Goal: Task Accomplishment & Management: Manage account settings

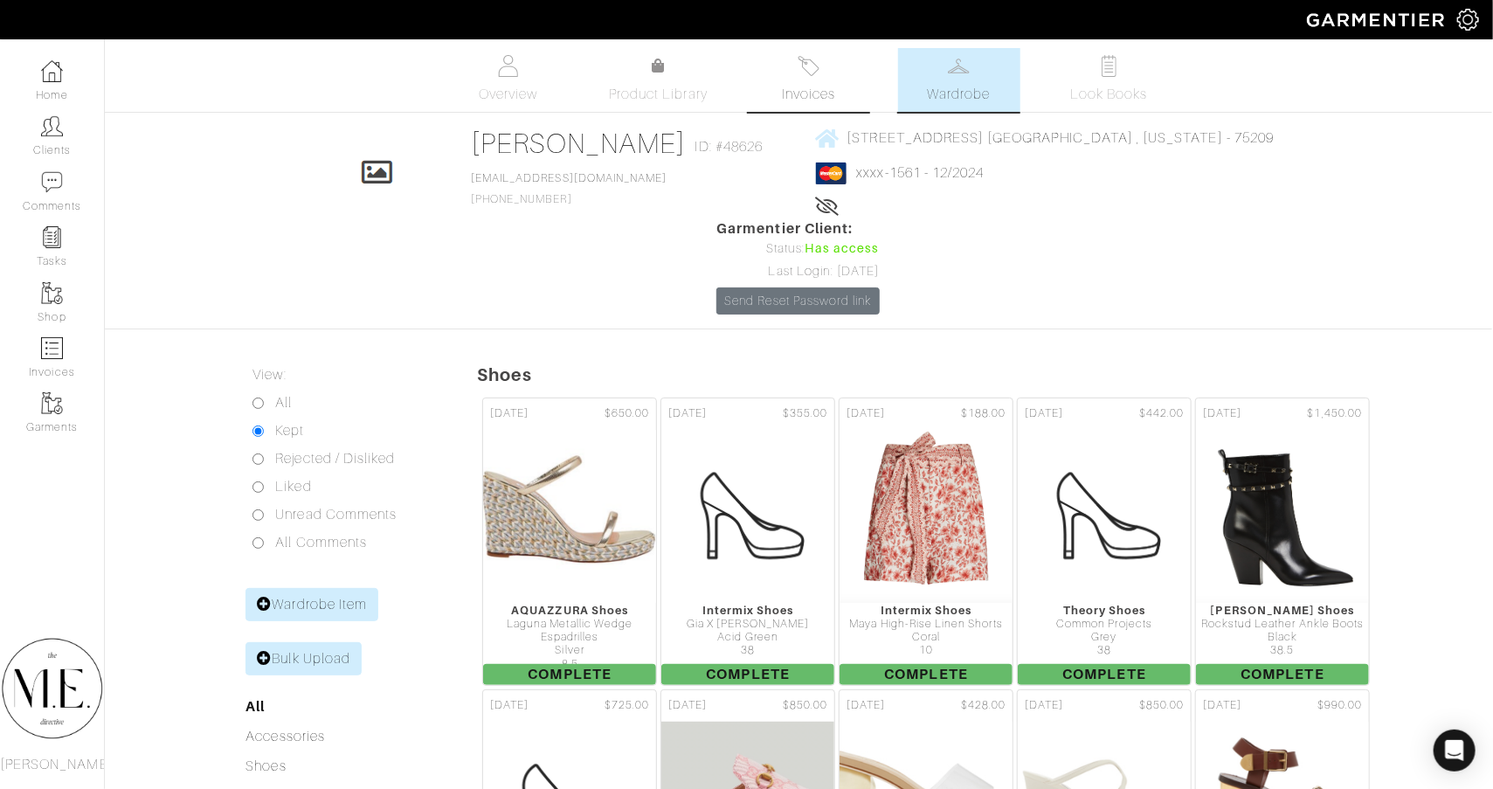
scroll to position [0, 1]
click at [74, 148] on link "Clients" at bounding box center [52, 135] width 104 height 55
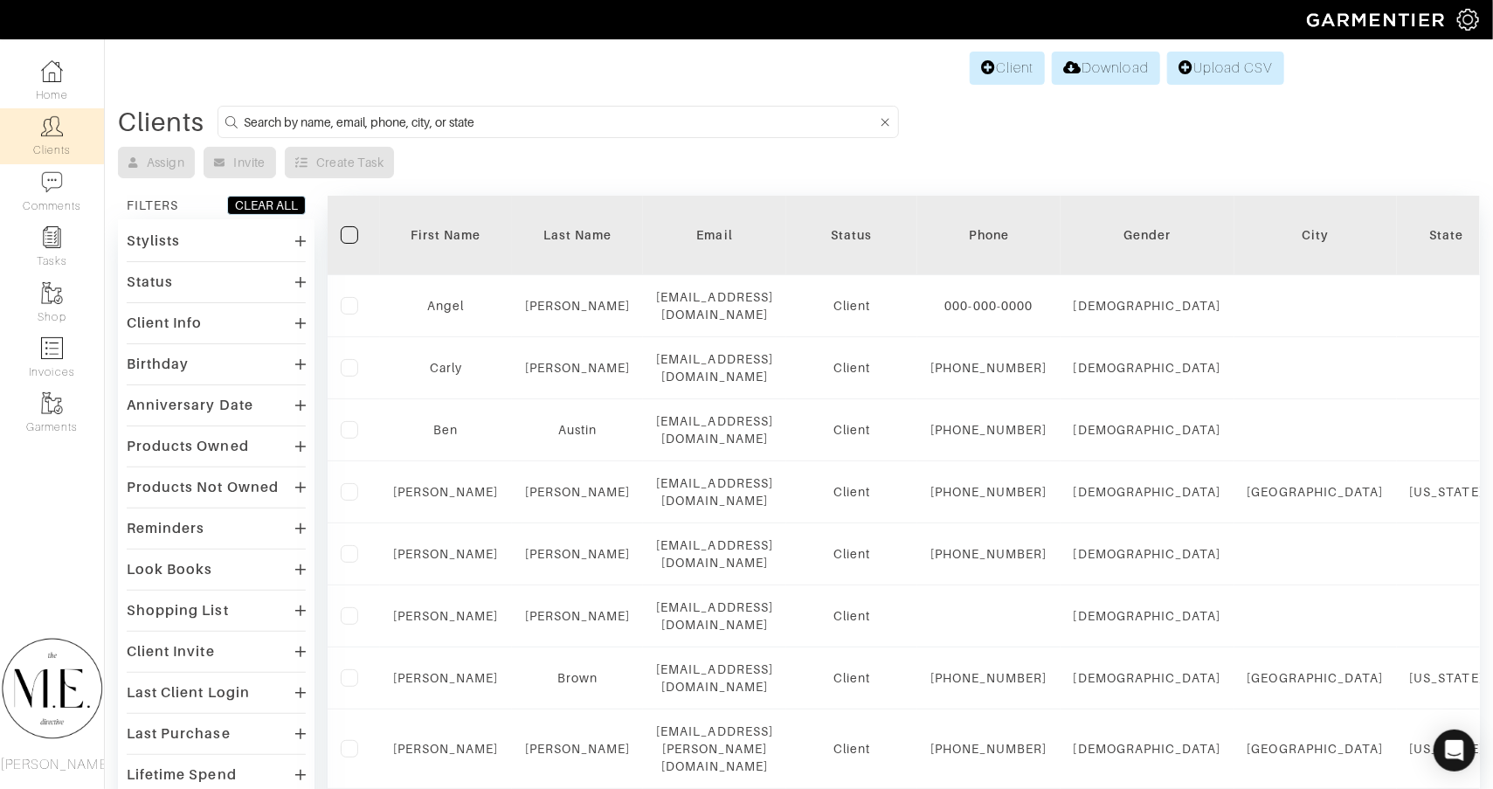
click at [561, 121] on input at bounding box center [560, 122] width 633 height 22
type input "s"
type input "gray"
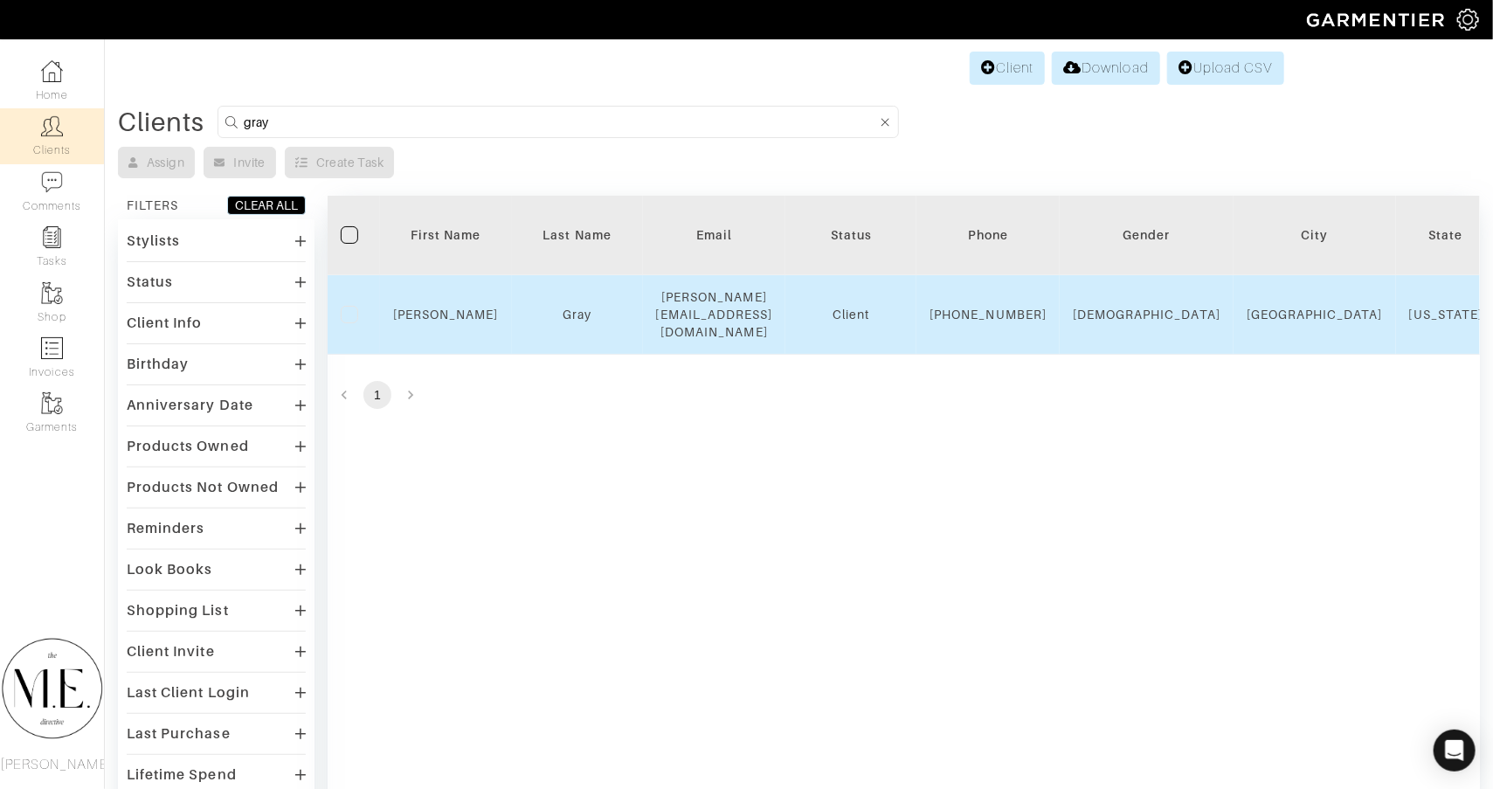
click at [458, 321] on div "Spencer" at bounding box center [446, 314] width 106 height 17
click at [453, 312] on link "Spencer" at bounding box center [446, 314] width 106 height 14
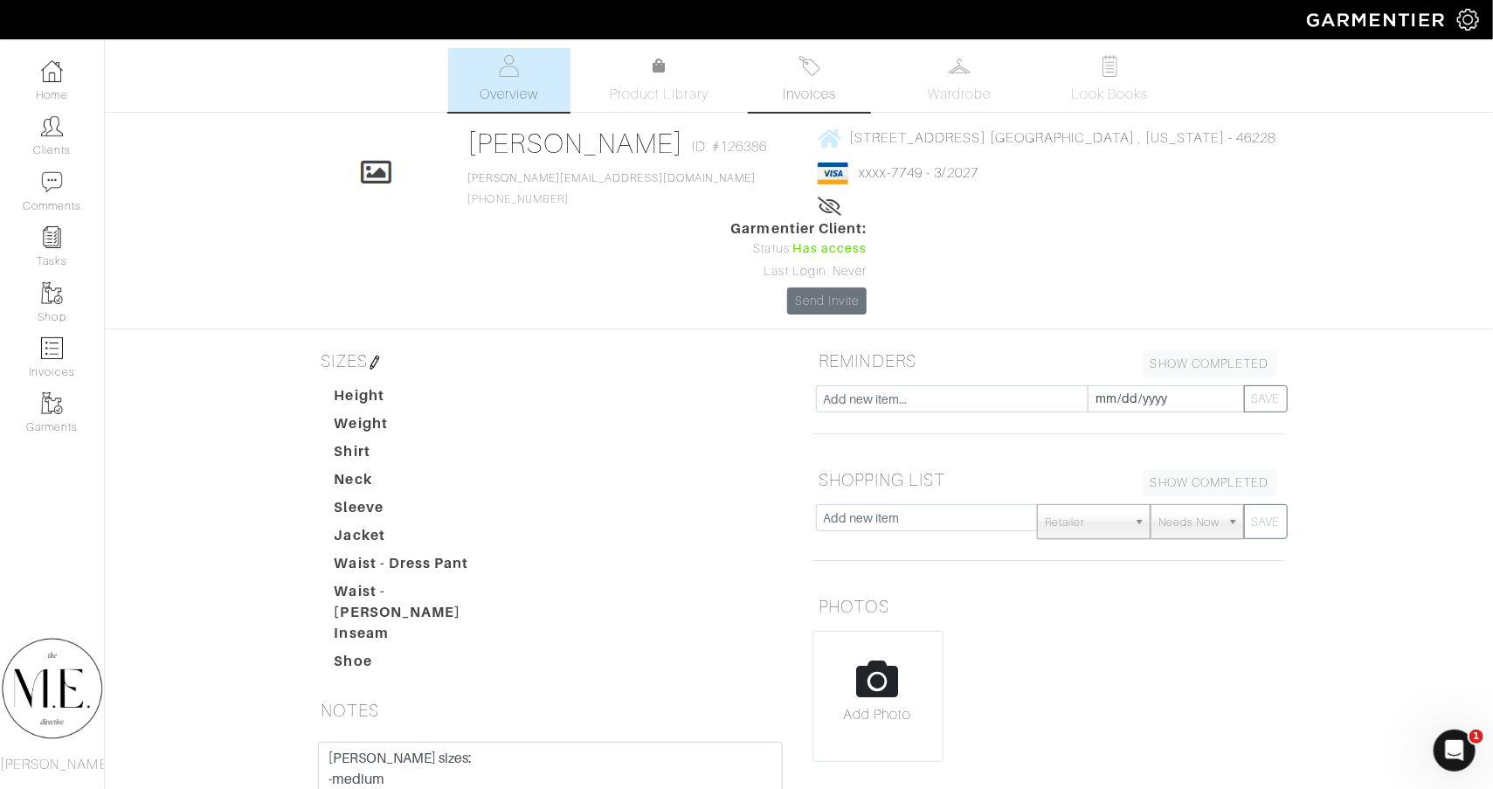
click at [823, 88] on span "Invoices" at bounding box center [809, 94] width 53 height 21
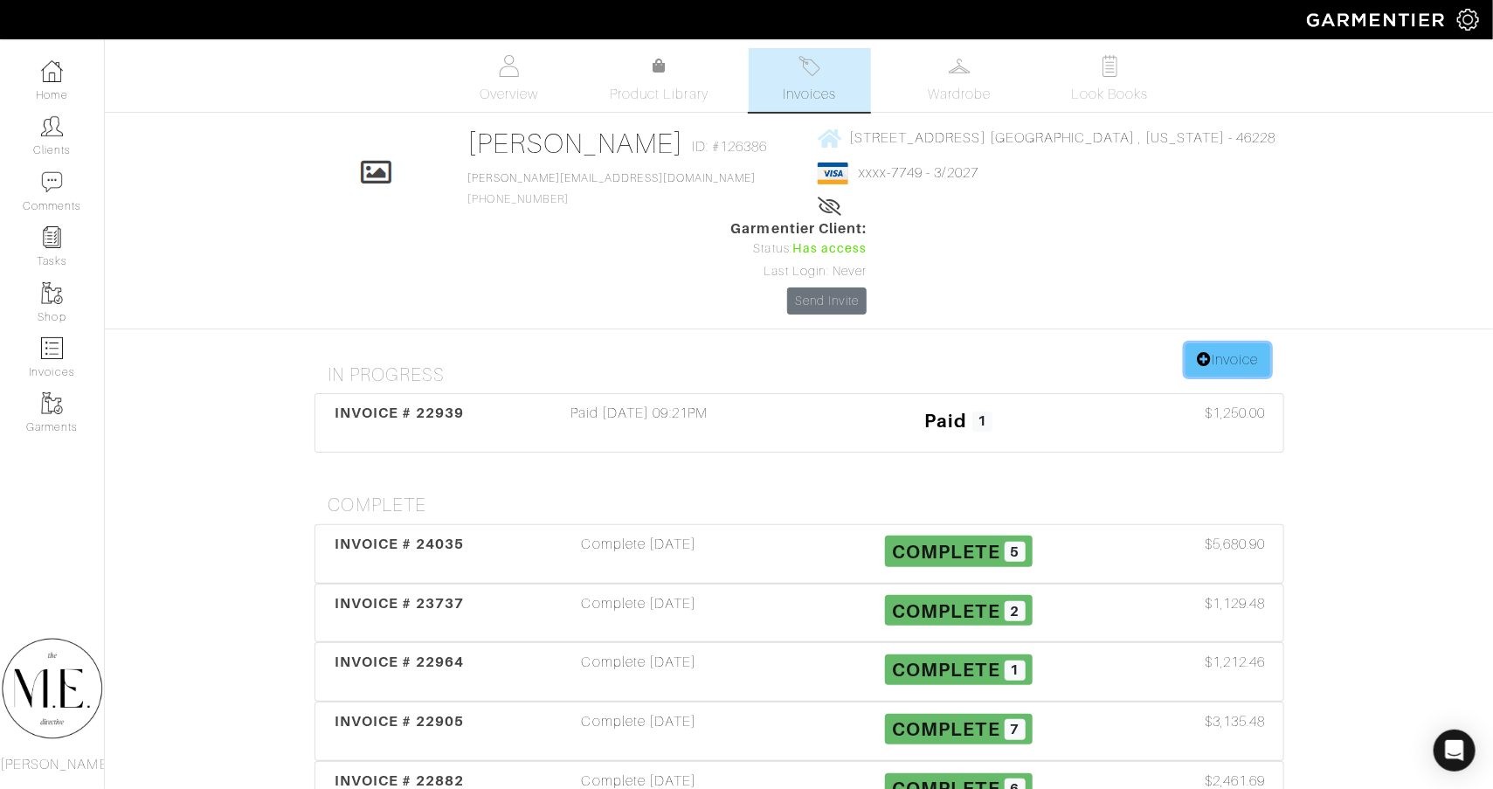
click at [1251, 343] on link "Invoice" at bounding box center [1227, 359] width 84 height 33
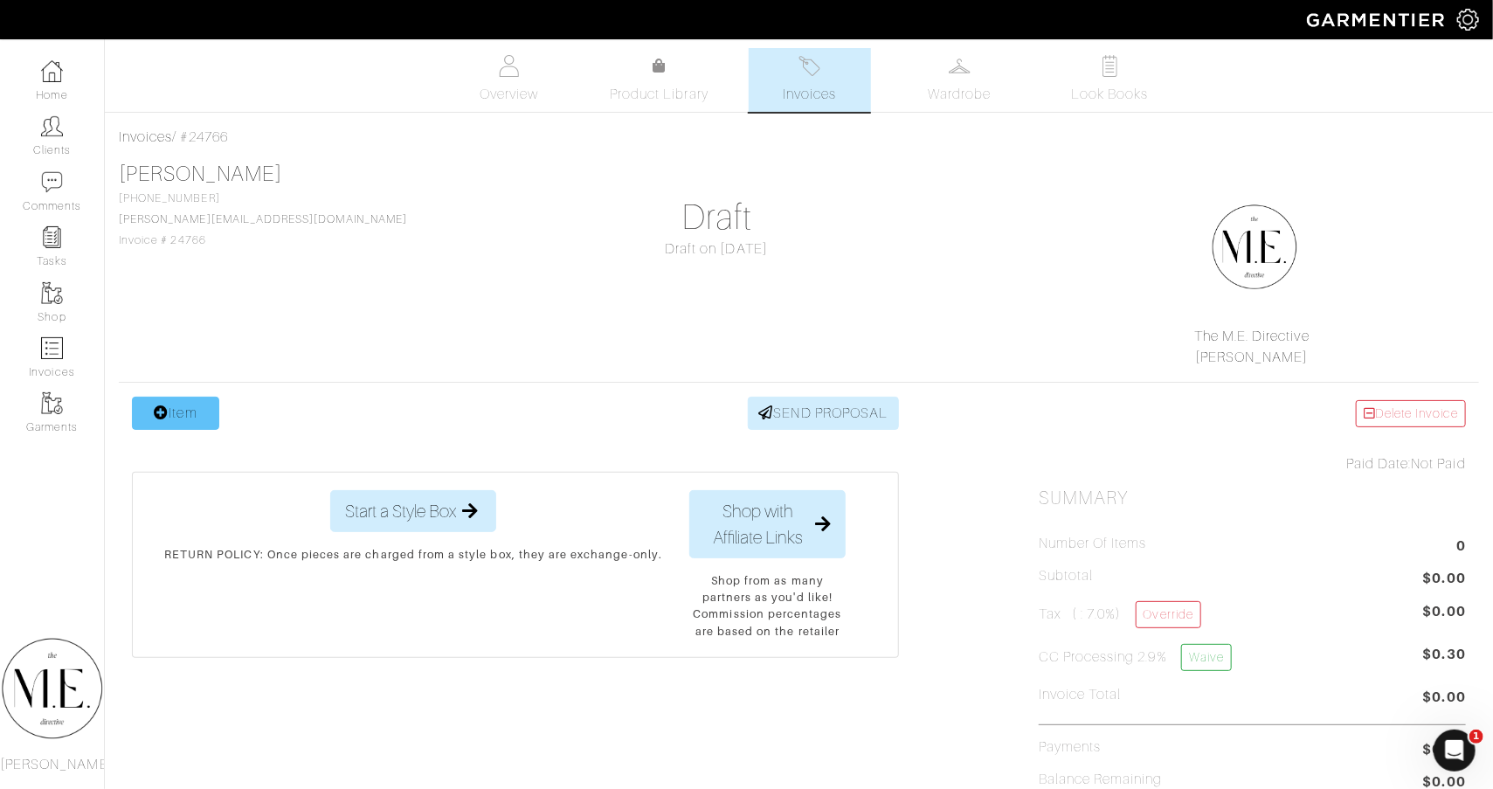
click at [176, 397] on link "Item" at bounding box center [175, 413] width 87 height 33
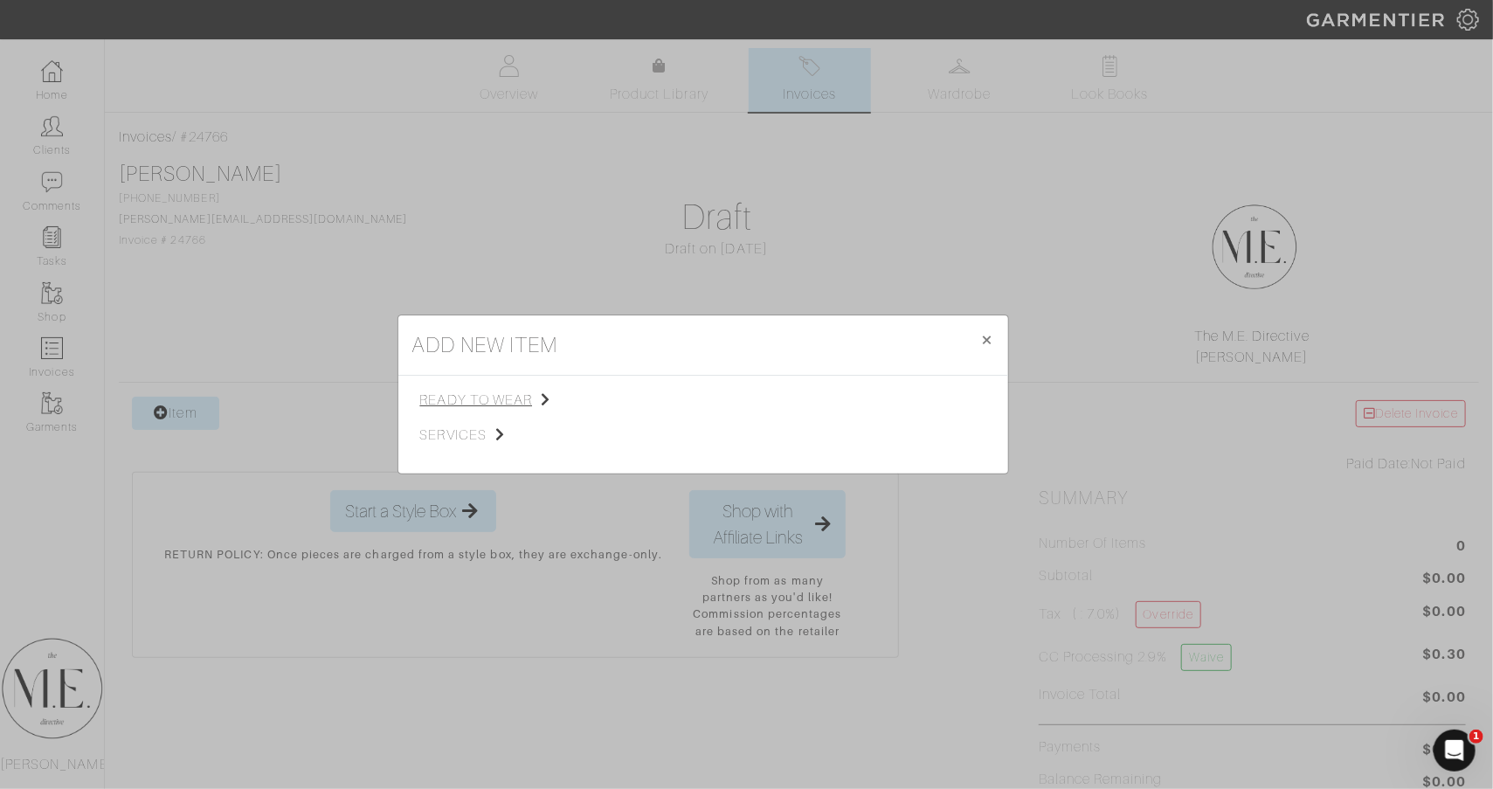
click at [475, 390] on span "ready to wear" at bounding box center [508, 400] width 176 height 21
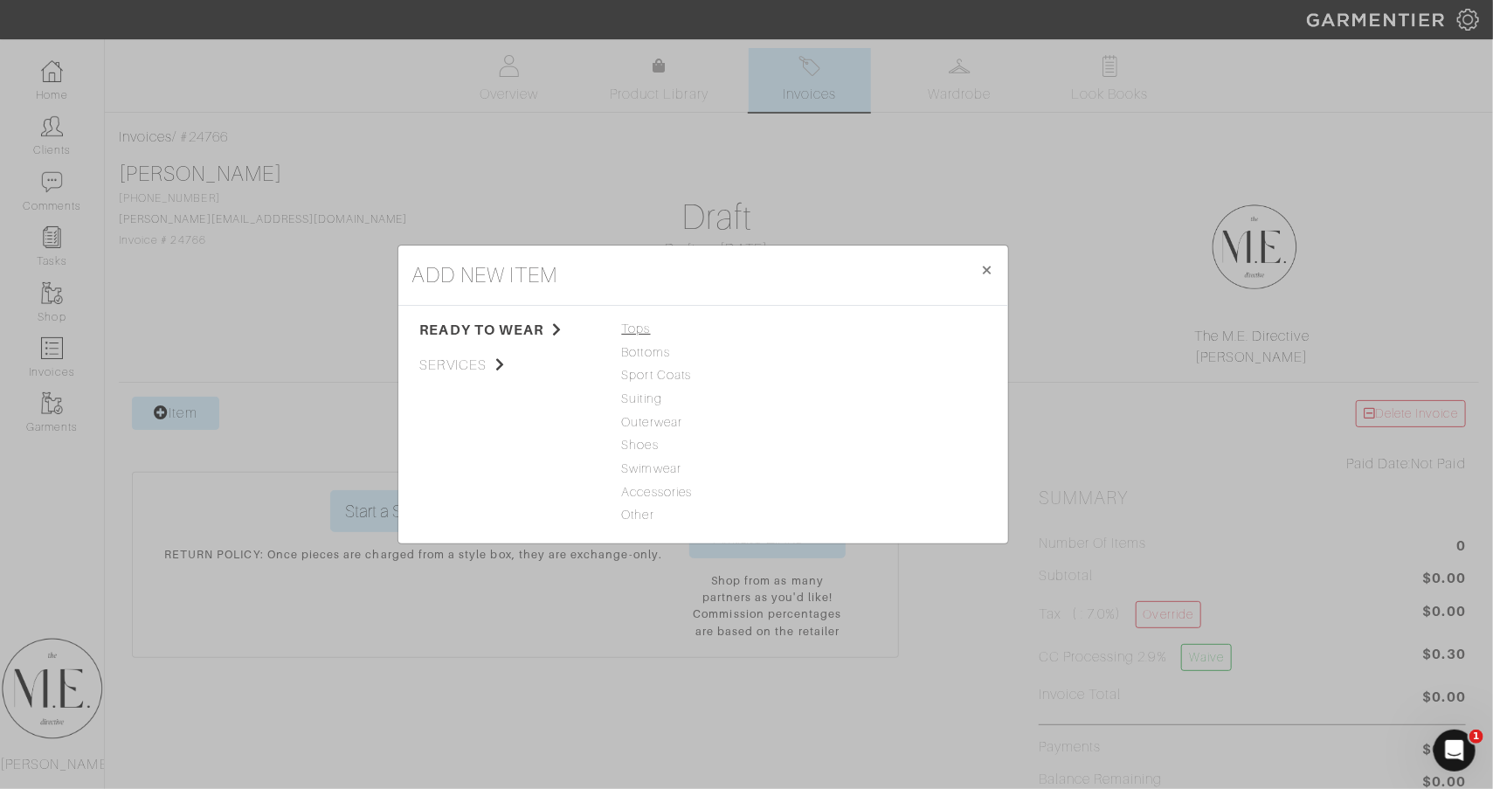
click at [626, 328] on span "Tops" at bounding box center [703, 329] width 162 height 19
click at [628, 515] on span "Other" at bounding box center [703, 515] width 162 height 19
click at [846, 424] on link "Service" at bounding box center [832, 422] width 43 height 14
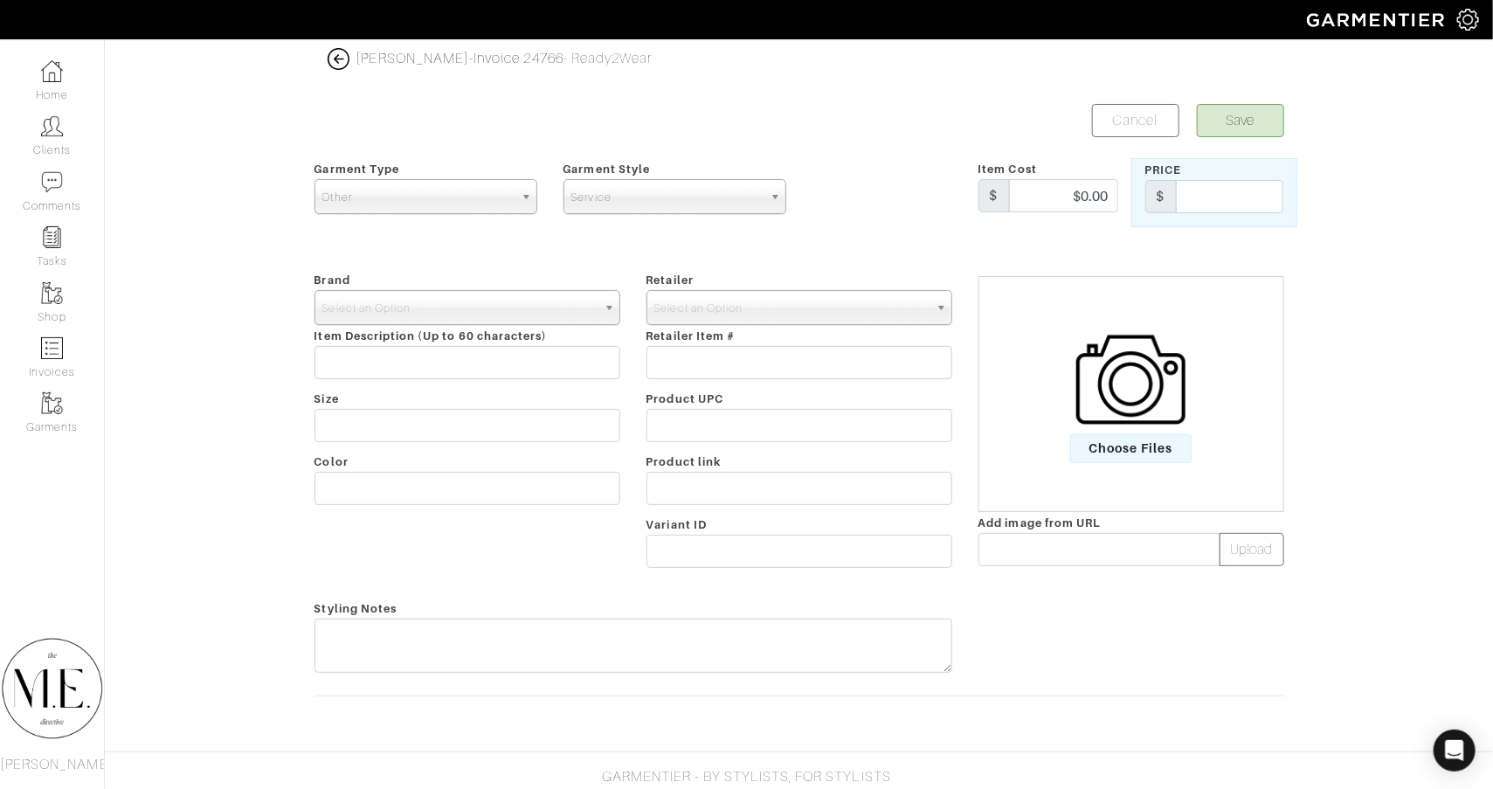
click at [1220, 213] on div "Price $" at bounding box center [1214, 192] width 166 height 69
click at [1220, 206] on input "text" at bounding box center [1229, 196] width 107 height 33
type input "$"
type input "1250"
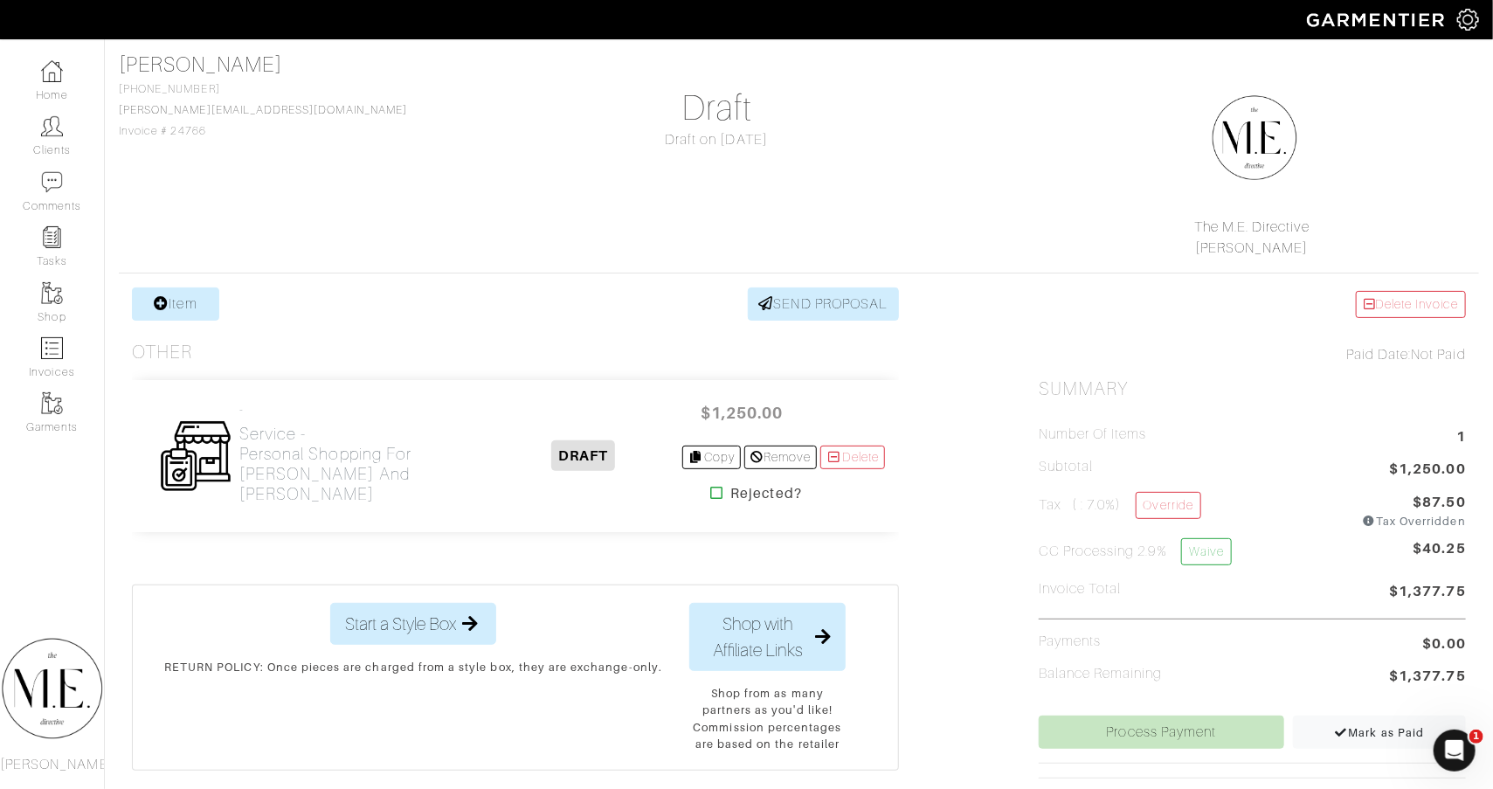
scroll to position [176, 0]
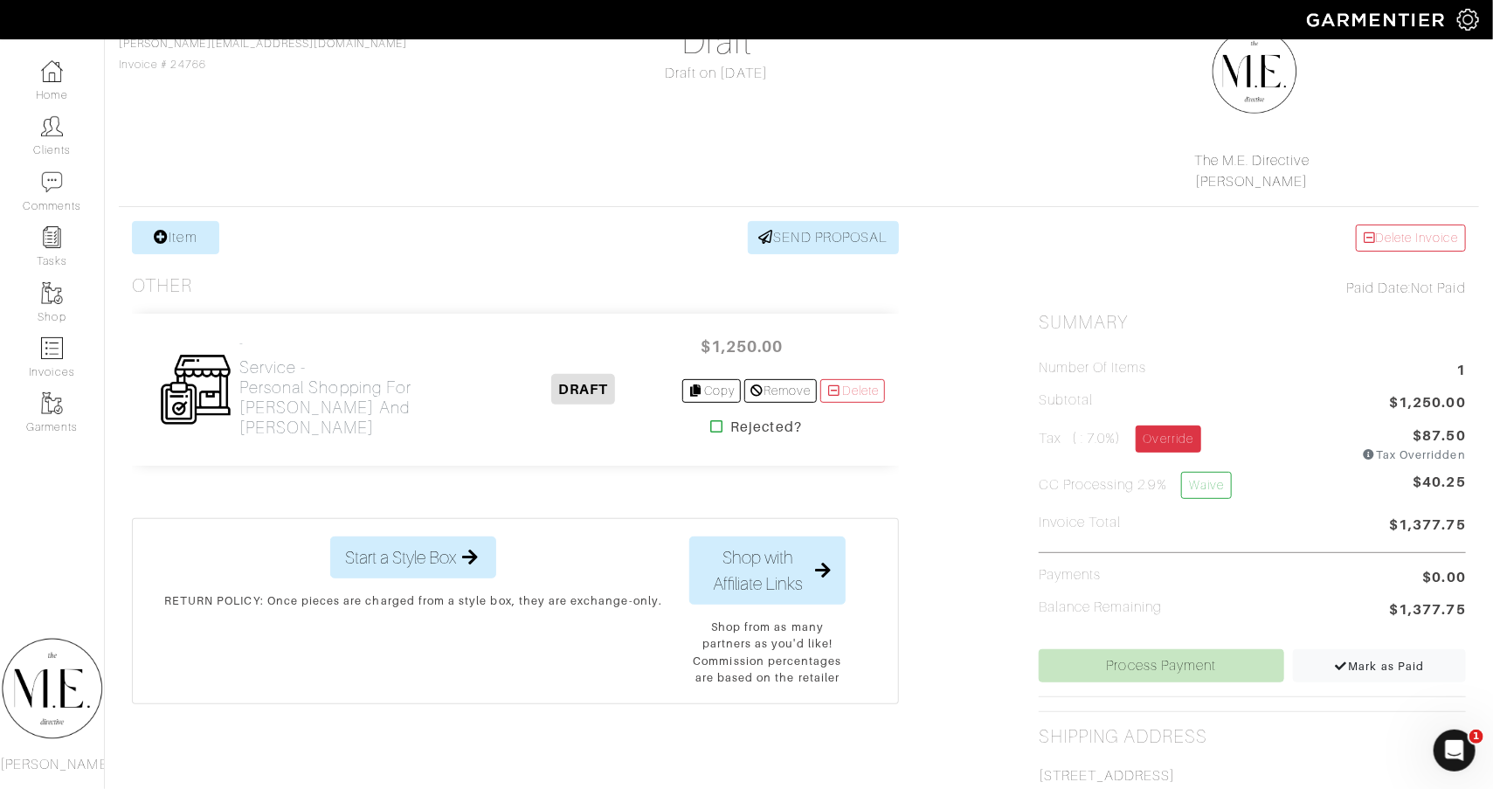
click at [1171, 436] on link "Override" at bounding box center [1168, 438] width 66 height 27
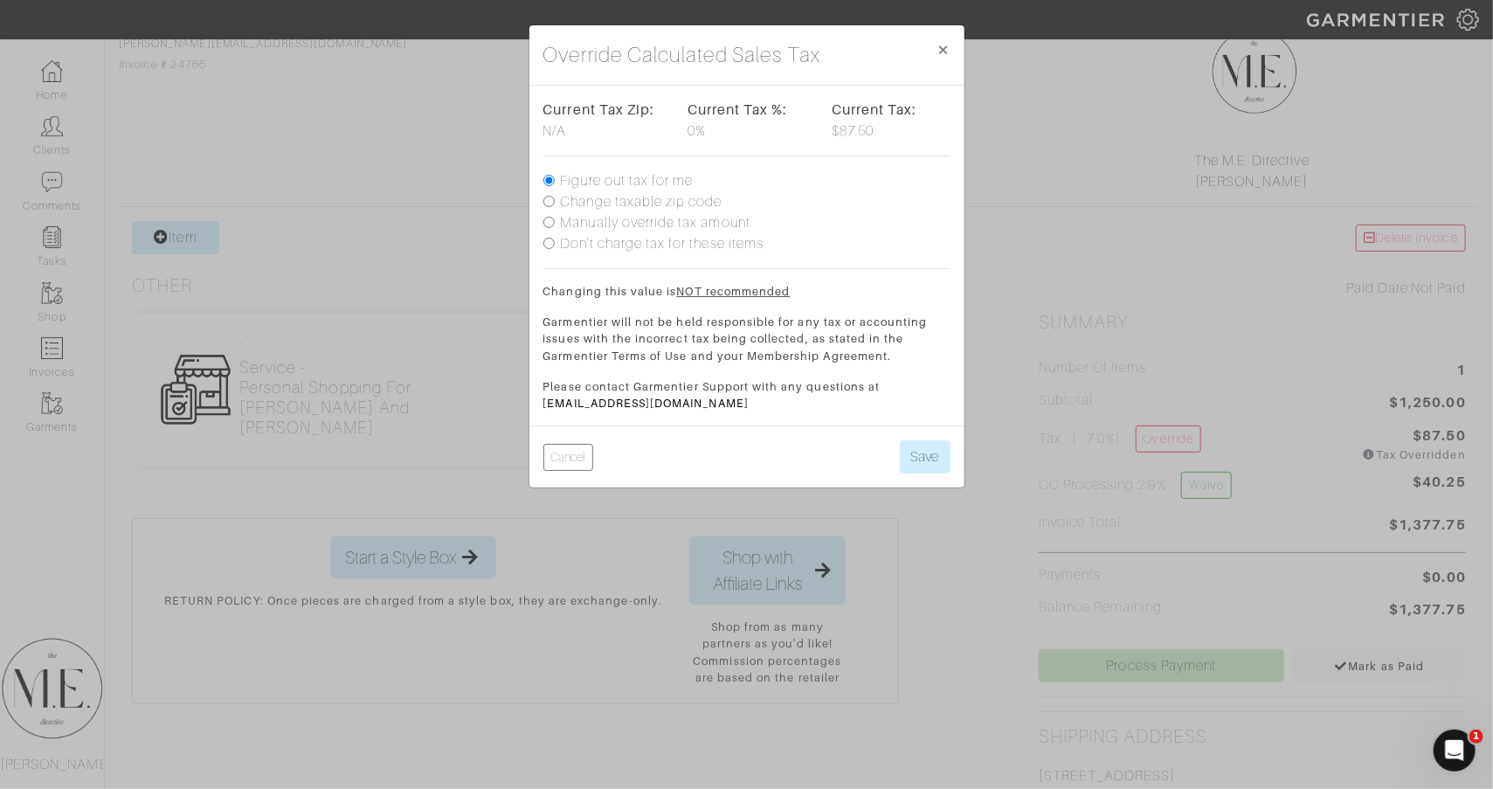
click at [659, 237] on label "Don't charge tax for these items" at bounding box center [663, 243] width 204 height 21
click at [555, 238] on input "Don't charge tax for these items" at bounding box center [548, 243] width 11 height 11
radio input "true"
click at [929, 440] on button "Save" at bounding box center [925, 456] width 51 height 33
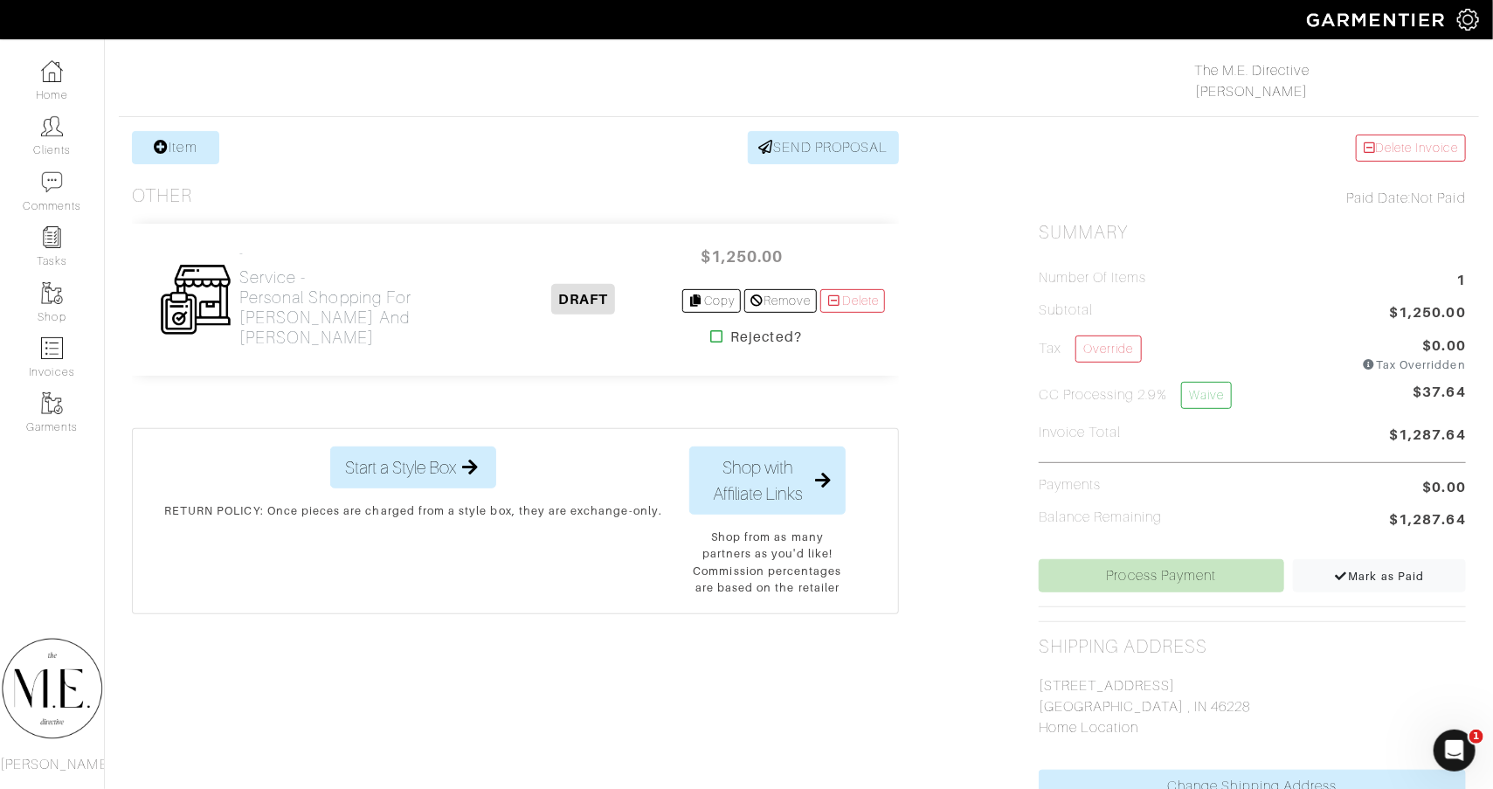
scroll to position [491, 0]
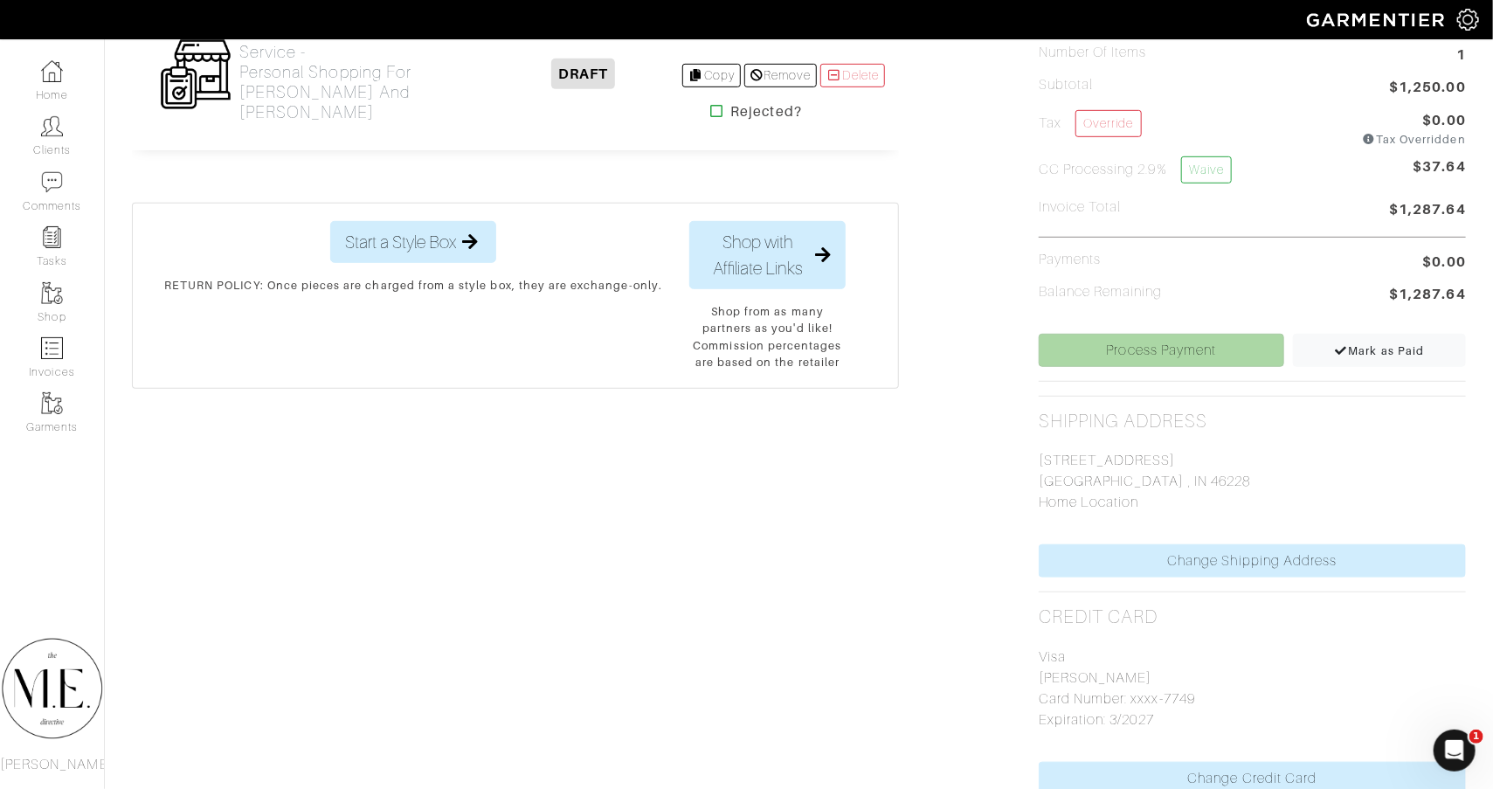
click at [1237, 342] on link "Process Payment" at bounding box center [1161, 350] width 245 height 33
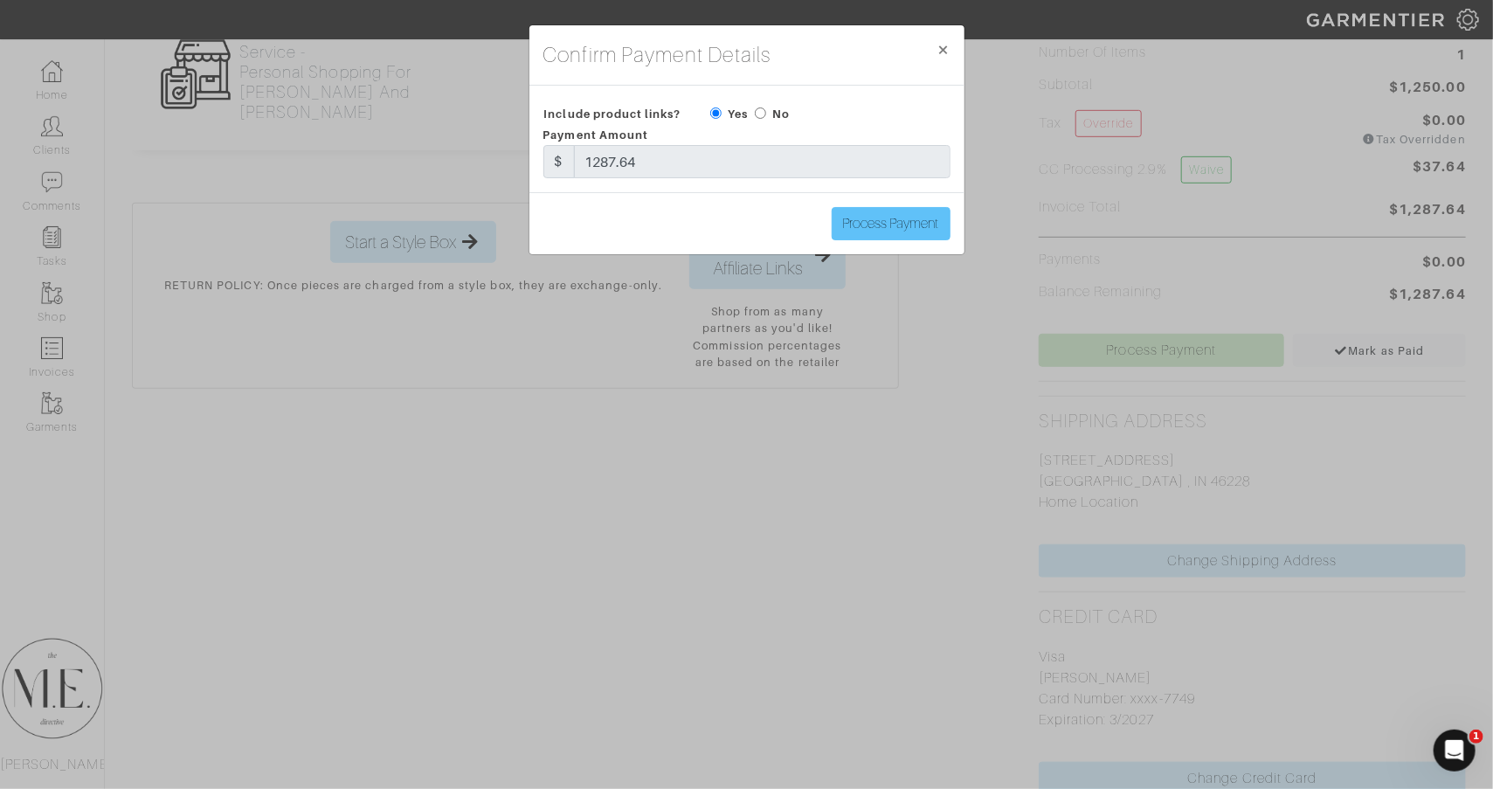
click at [928, 214] on input "Process Payment" at bounding box center [891, 223] width 119 height 33
type input "Process Payment"
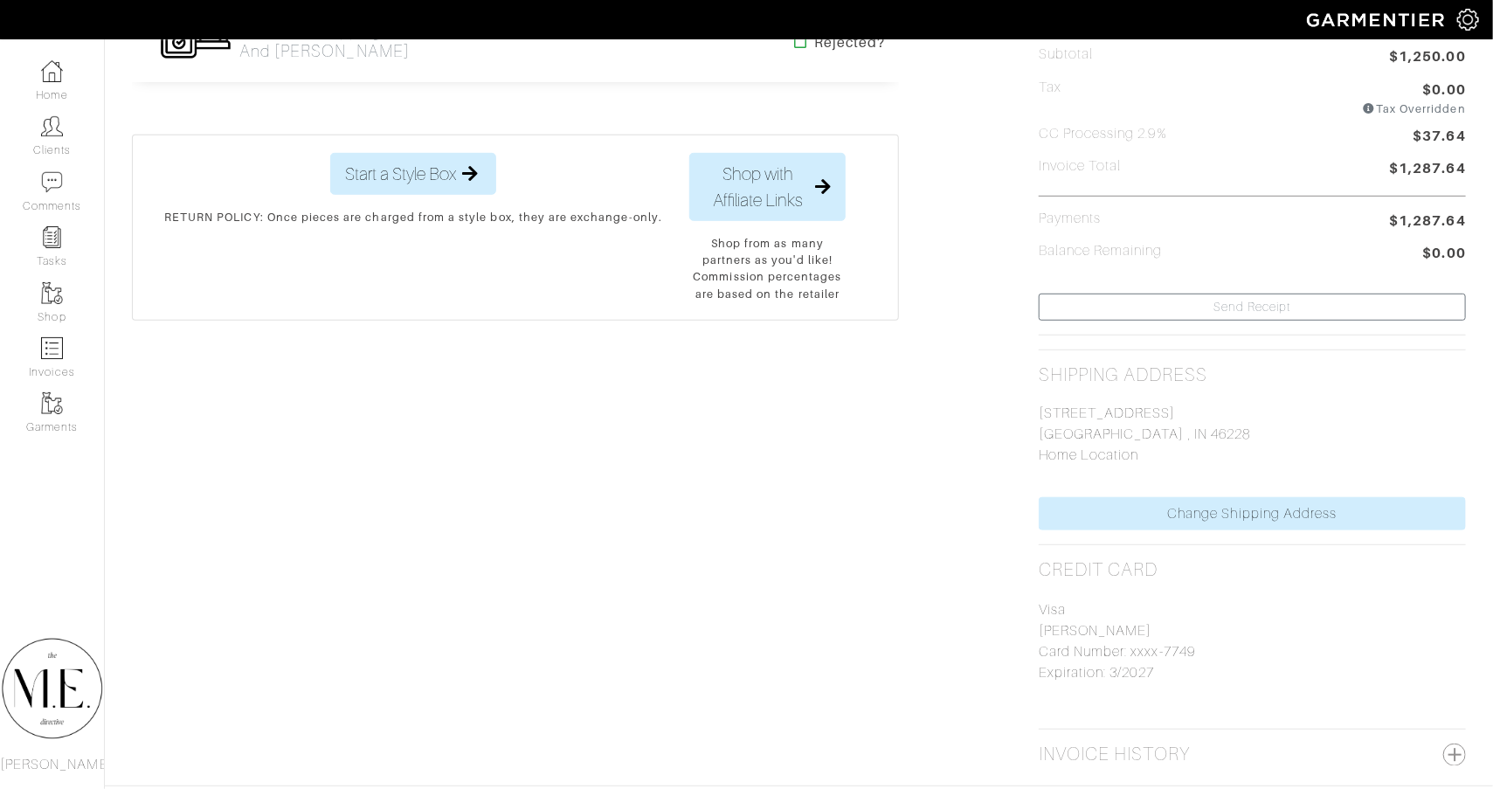
scroll to position [0, 0]
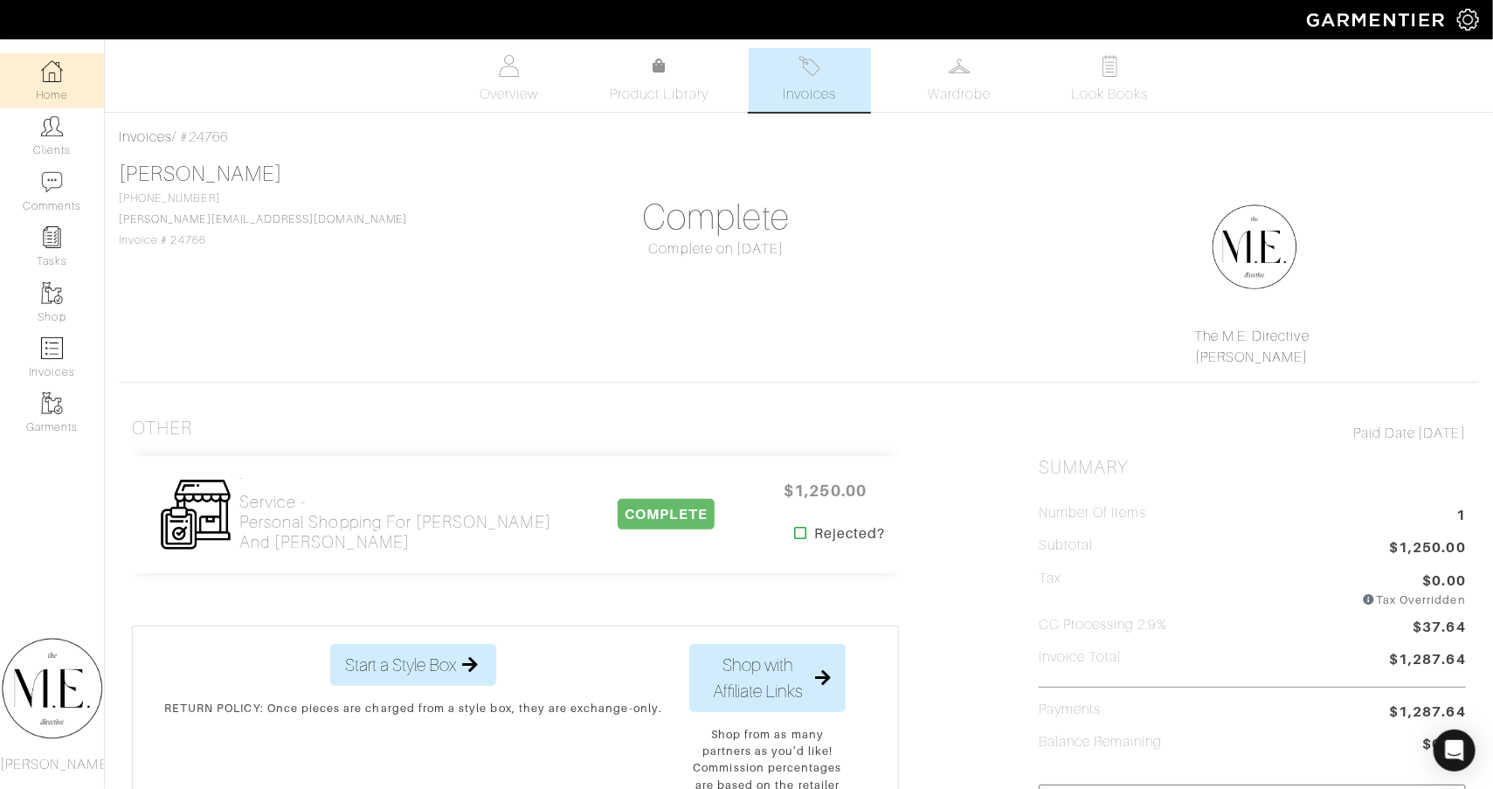
click at [62, 60] on img at bounding box center [52, 71] width 22 height 22
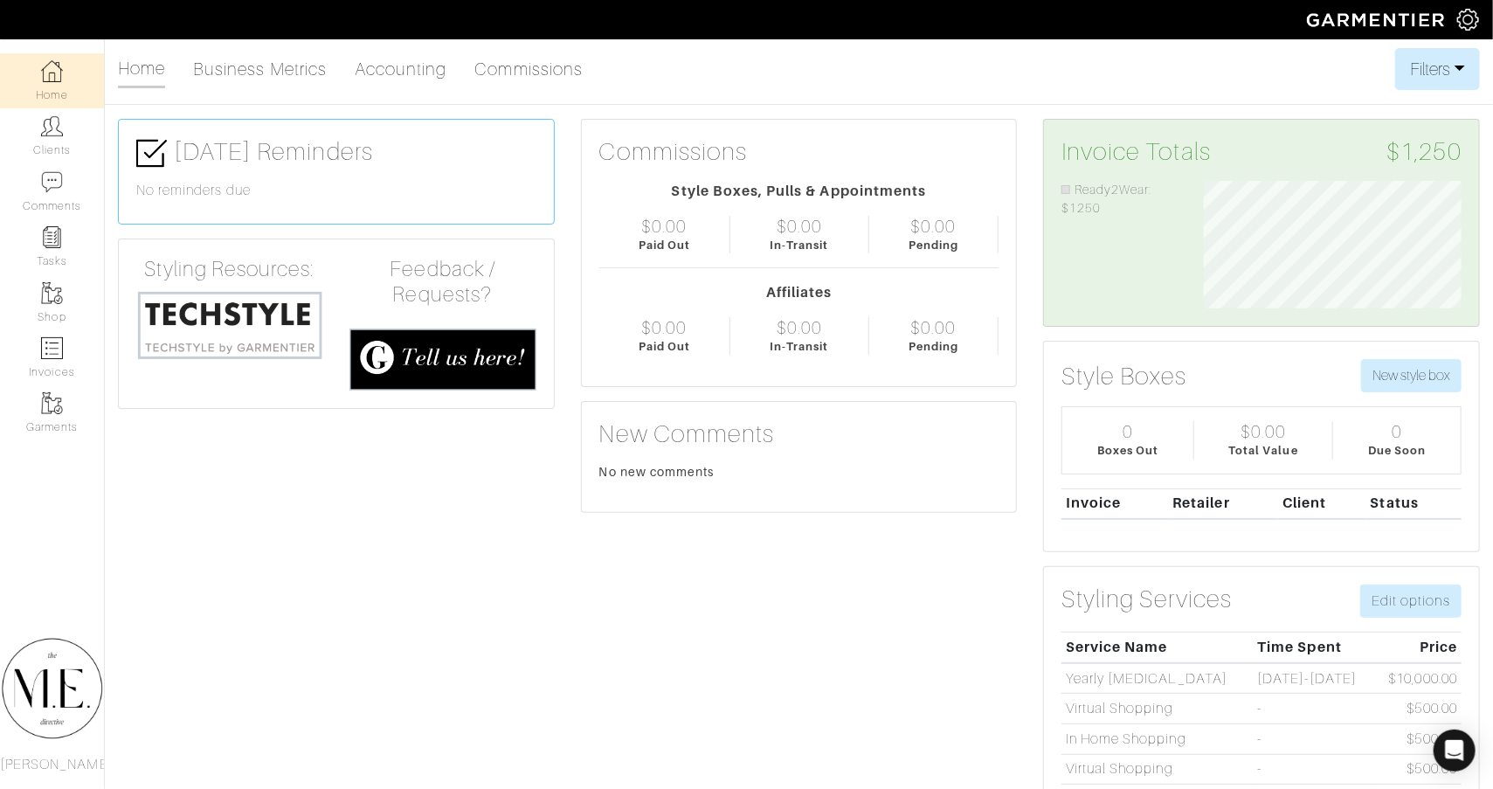
scroll to position [128, 283]
click at [63, 100] on link "Home" at bounding box center [52, 80] width 104 height 55
click at [111, 1] on div "Company Settings Manage Subscription My Profile Stylists Sign Out" at bounding box center [746, 19] width 1493 height 39
click at [42, 167] on link "Comments" at bounding box center [52, 191] width 104 height 55
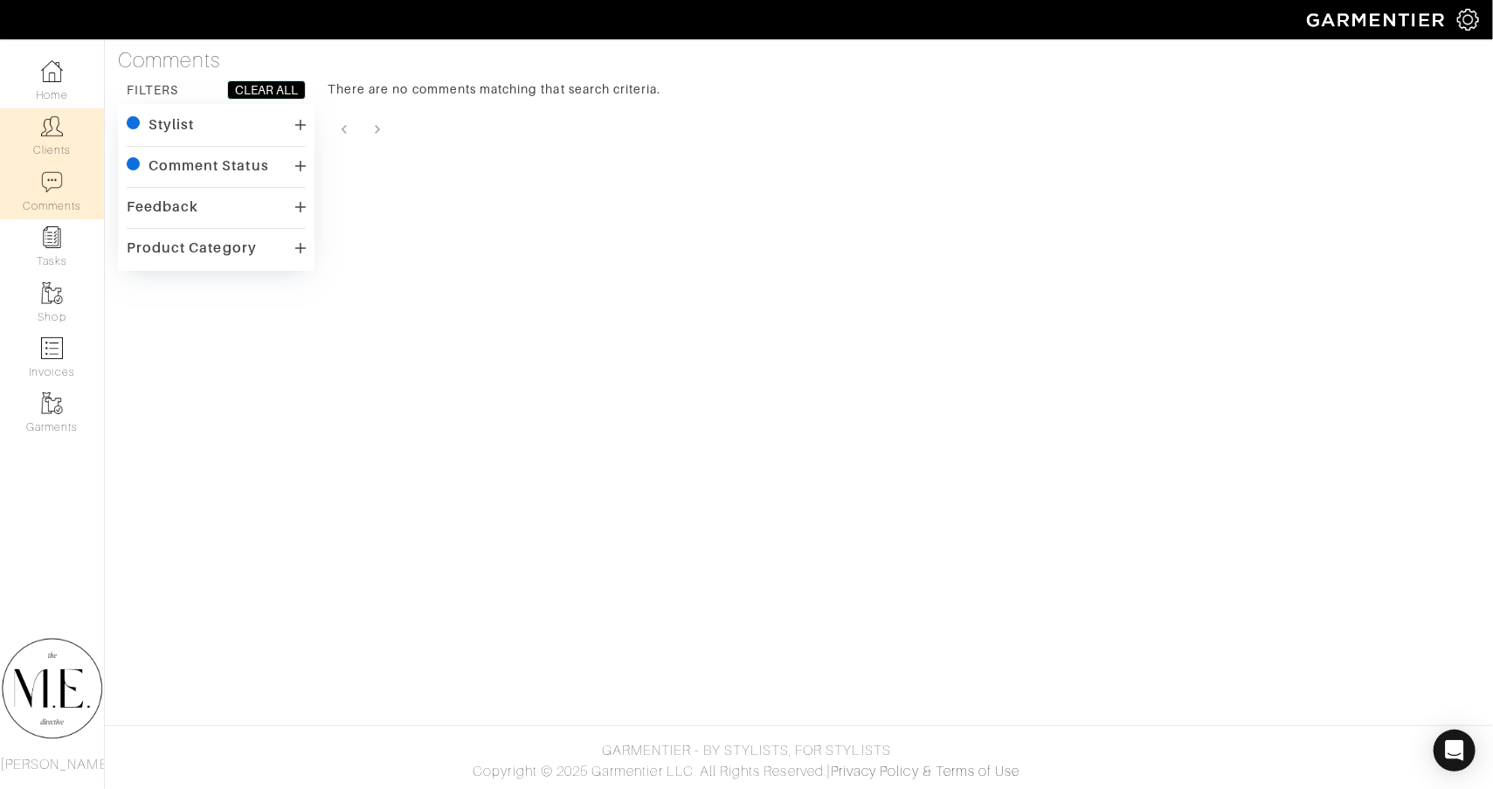
click at [54, 148] on link "Clients" at bounding box center [52, 135] width 104 height 55
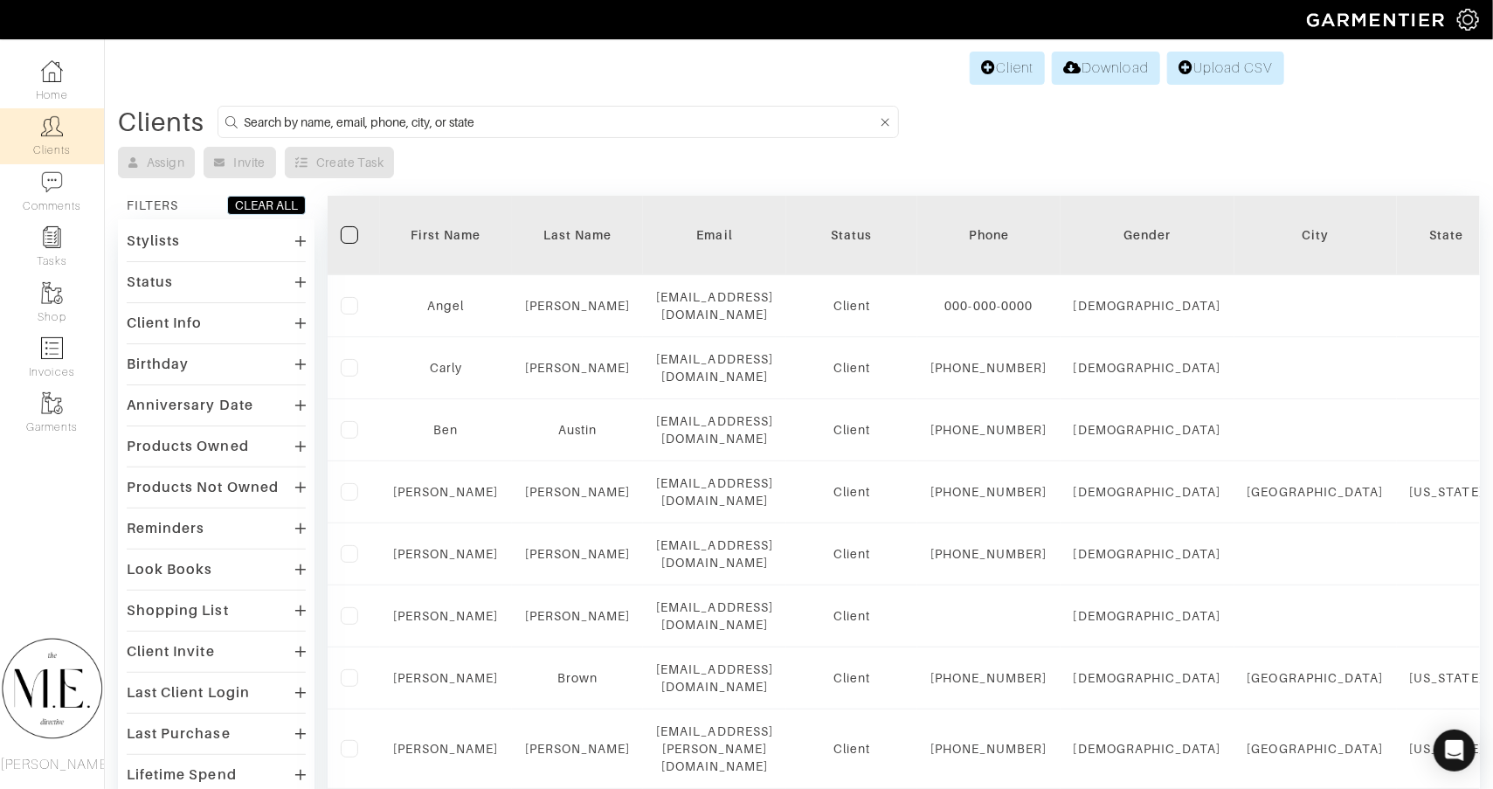
click at [527, 121] on input at bounding box center [560, 122] width 633 height 22
type input "summer gel"
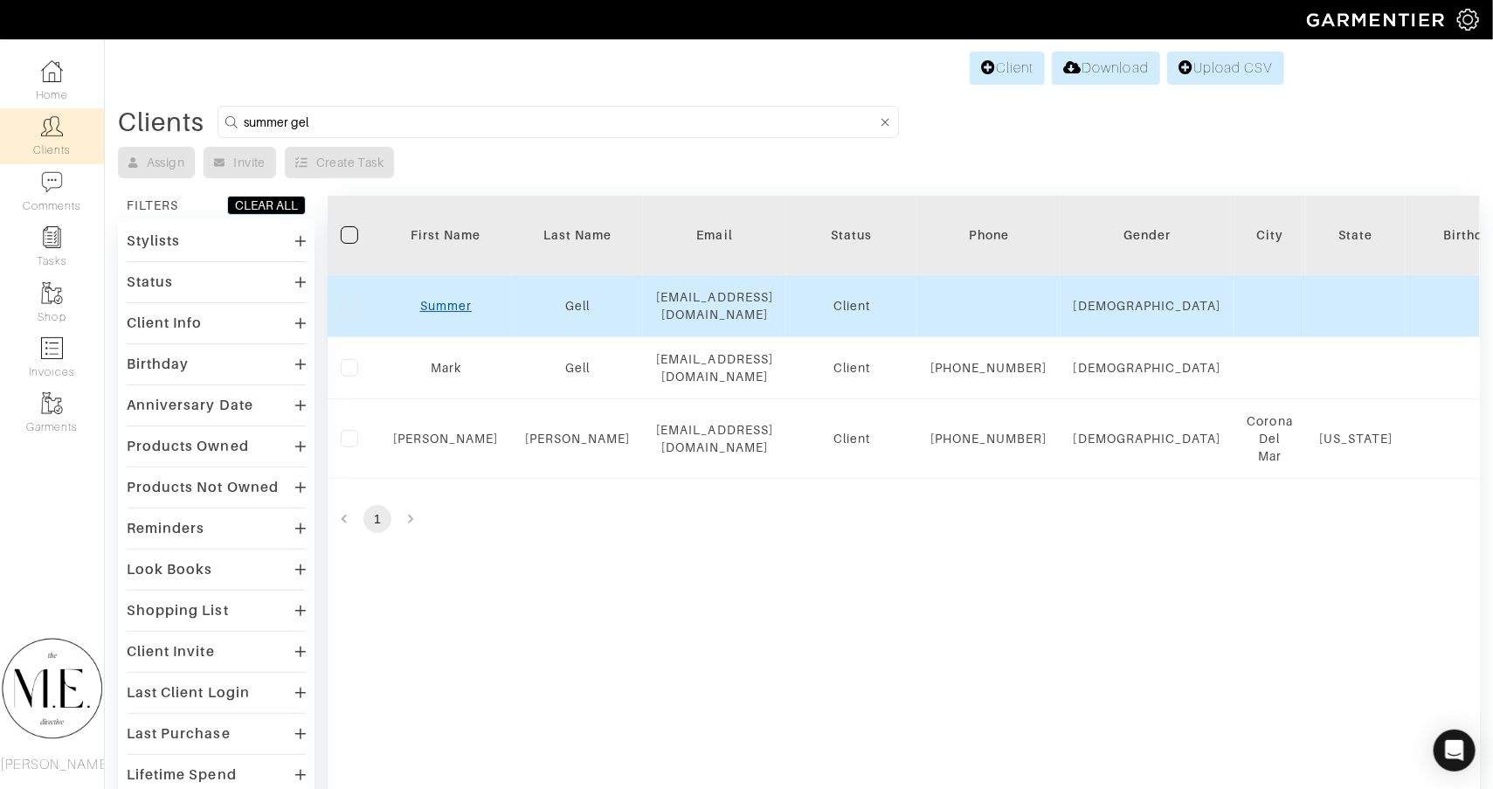
click at [435, 307] on link "Summer" at bounding box center [446, 306] width 52 height 14
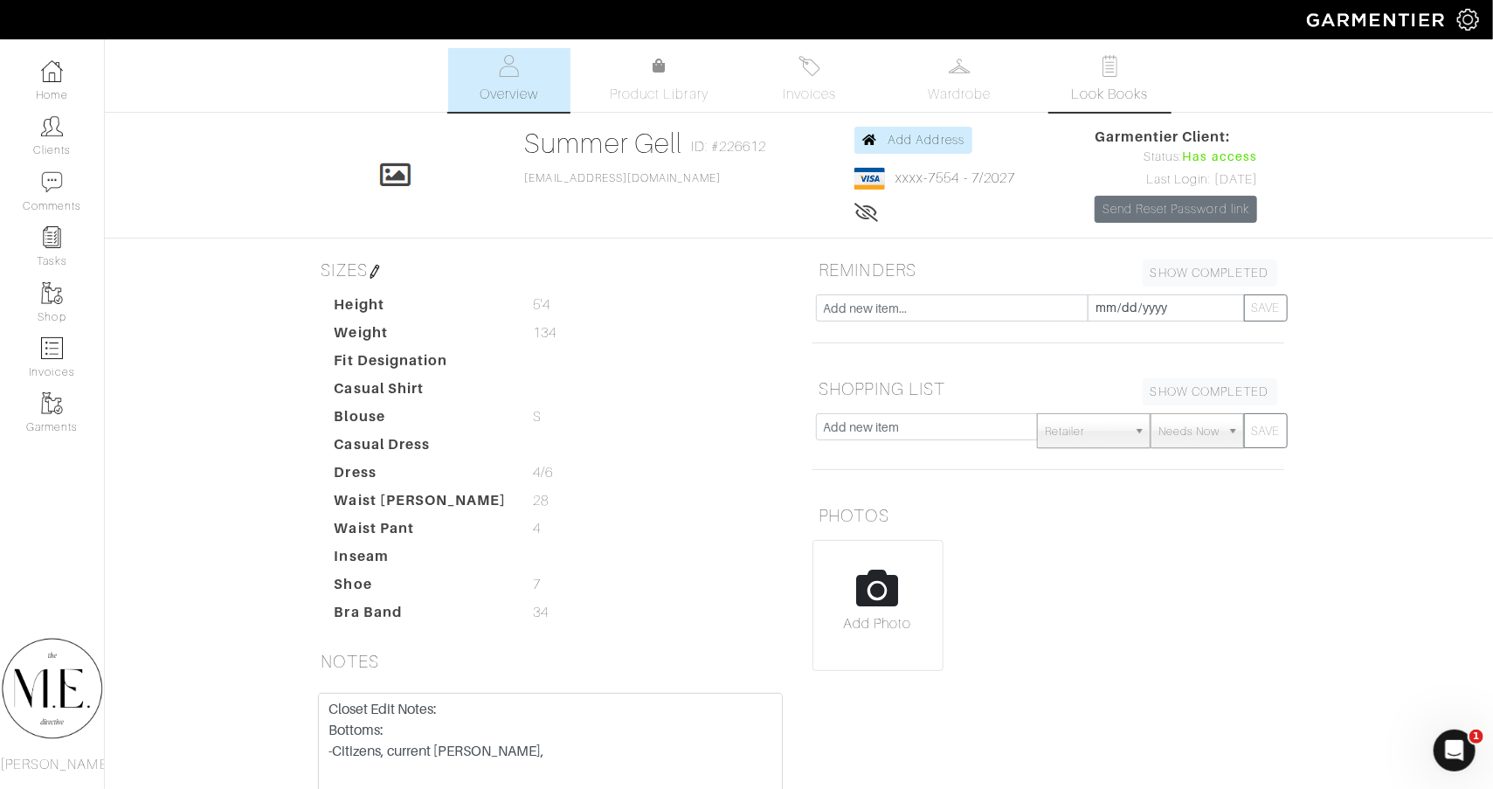
click at [1125, 55] on link "Look Books" at bounding box center [1110, 80] width 122 height 64
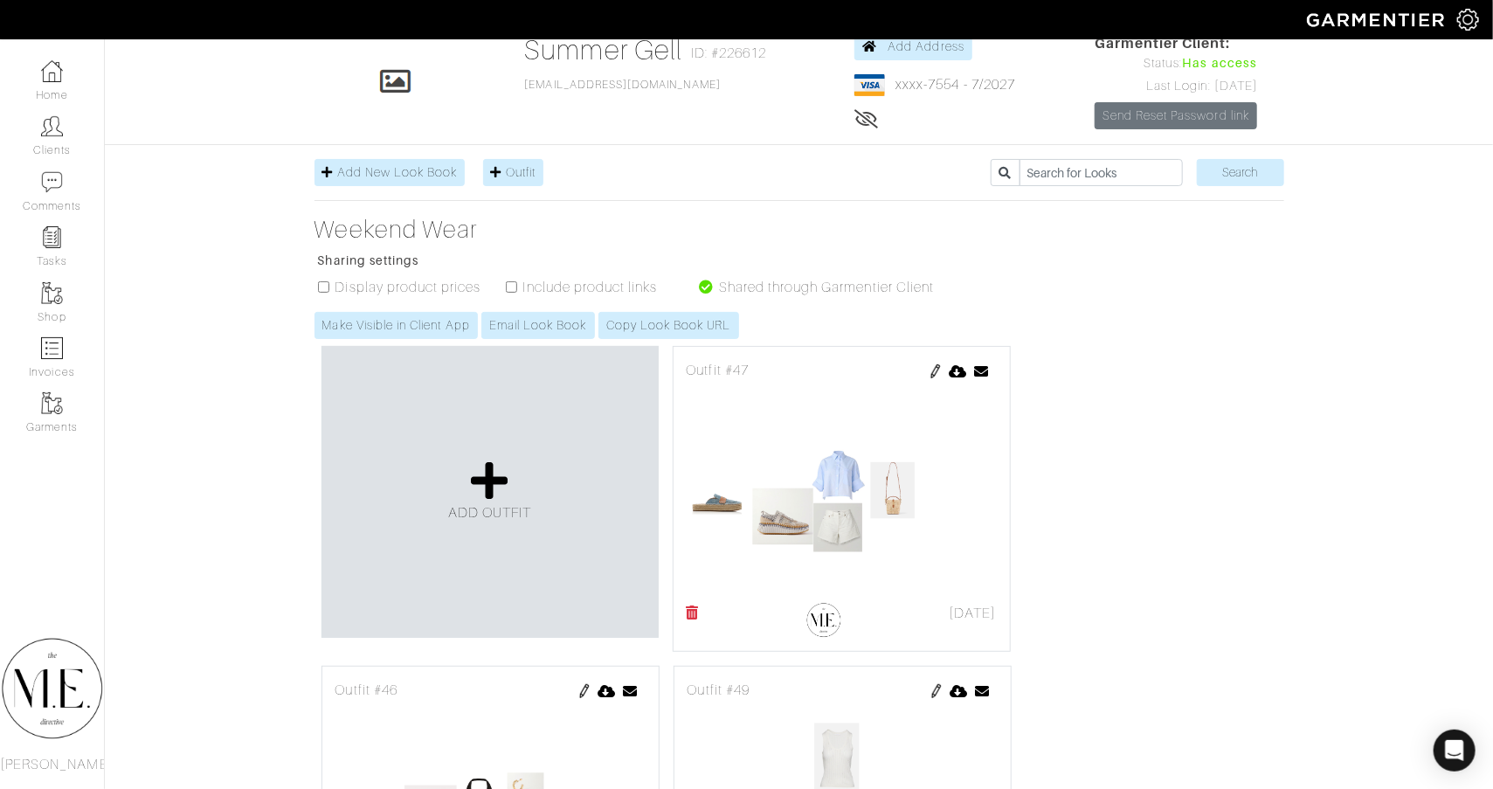
scroll to position [94, 0]
click at [408, 165] on span "Add New Look Book" at bounding box center [397, 171] width 121 height 14
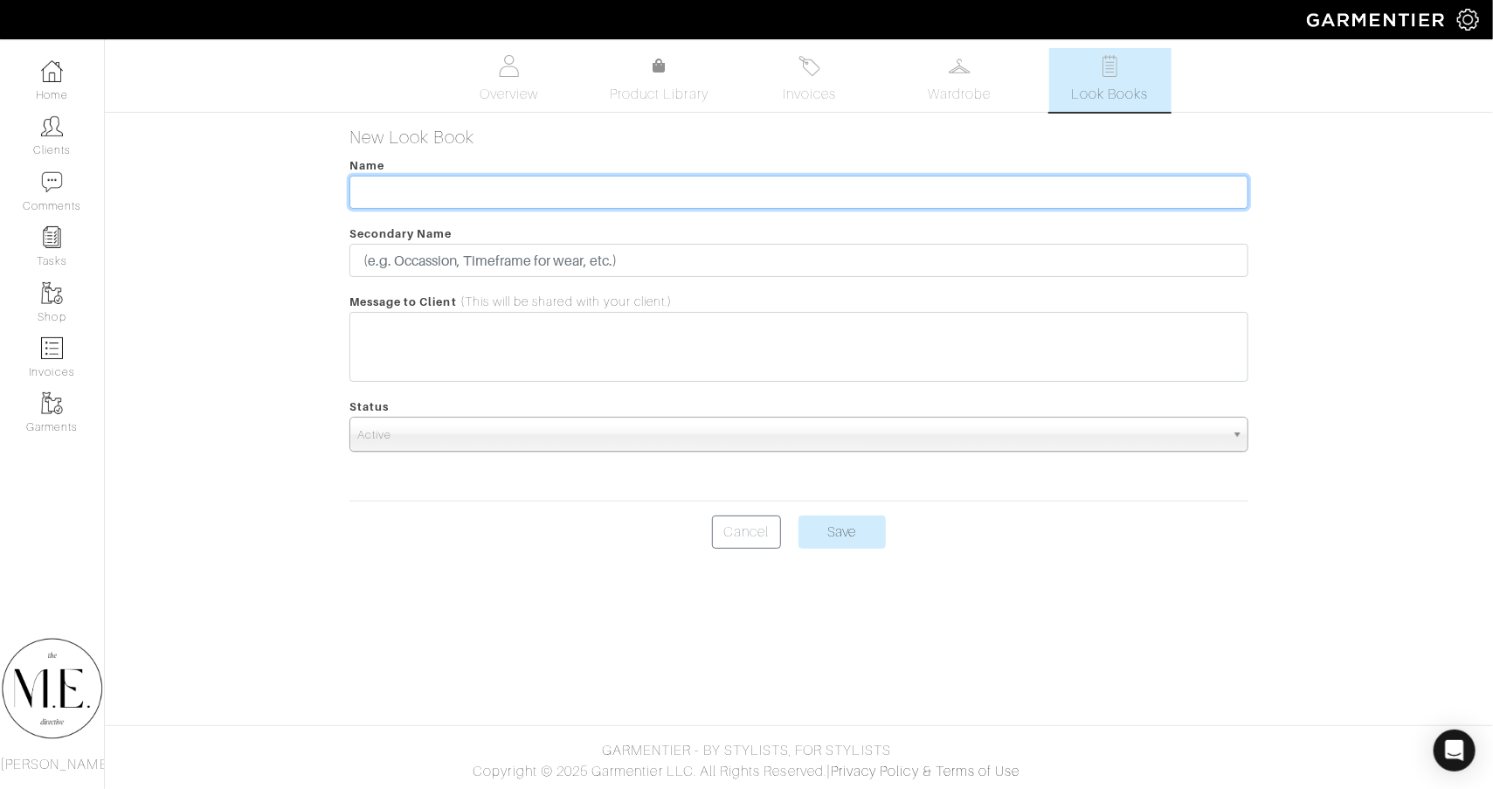
click at [647, 181] on input "text" at bounding box center [798, 192] width 899 height 33
type input "Client Networking Event"
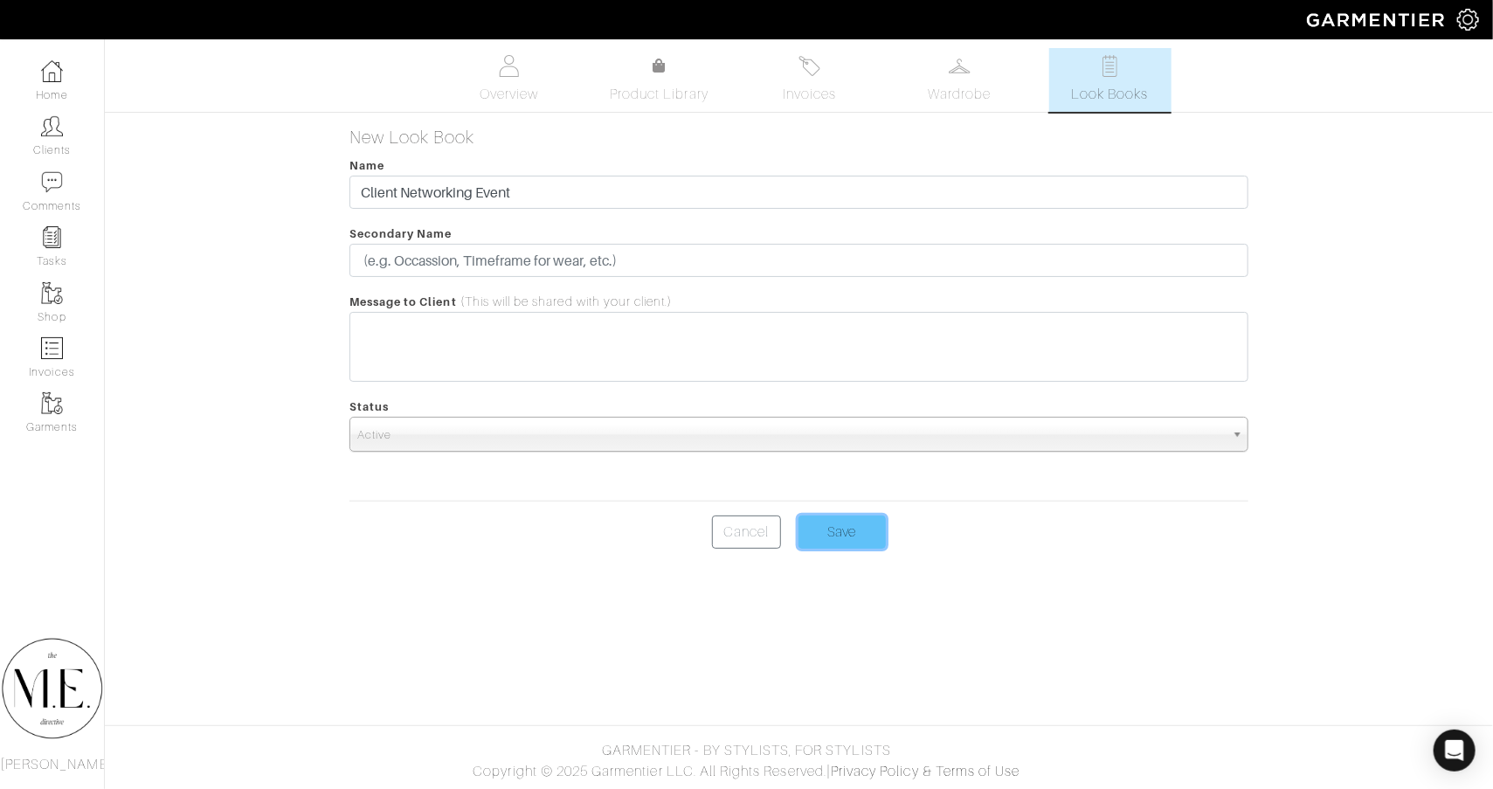
click at [863, 517] on input "Save" at bounding box center [841, 531] width 87 height 33
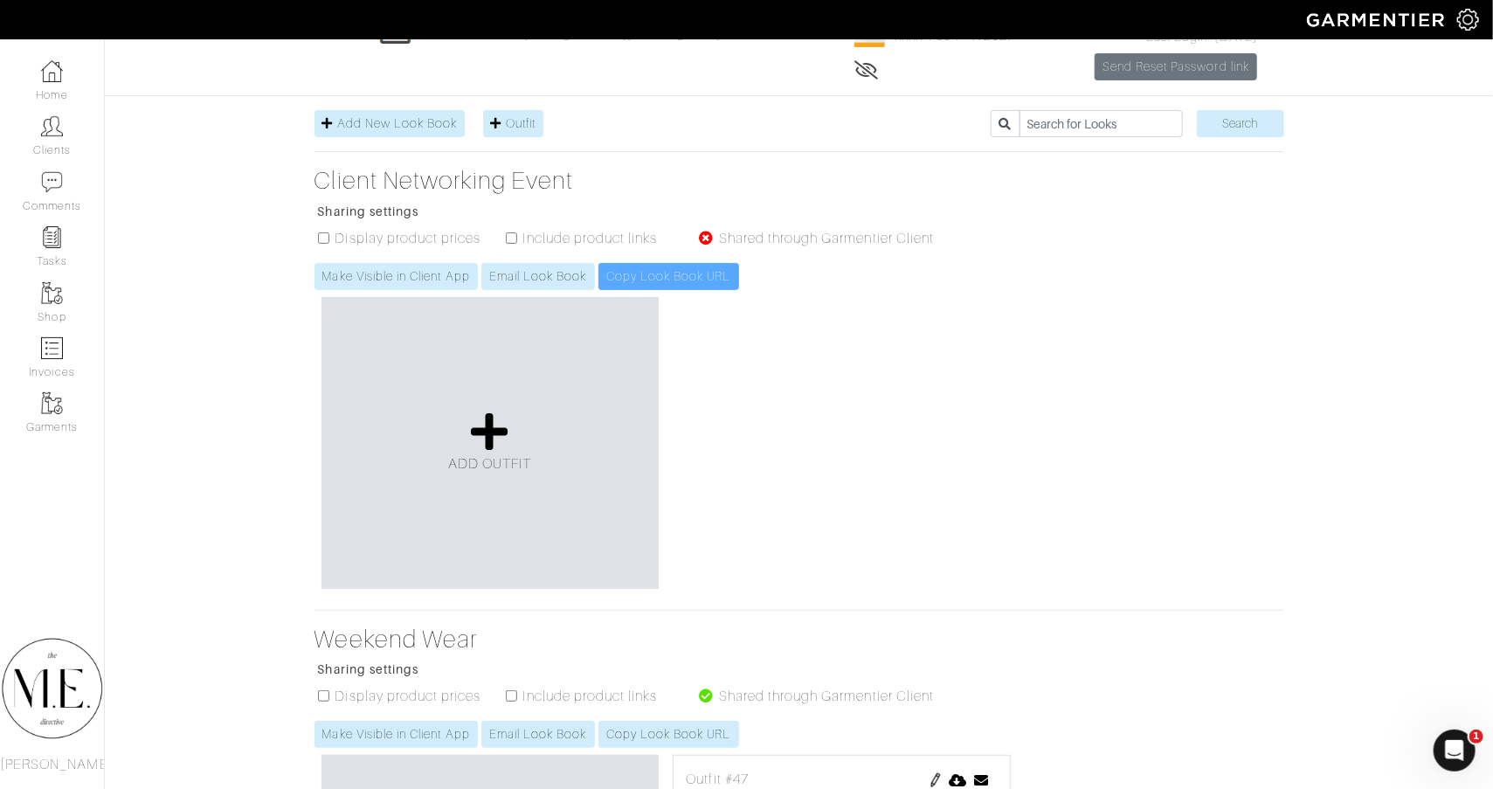
scroll to position [21, 0]
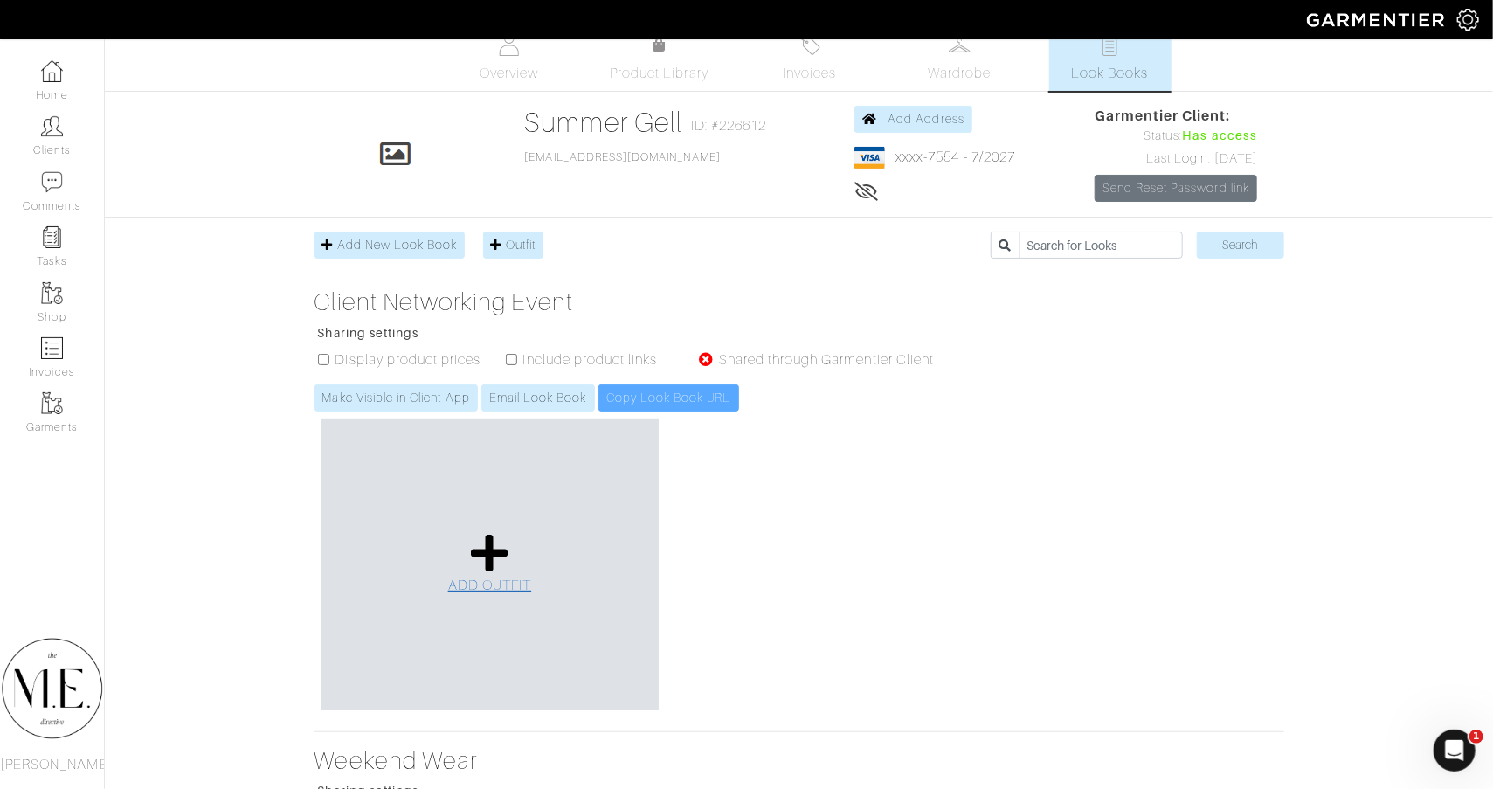
click at [499, 580] on span "ADD OUTFIT" at bounding box center [490, 585] width 84 height 16
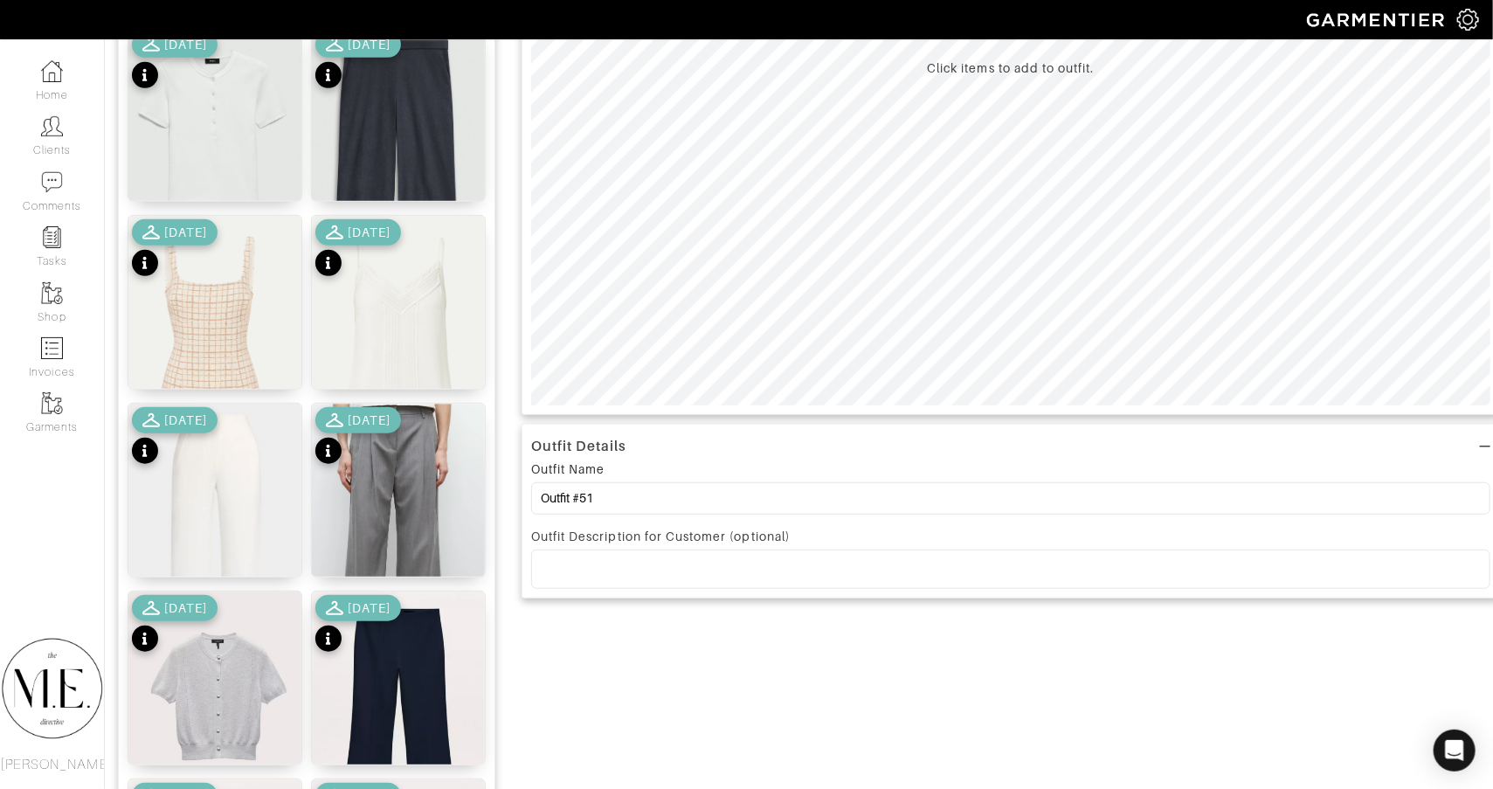
scroll to position [440, 0]
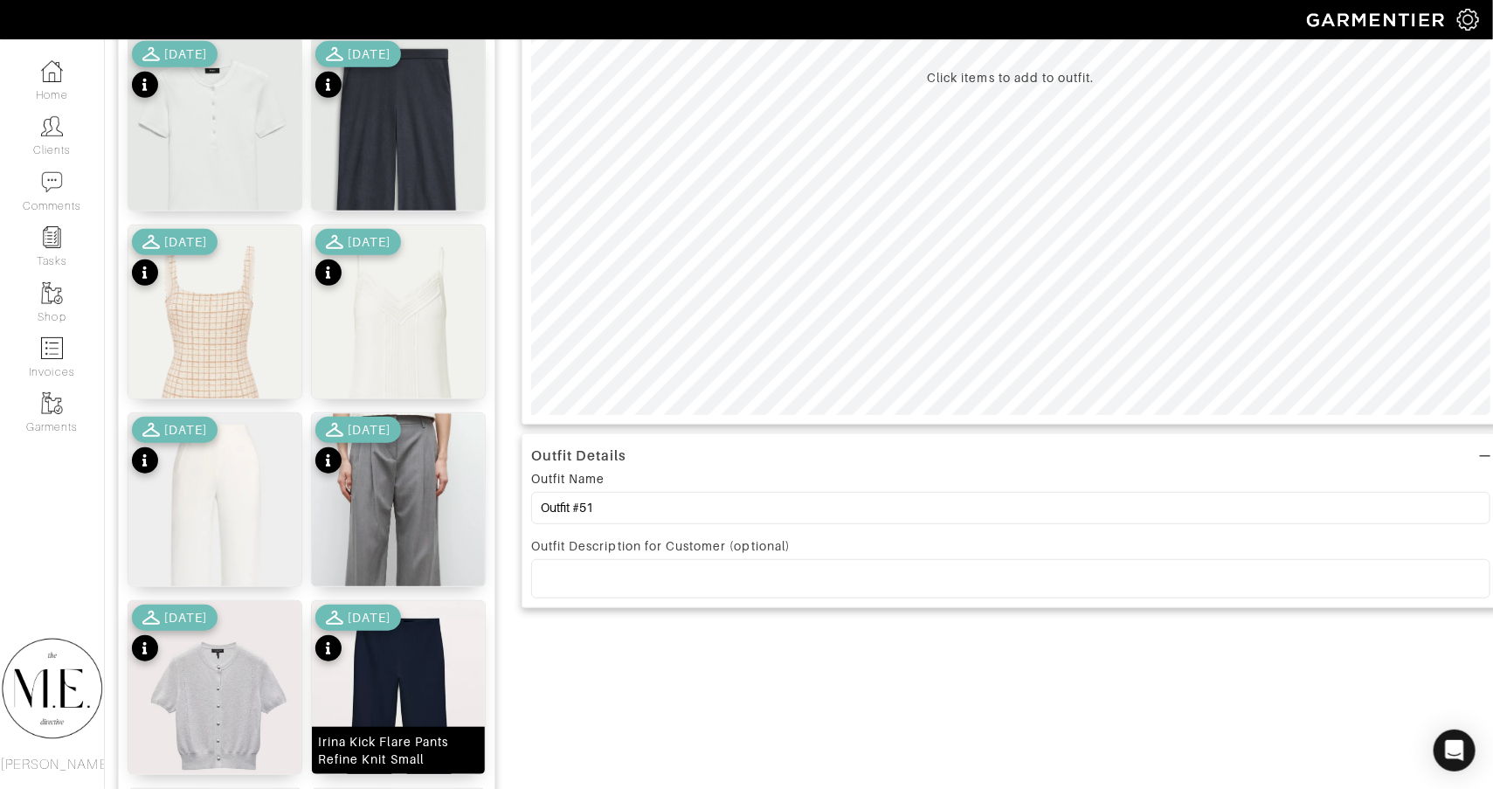
click at [406, 703] on img at bounding box center [398, 733] width 173 height 265
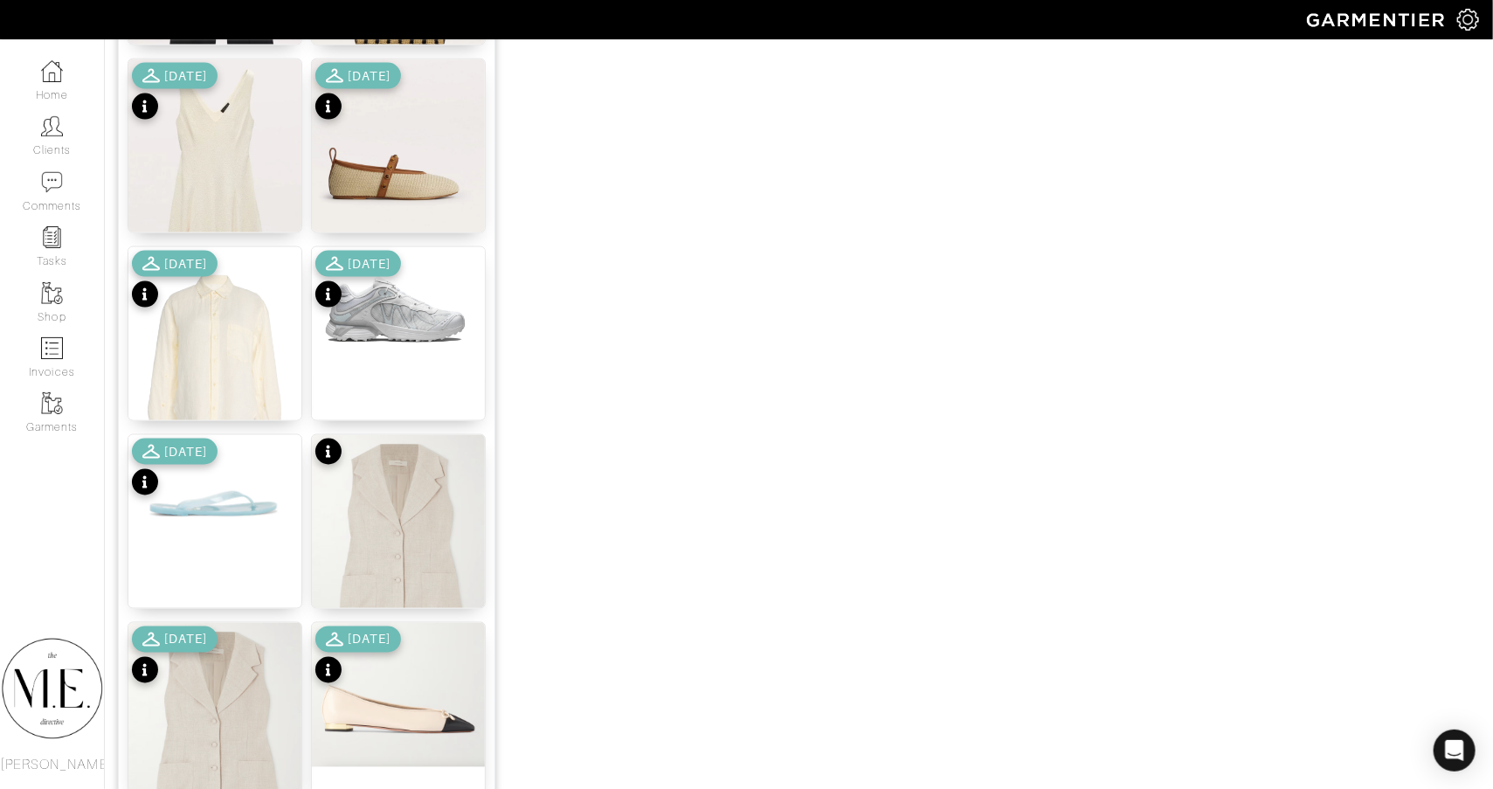
scroll to position [1632, 0]
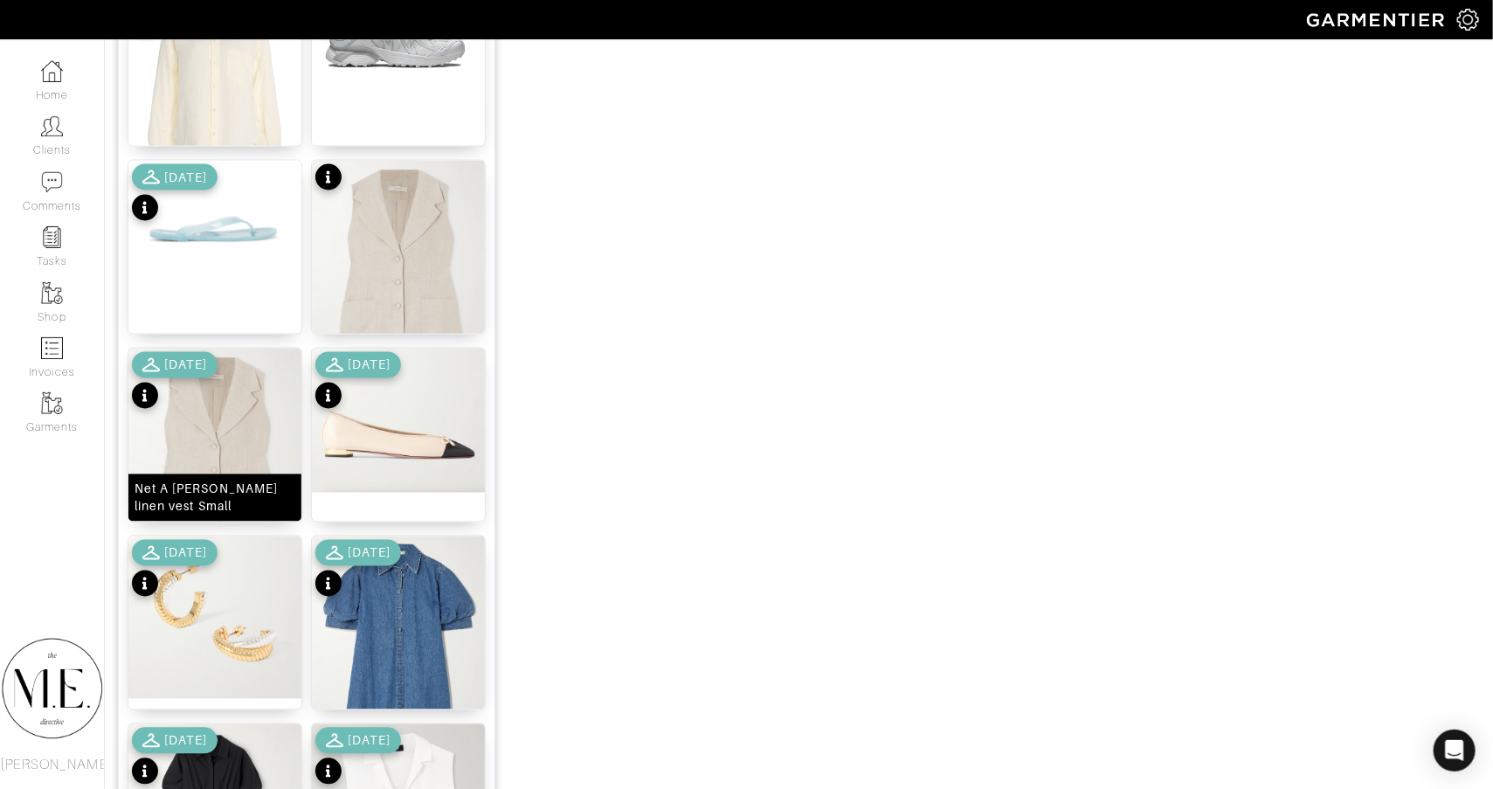
click at [235, 422] on img at bounding box center [214, 463] width 173 height 229
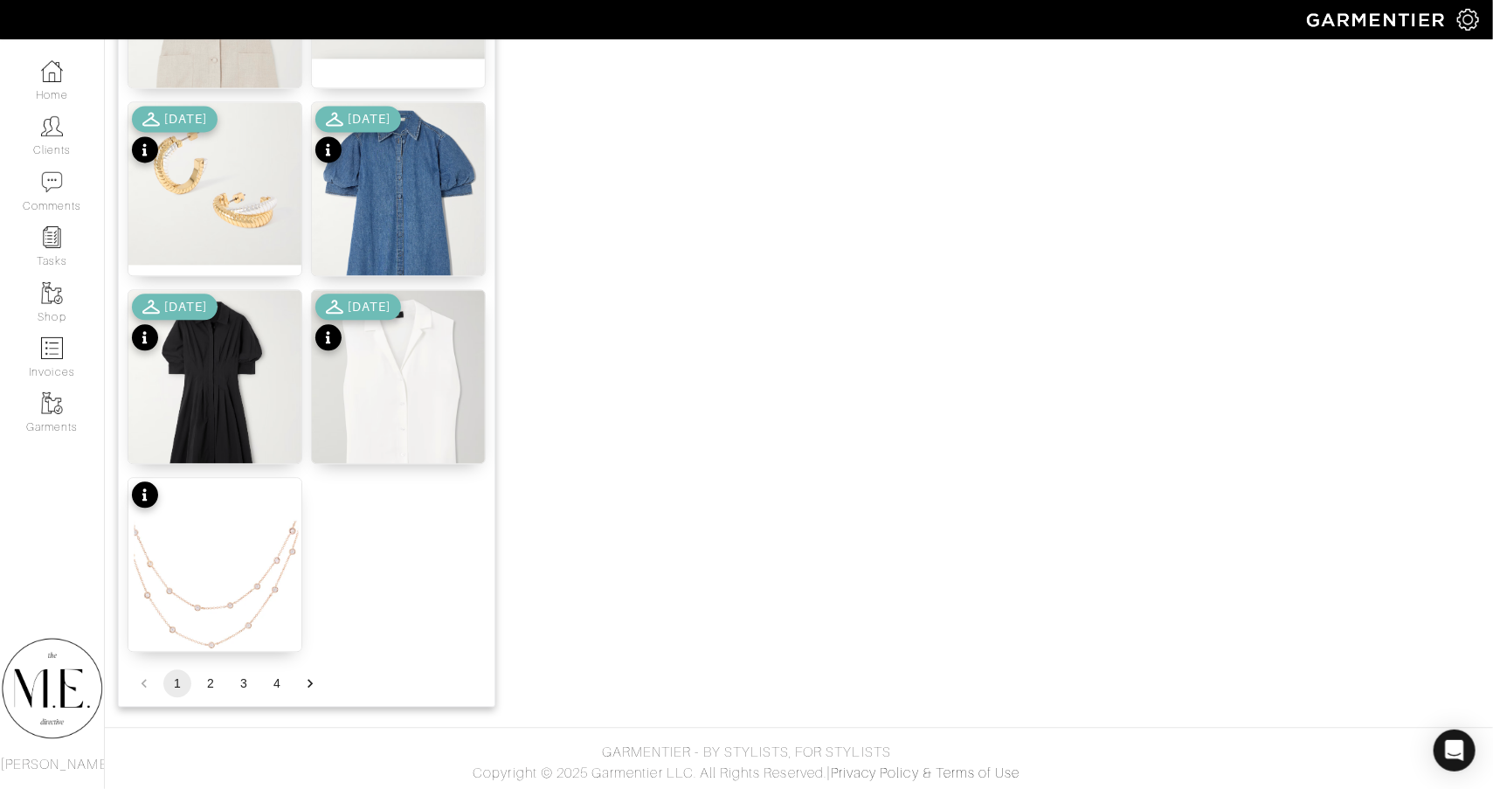
scroll to position [2065, 0]
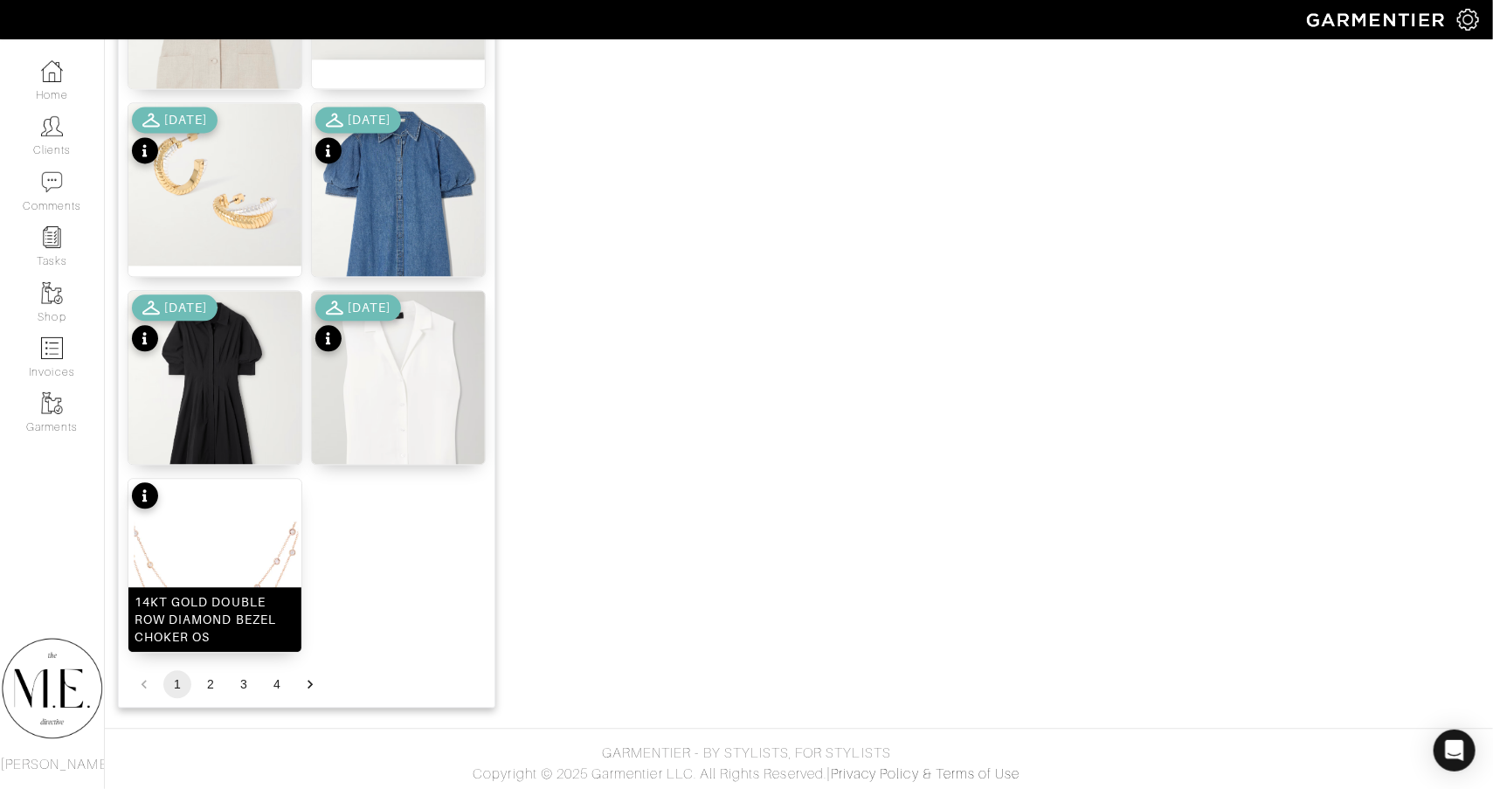
click at [244, 546] on img at bounding box center [214, 583] width 173 height 208
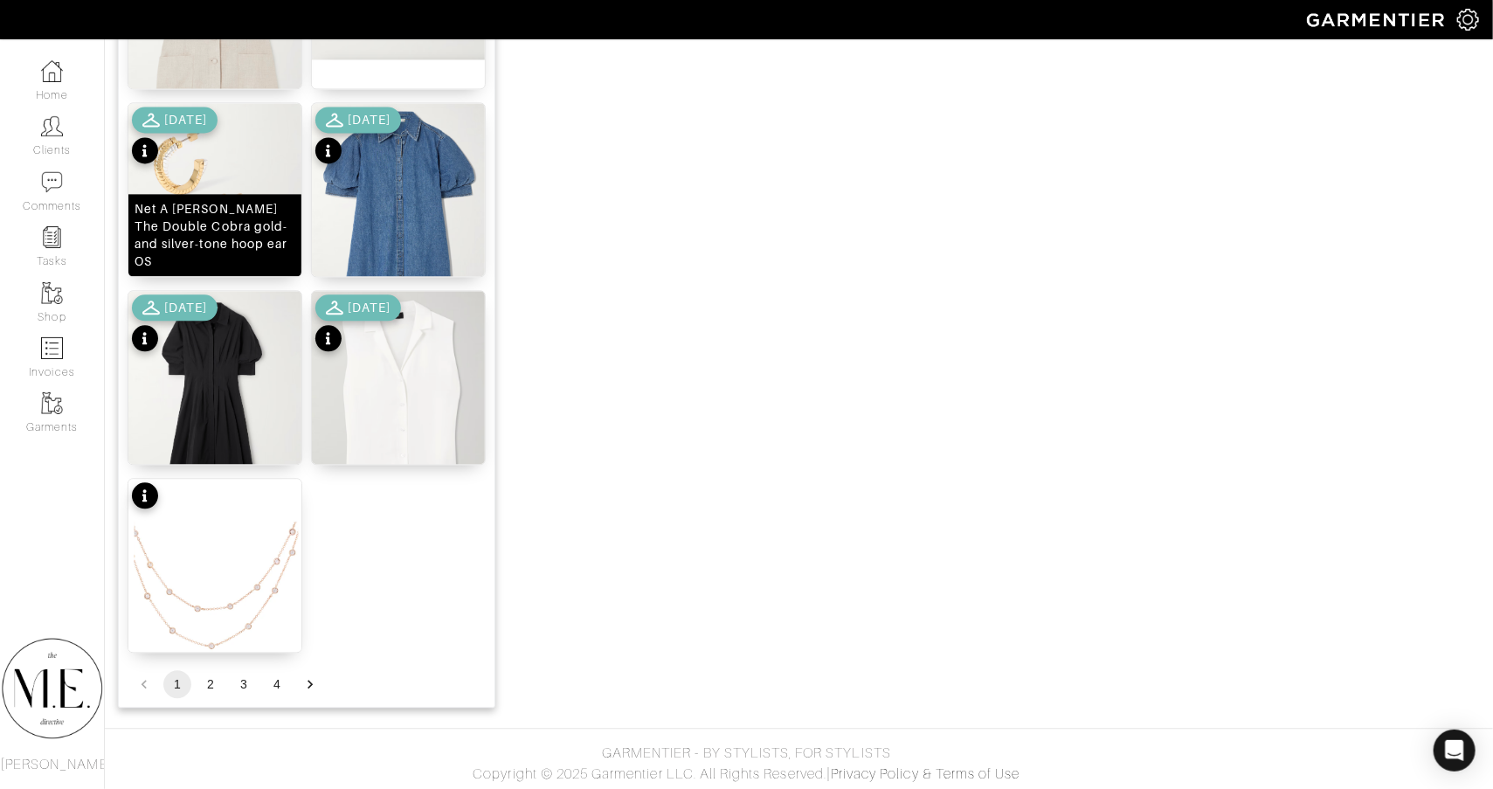
click at [286, 176] on img at bounding box center [214, 184] width 173 height 162
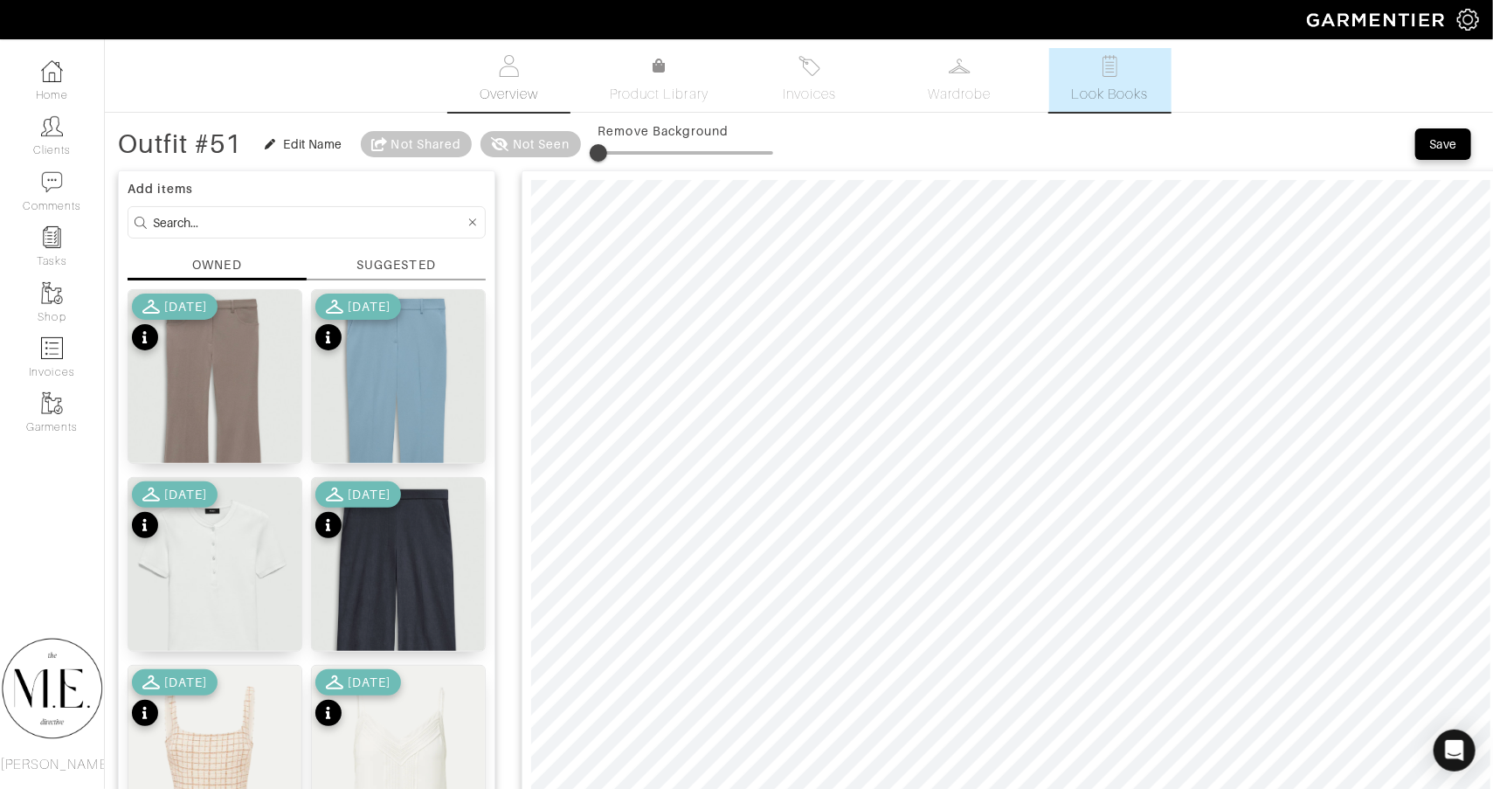
scroll to position [0, 0]
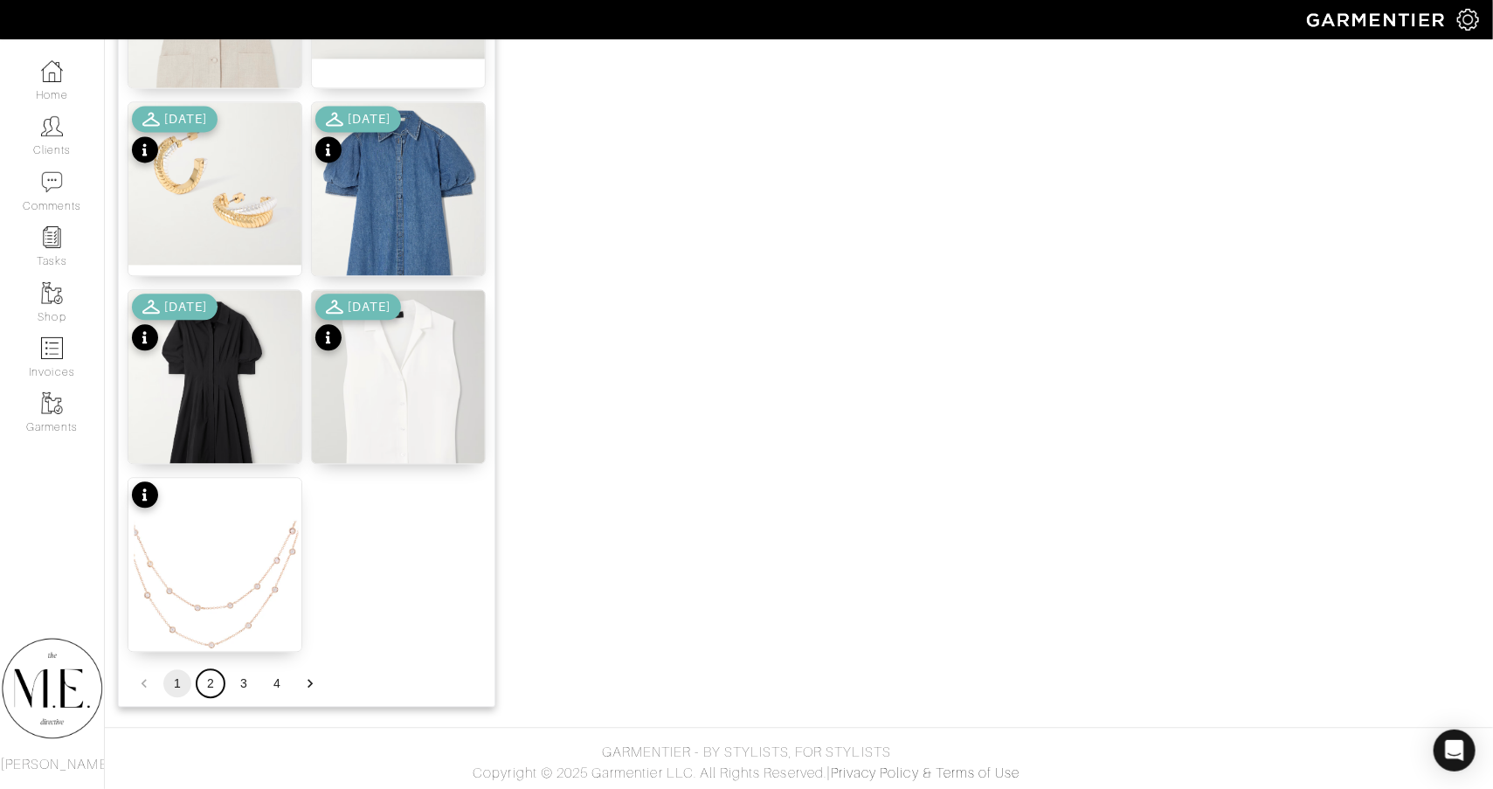
click at [220, 680] on button "2" at bounding box center [211, 683] width 28 height 28
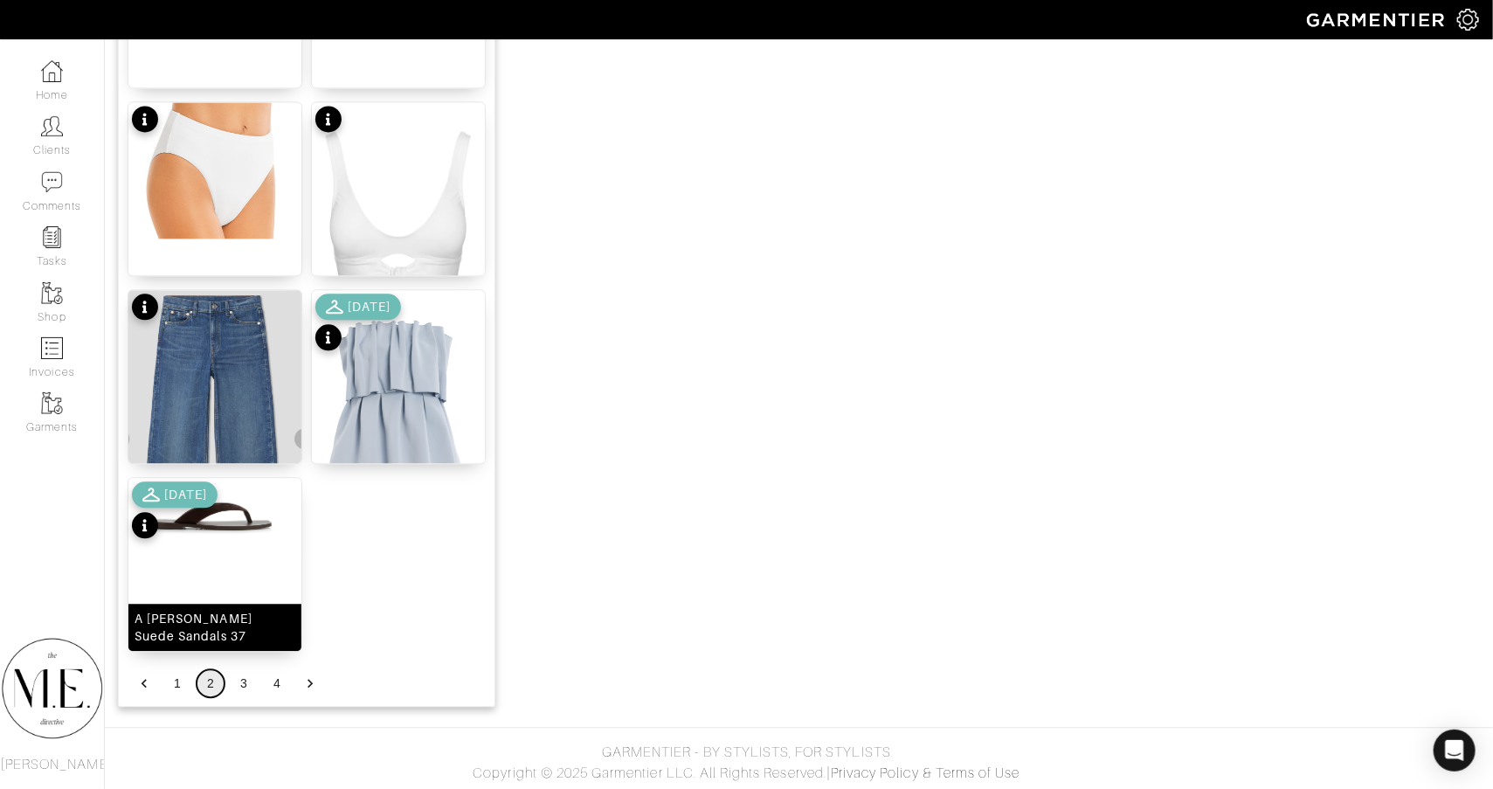
scroll to position [2065, 0]
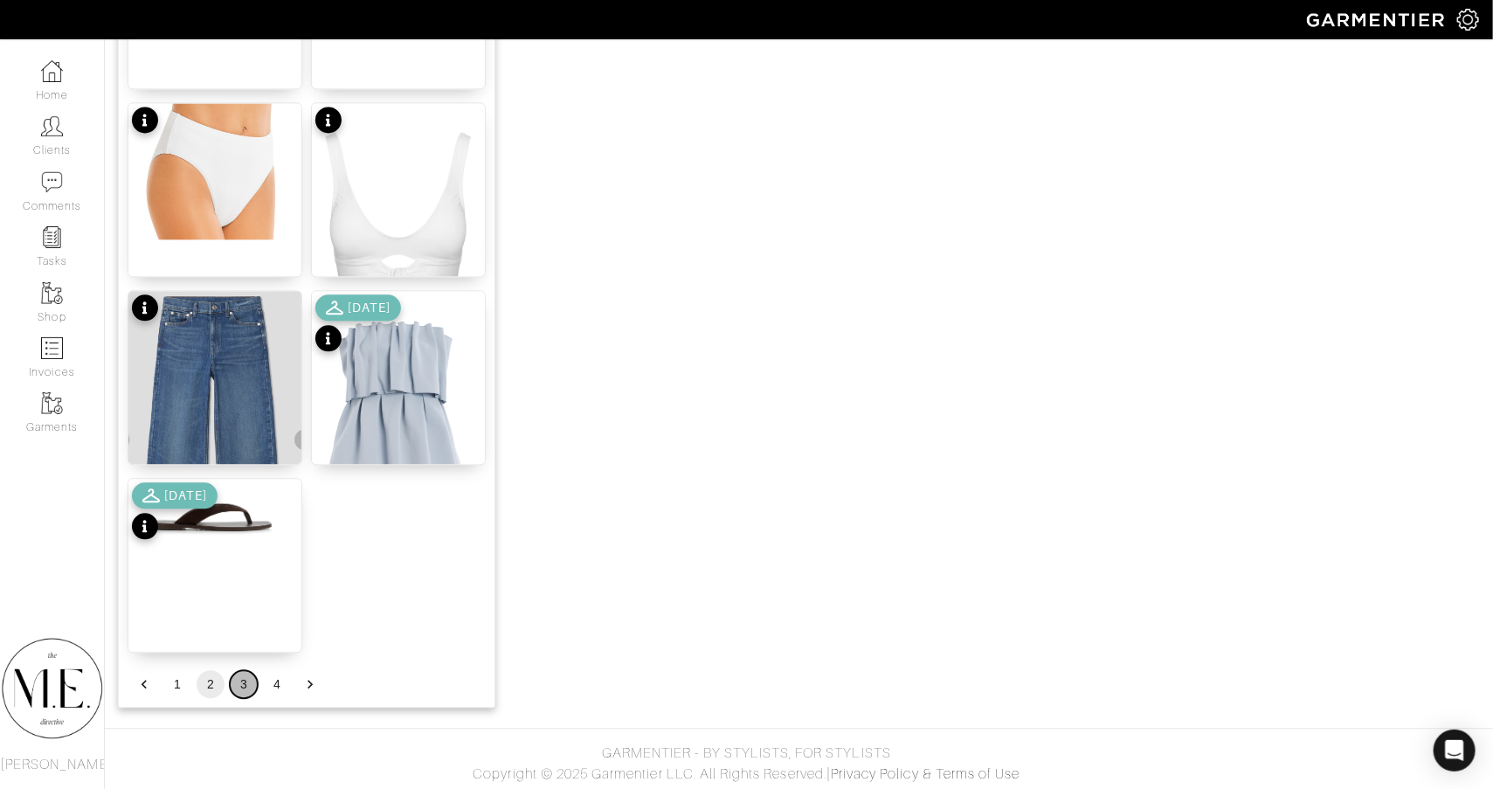
click at [238, 684] on button "3" at bounding box center [244, 684] width 28 height 28
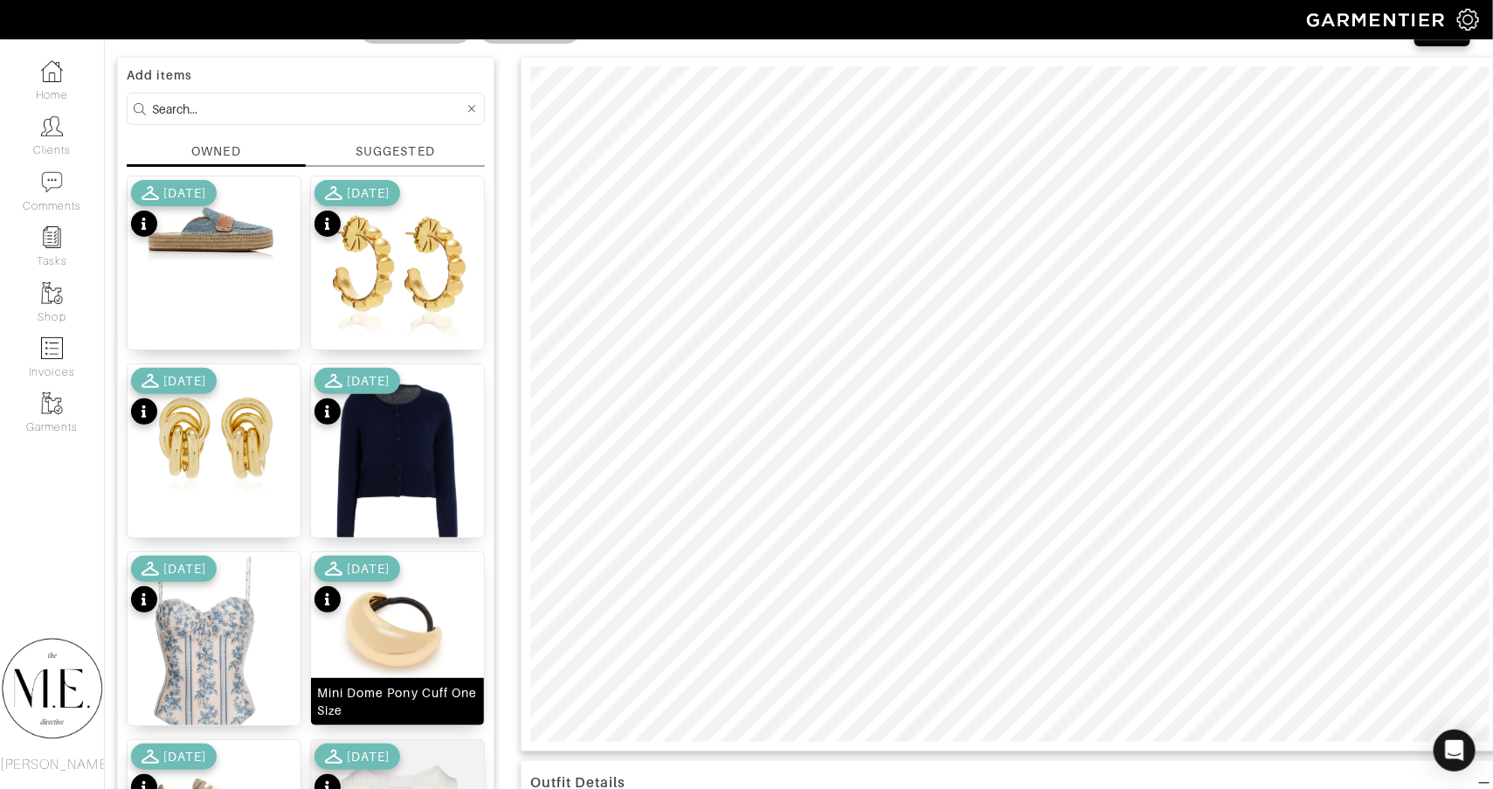
scroll to position [71, 1]
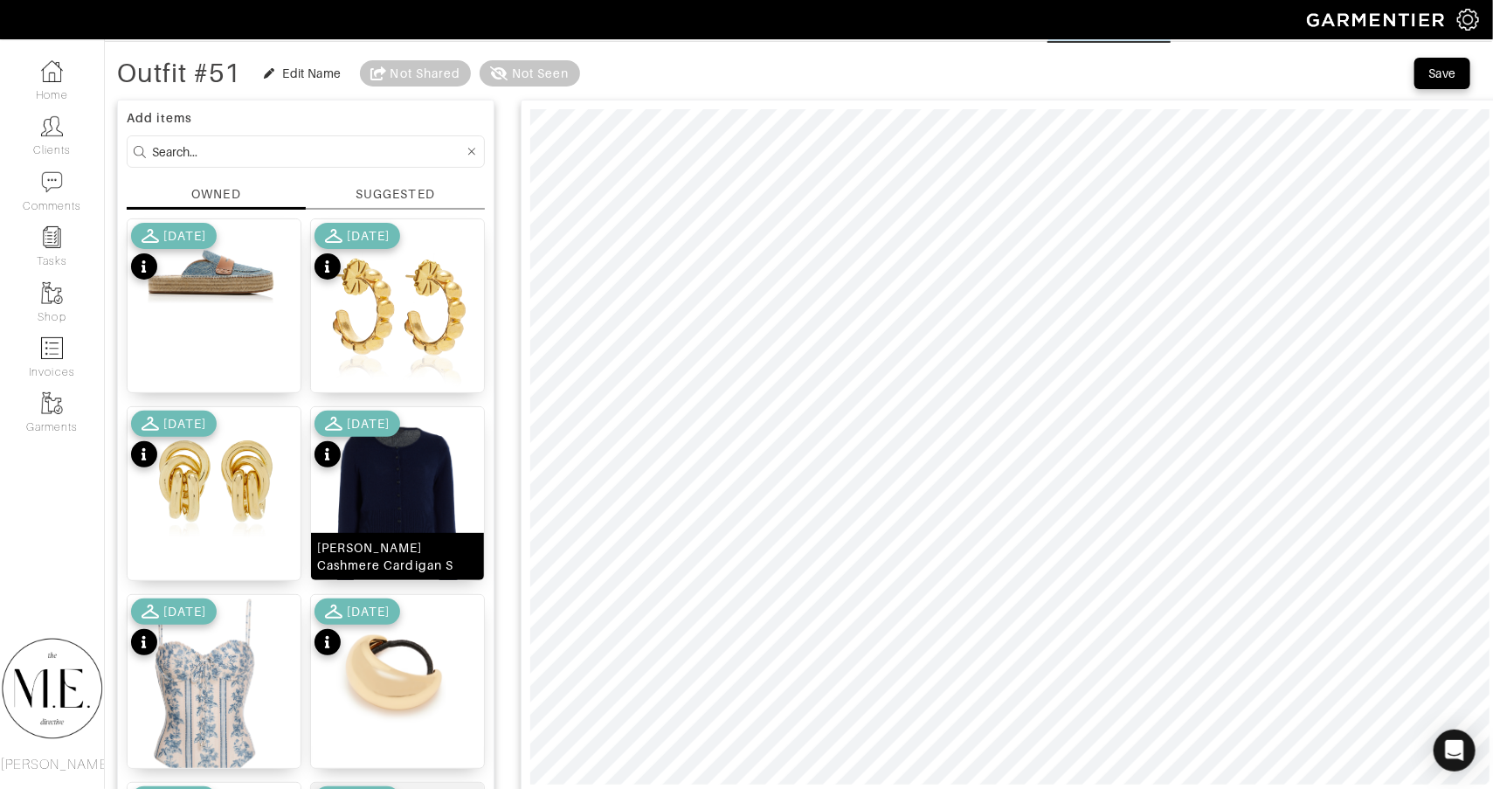
click at [430, 482] on img at bounding box center [397, 521] width 173 height 229
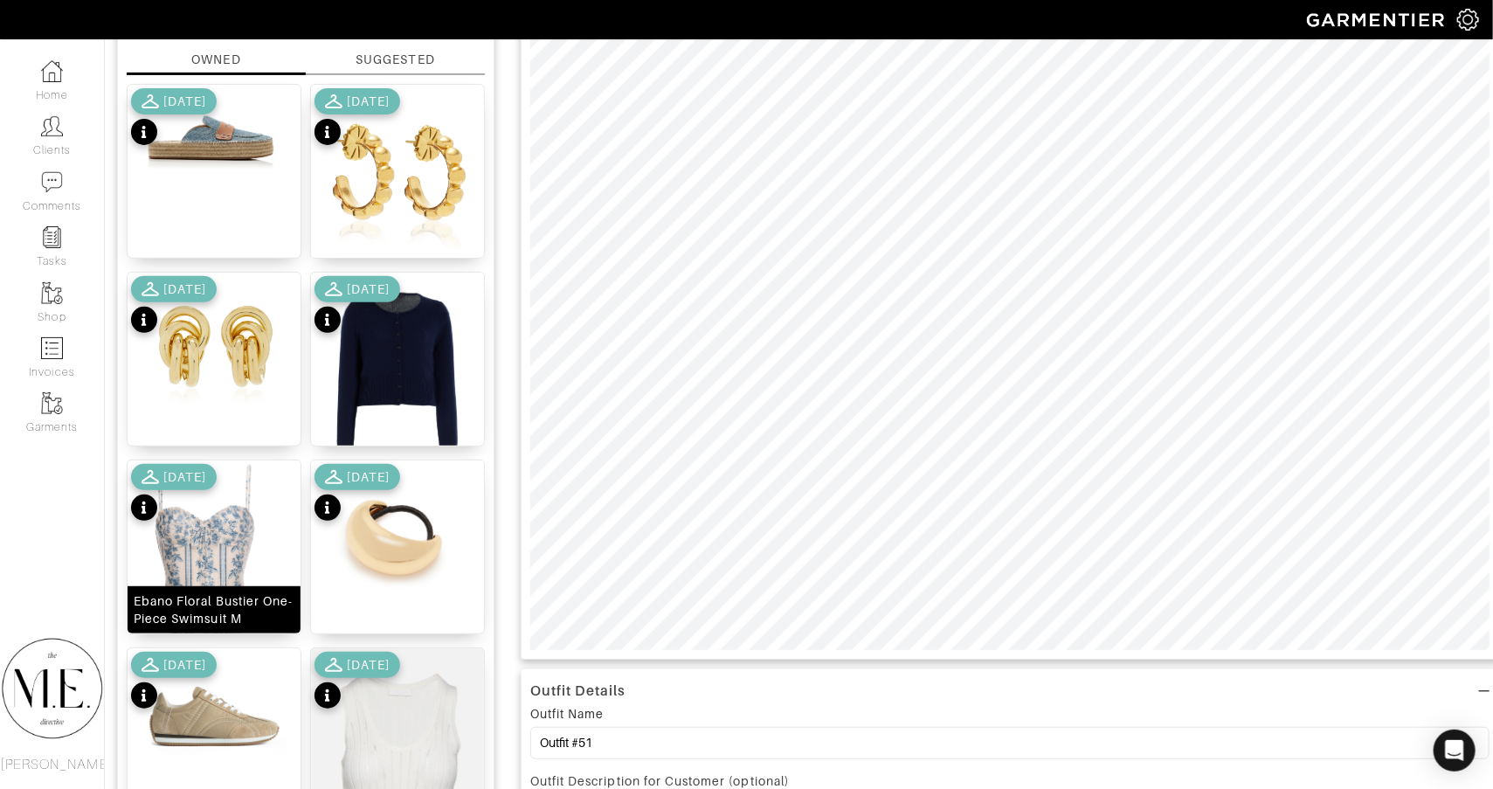
scroll to position [210, 1]
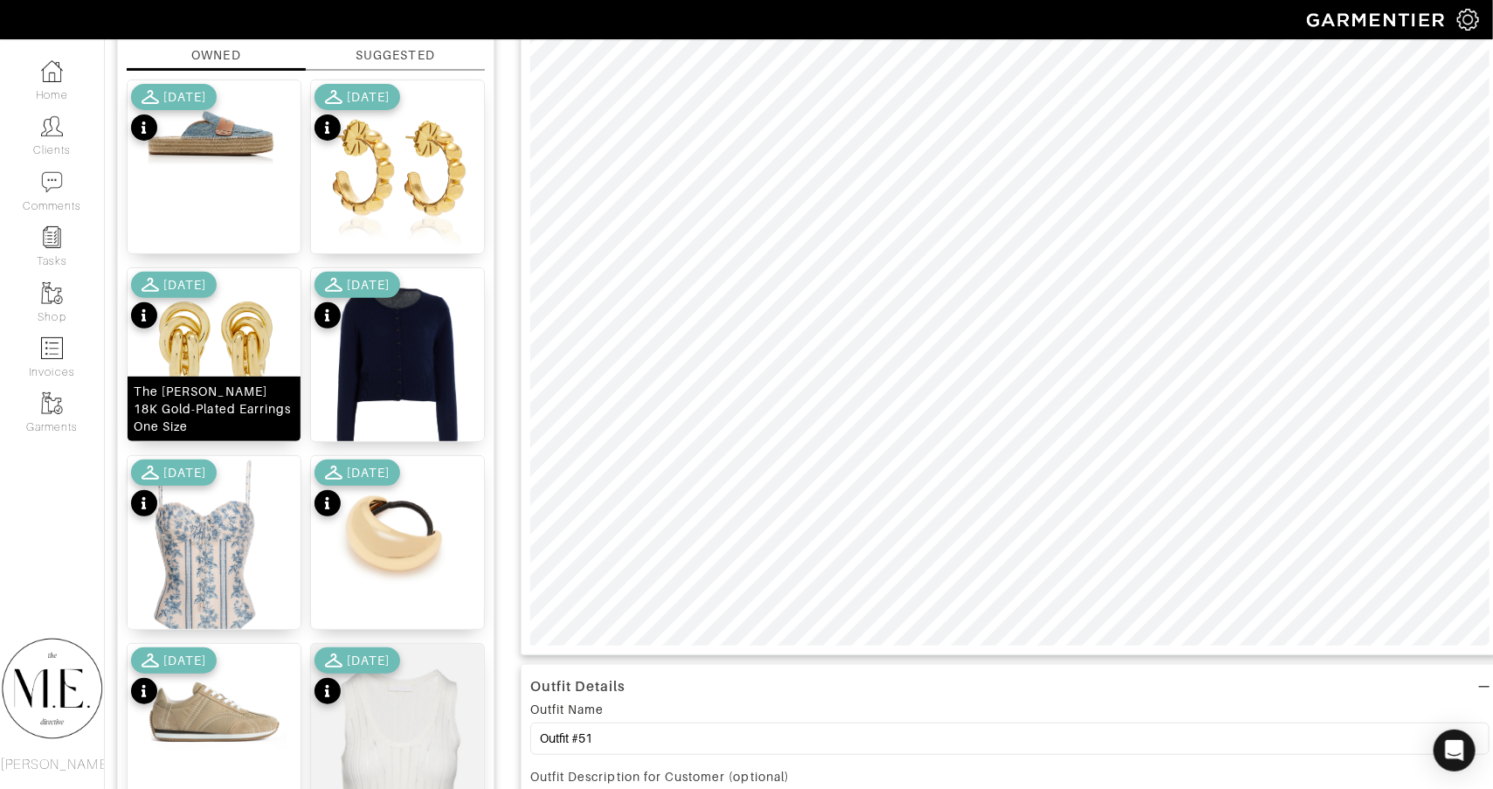
click at [176, 342] on img at bounding box center [214, 349] width 173 height 162
click at [269, 385] on img at bounding box center [214, 349] width 173 height 162
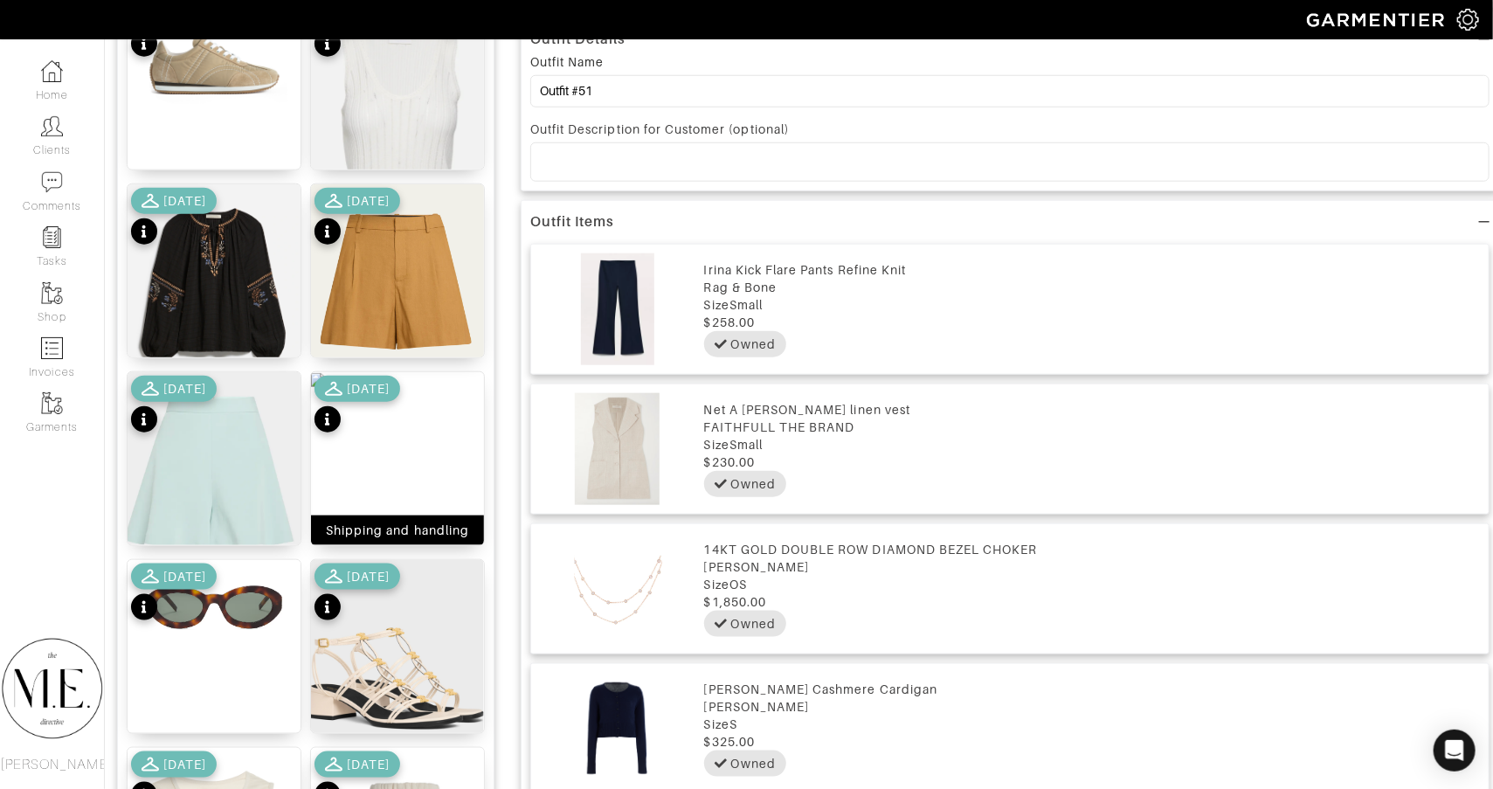
scroll to position [959, 1]
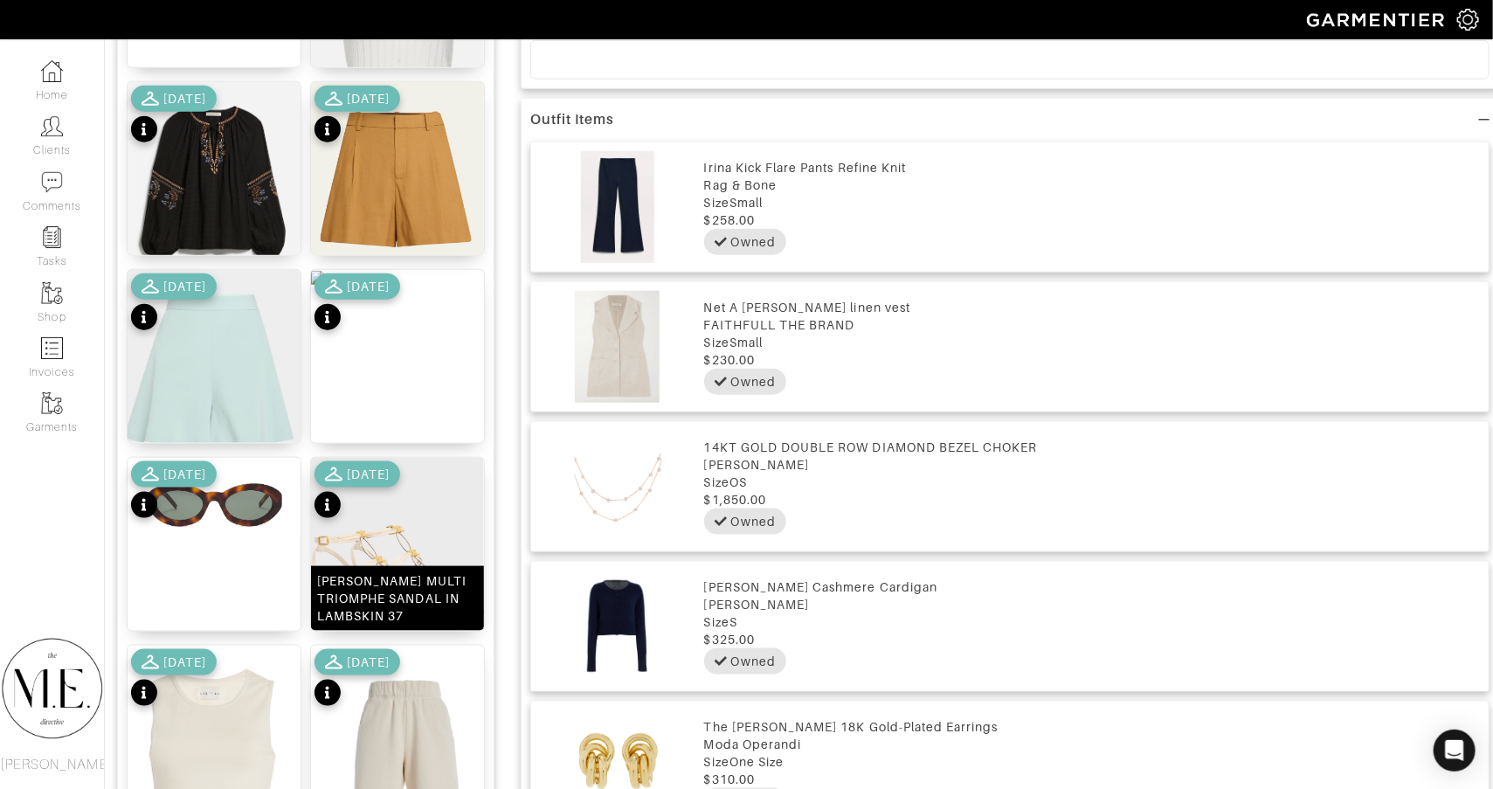
click at [410, 549] on img at bounding box center [397, 557] width 173 height 199
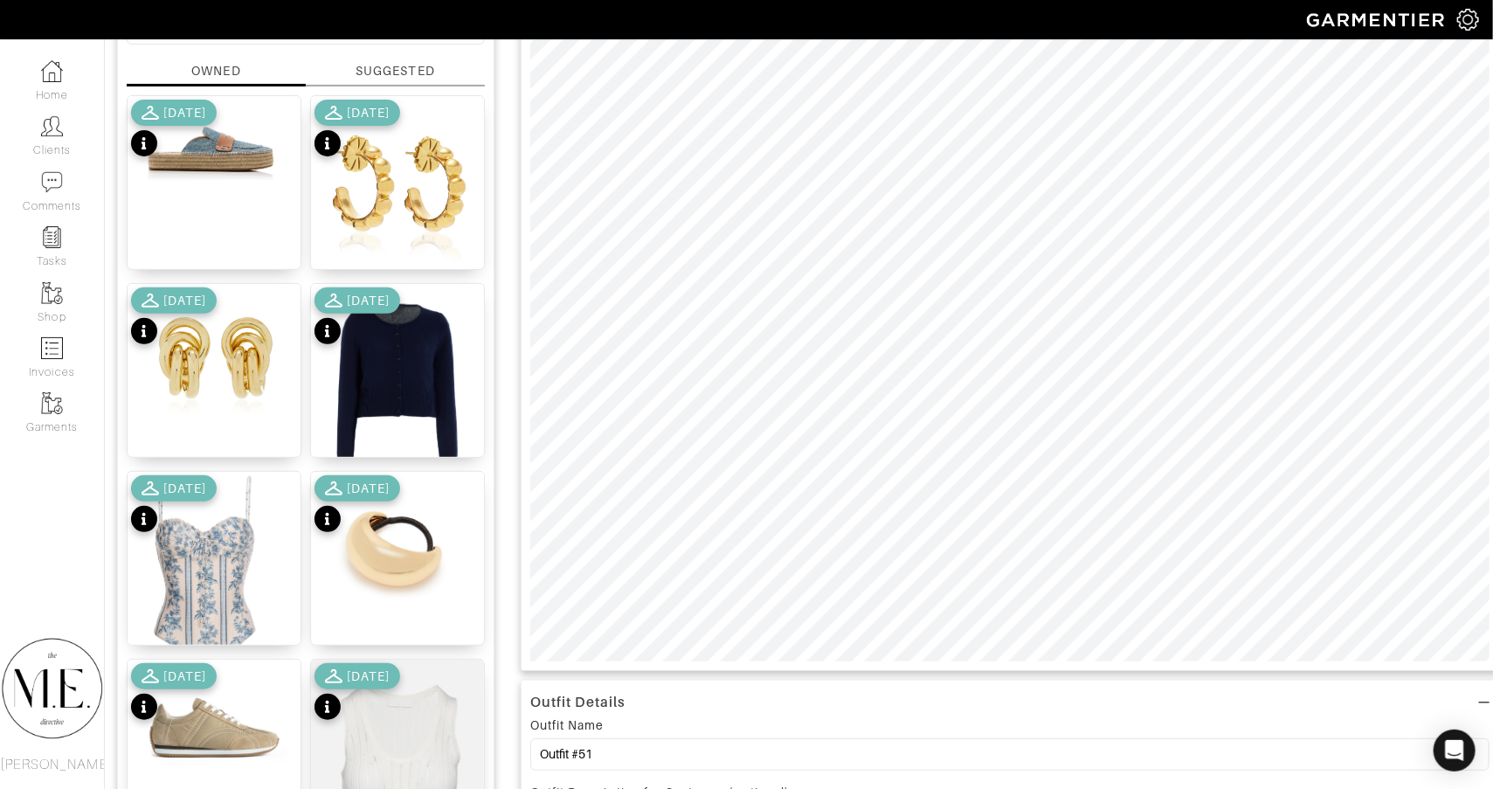
scroll to position [429, 1]
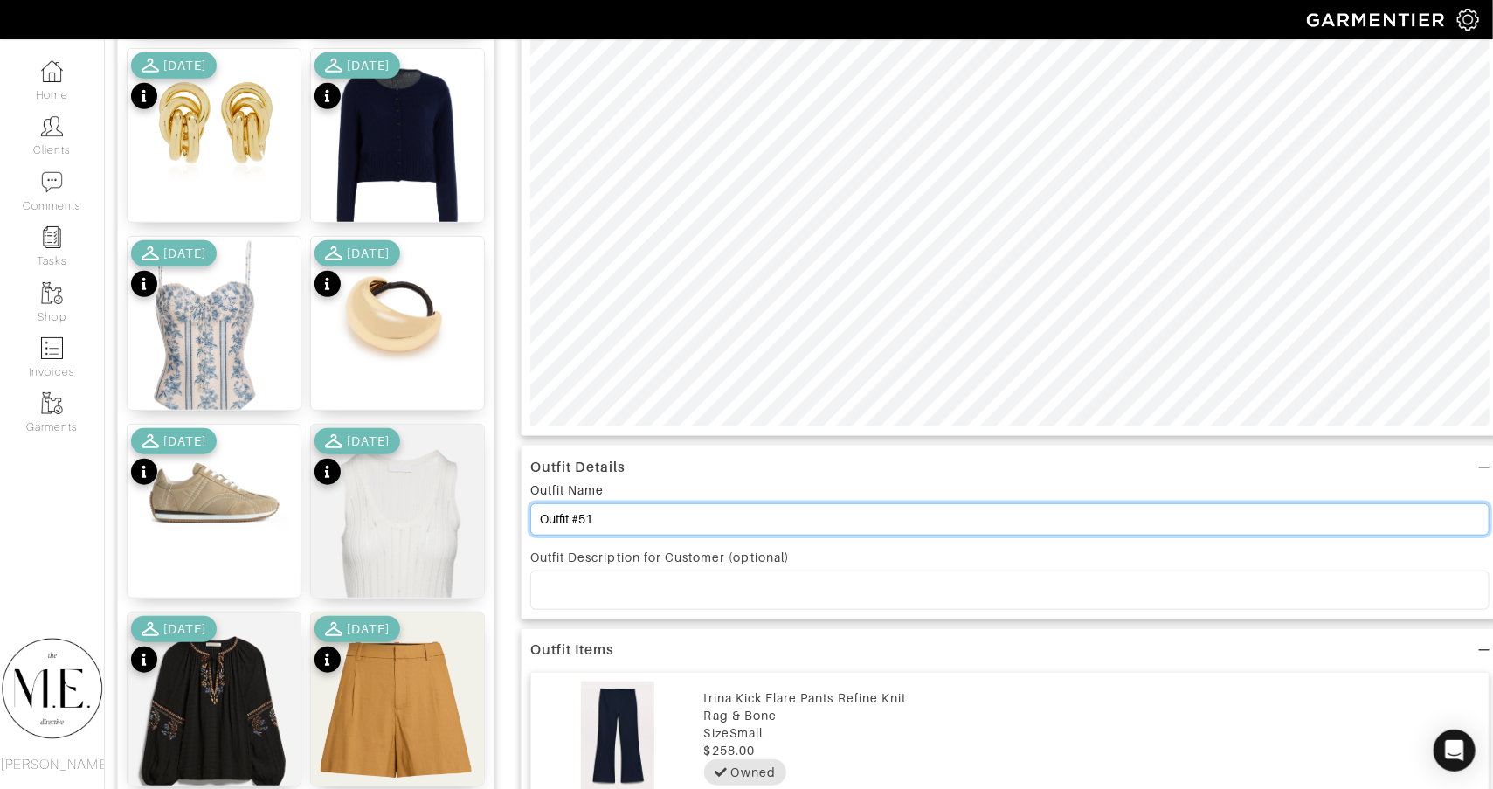
click at [759, 531] on input "Outfit #51" at bounding box center [1009, 519] width 959 height 32
type input "Option #1"
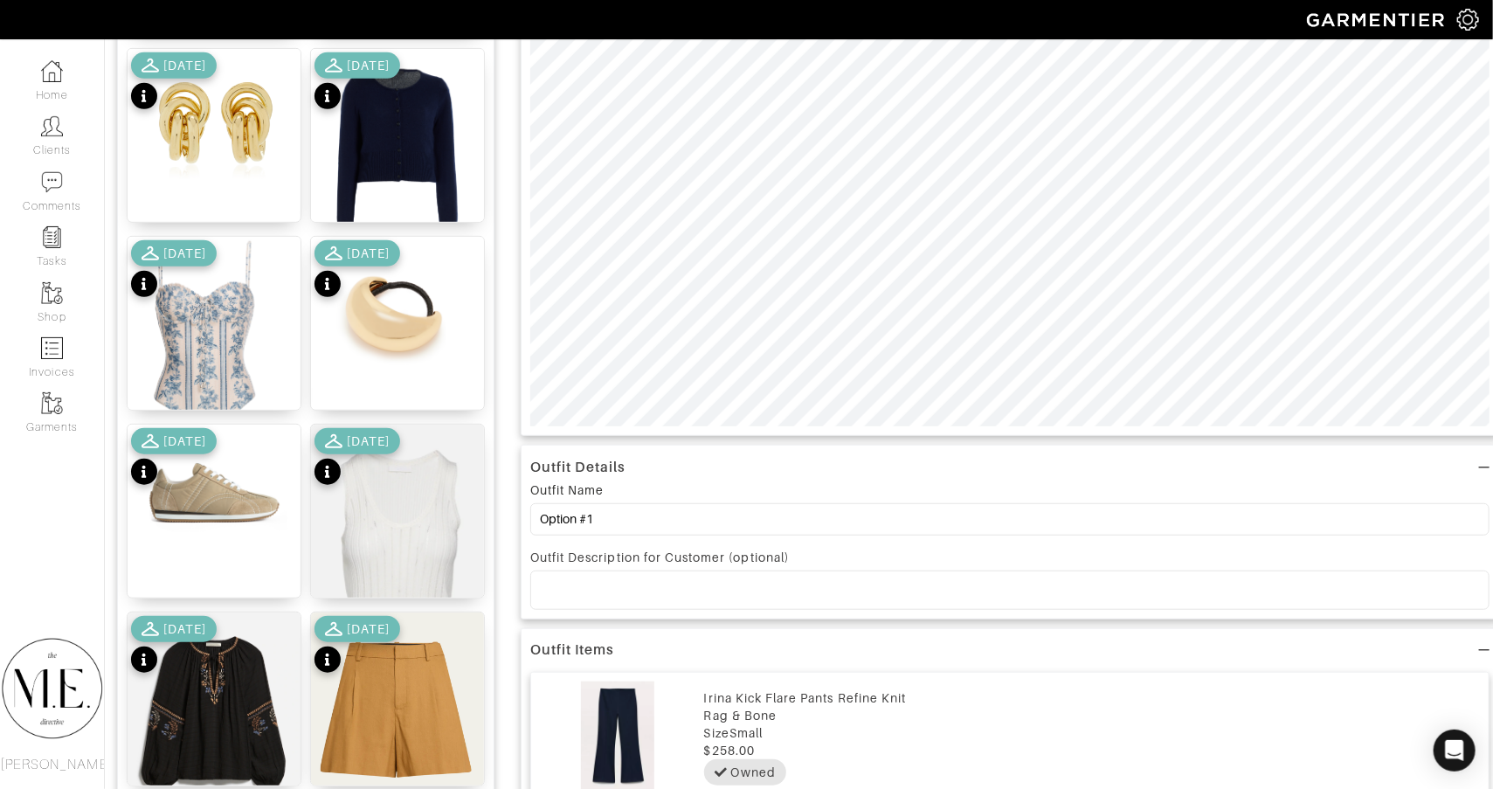
click at [942, 480] on div "Outfit Name Option #1" at bounding box center [1009, 512] width 959 height 65
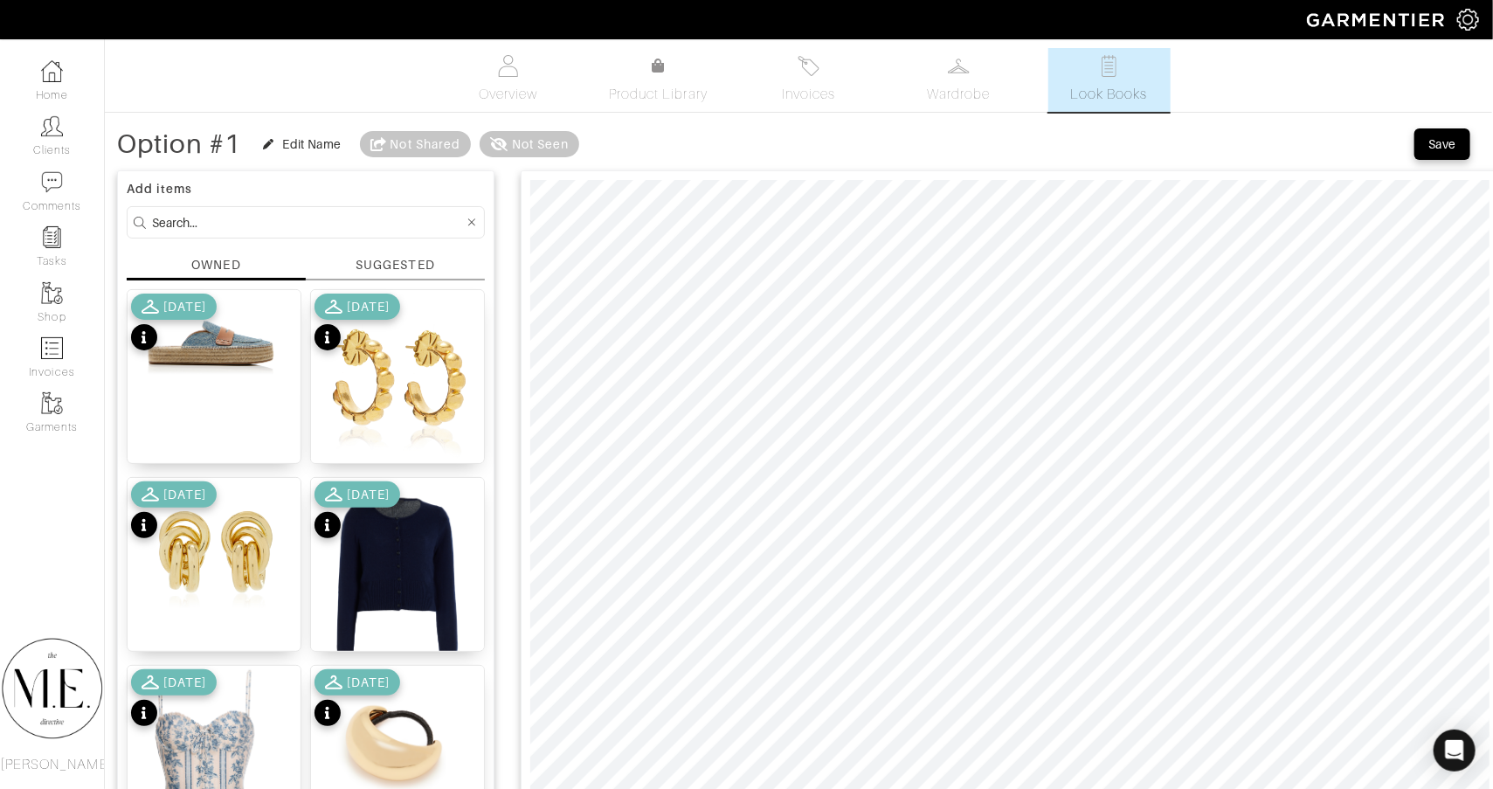
scroll to position [0, 1]
click at [1474, 138] on div "Save" at bounding box center [1446, 144] width 65 height 35
click at [1465, 138] on button "Save" at bounding box center [1442, 143] width 56 height 31
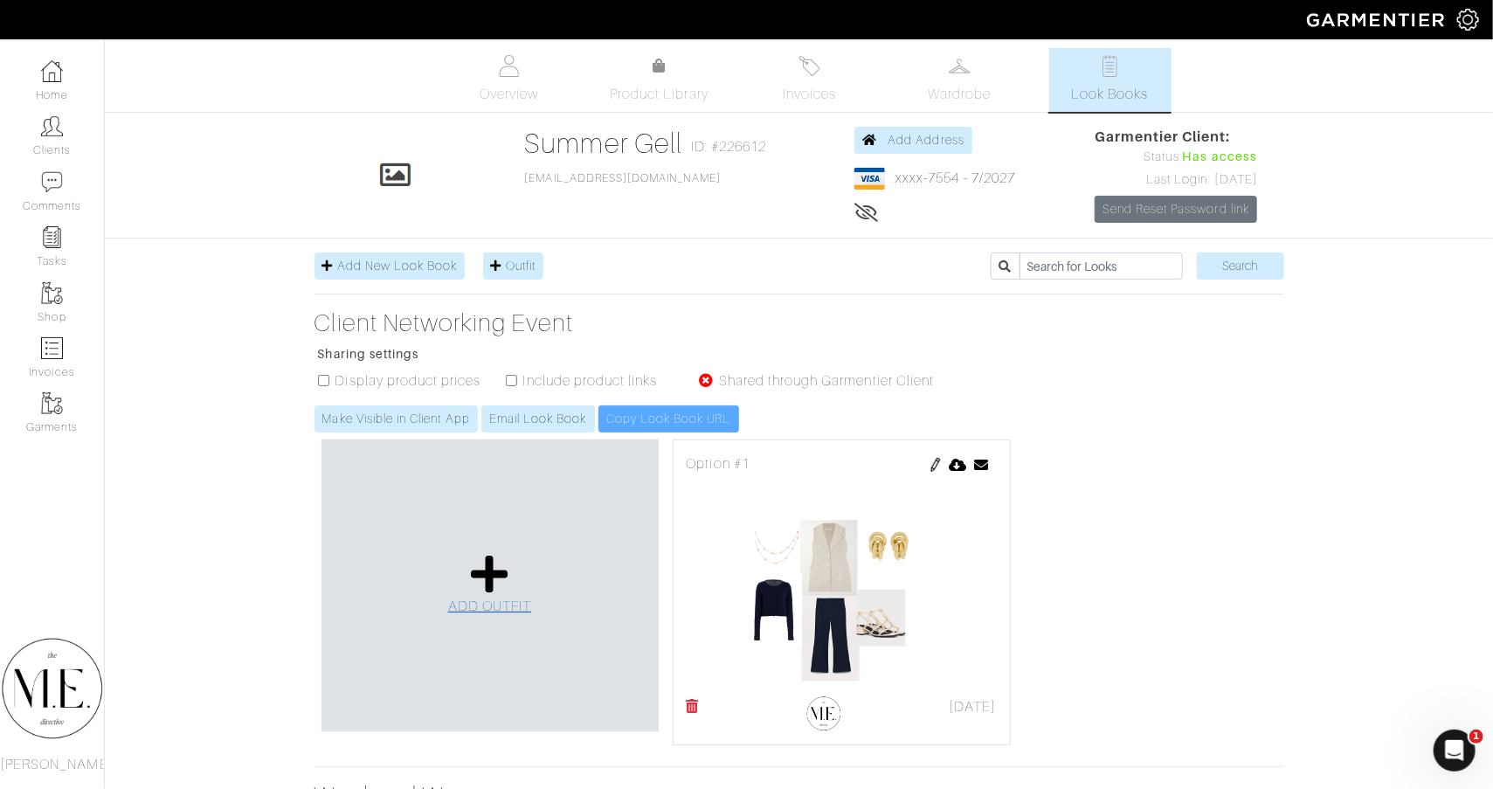
click at [463, 606] on span "ADD OUTFIT" at bounding box center [490, 606] width 84 height 16
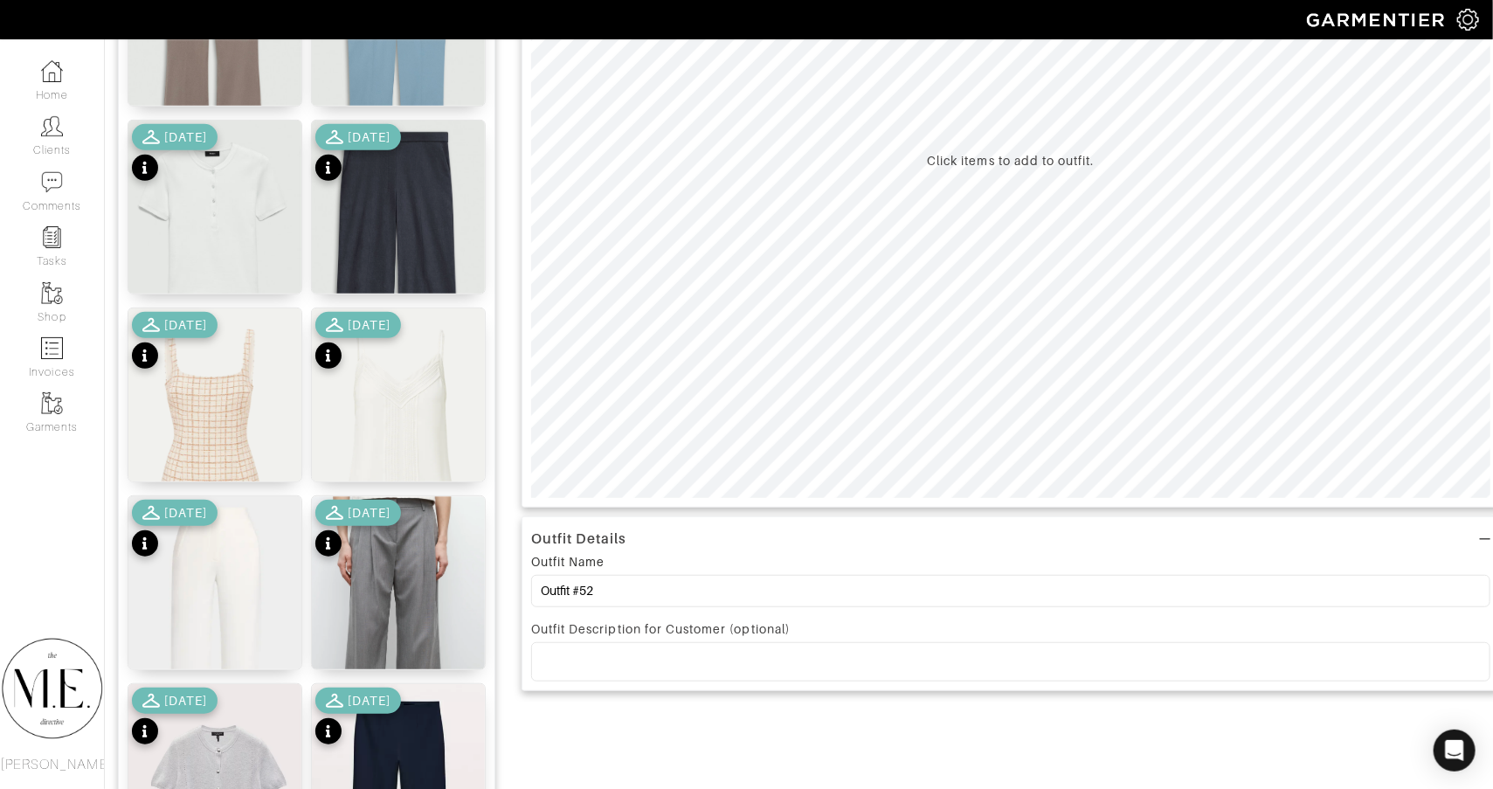
scroll to position [360, 0]
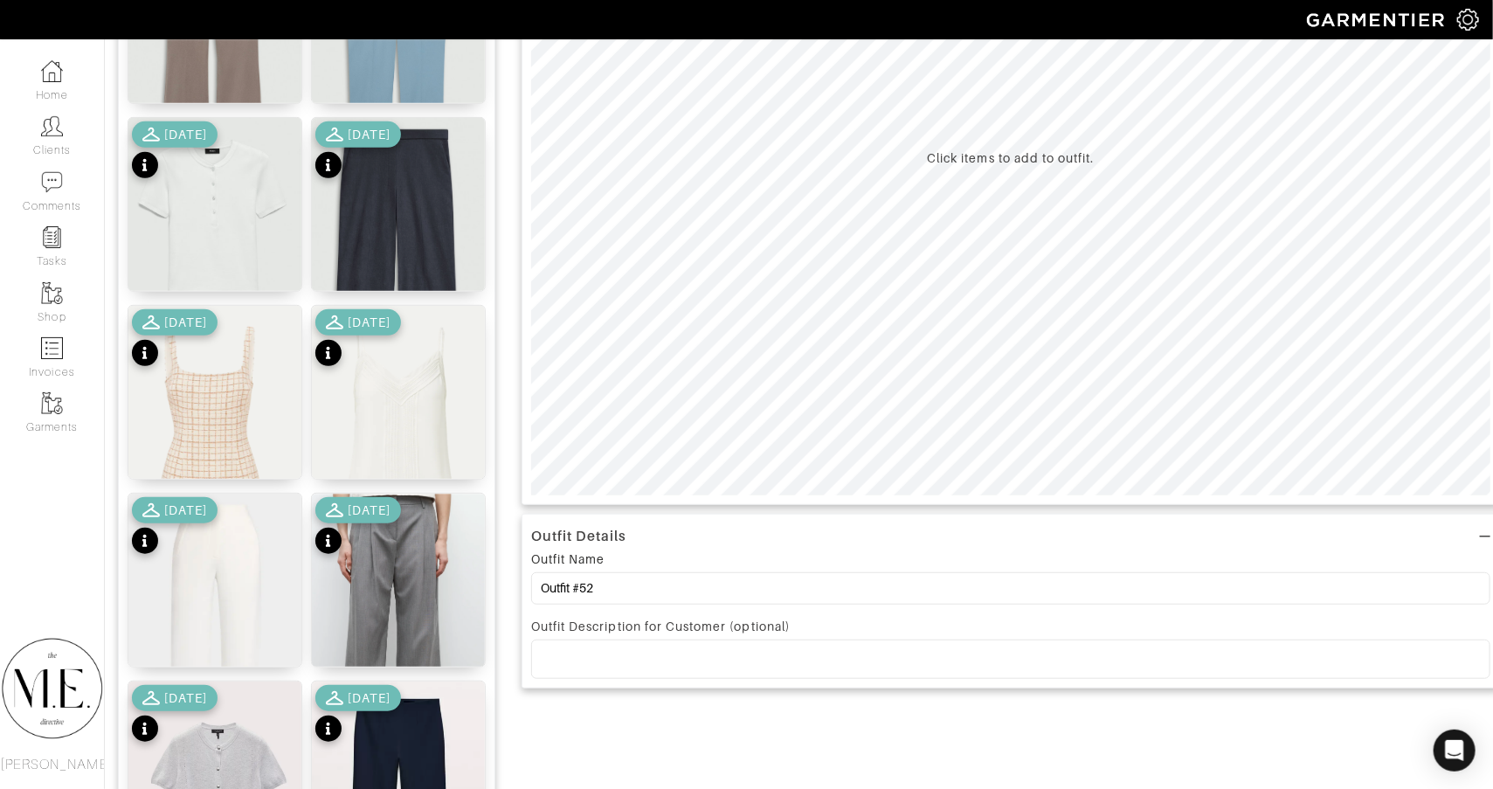
click at [689, 609] on div "Outfit Name Outfit #52" at bounding box center [1010, 581] width 959 height 65
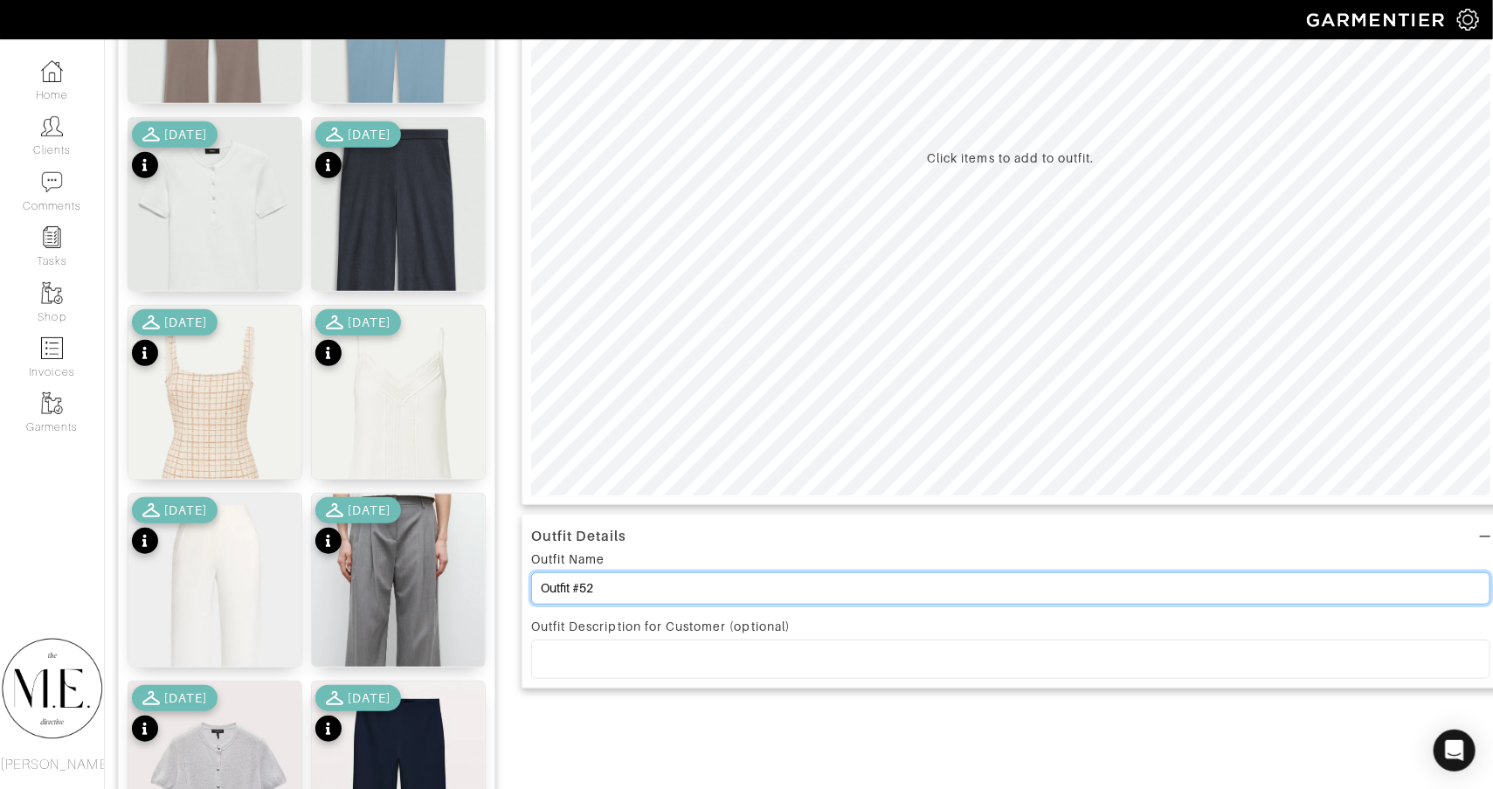
click at [689, 593] on input "Outfit #52" at bounding box center [1010, 588] width 959 height 32
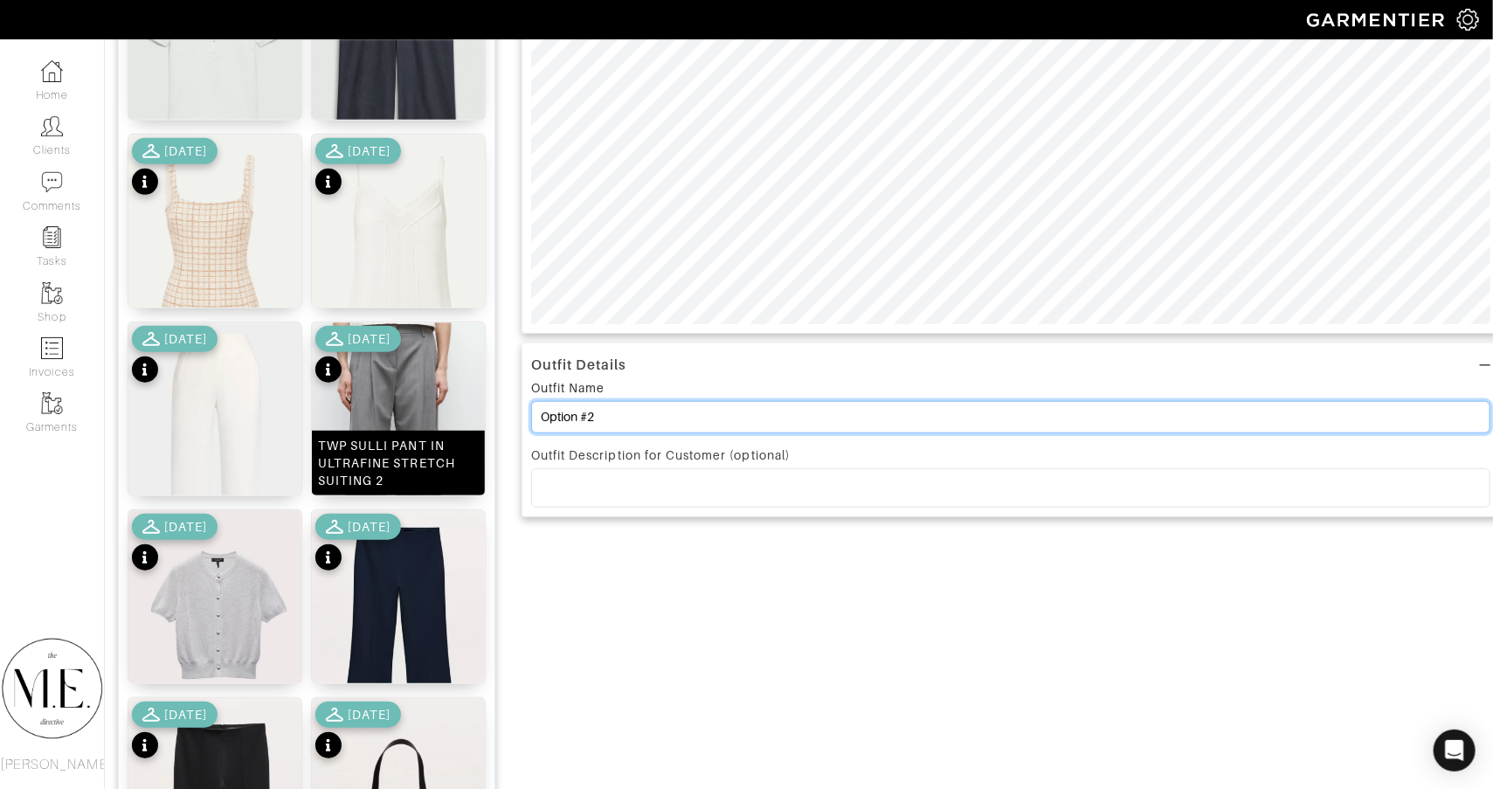
scroll to position [531, 1]
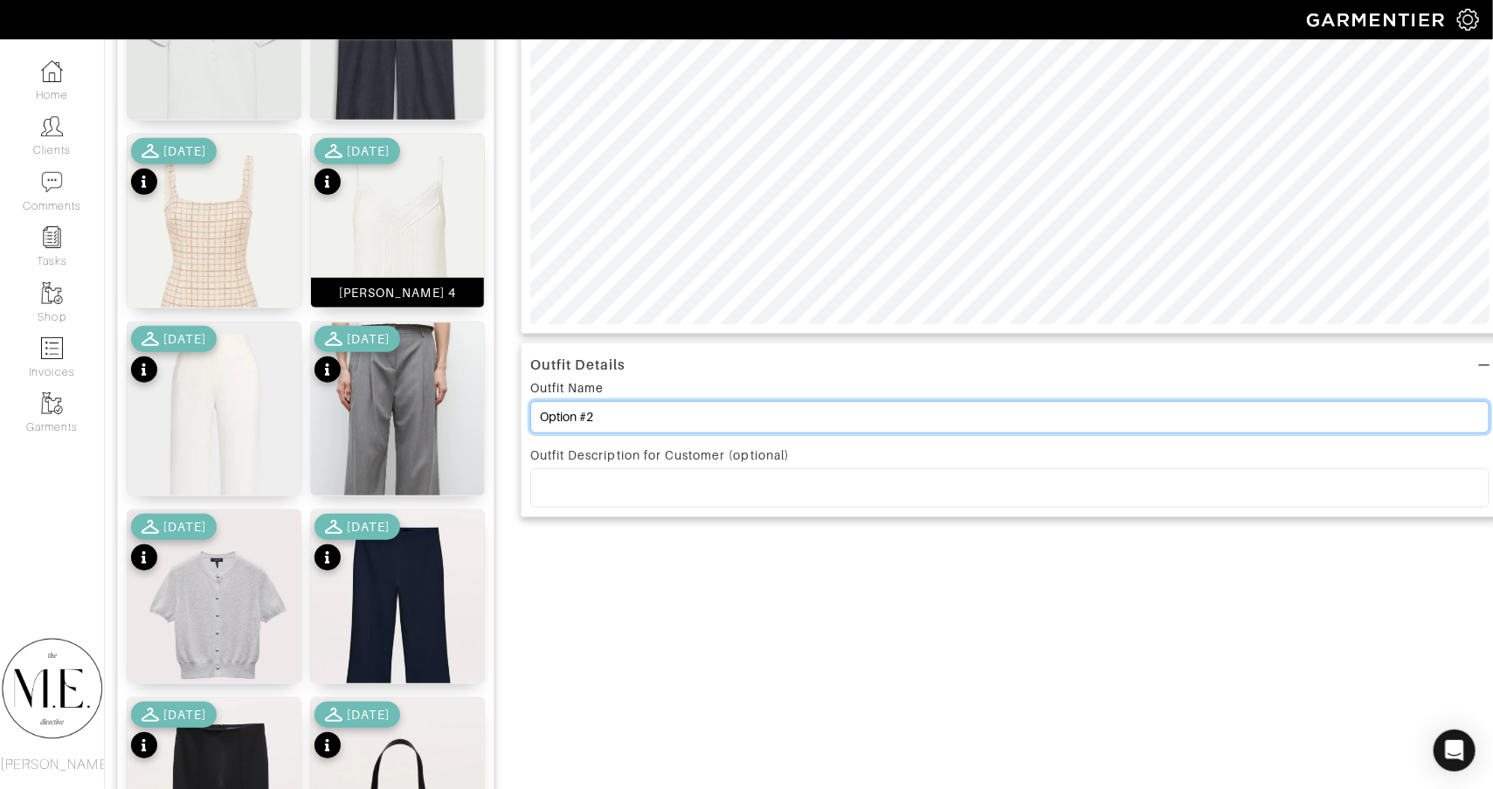
type input "Option #2"
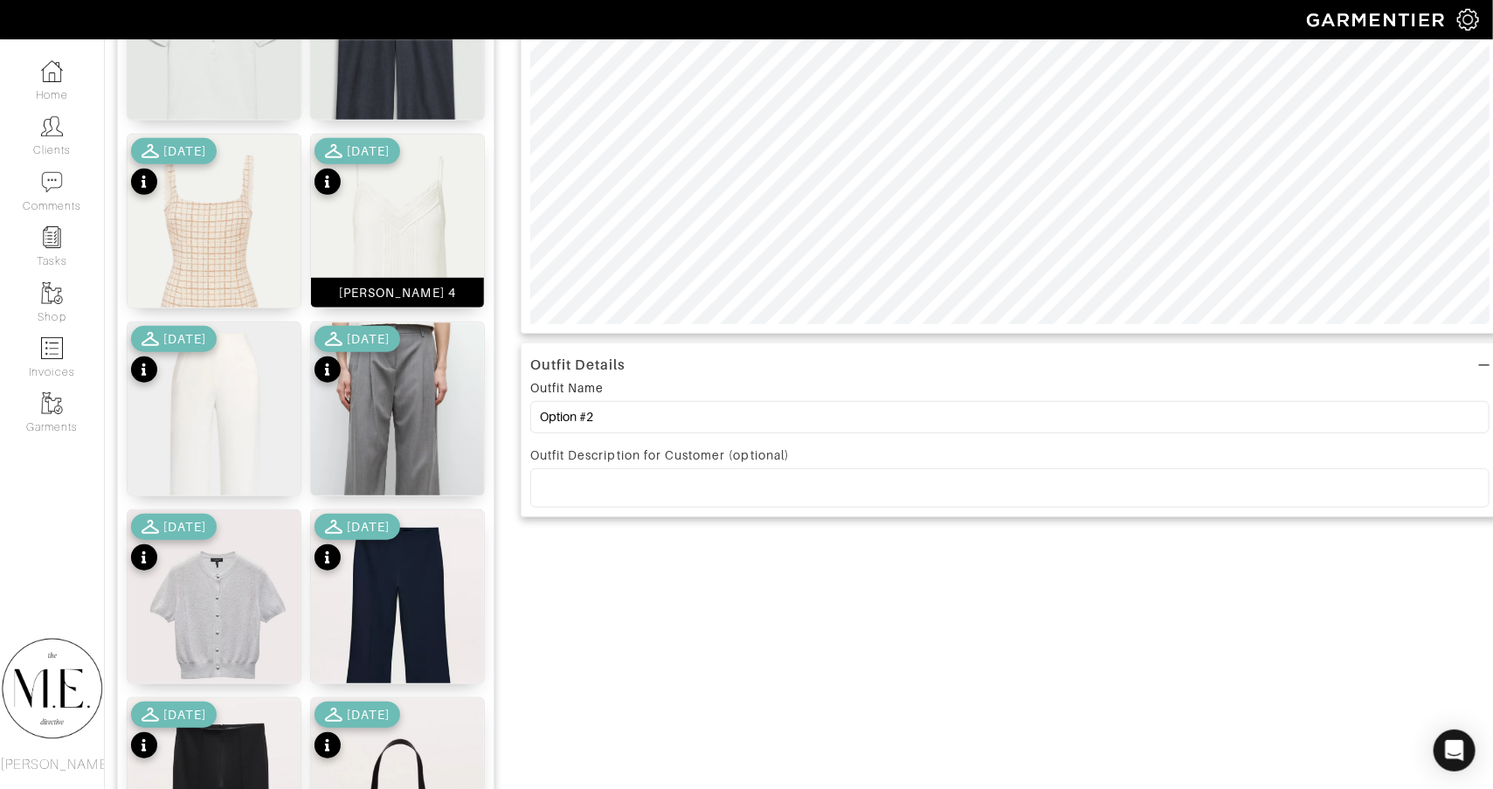
click at [441, 233] on img at bounding box center [397, 261] width 173 height 252
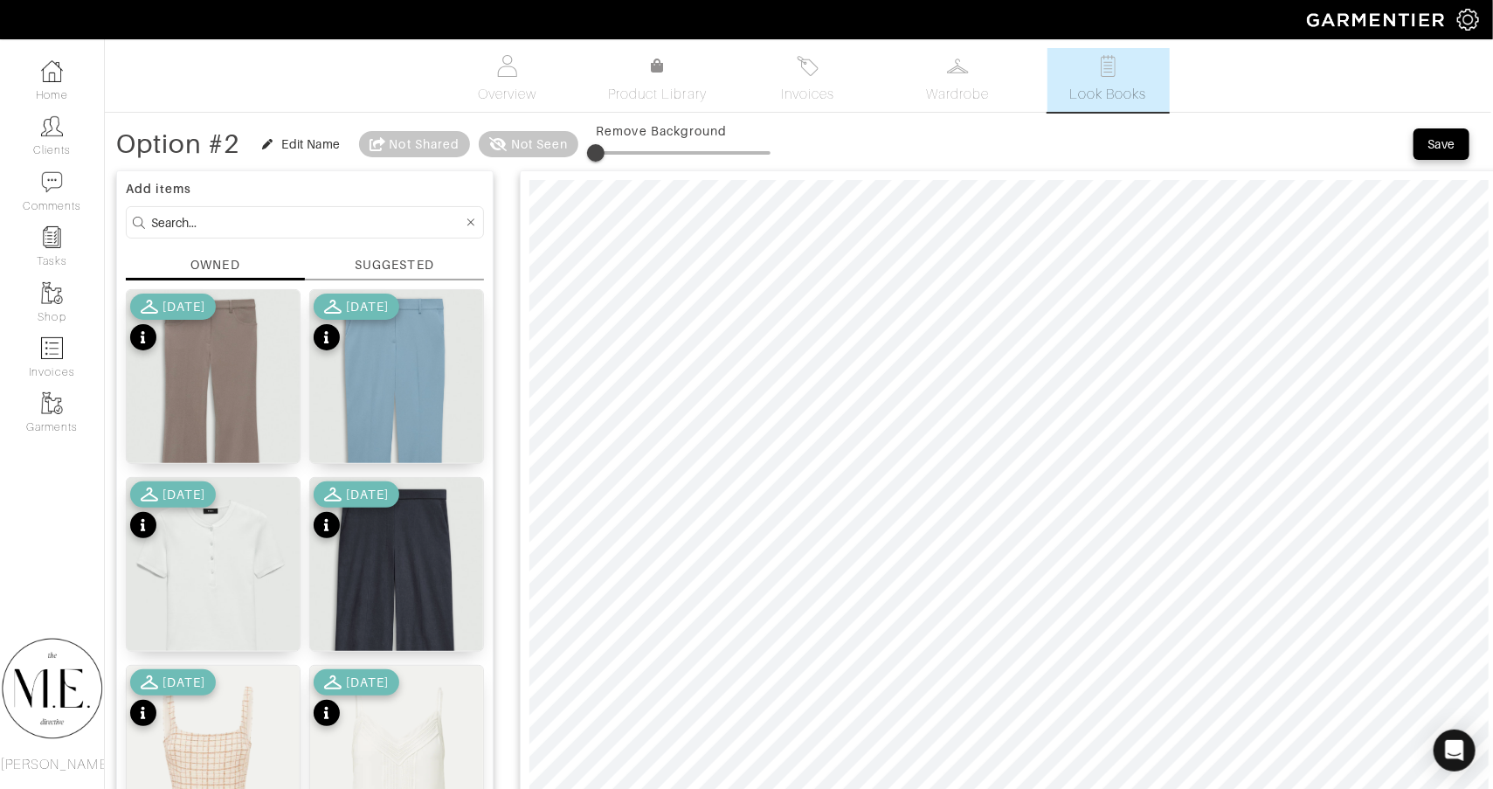
scroll to position [0, 2]
click at [261, 364] on img at bounding box center [213, 408] width 173 height 236
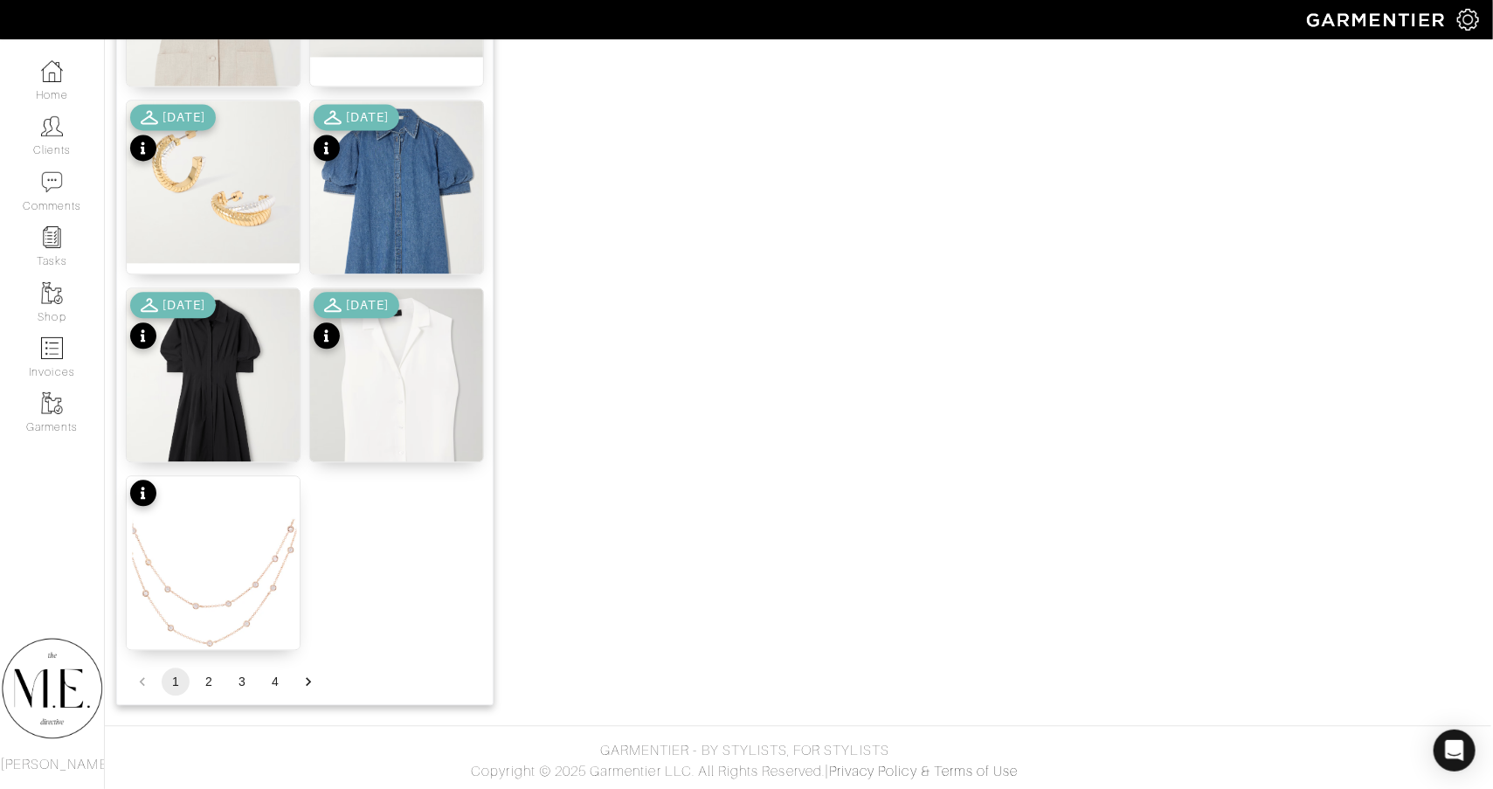
scroll to position [2065, 2]
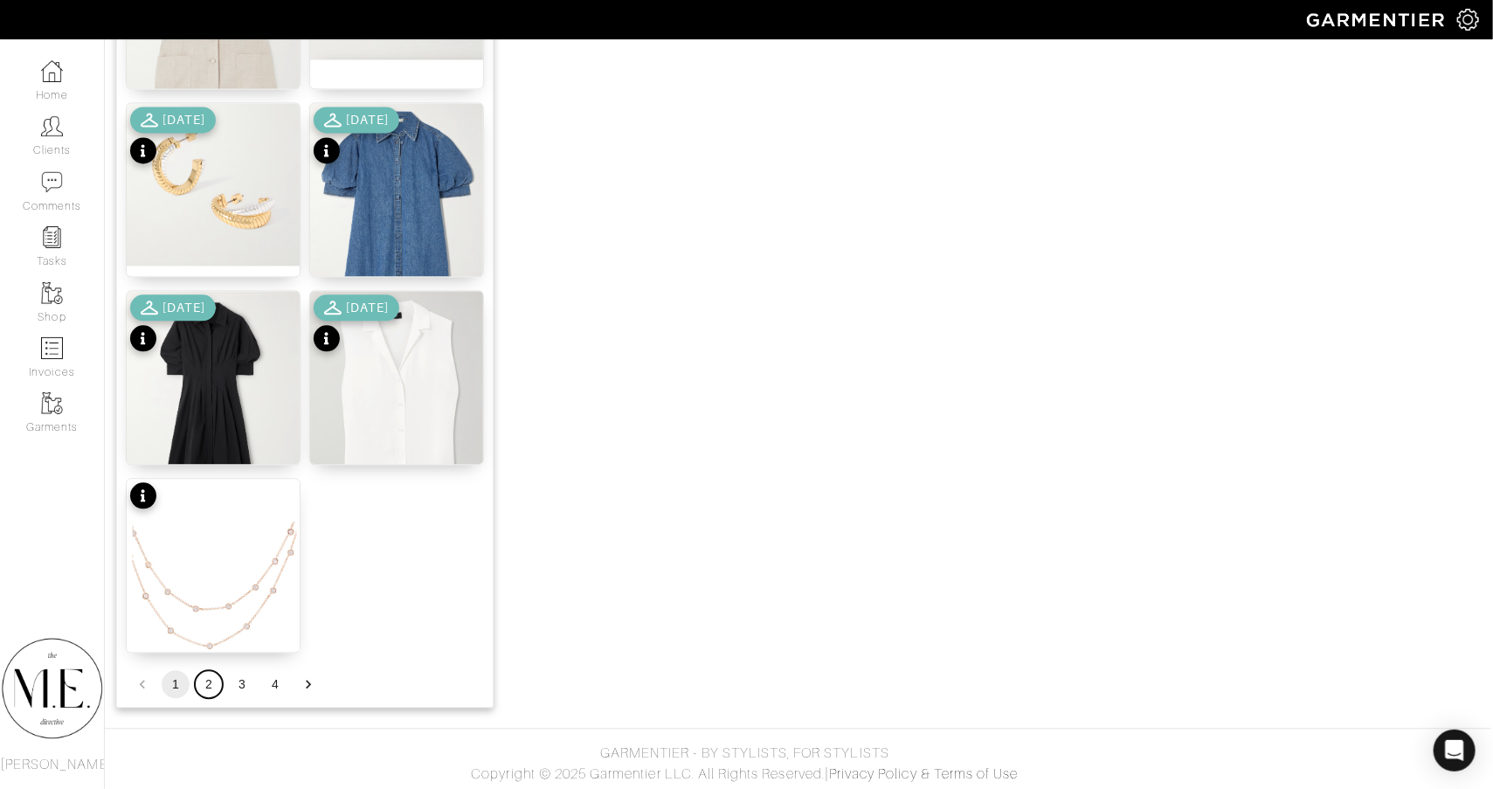
click at [211, 683] on button "2" at bounding box center [209, 684] width 28 height 28
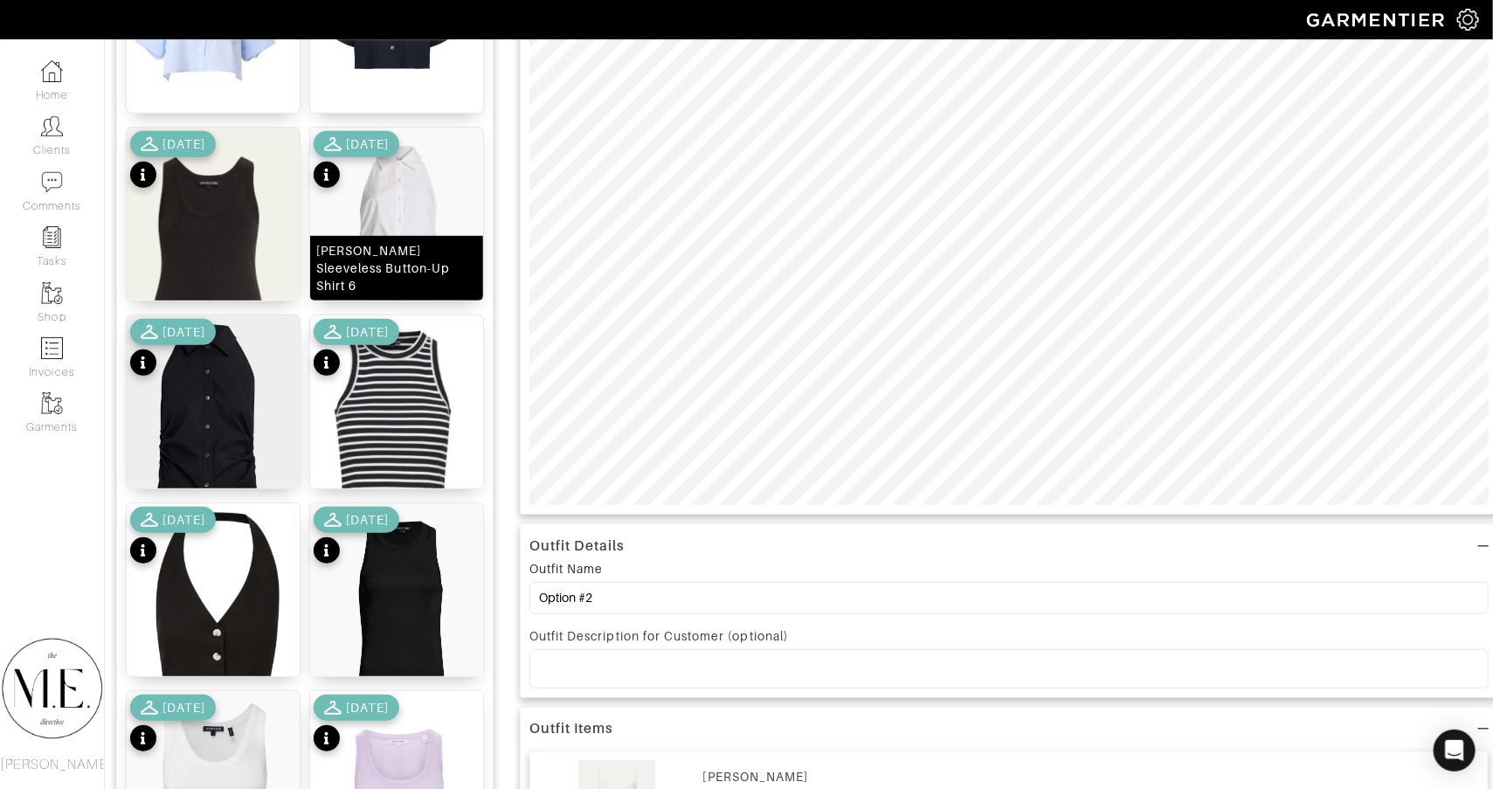
scroll to position [437, 2]
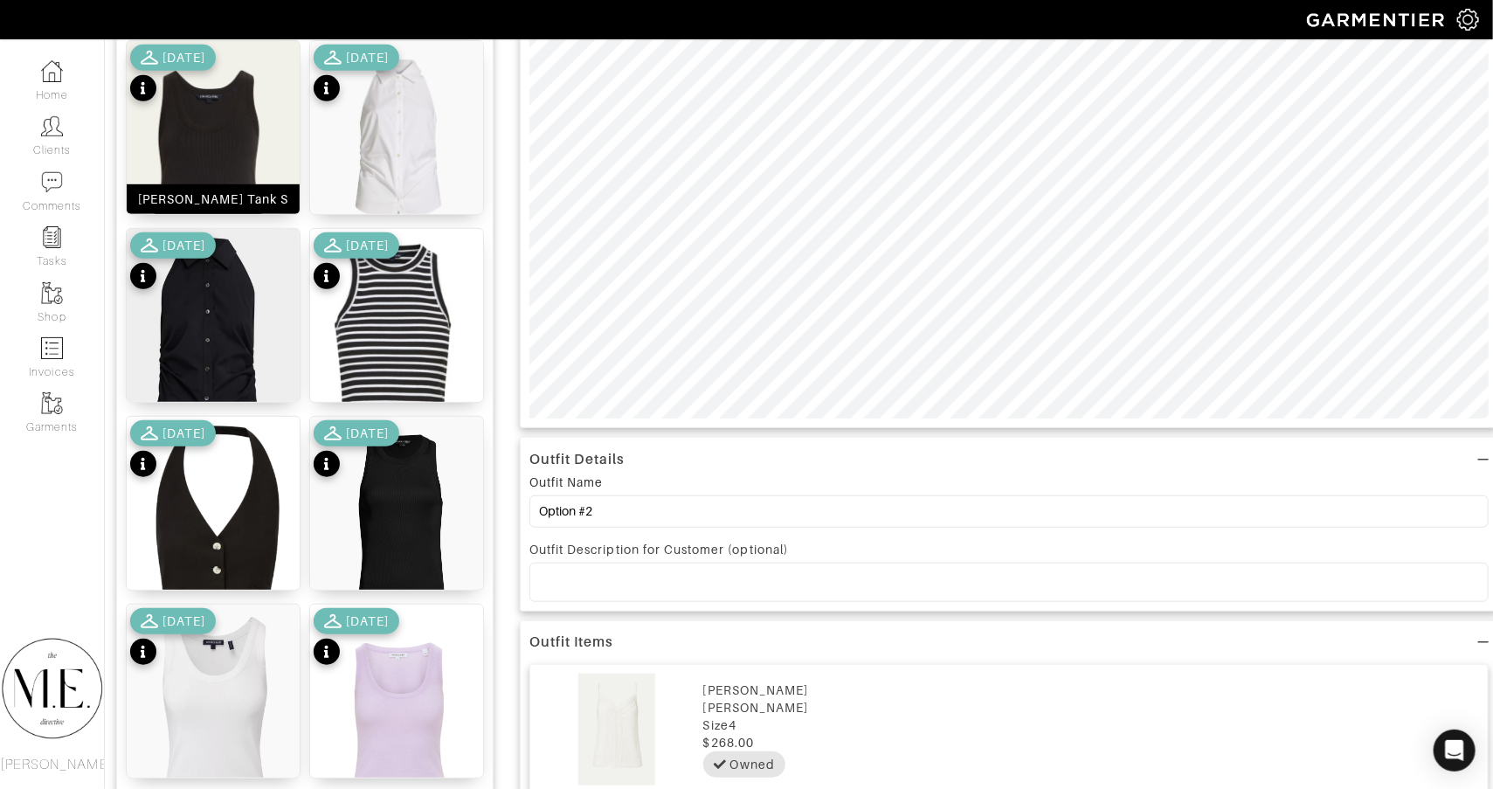
click at [207, 176] on img at bounding box center [213, 162] width 173 height 243
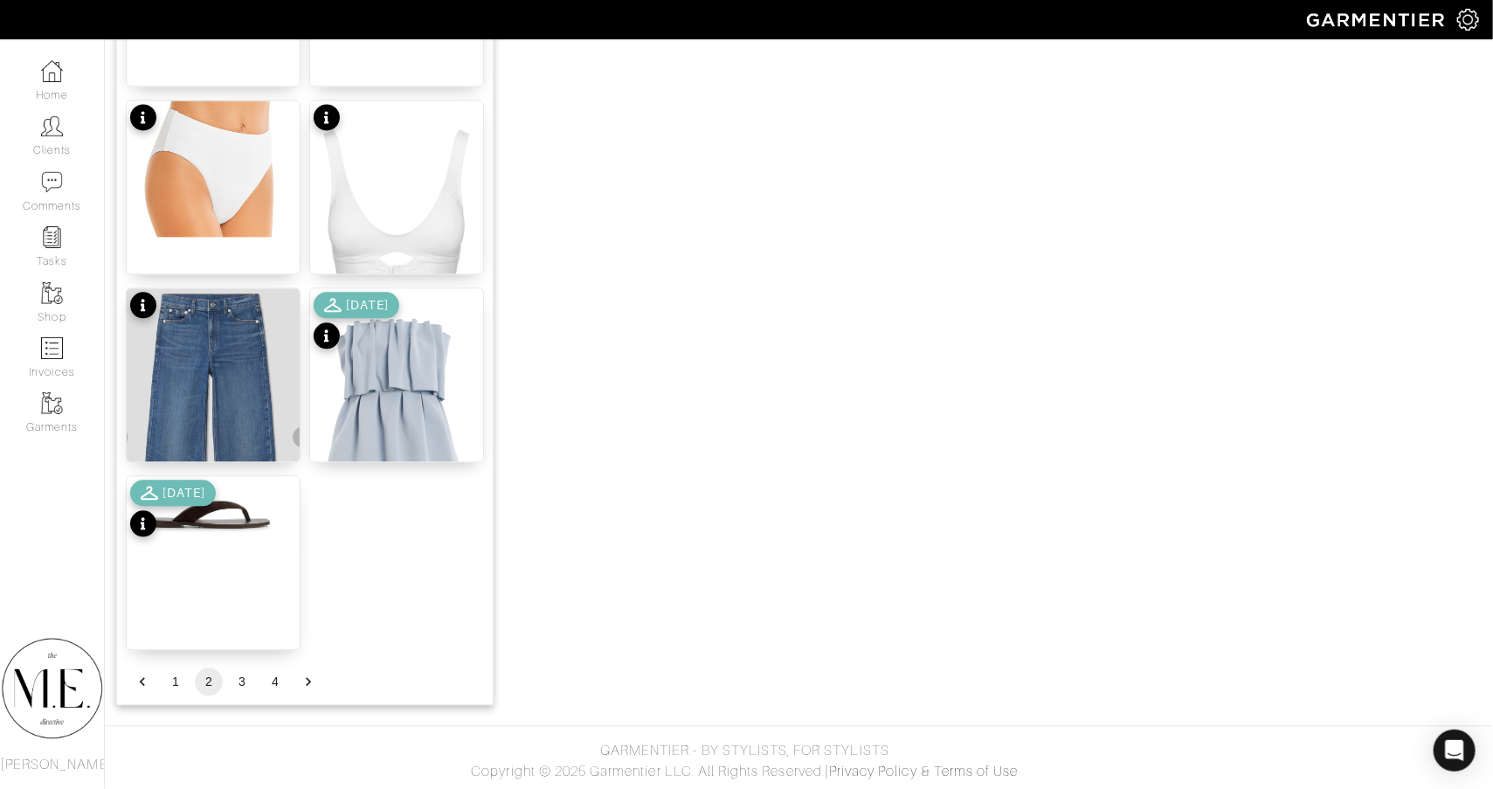
scroll to position [2065, 2]
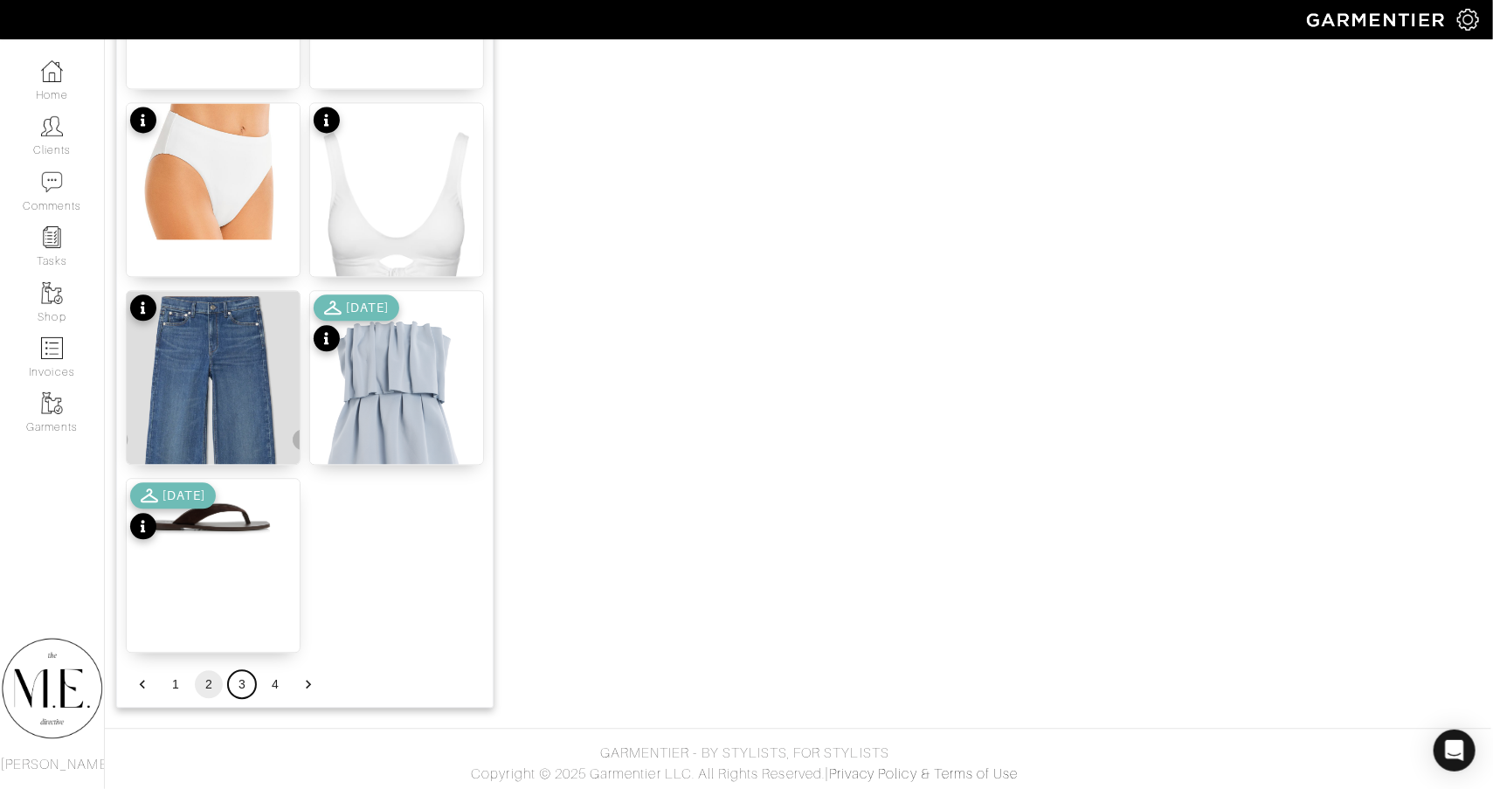
click at [246, 684] on button "3" at bounding box center [242, 684] width 28 height 28
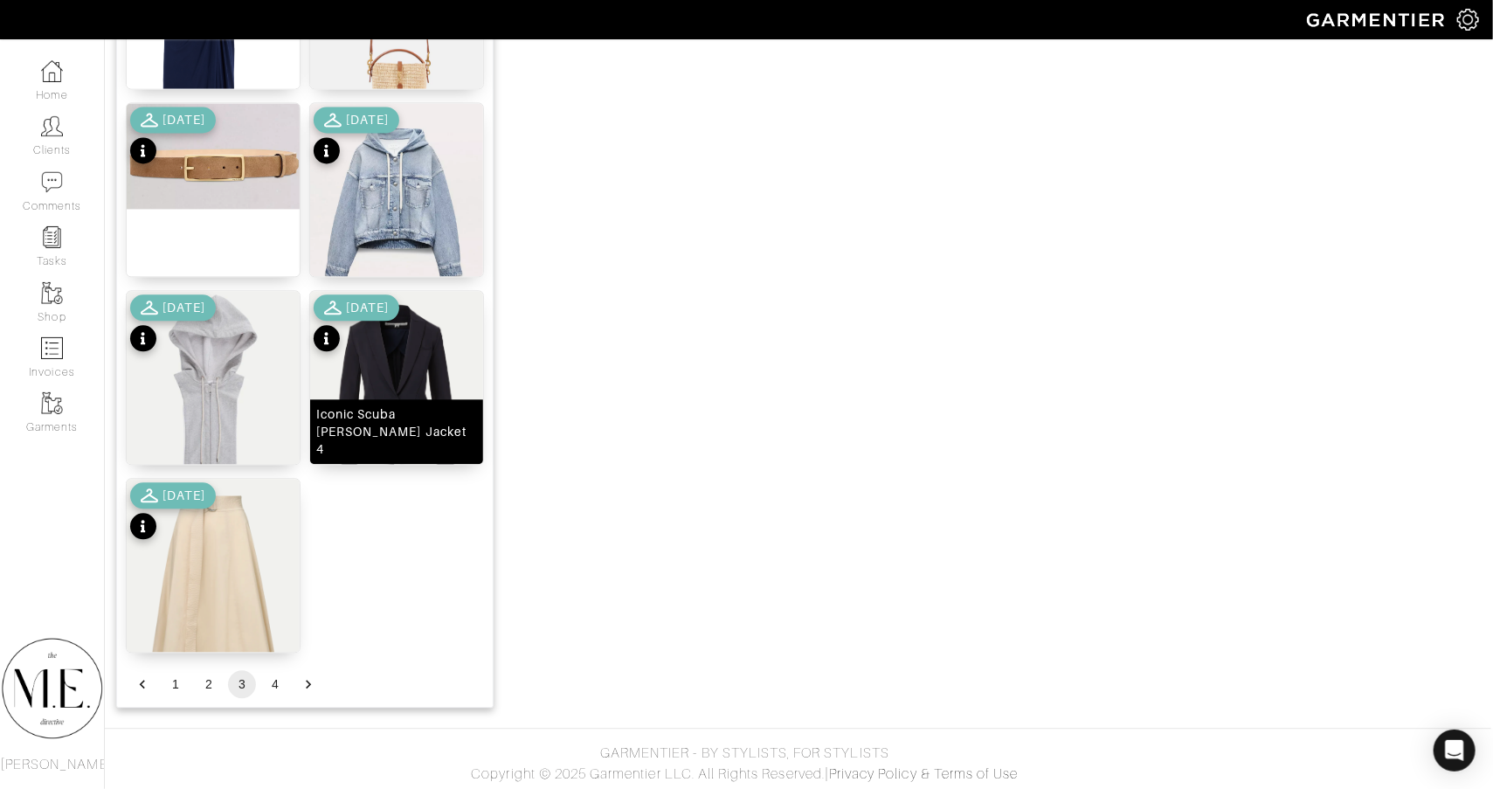
click at [449, 353] on img at bounding box center [396, 400] width 173 height 219
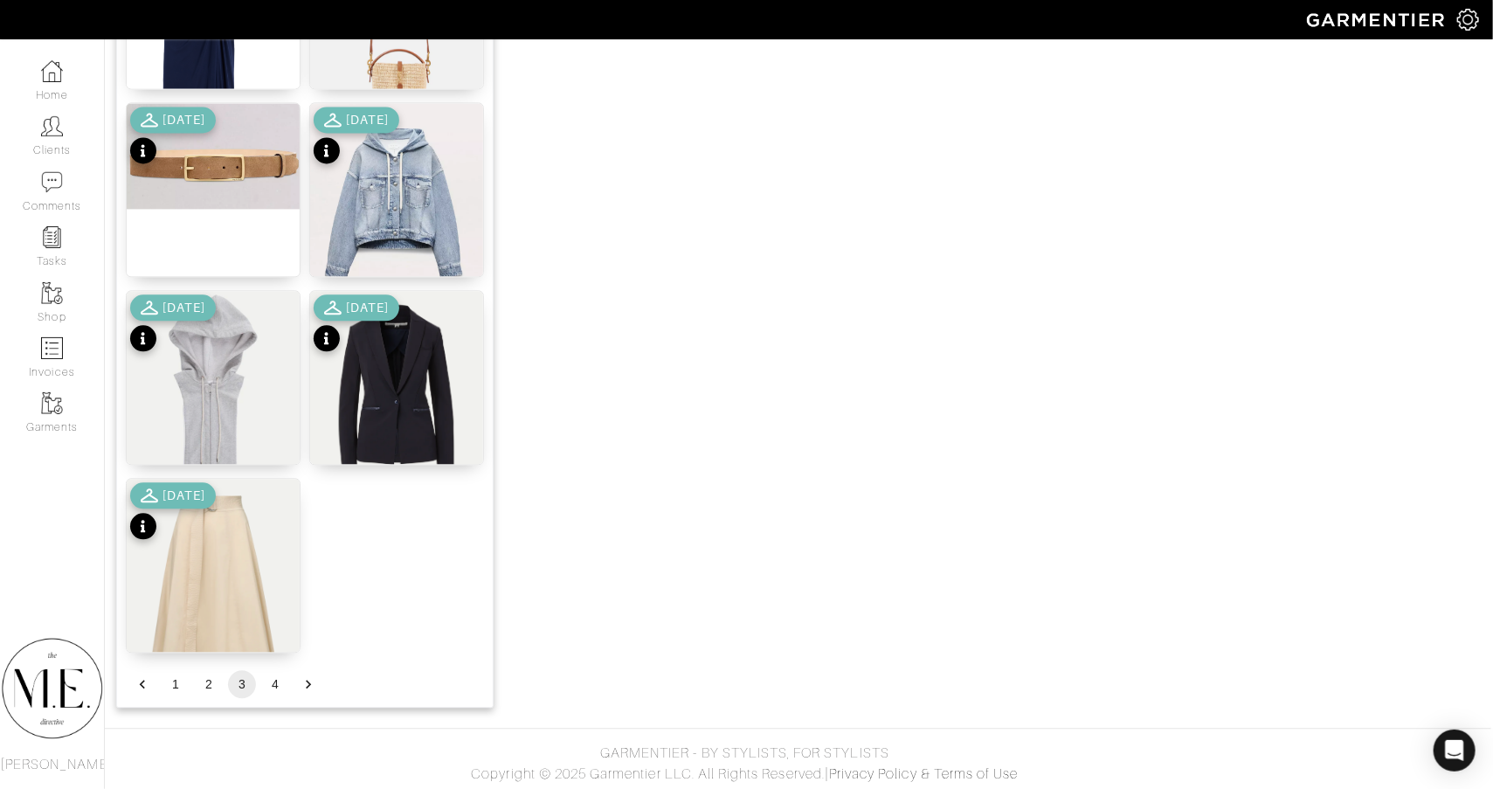
click at [216, 540] on div "[DATE]" at bounding box center [173, 512] width 86 height 61
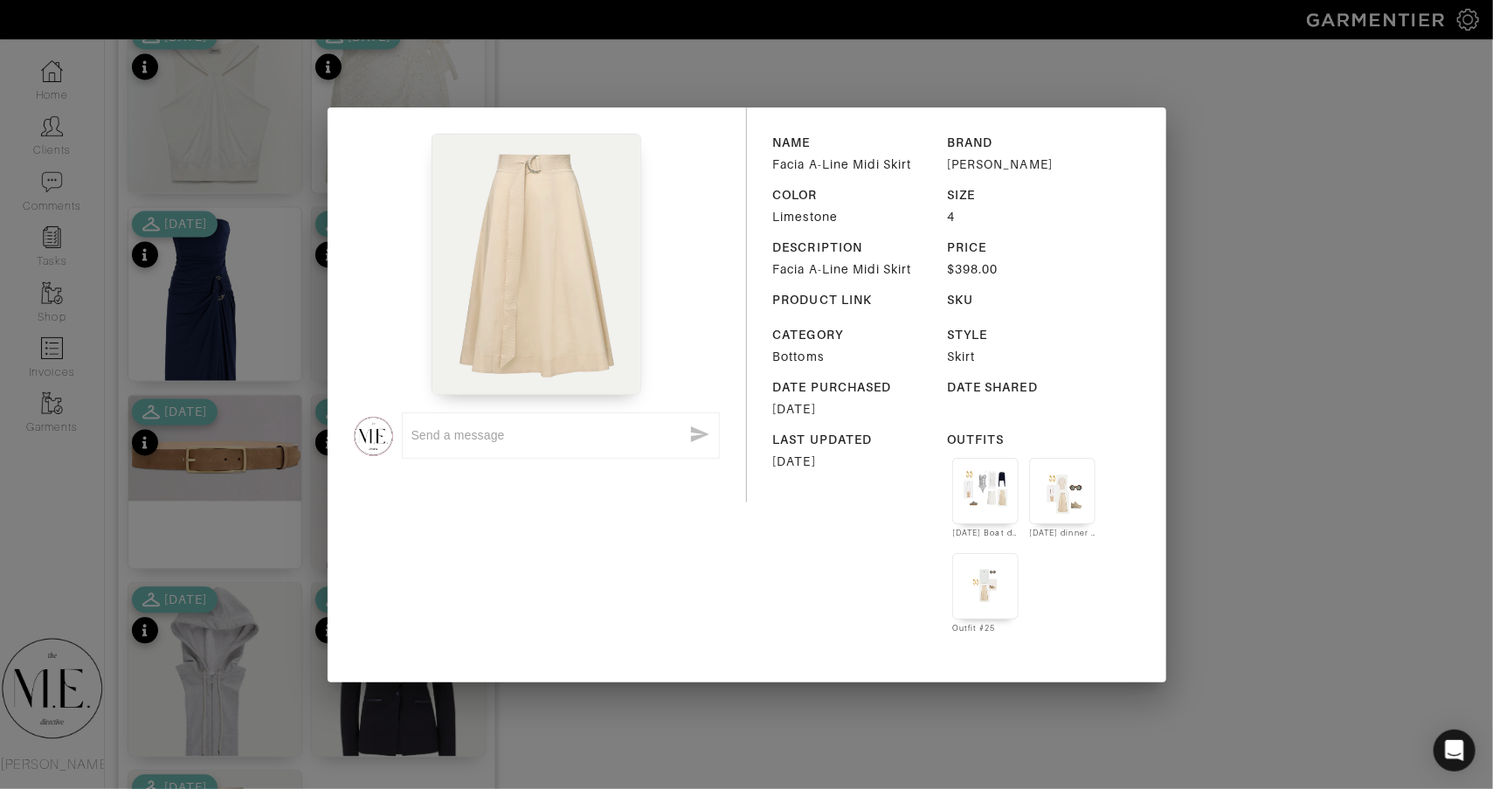
scroll to position [951, 0]
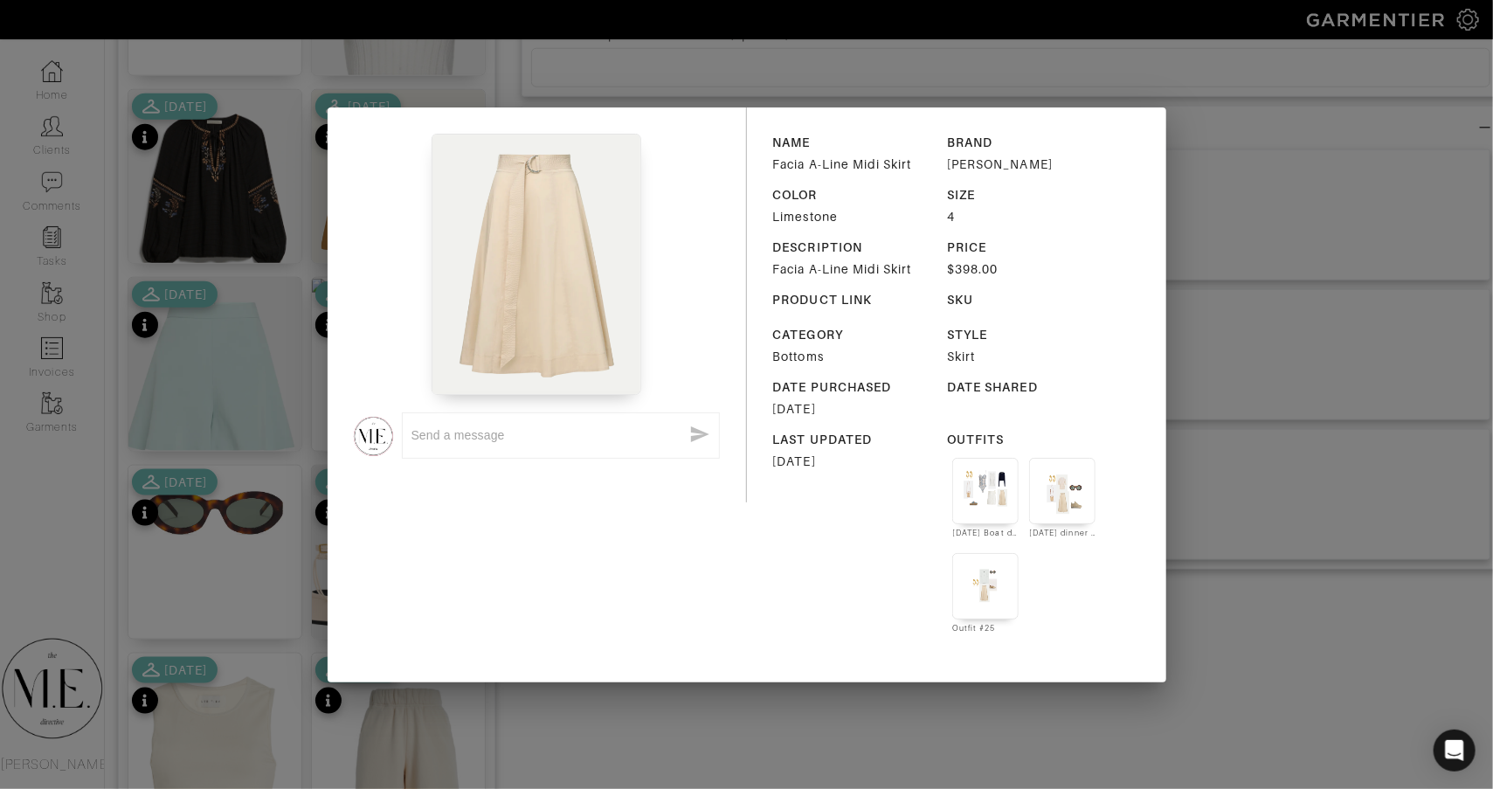
click at [910, 63] on div "x NAME Facia A-Line Midi Skirt BRAND Veronica Beard COLOR Limestone SIZE 4 DESC…" at bounding box center [746, 394] width 1493 height 789
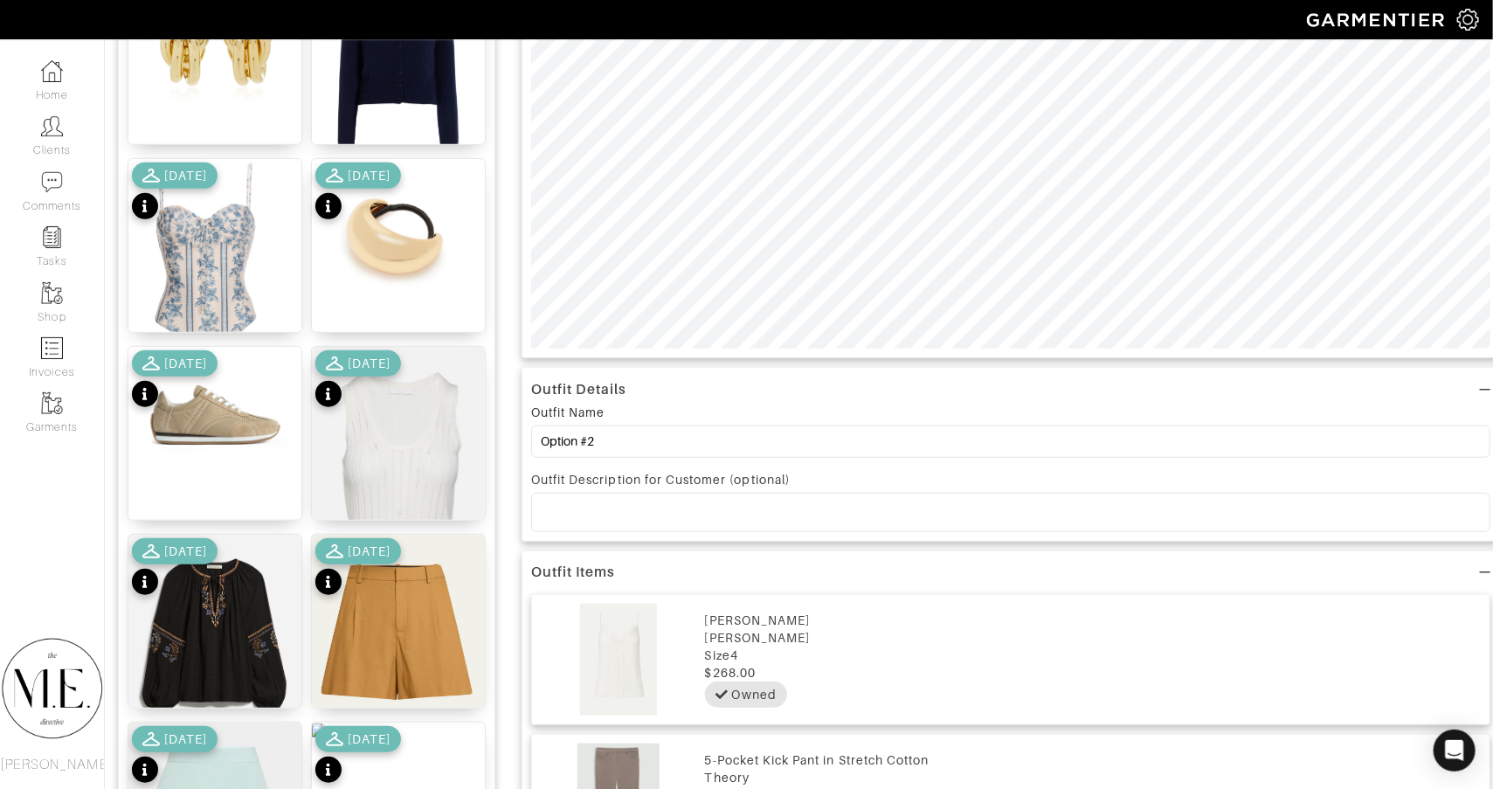
scroll to position [452, 0]
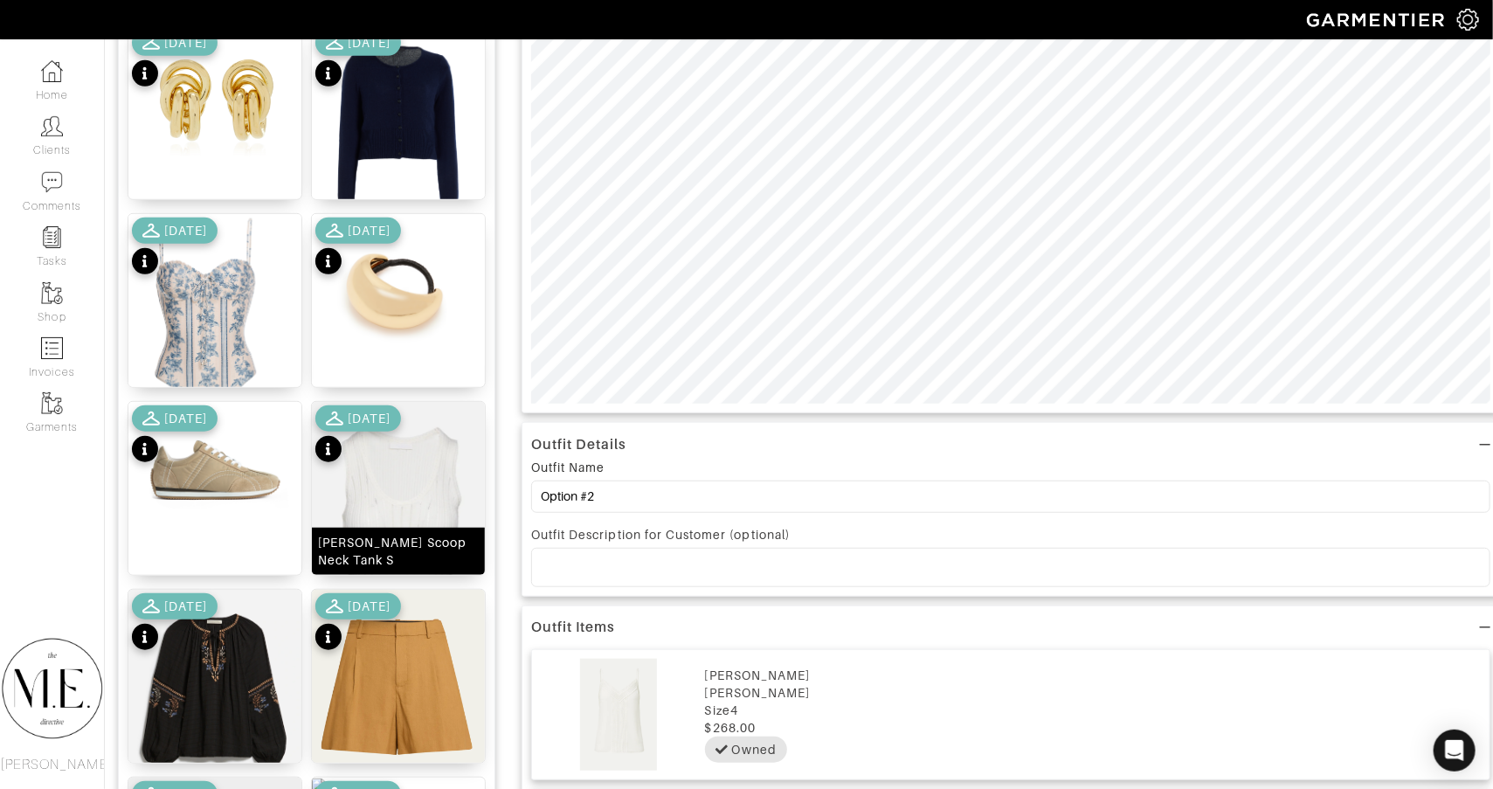
click at [399, 480] on img at bounding box center [398, 548] width 173 height 293
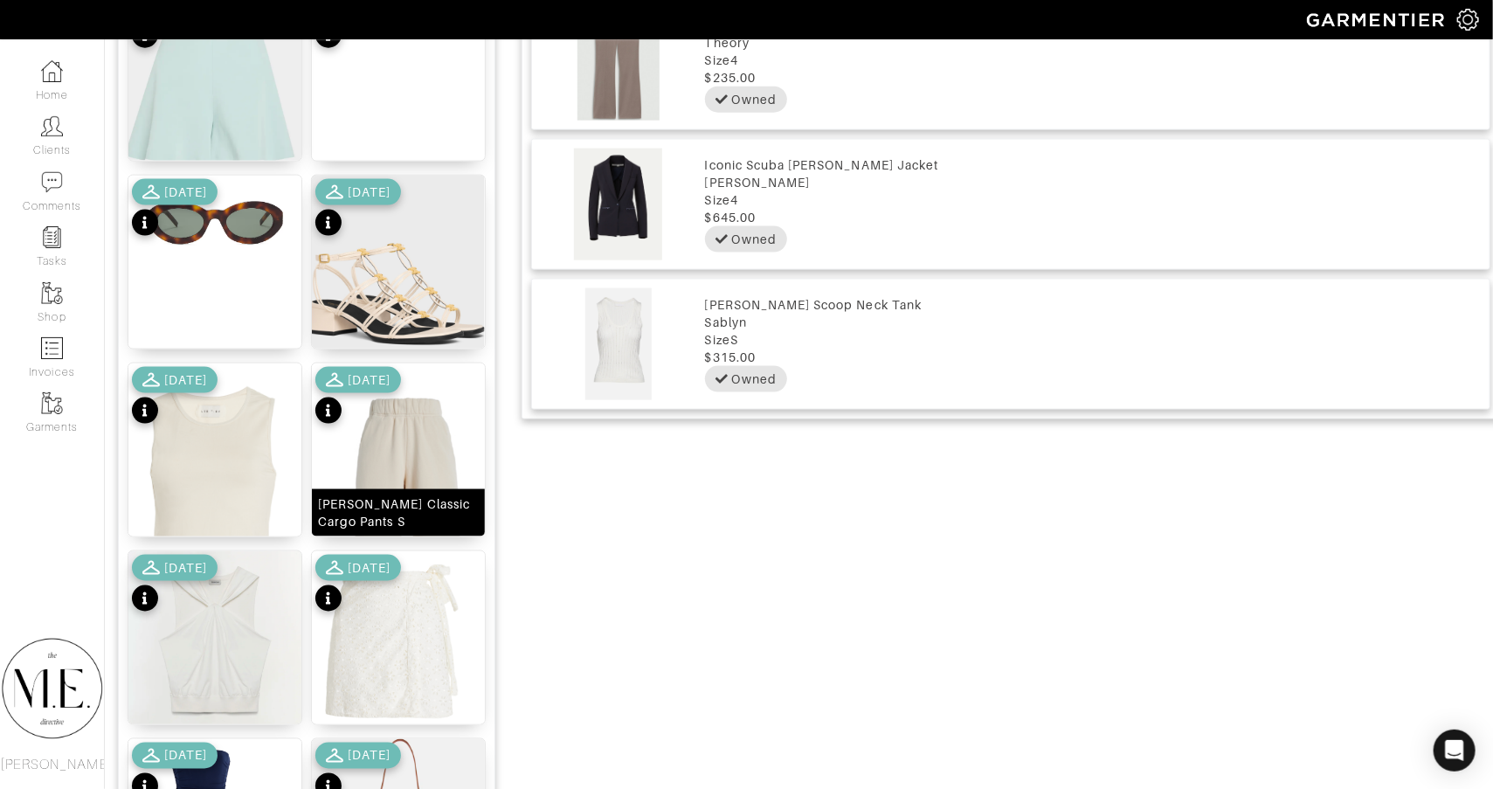
scroll to position [2006, 0]
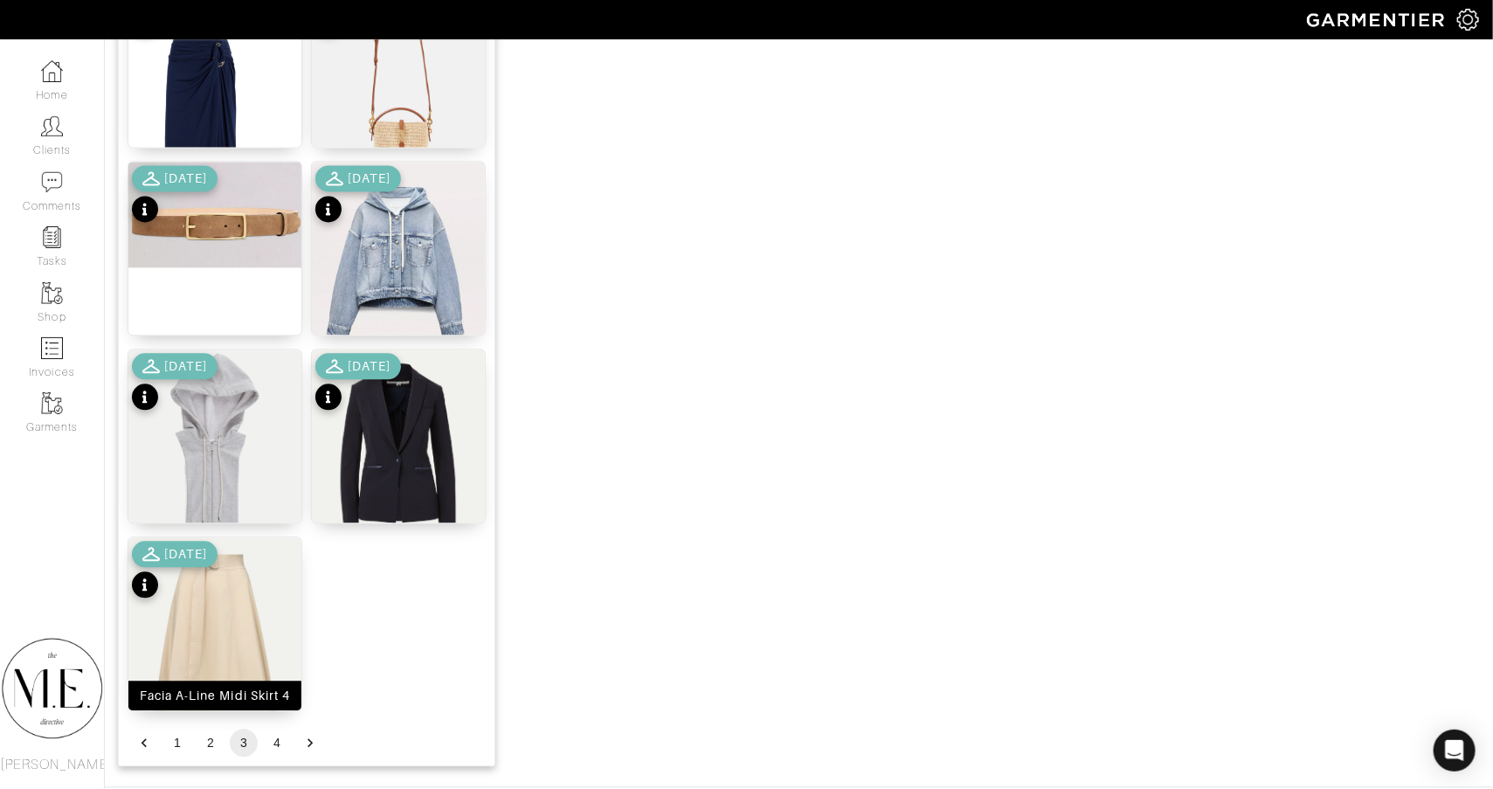
click at [254, 628] on img at bounding box center [214, 645] width 173 height 217
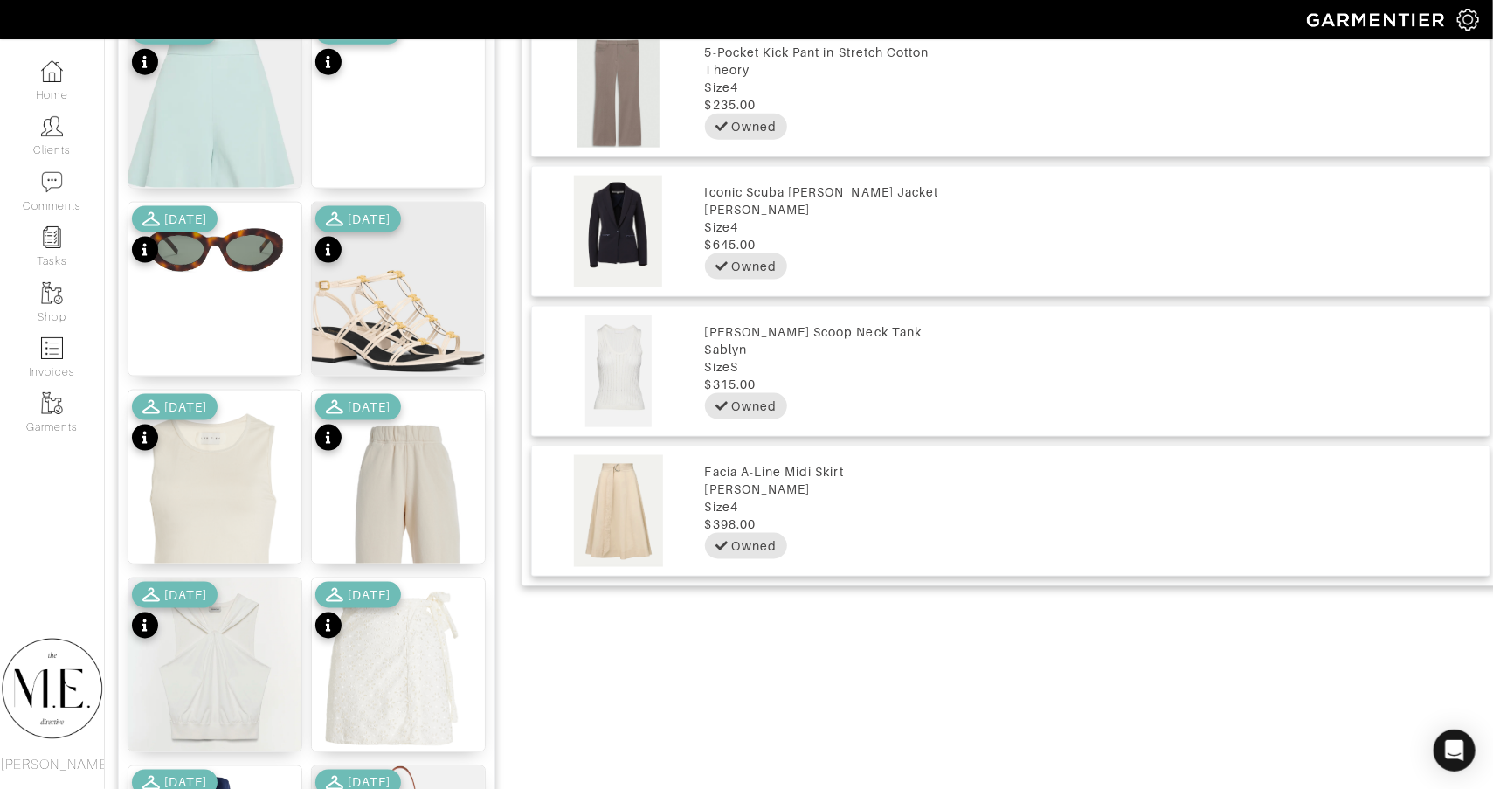
scroll to position [1265, 0]
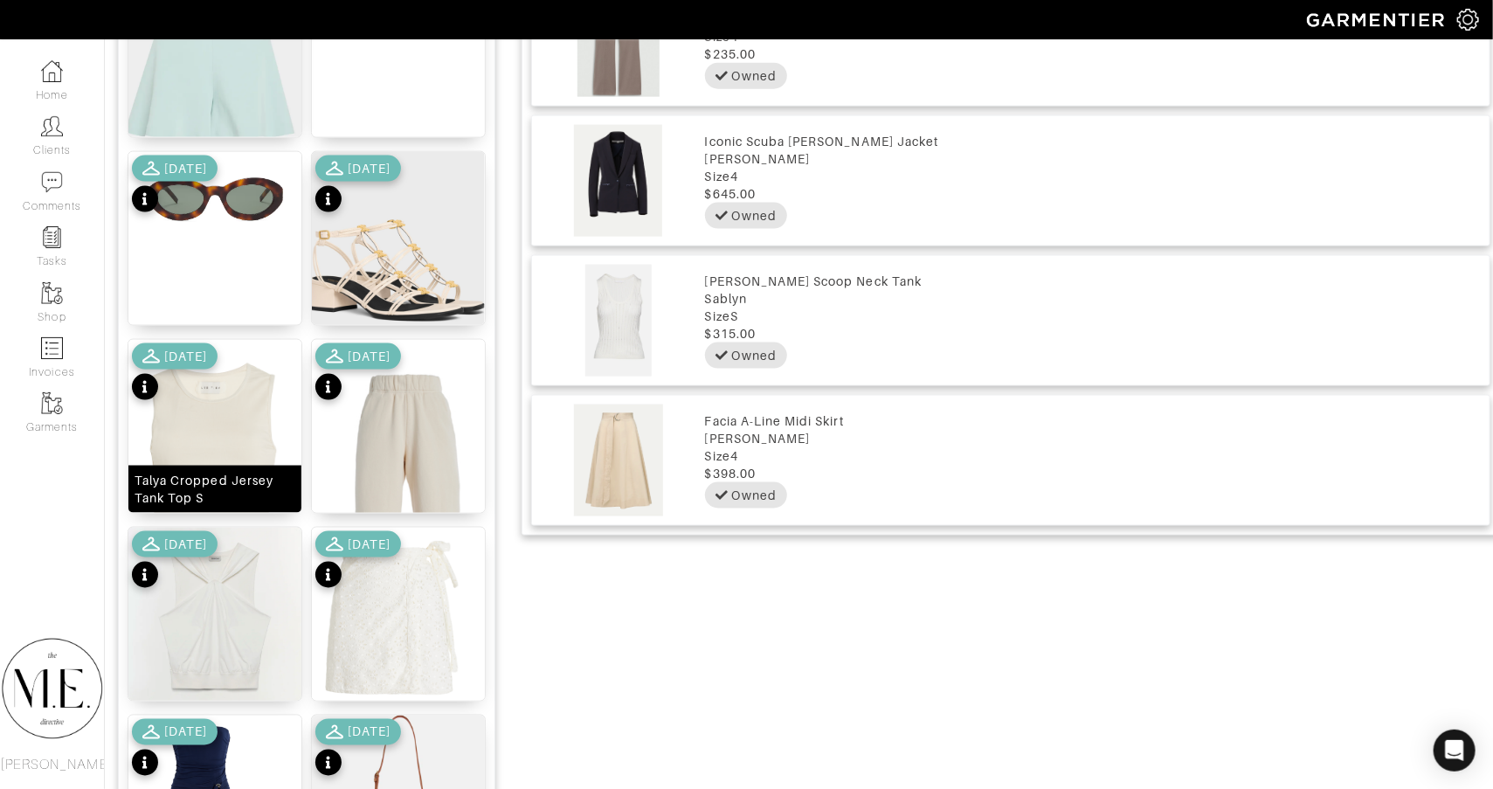
click at [236, 421] on img at bounding box center [214, 451] width 173 height 222
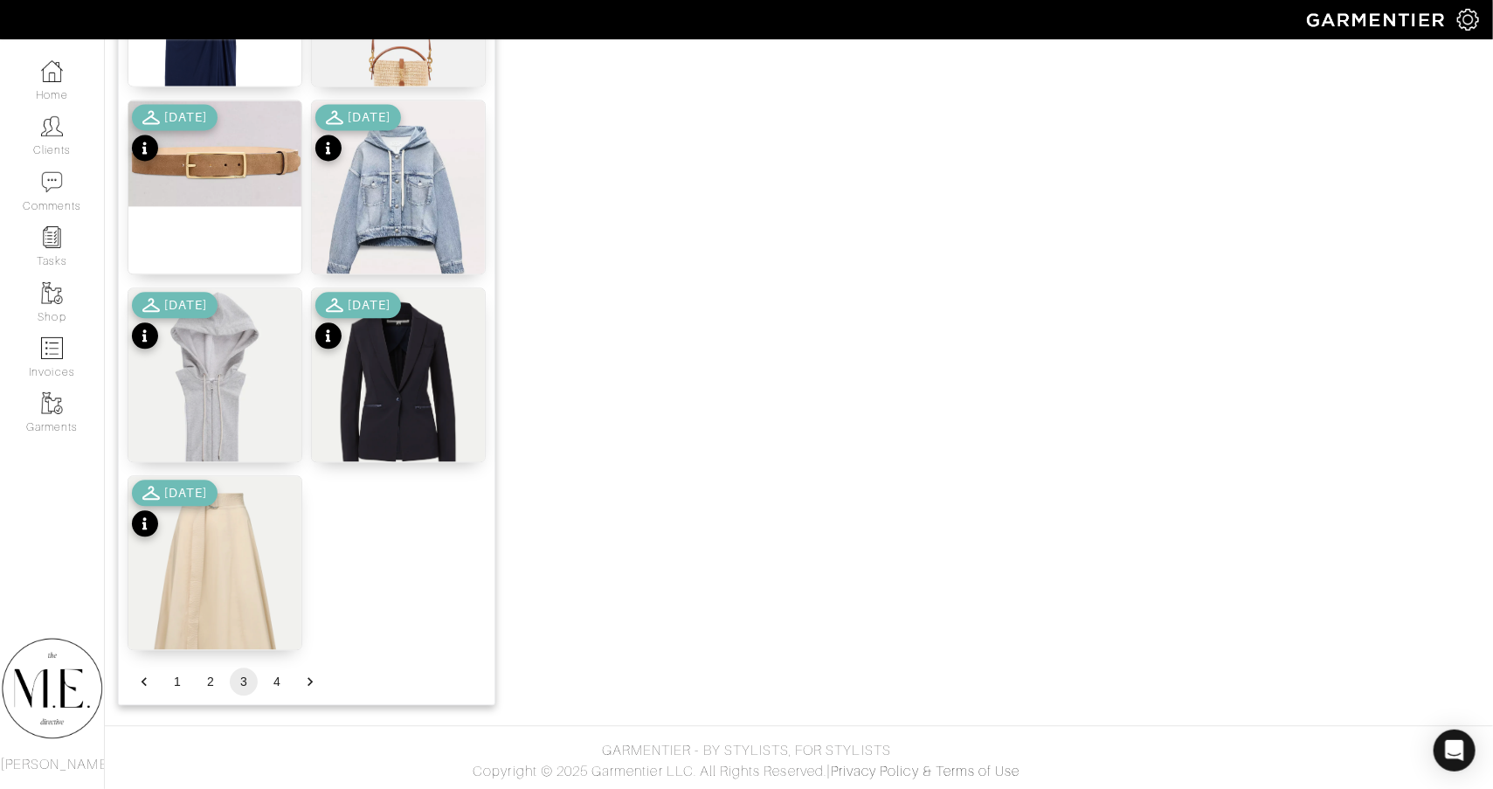
scroll to position [2065, 0]
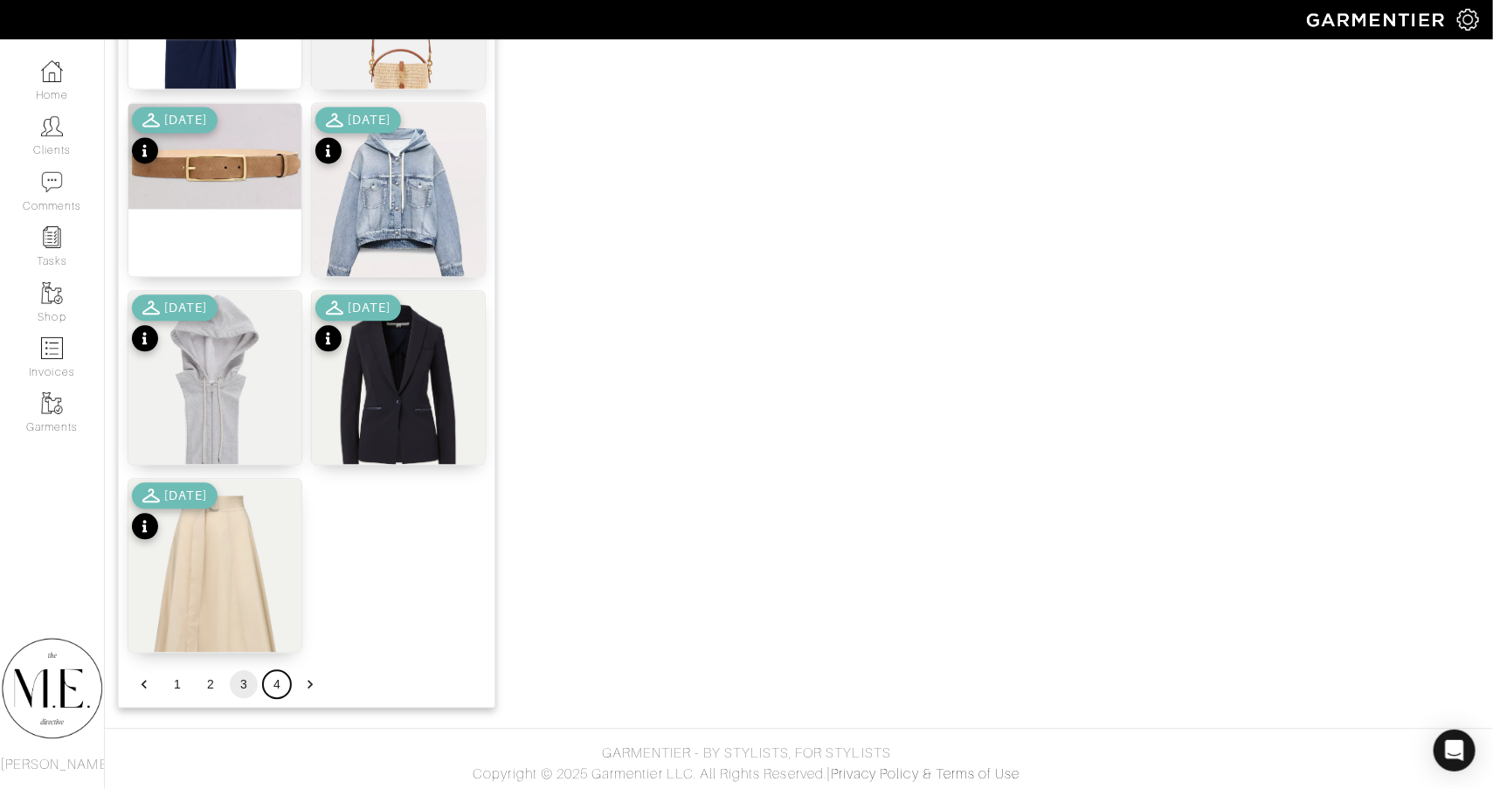
click at [269, 687] on button "4" at bounding box center [277, 684] width 28 height 28
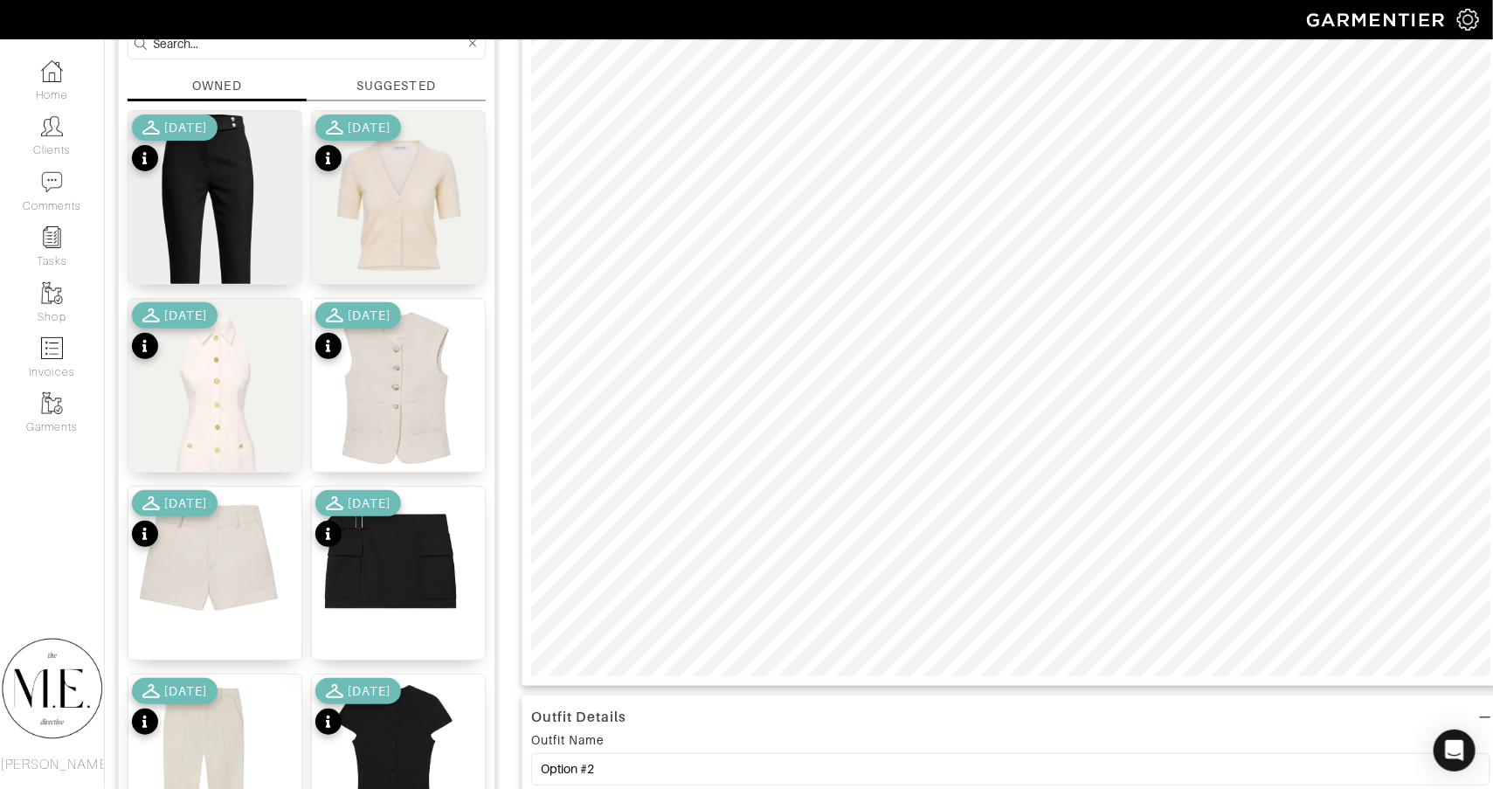
scroll to position [176, 0]
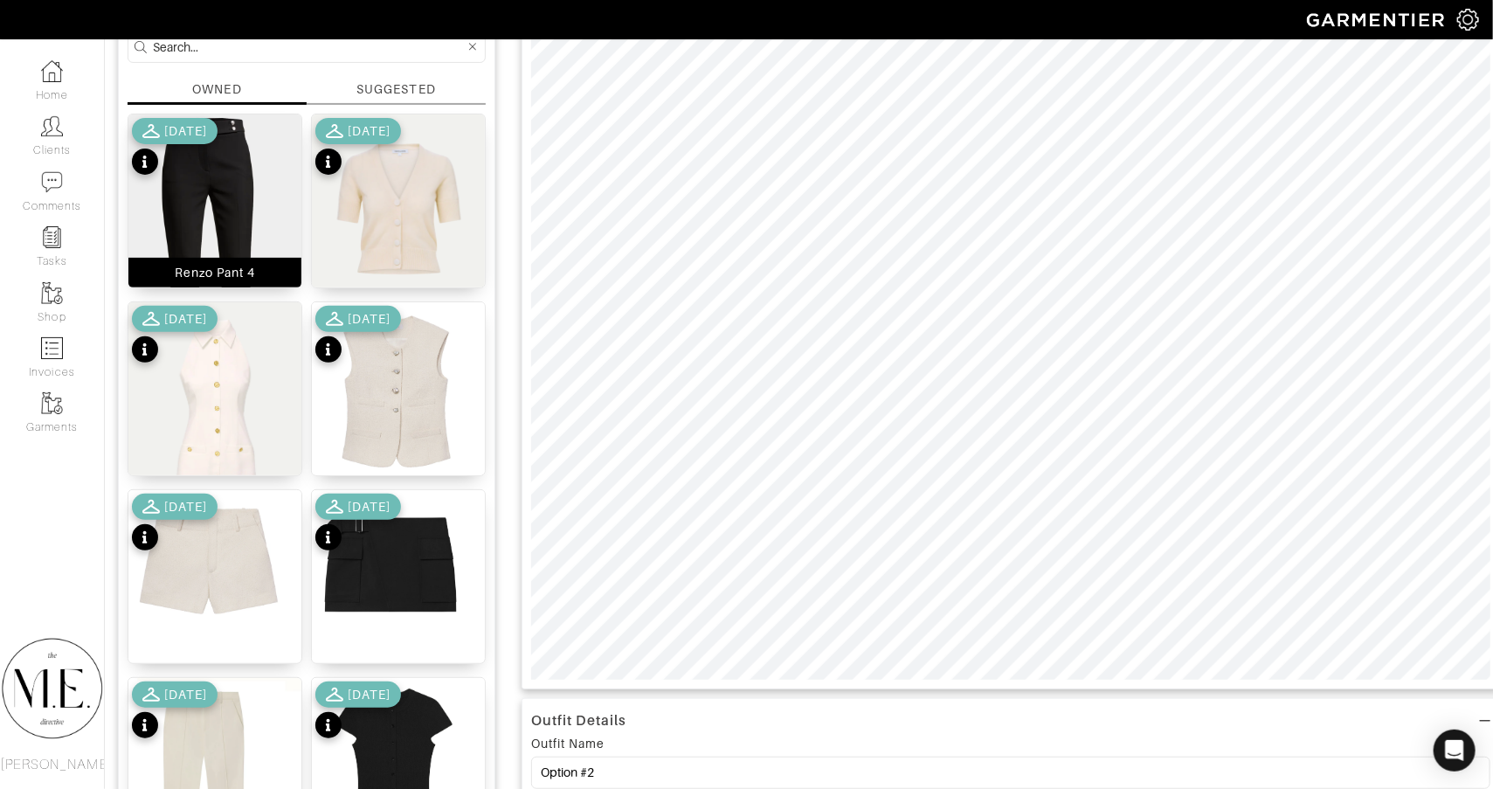
click at [235, 220] on img at bounding box center [214, 237] width 173 height 247
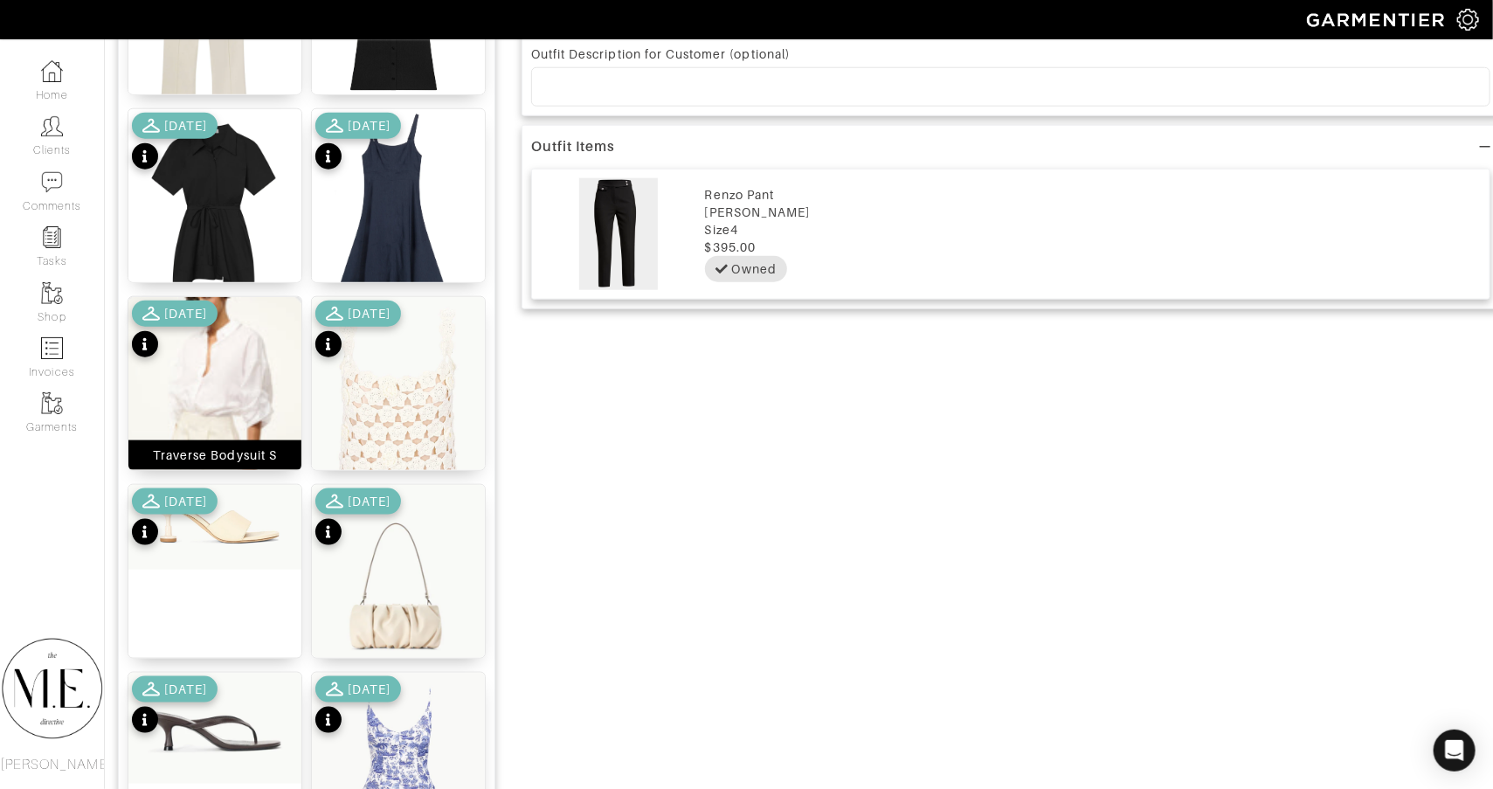
scroll to position [998, 0]
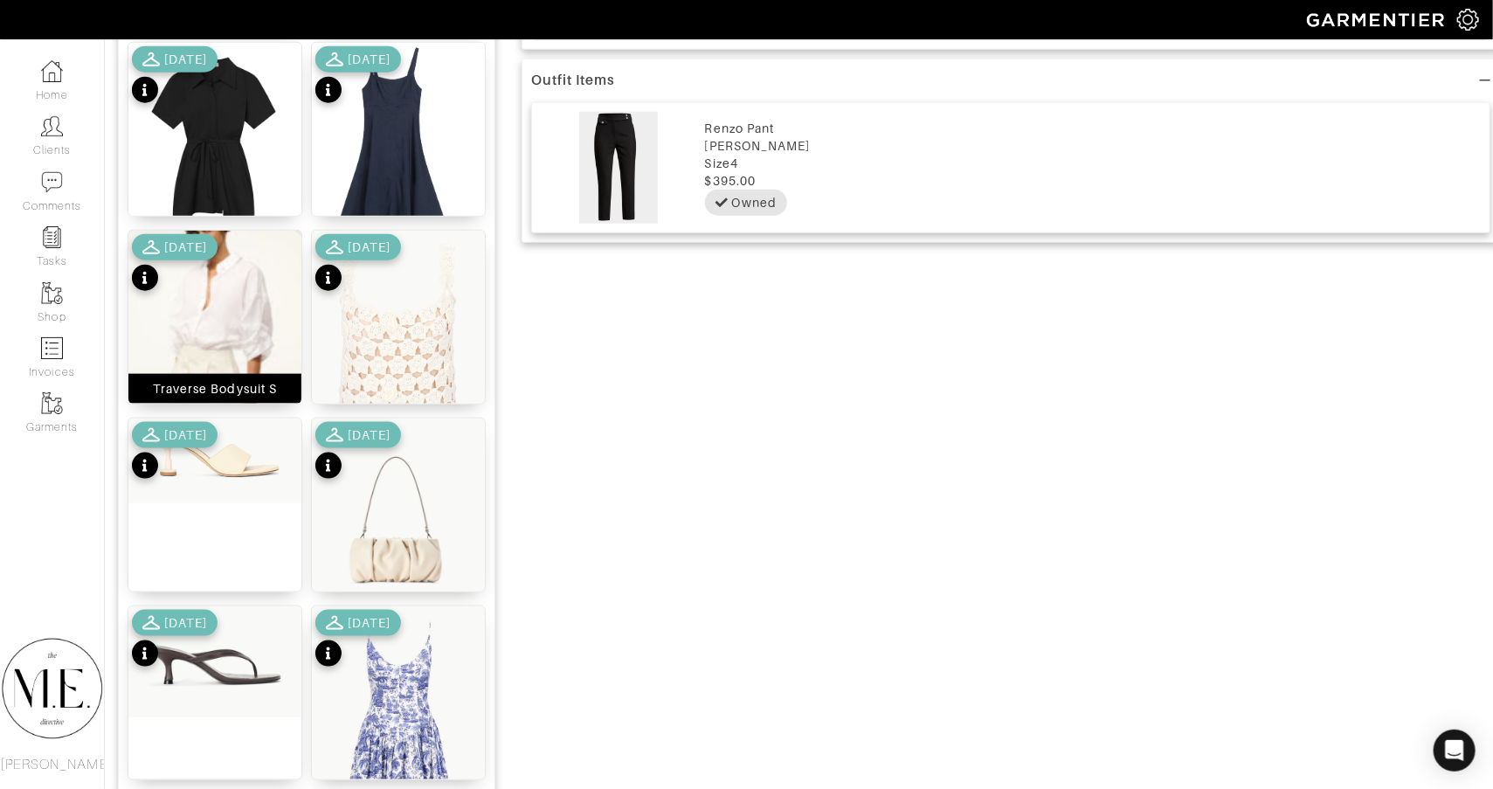
click at [217, 315] on img at bounding box center [214, 323] width 173 height 185
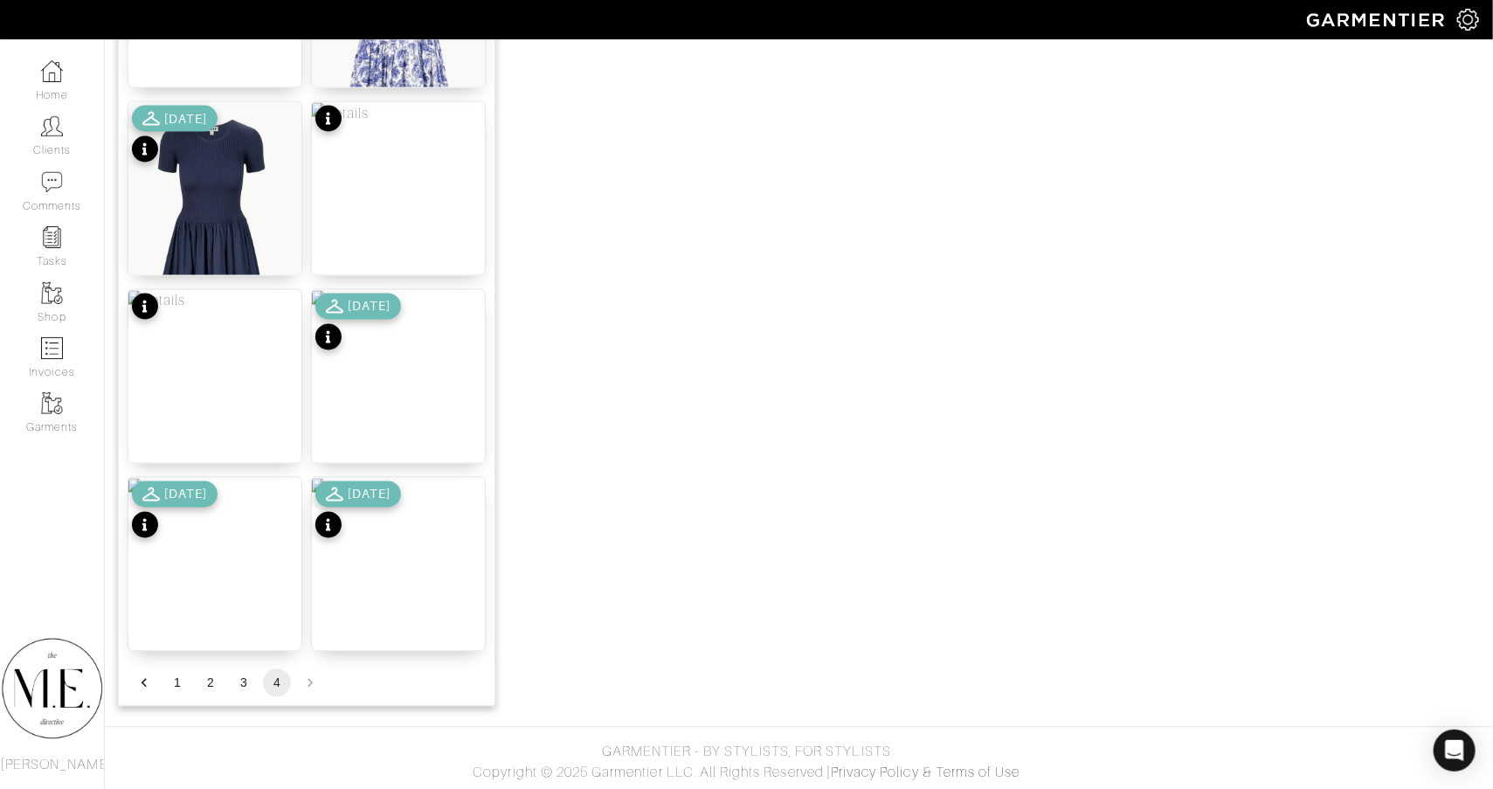
scroll to position [1689, 0]
click at [179, 689] on button "1" at bounding box center [177, 684] width 28 height 28
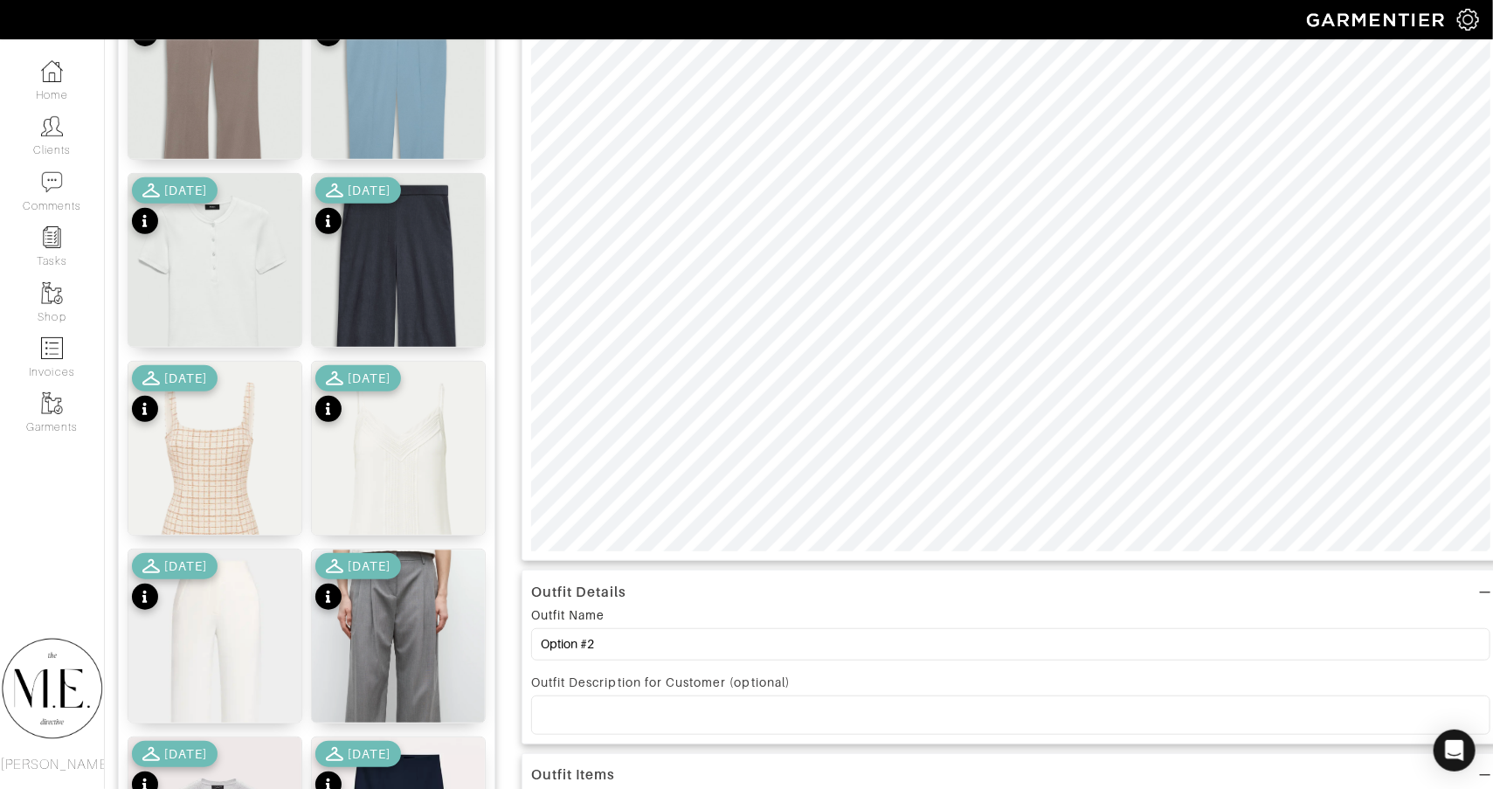
scroll to position [32, 0]
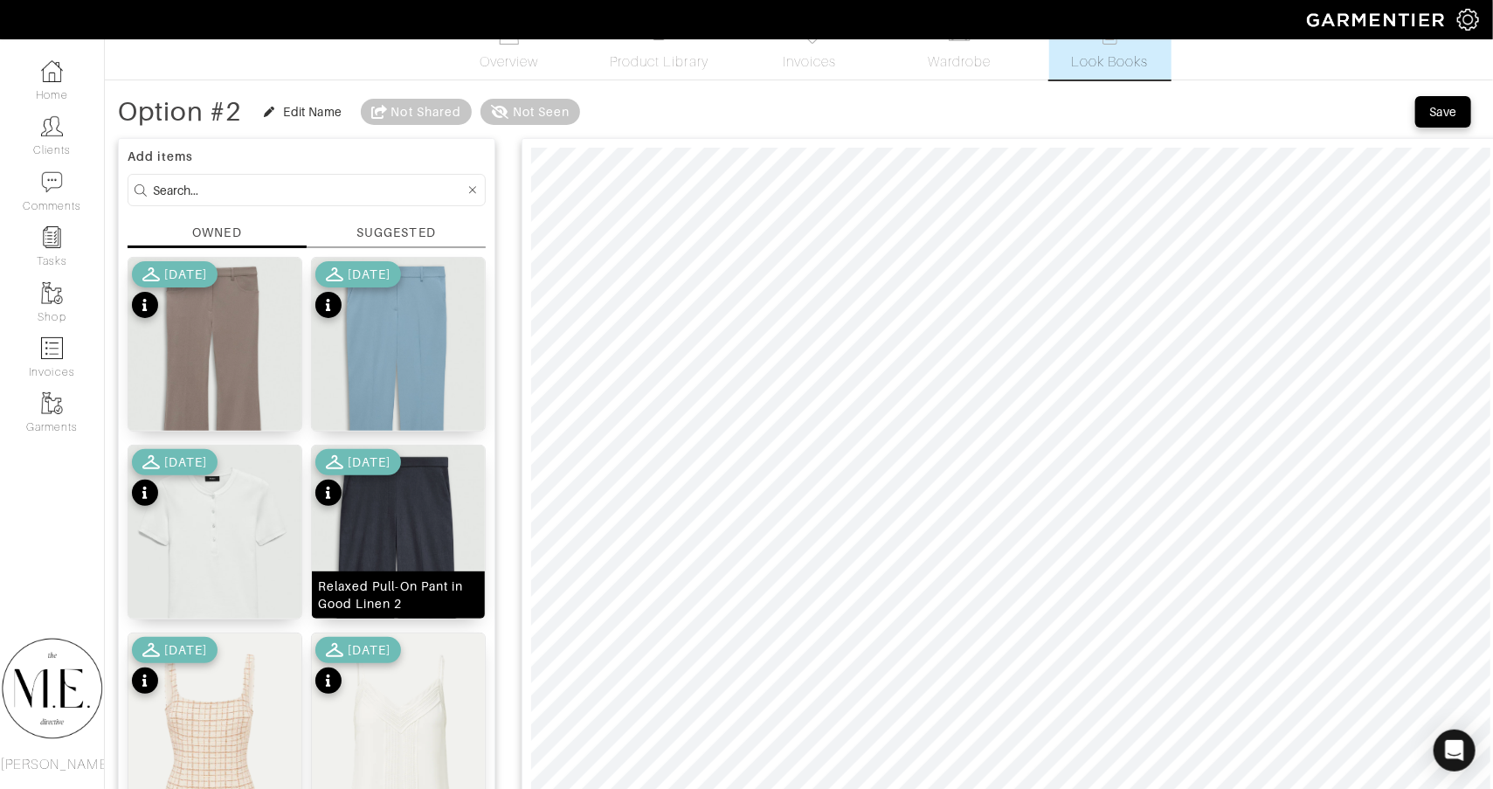
click at [406, 536] on img at bounding box center [398, 581] width 173 height 273
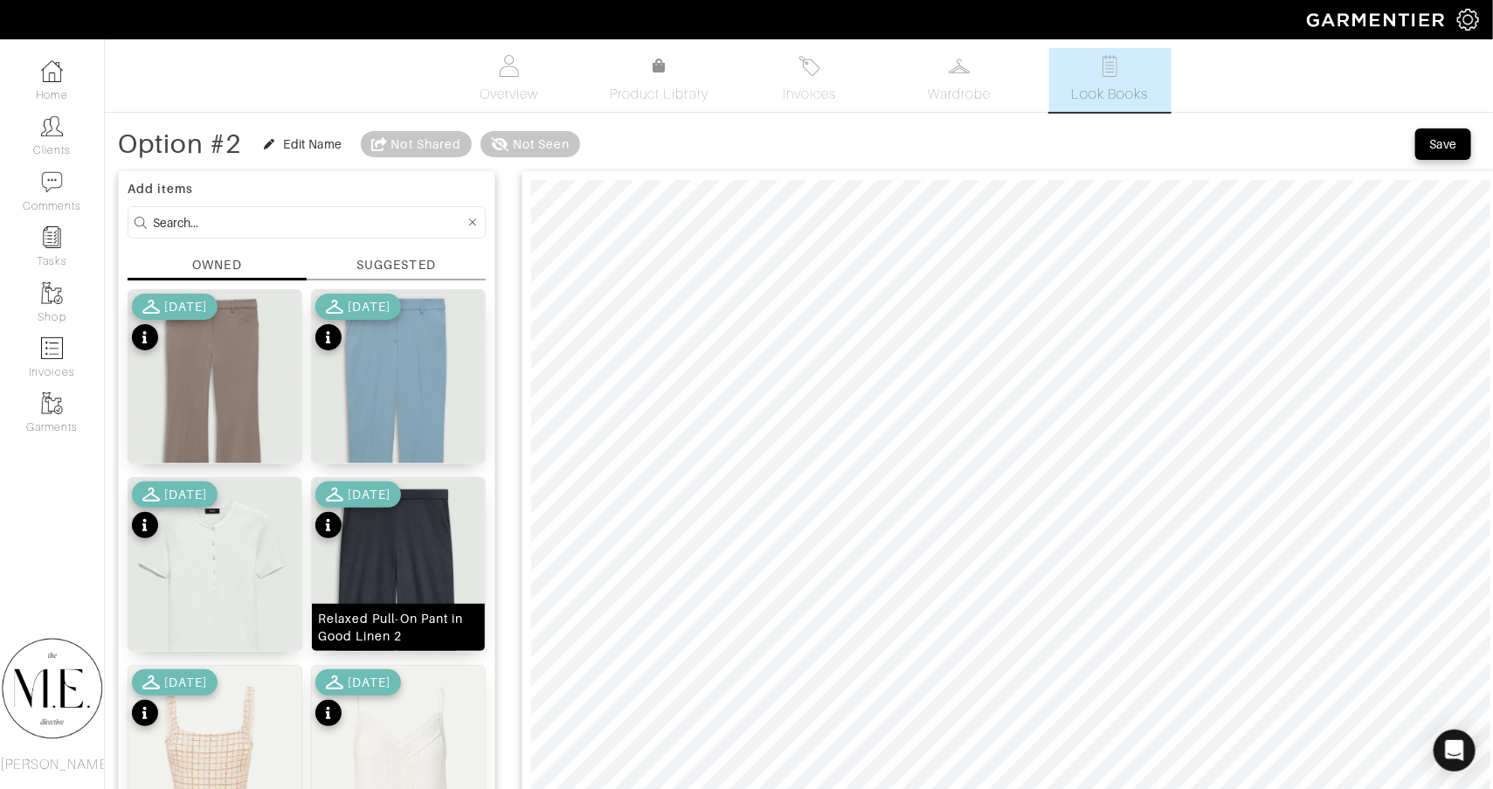
scroll to position [0, 0]
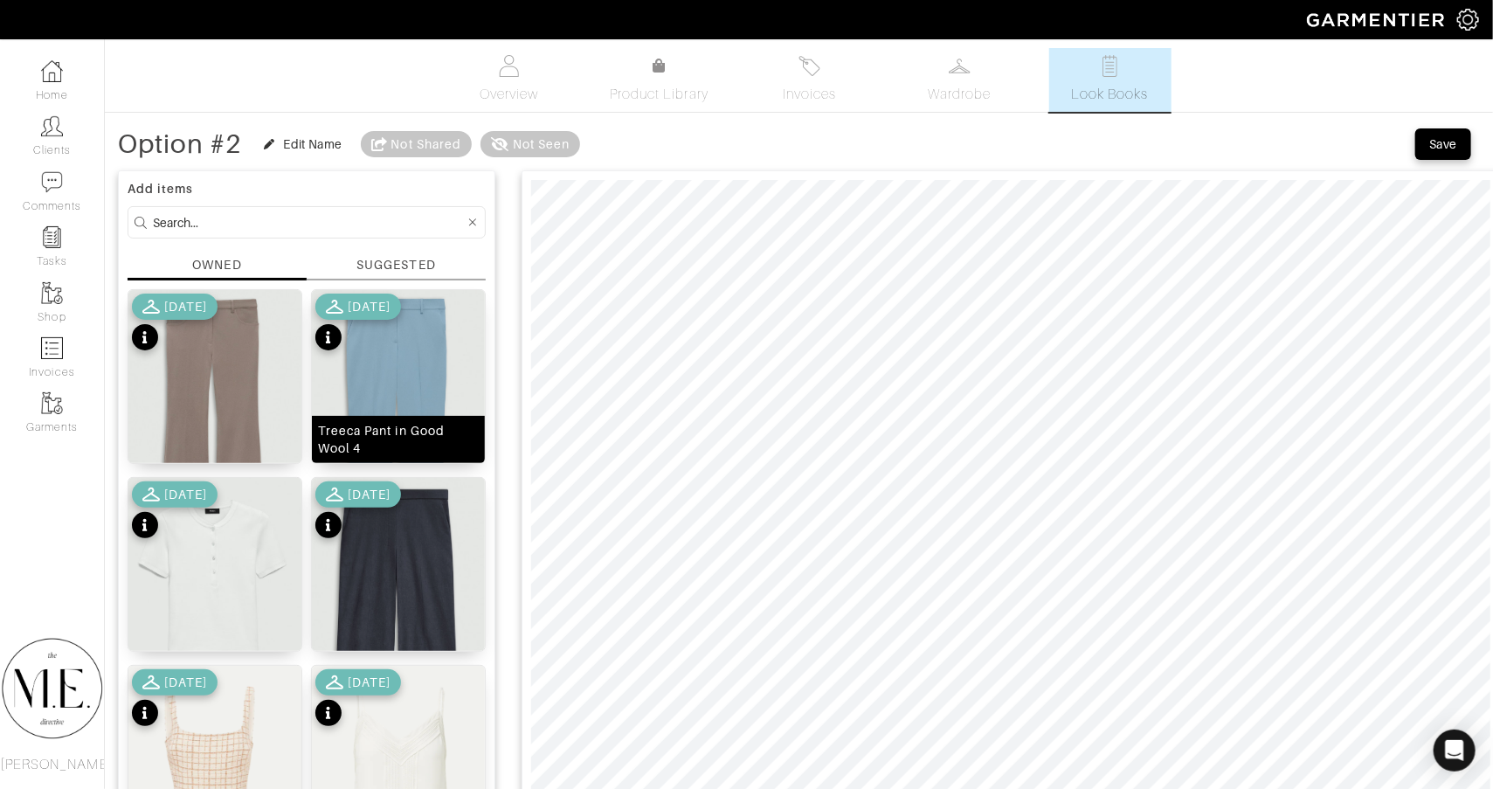
click at [358, 397] on img at bounding box center [398, 414] width 173 height 248
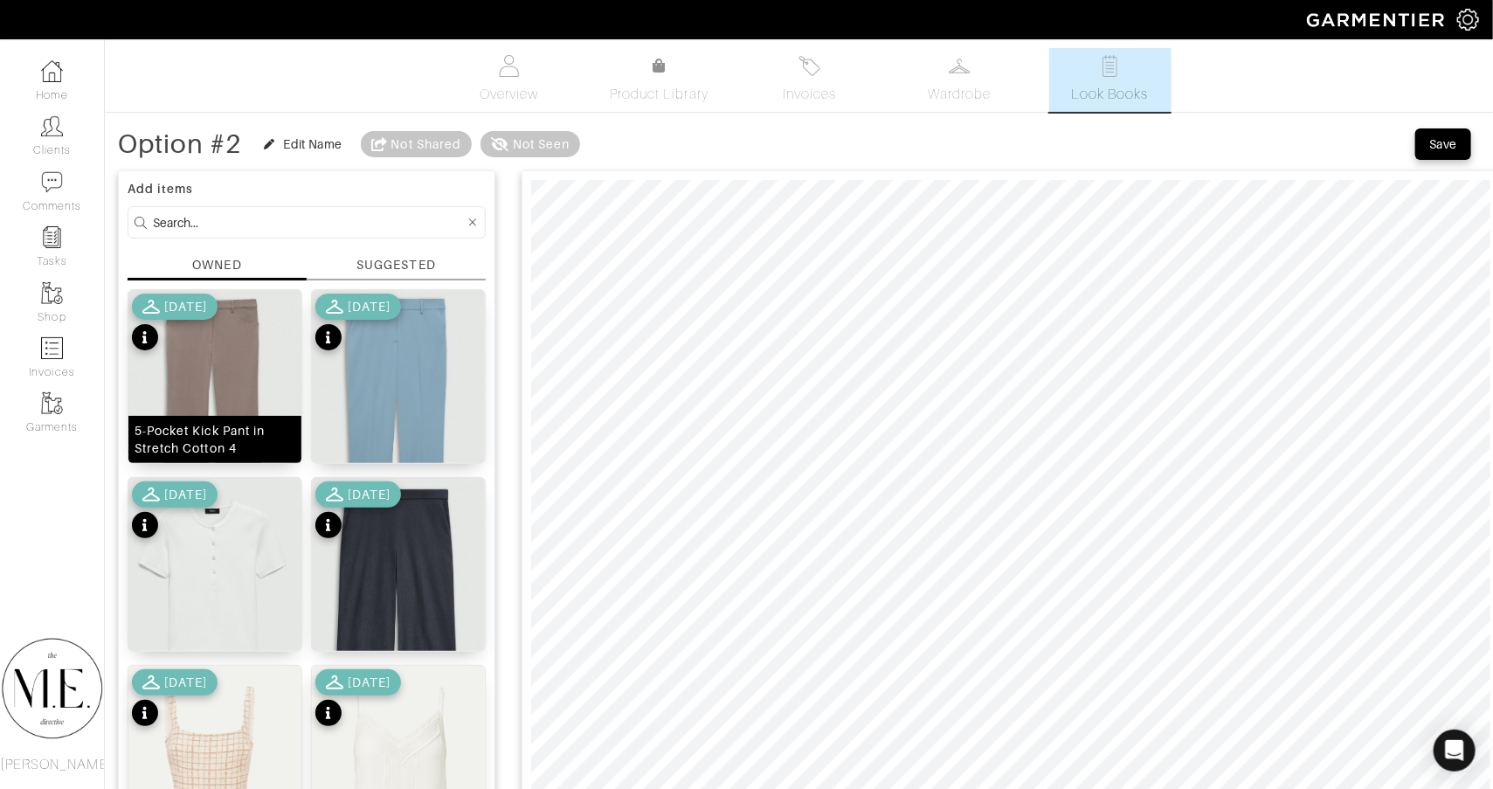
click at [229, 350] on img at bounding box center [214, 408] width 173 height 236
click at [353, 351] on div "[DATE]" at bounding box center [358, 323] width 86 height 61
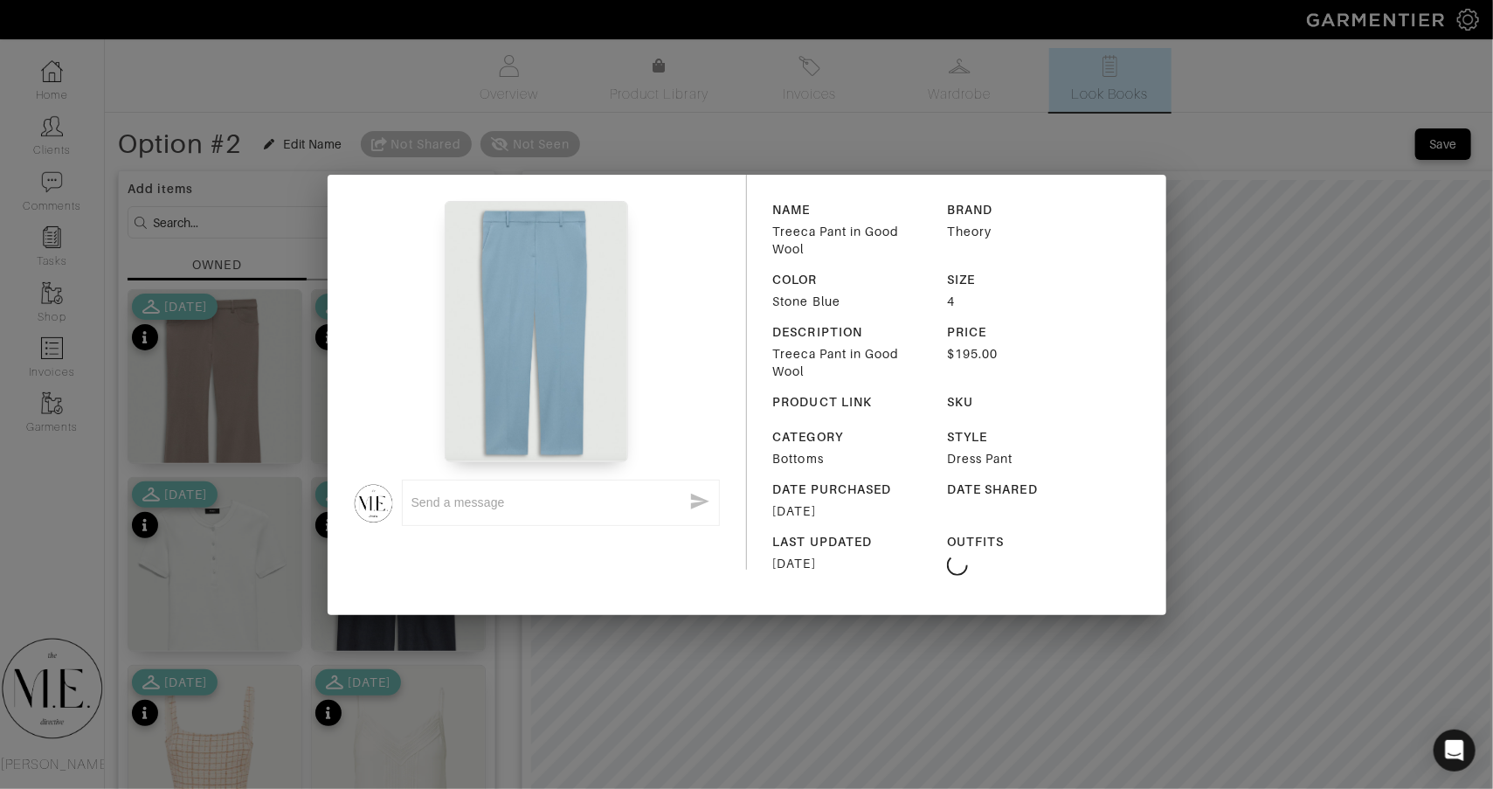
click at [397, 354] on div at bounding box center [537, 332] width 366 height 262
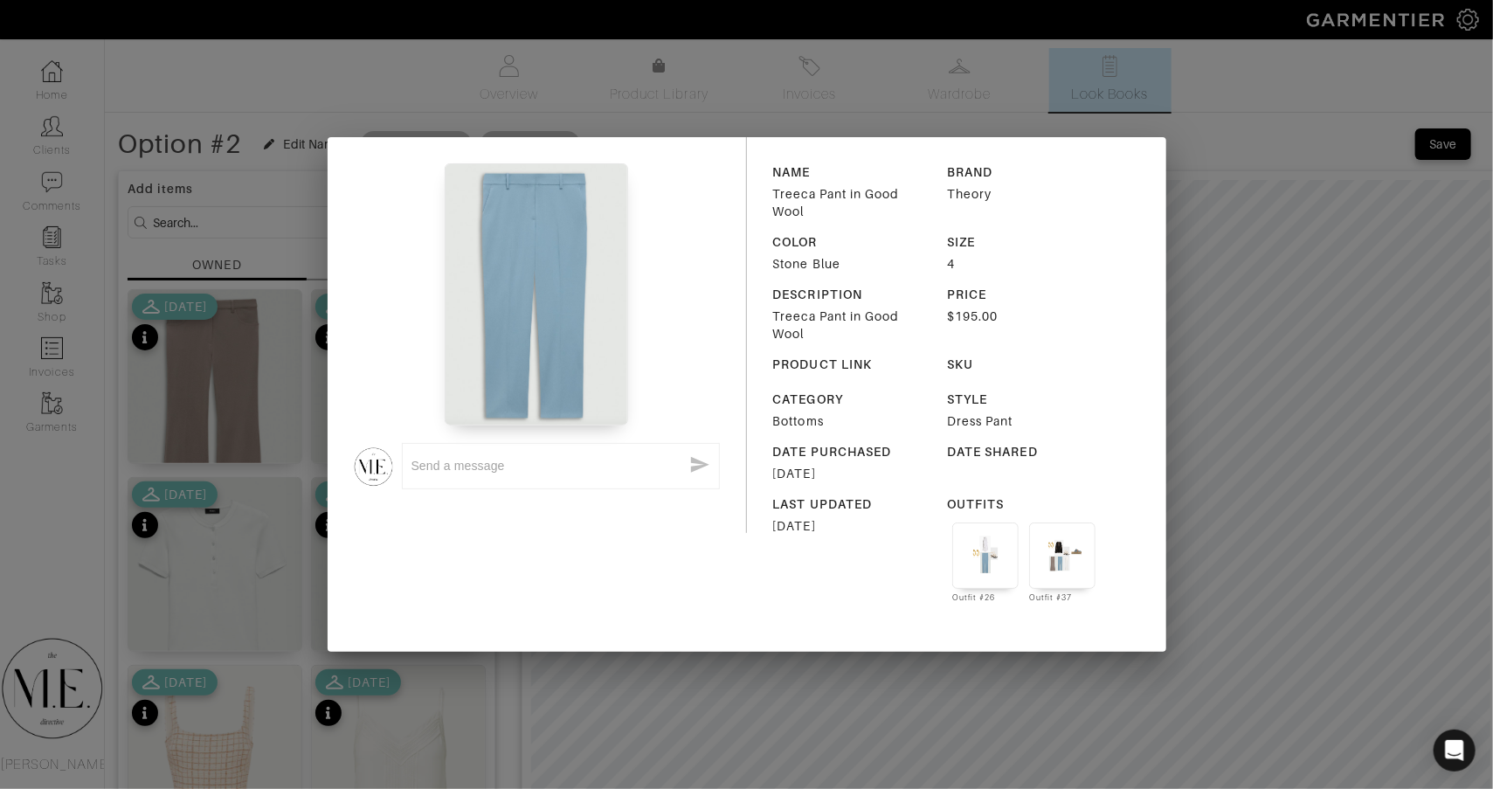
click at [292, 471] on div "x NAME Treeca Pant in Good Wool BRAND Theory COLOR Stone Blue SIZE 4 DESCRIPTIO…" at bounding box center [746, 394] width 1493 height 789
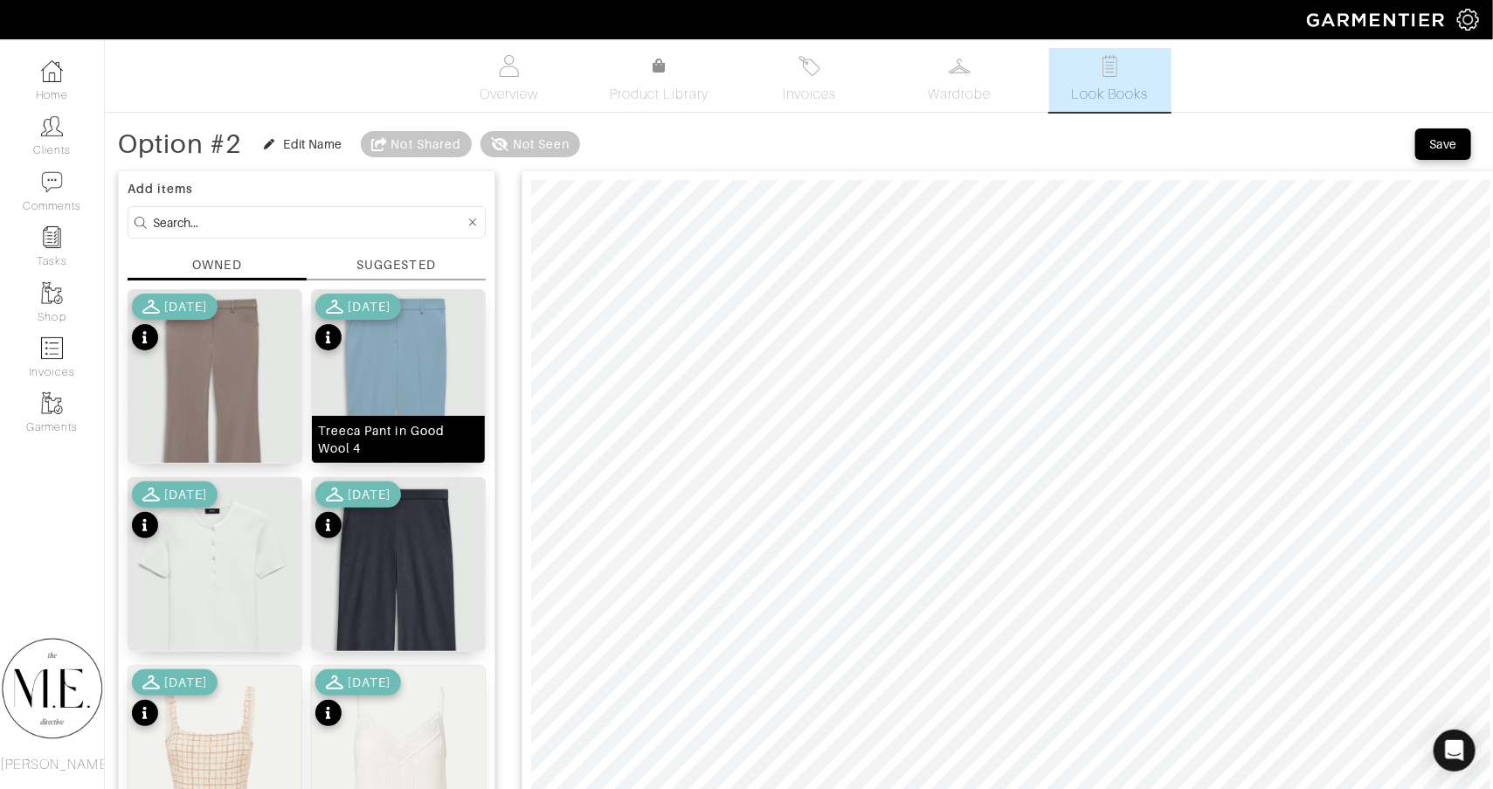
click at [362, 383] on img at bounding box center [398, 414] width 173 height 248
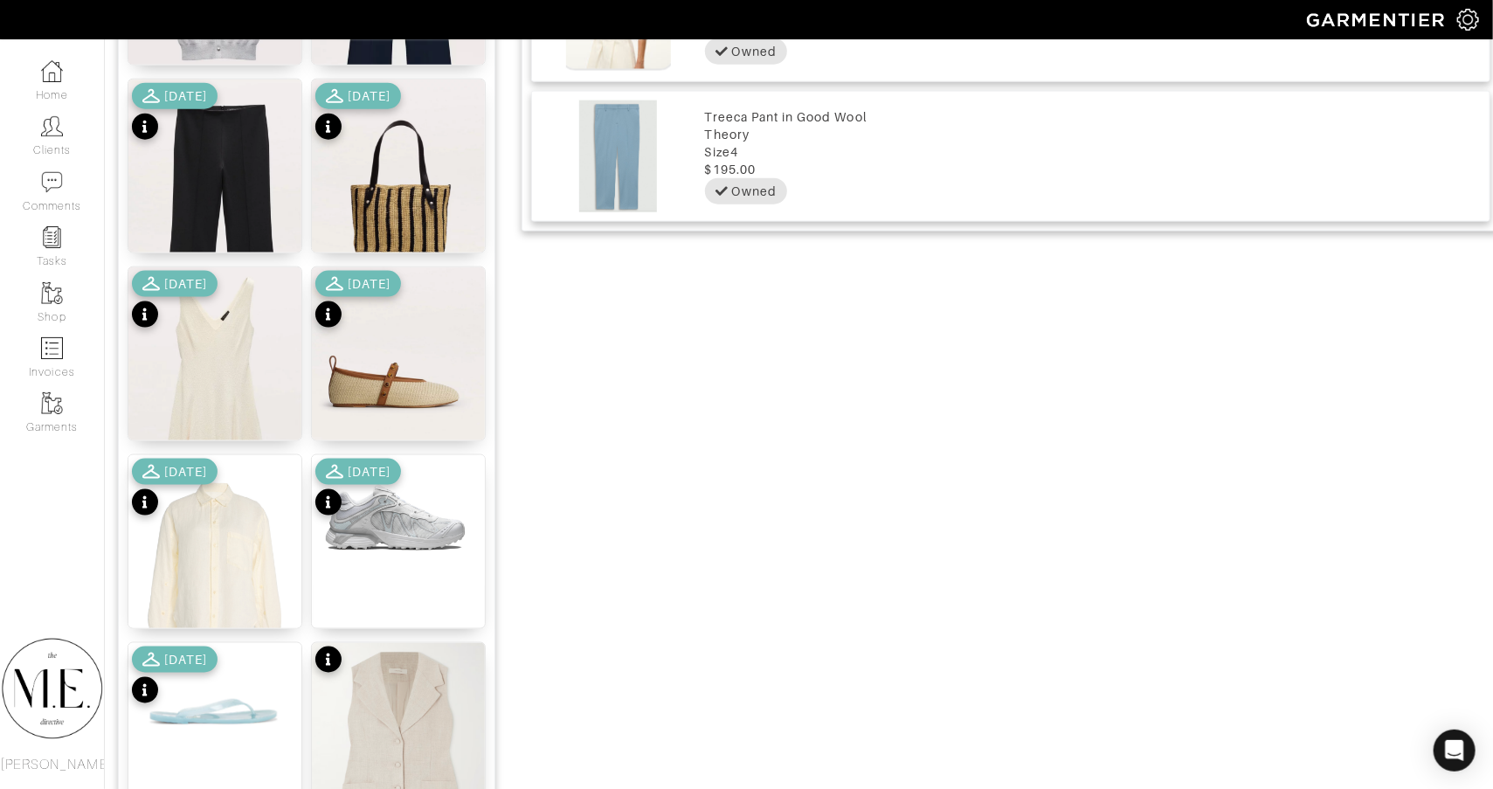
scroll to position [1984, 0]
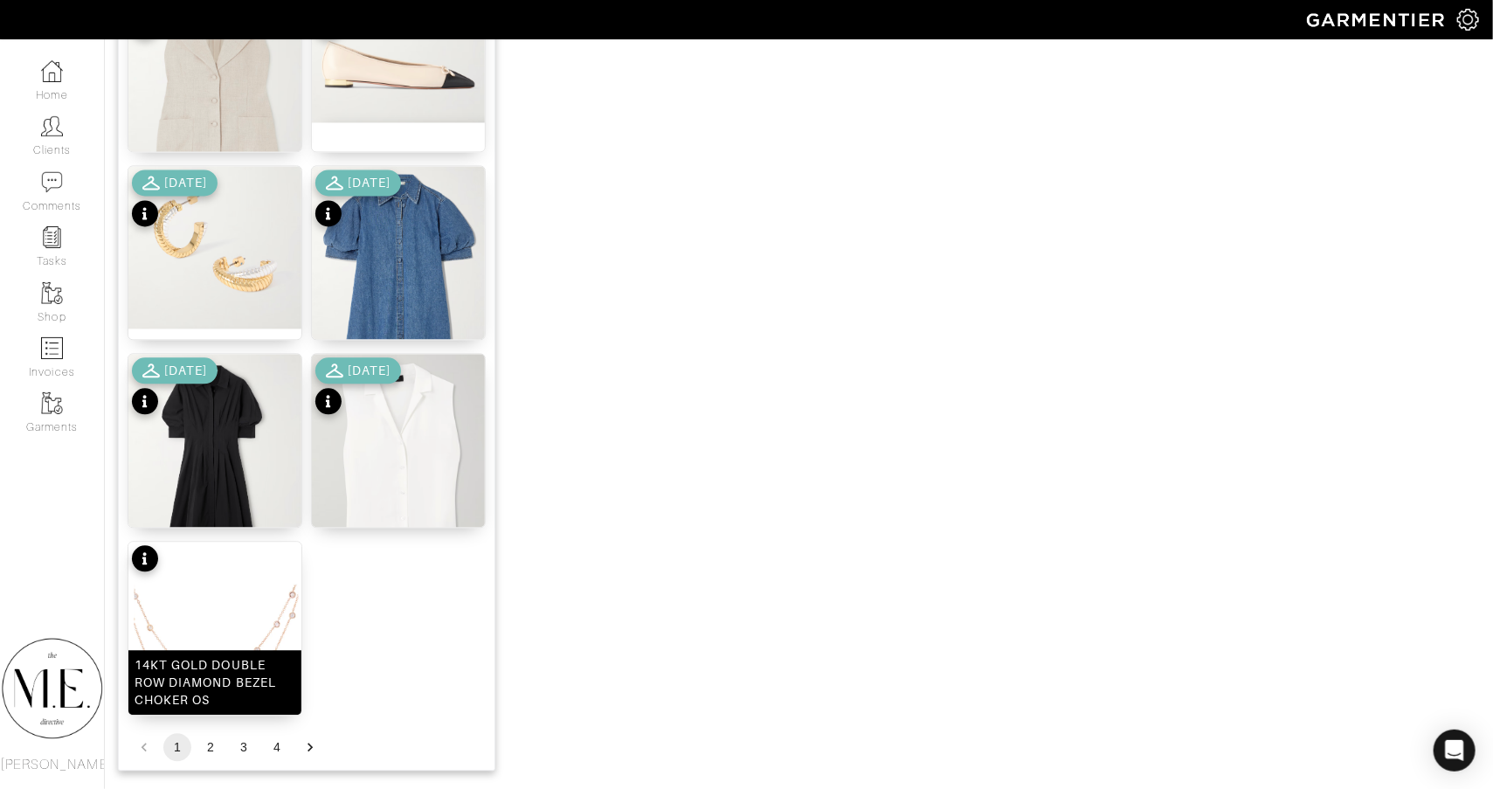
click at [246, 612] on img at bounding box center [214, 646] width 173 height 208
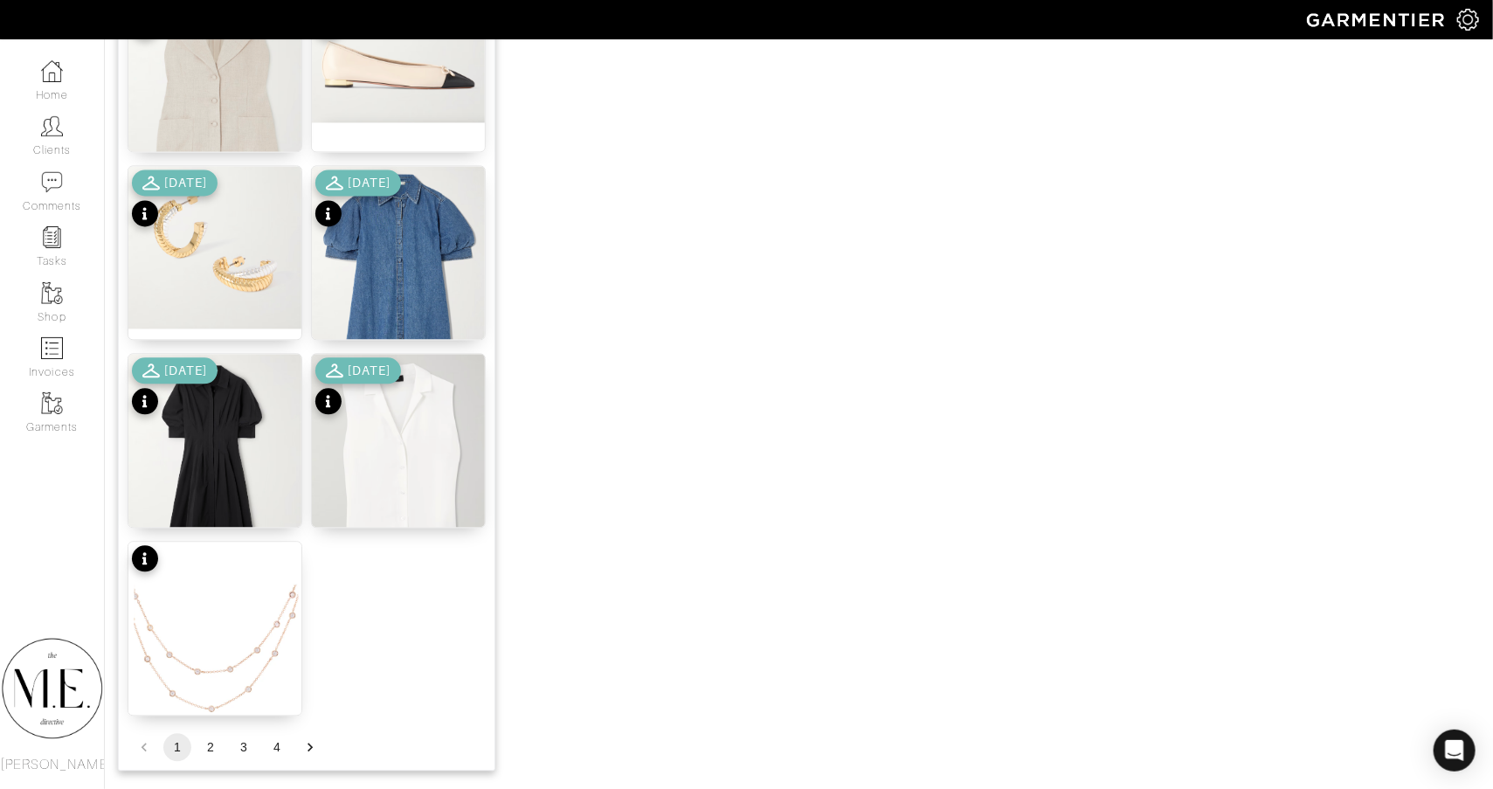
scroll to position [1565, 0]
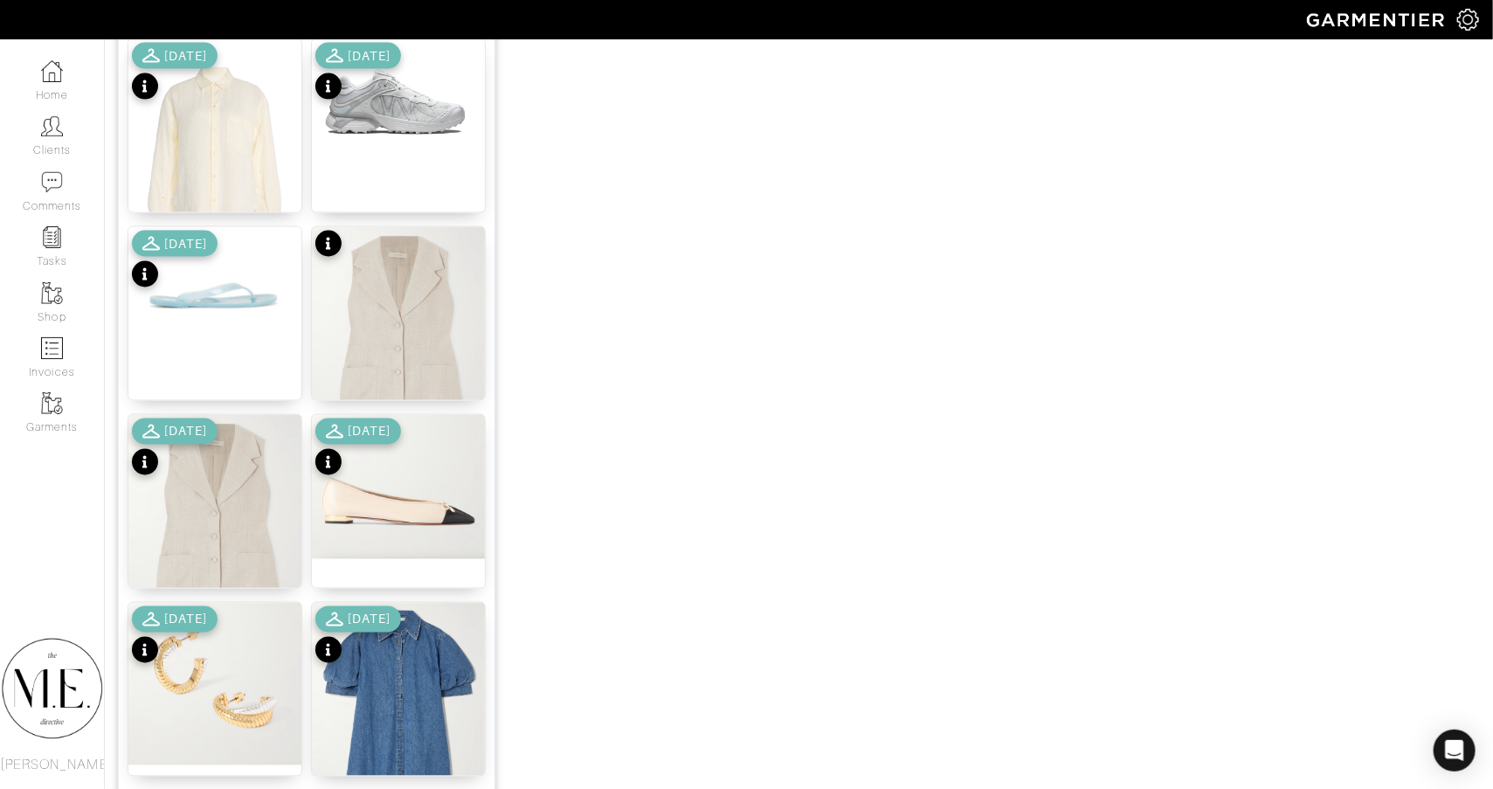
click at [141, 663] on div "[DATE]" at bounding box center [175, 636] width 86 height 61
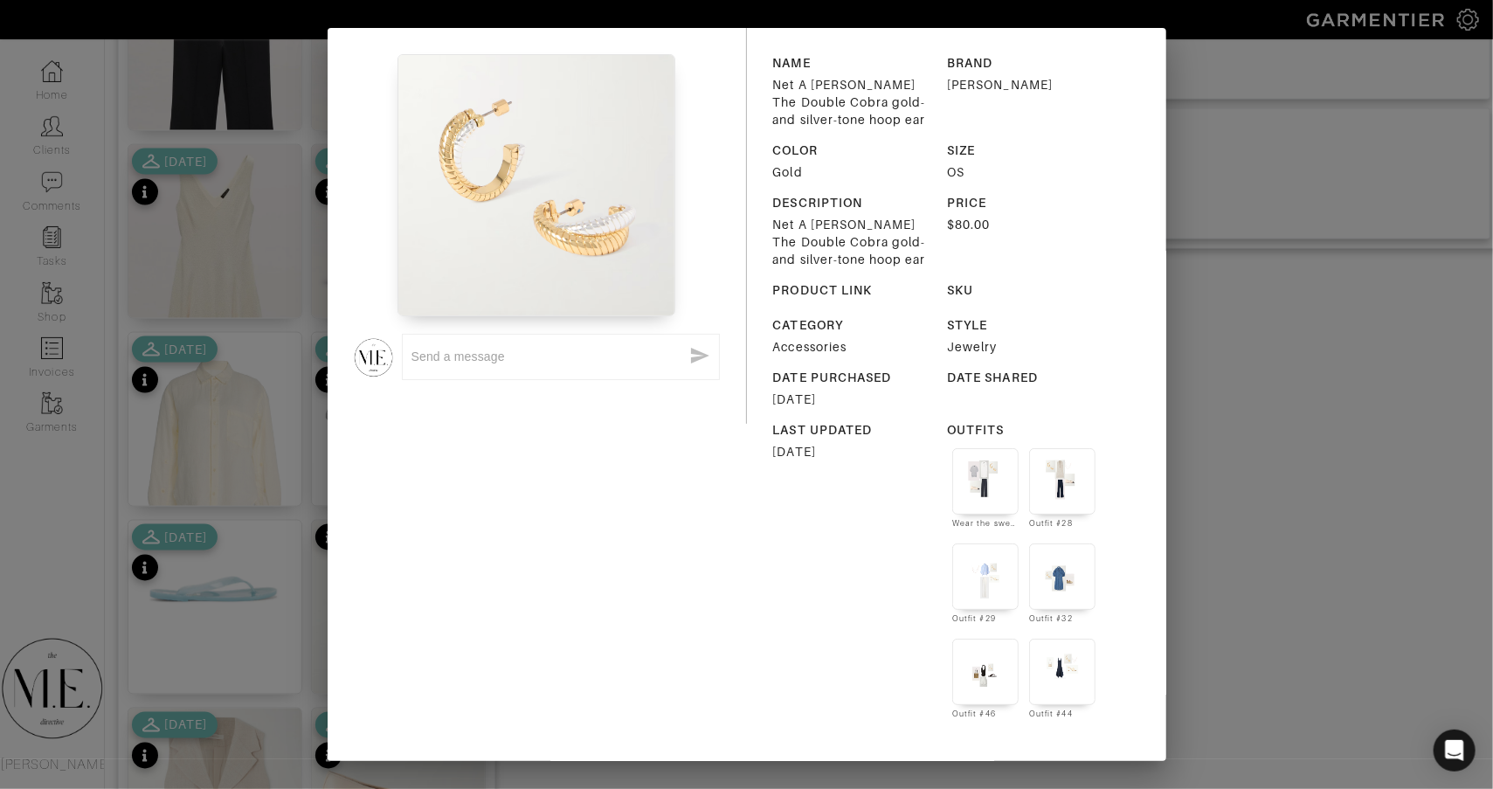
scroll to position [769, 0]
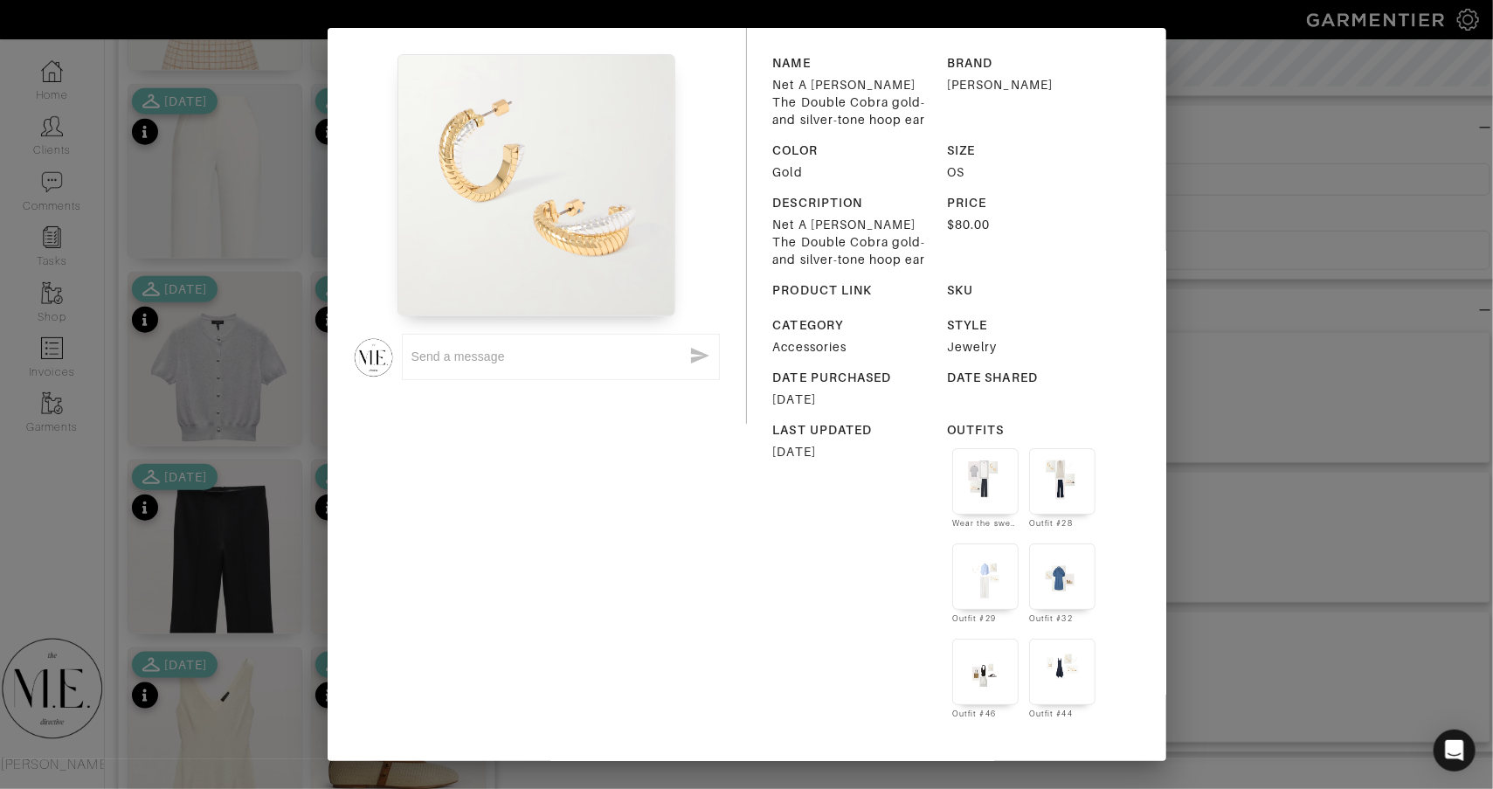
click at [421, 727] on div "x NAME Net A Porter The Double Cobra gold- and silver-tone hoop ear BRAND Roxan…" at bounding box center [747, 398] width 839 height 740
click at [1237, 193] on div "x NAME Net A Porter The Double Cobra gold- and silver-tone hoop ear BRAND Roxan…" at bounding box center [746, 394] width 1493 height 789
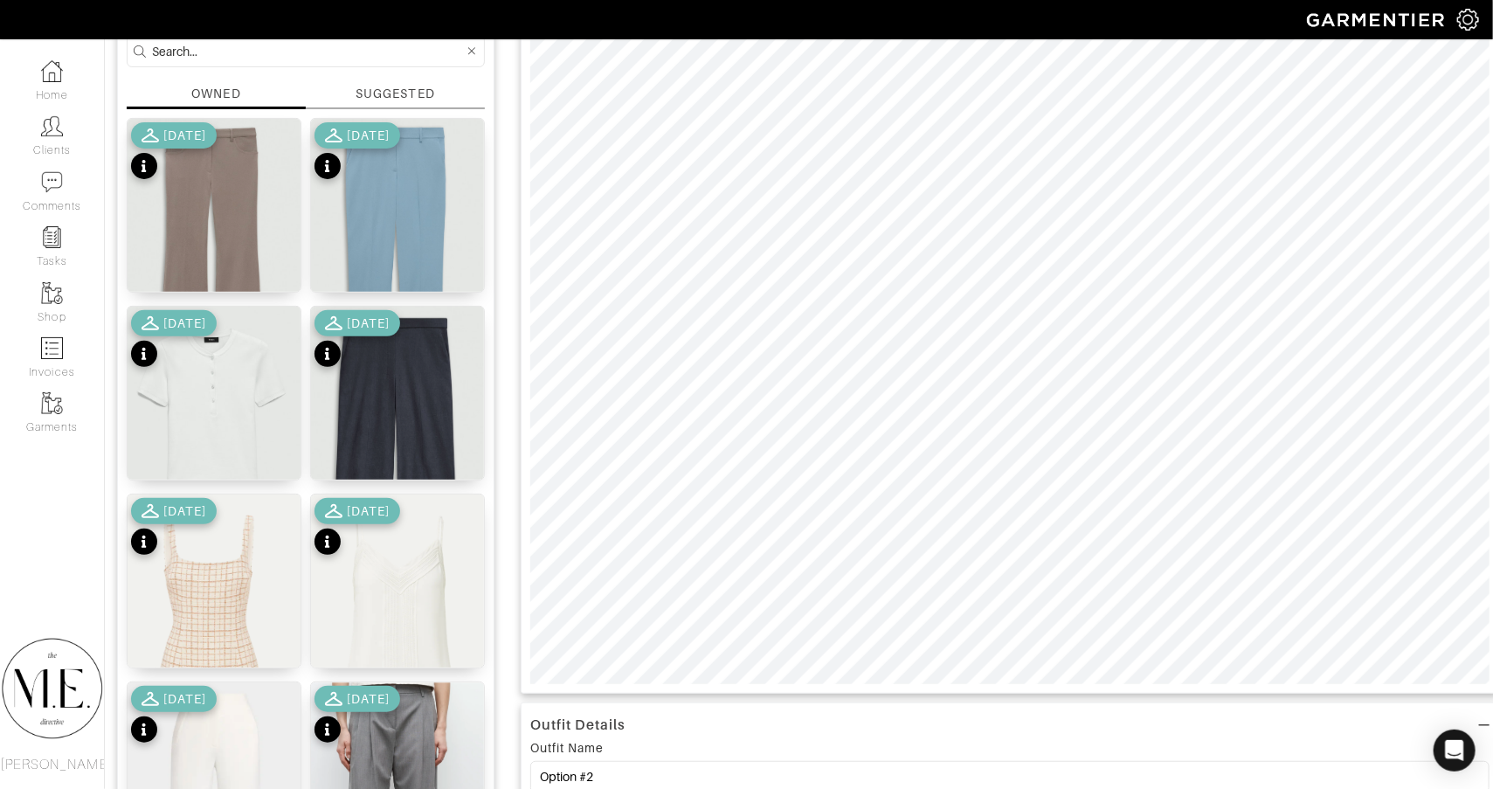
scroll to position [50, 1]
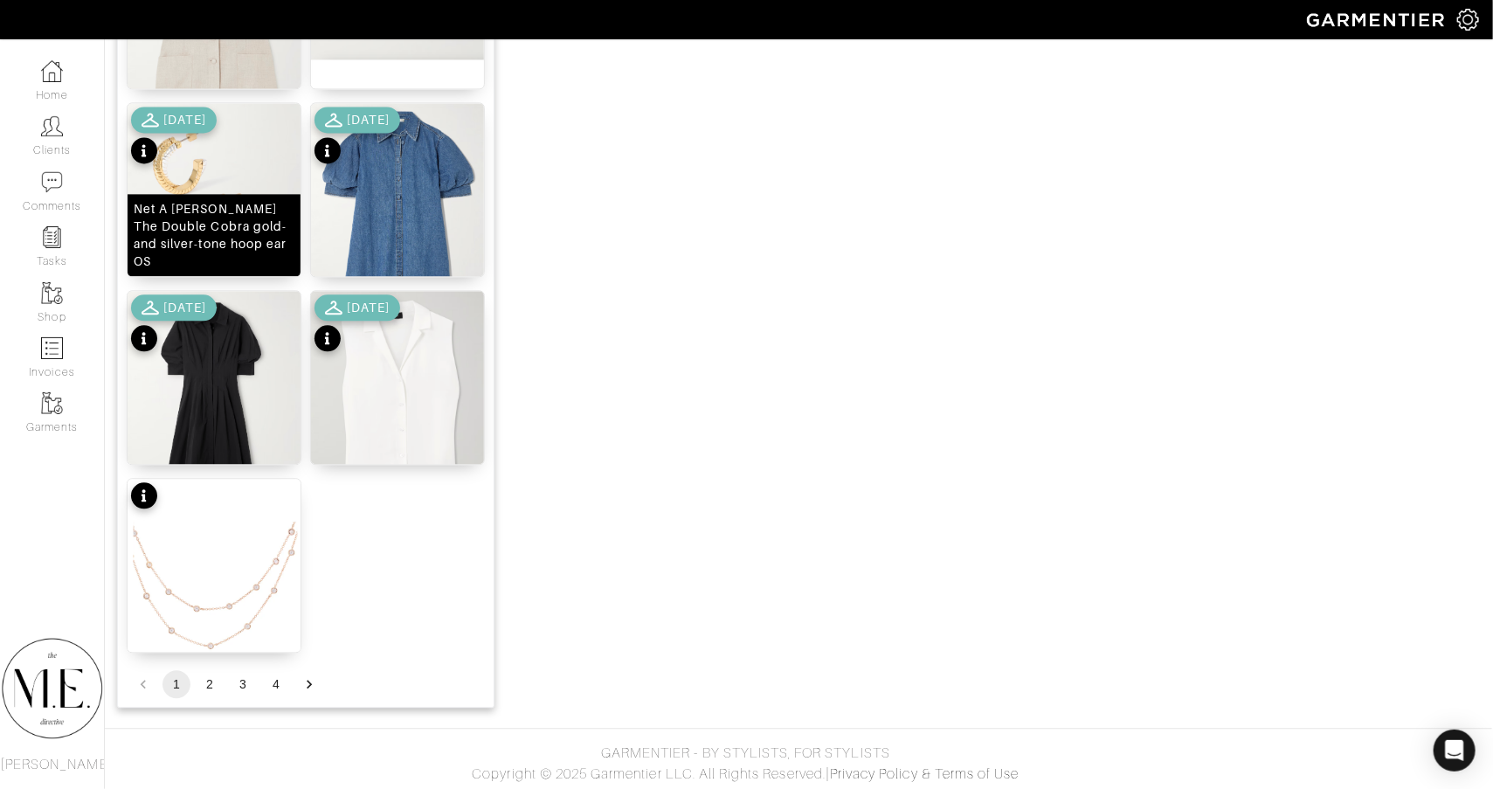
click at [194, 174] on img at bounding box center [214, 184] width 173 height 162
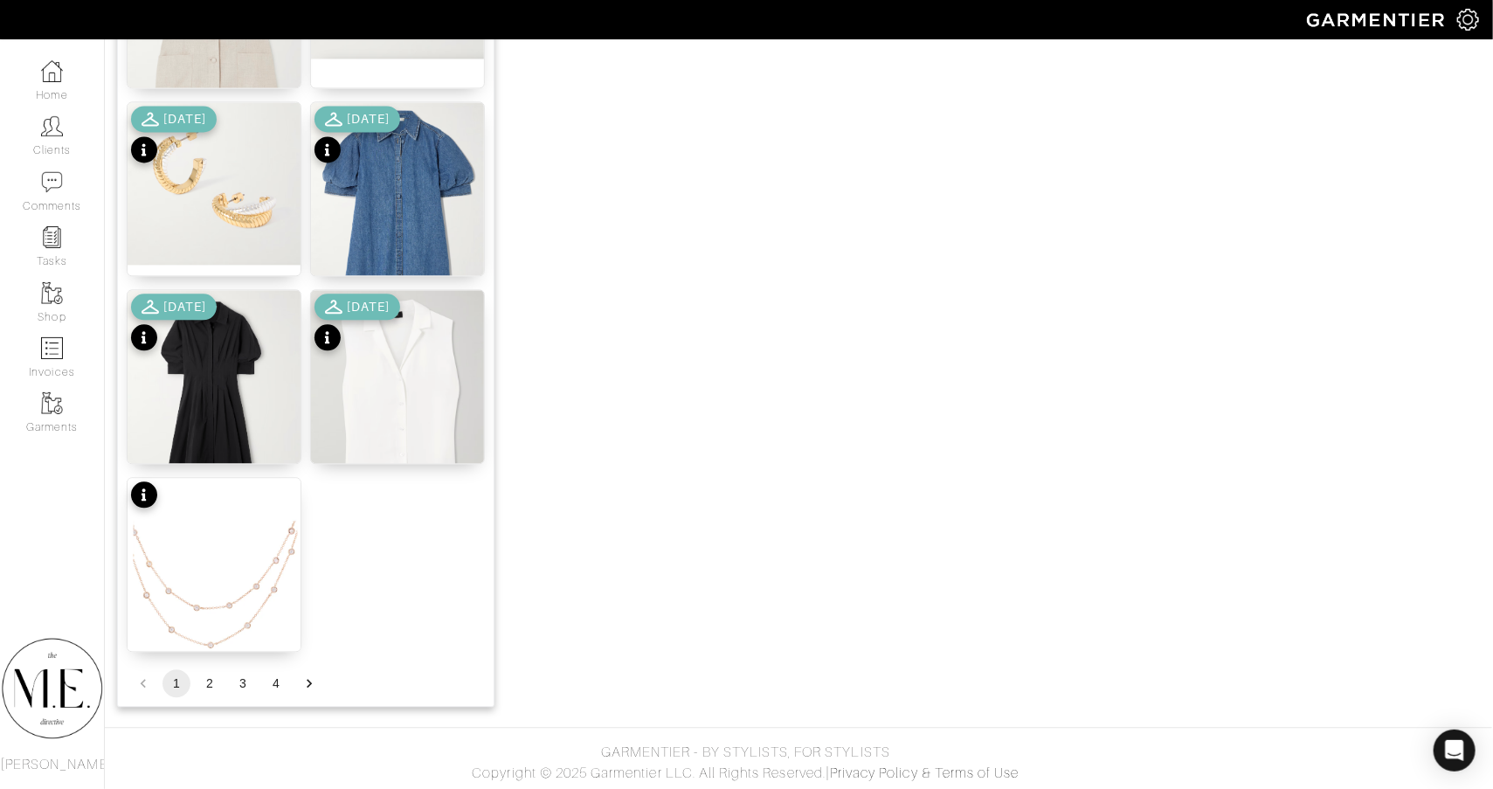
scroll to position [2065, 1]
click at [206, 688] on button "2" at bounding box center [210, 684] width 28 height 28
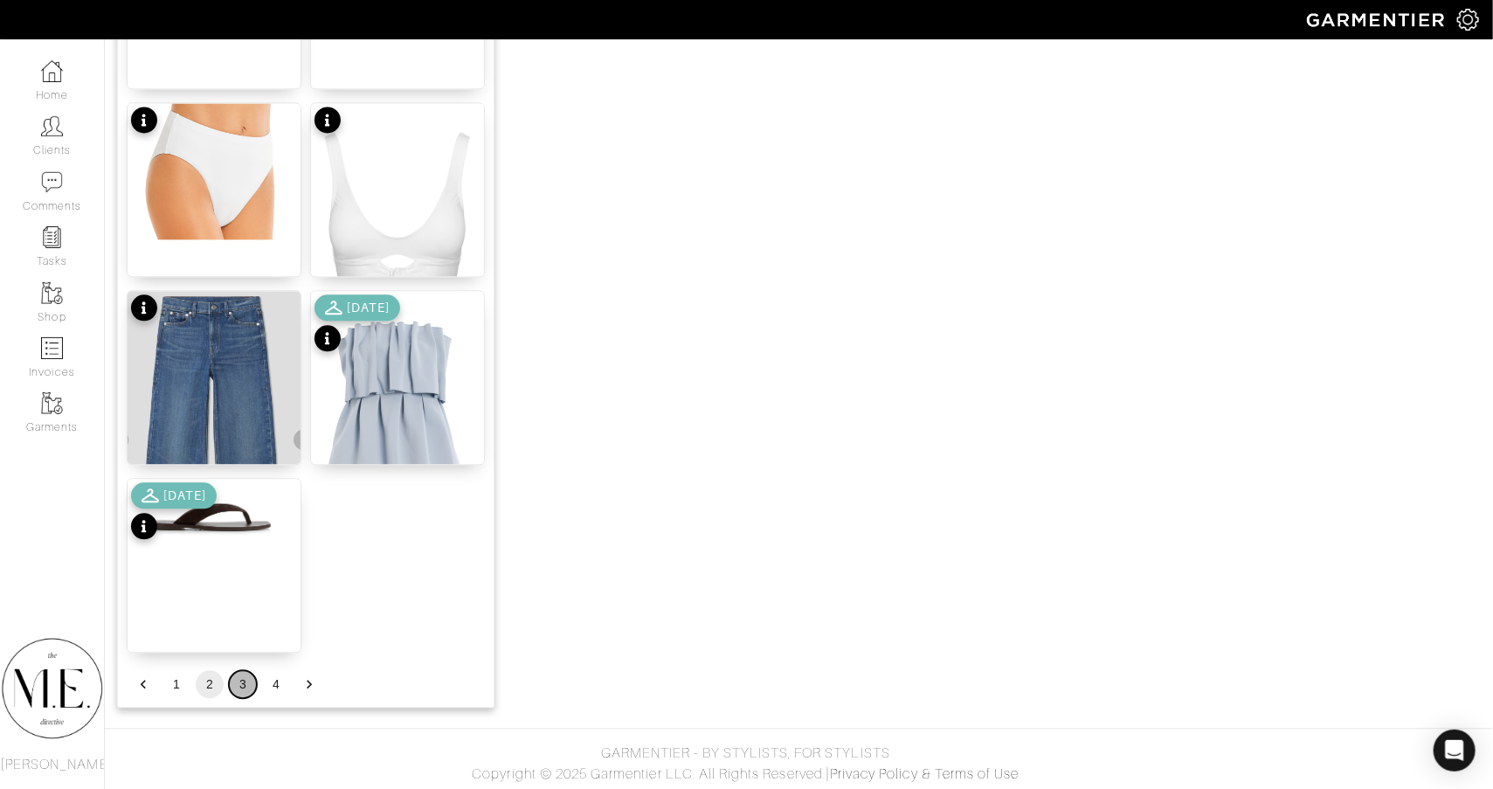
click at [235, 684] on button "3" at bounding box center [243, 684] width 28 height 28
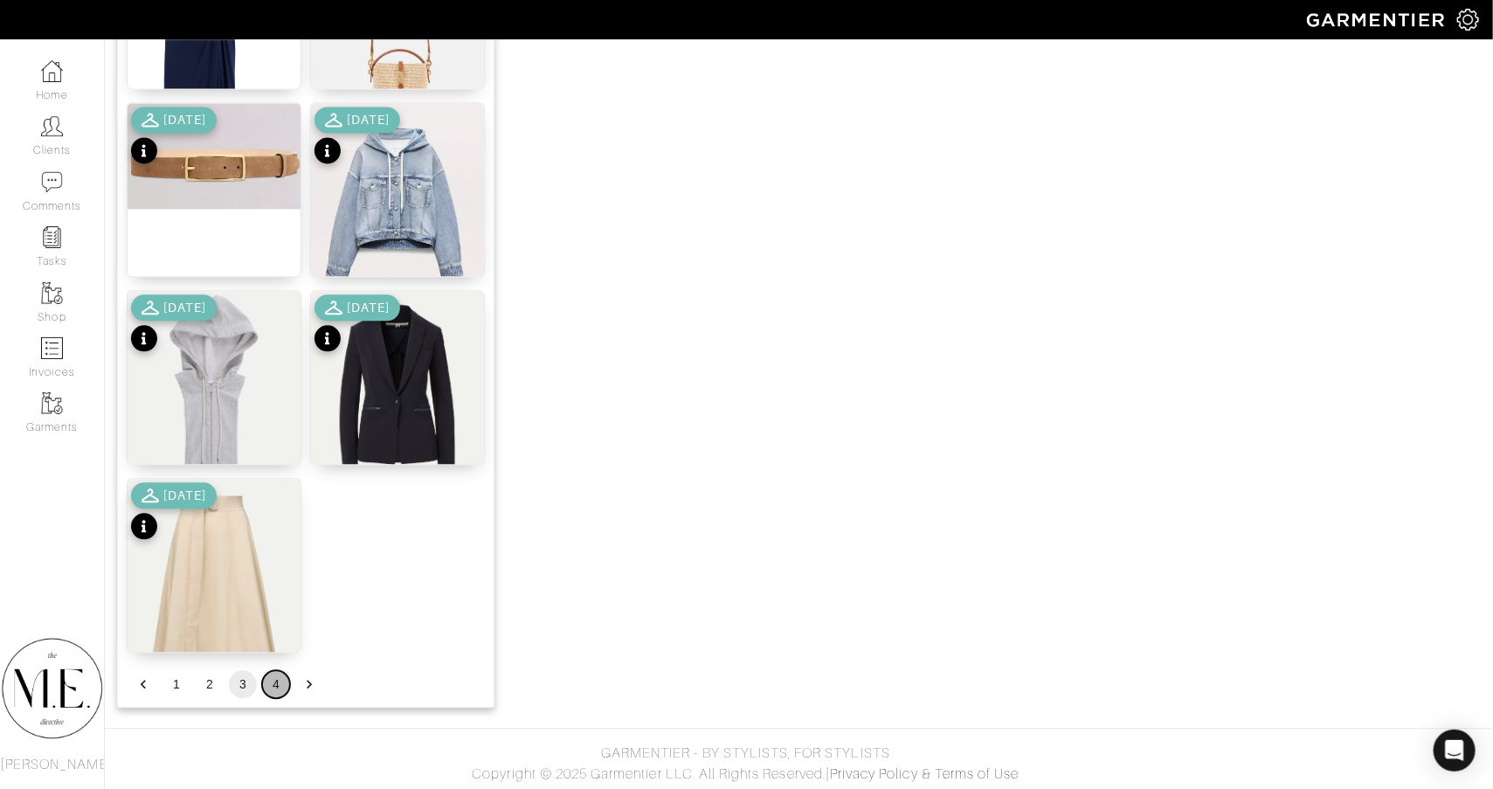
click at [275, 678] on button "4" at bounding box center [276, 684] width 28 height 28
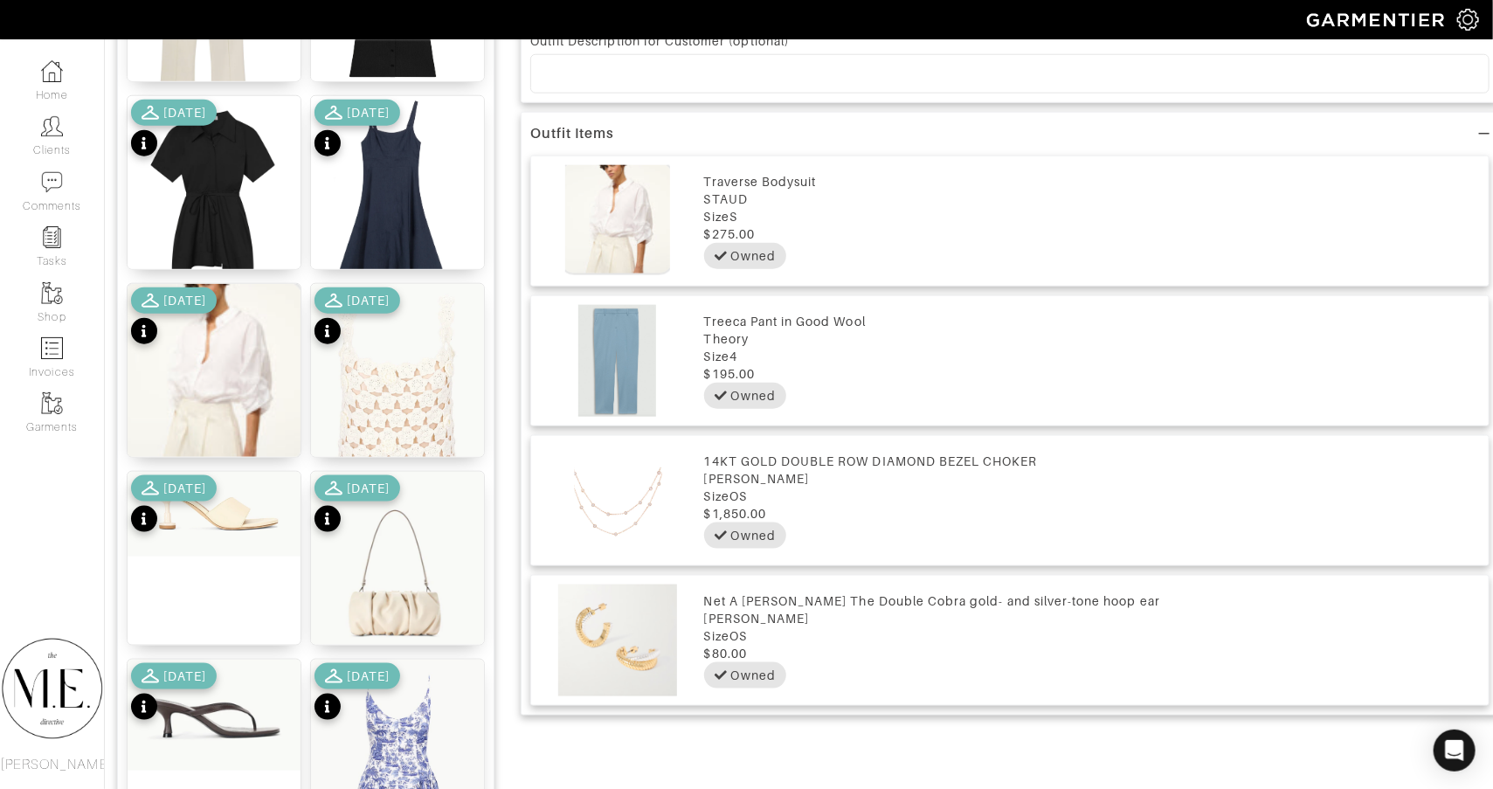
scroll to position [912, 1]
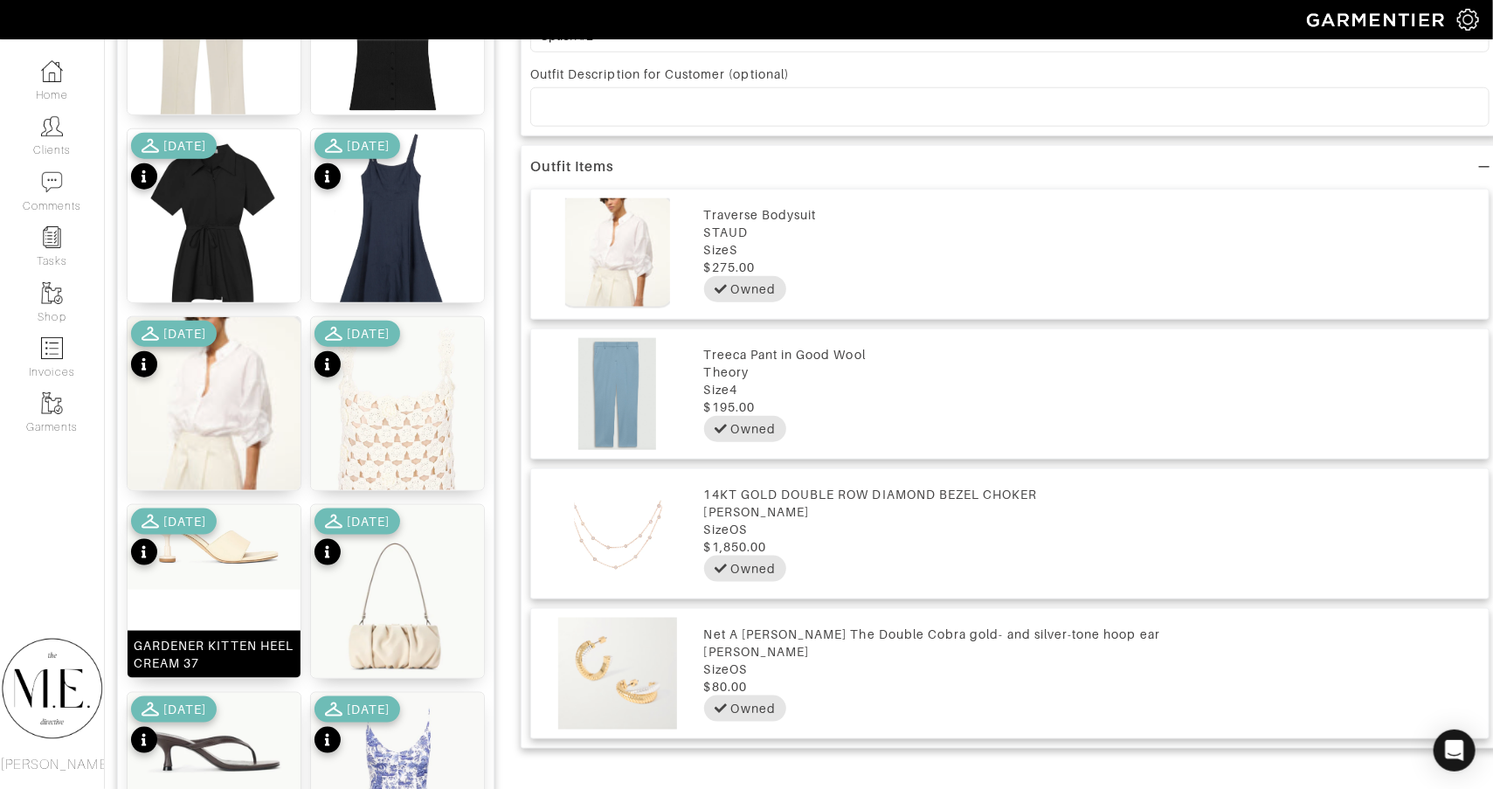
click at [223, 593] on div "GARDENER KITTEN HEEL CREAM 37" at bounding box center [214, 591] width 175 height 175
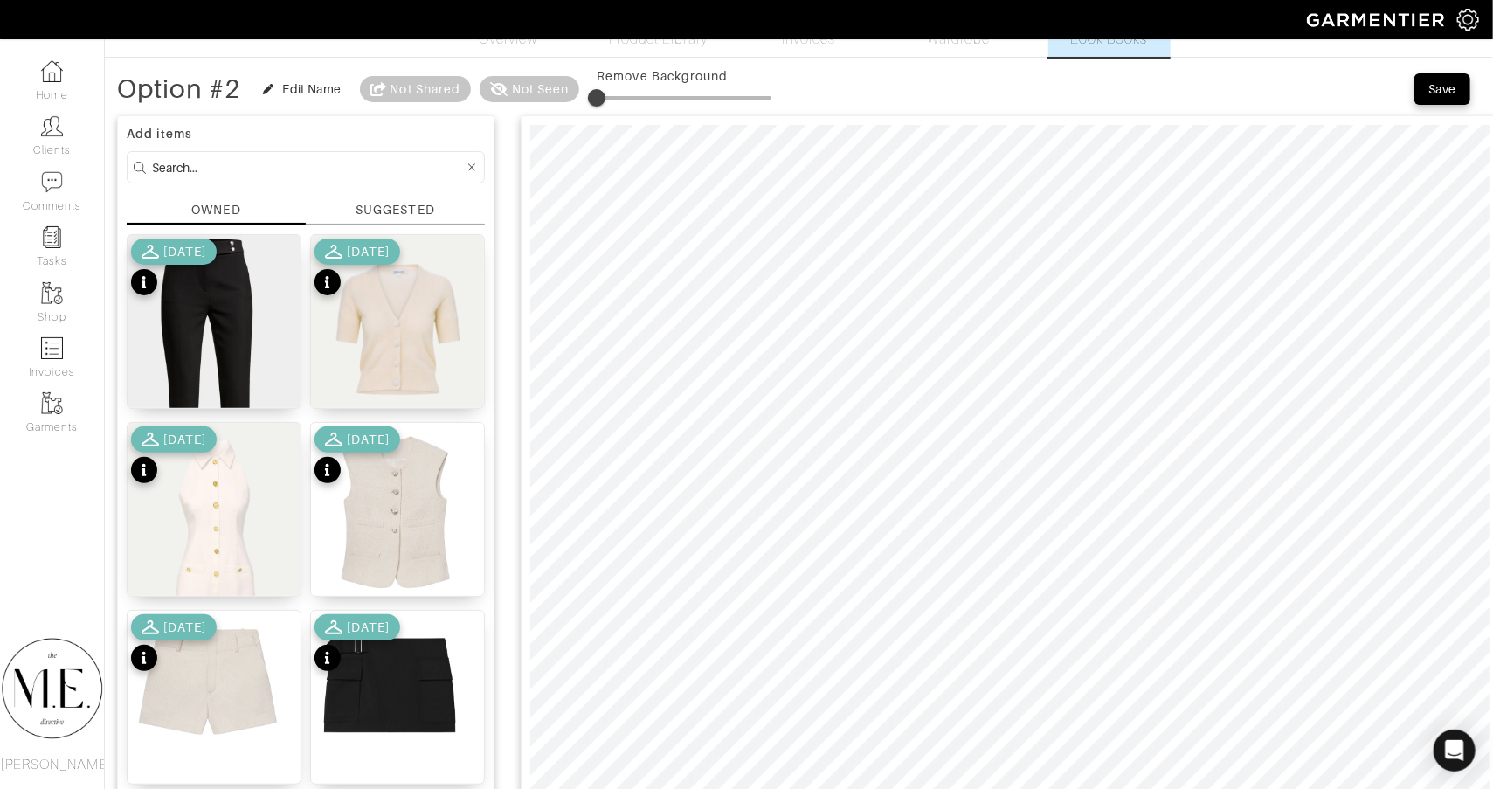
scroll to position [0, 1]
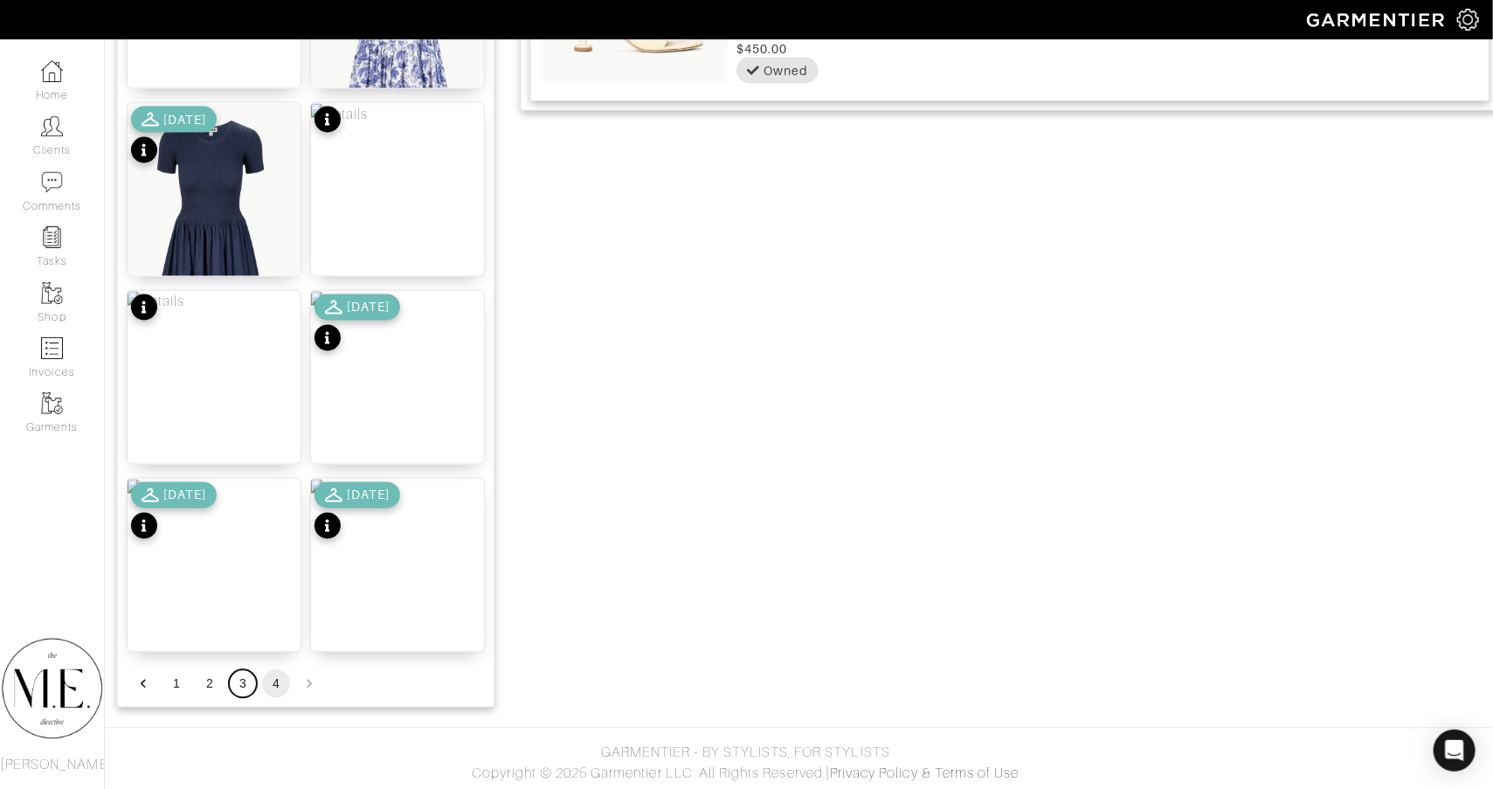
click at [241, 673] on button "3" at bounding box center [243, 684] width 28 height 28
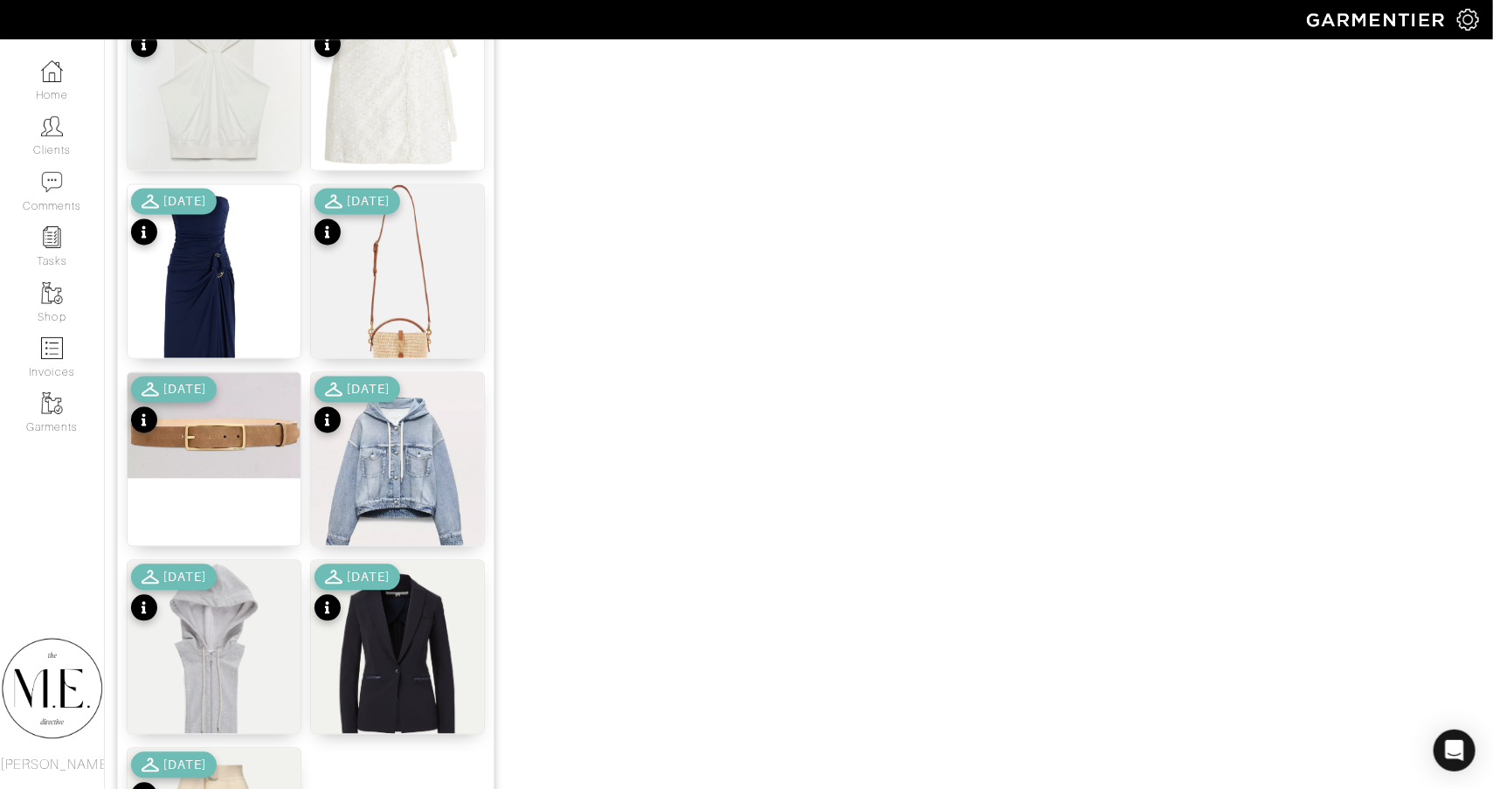
scroll to position [1859, 1]
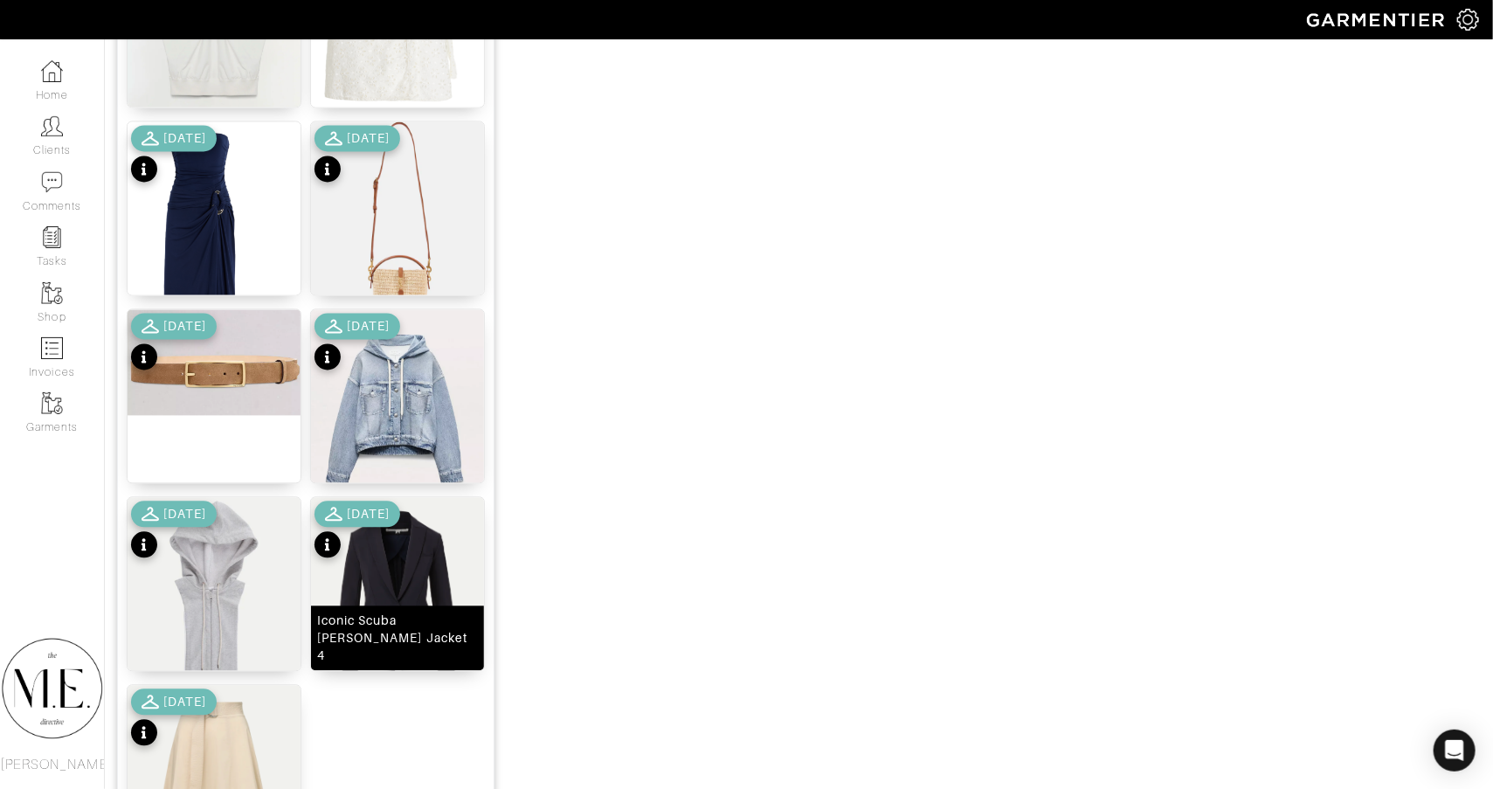
click at [387, 592] on img at bounding box center [397, 606] width 173 height 219
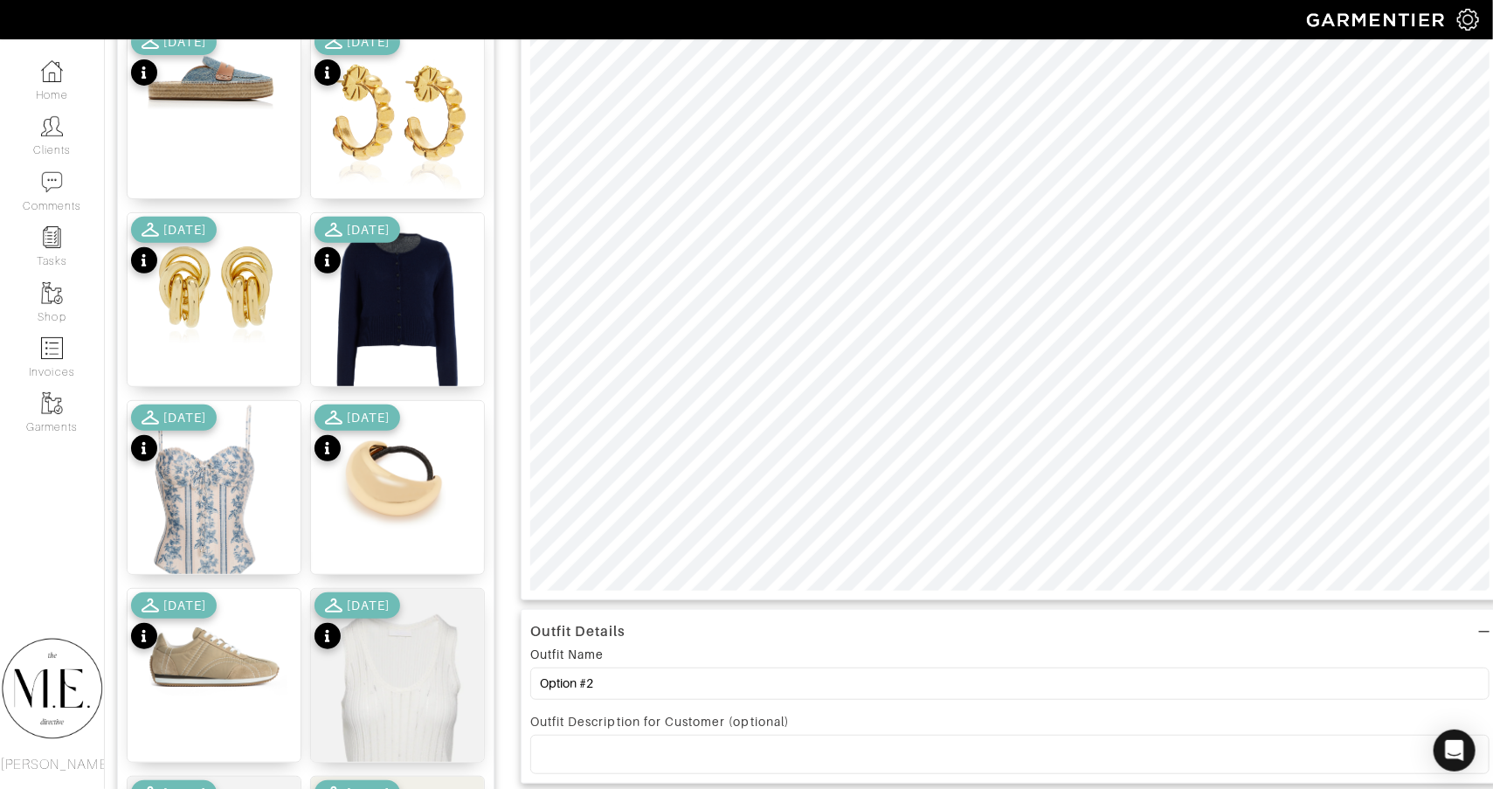
scroll to position [37, 1]
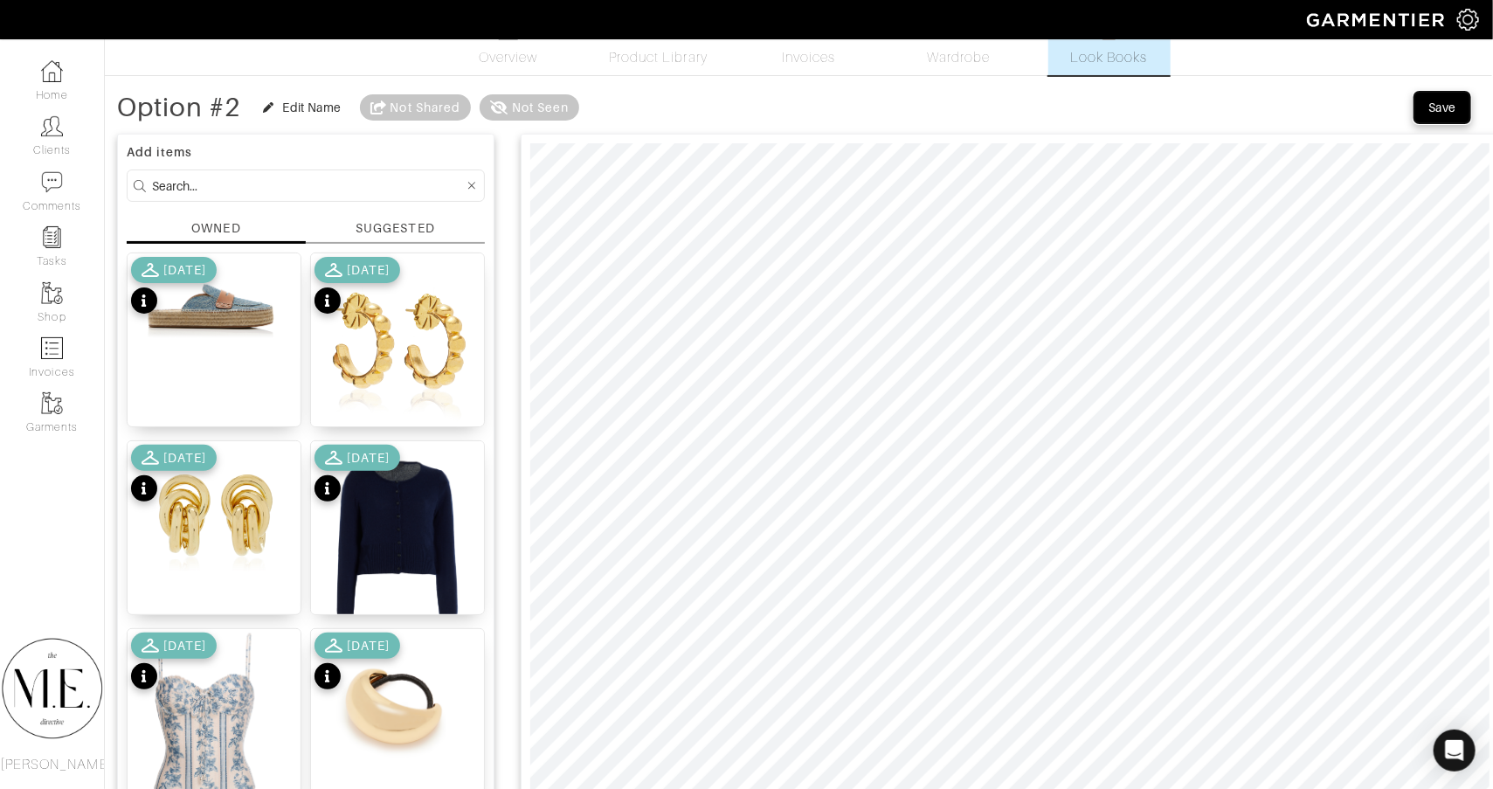
click at [1436, 114] on div "Save" at bounding box center [1442, 107] width 28 height 17
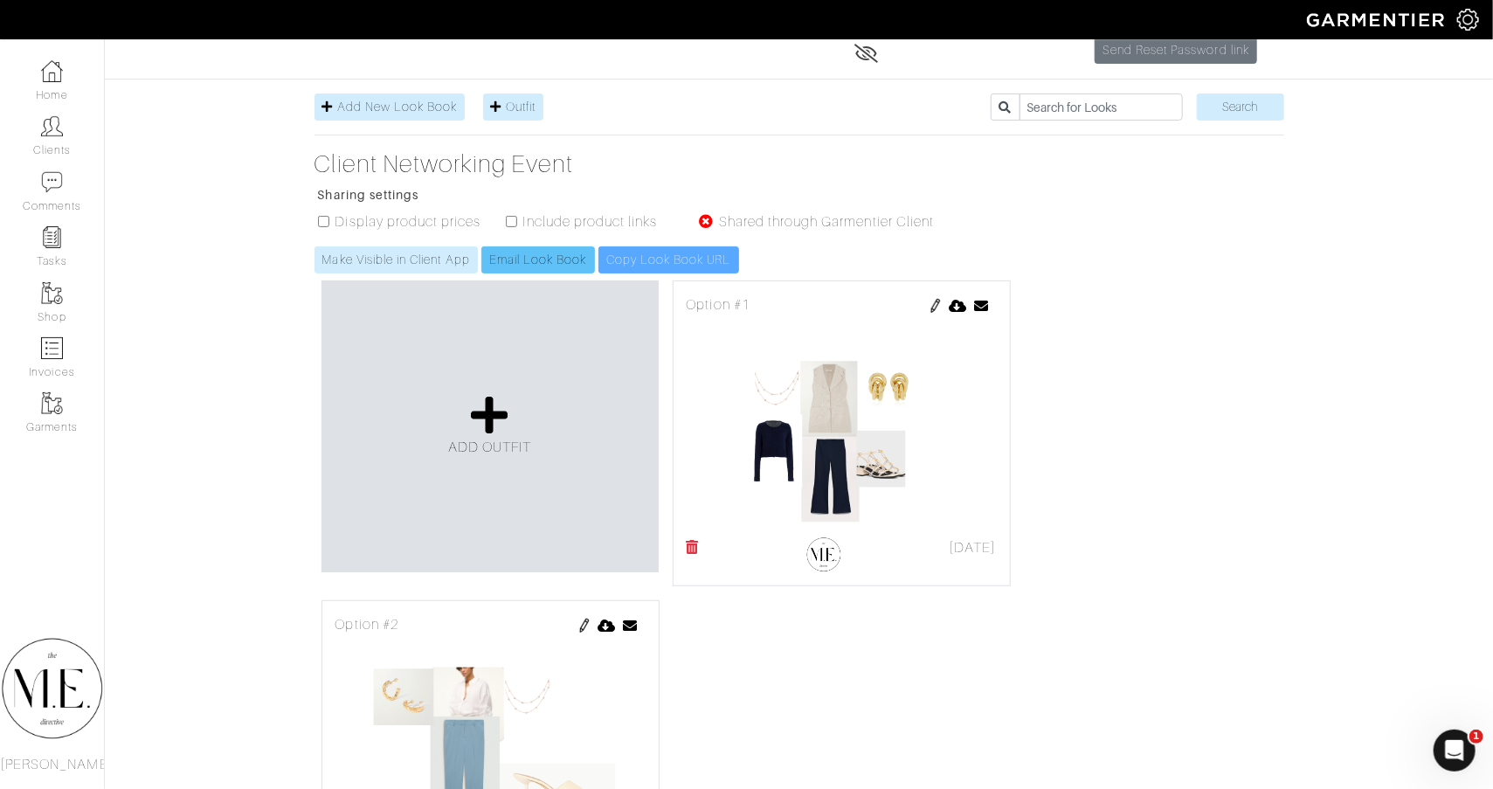
scroll to position [38, 0]
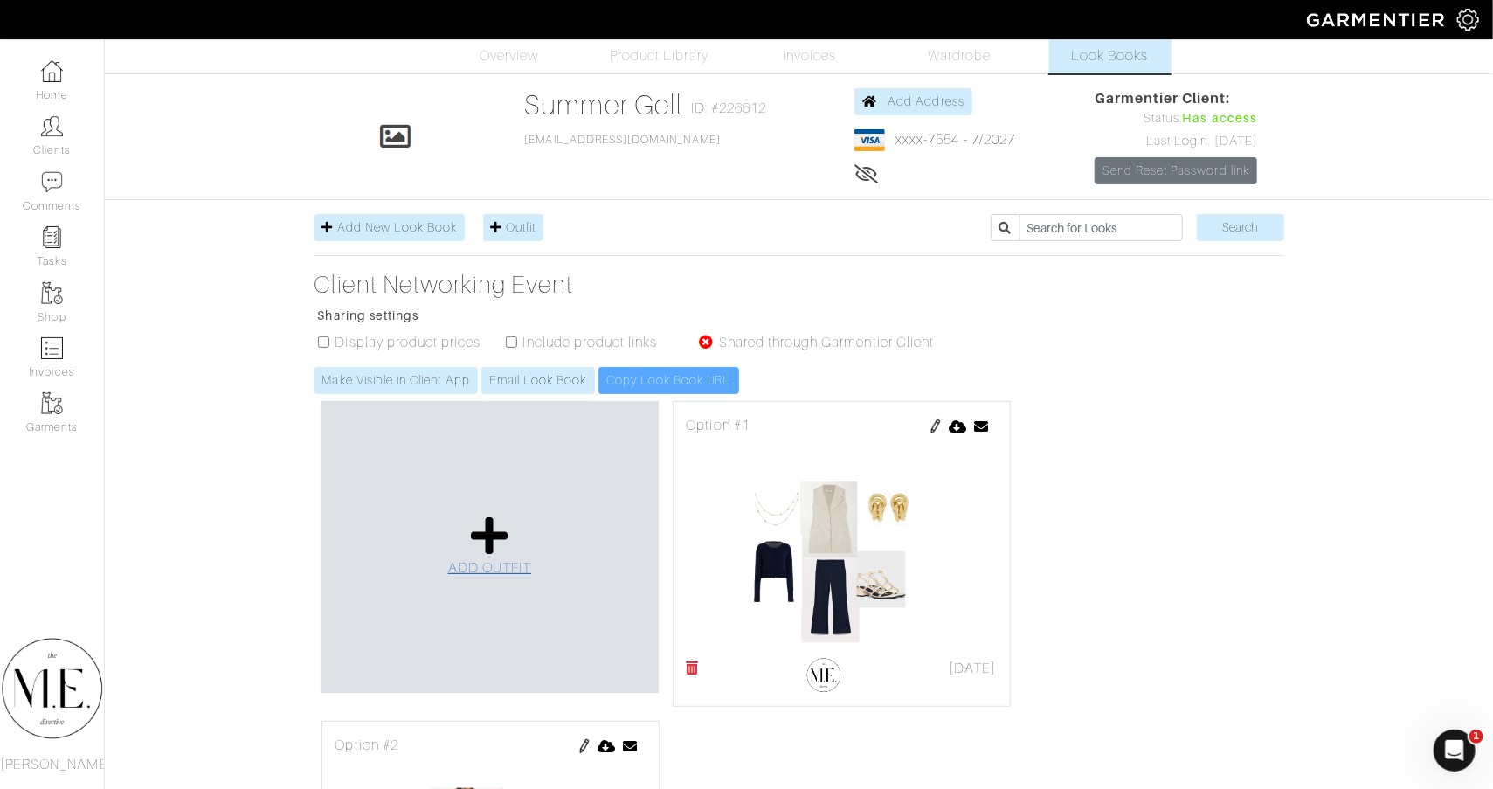
click at [508, 560] on span "ADD OUTFIT" at bounding box center [490, 568] width 84 height 16
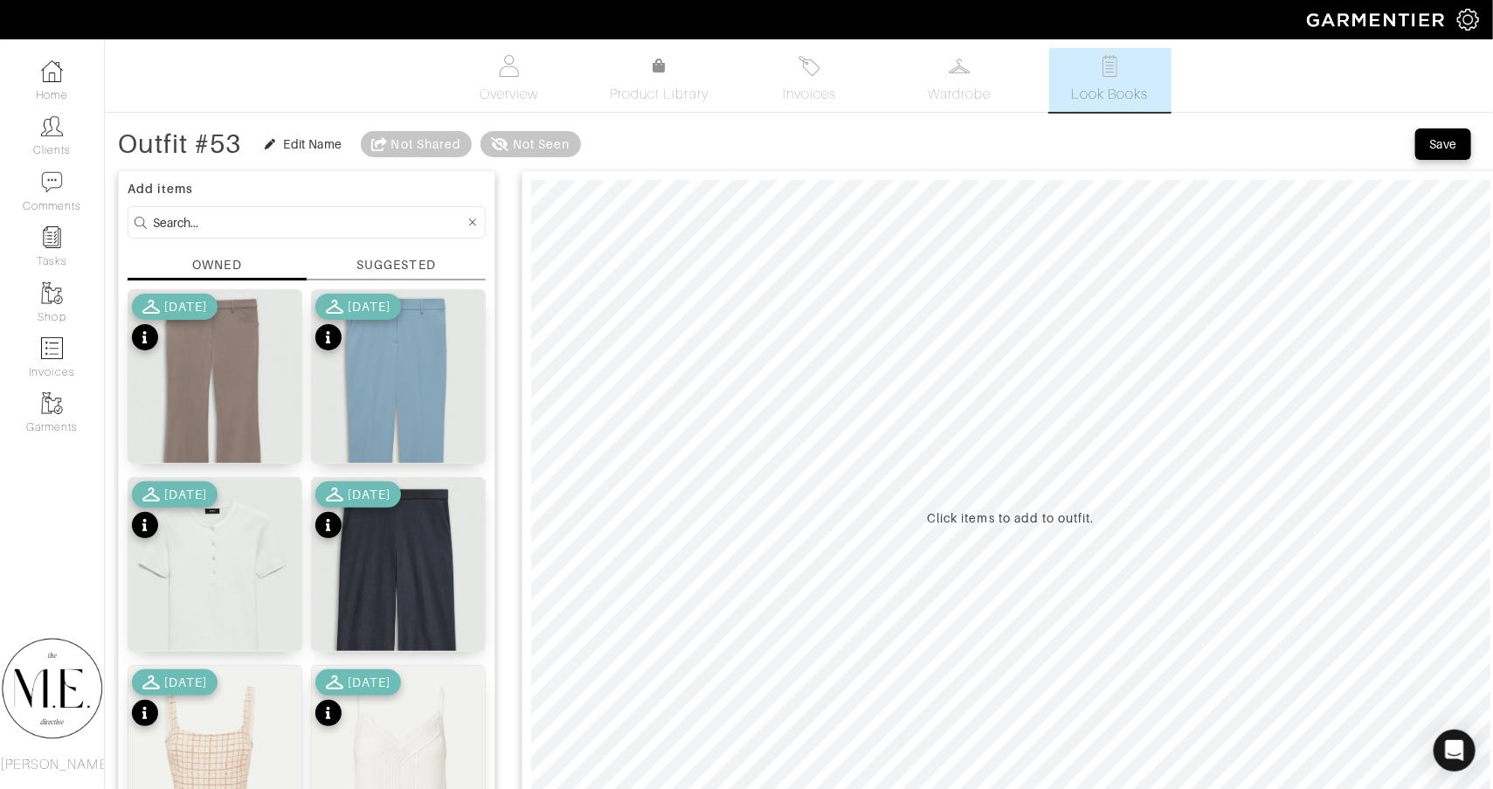
scroll to position [178, 0]
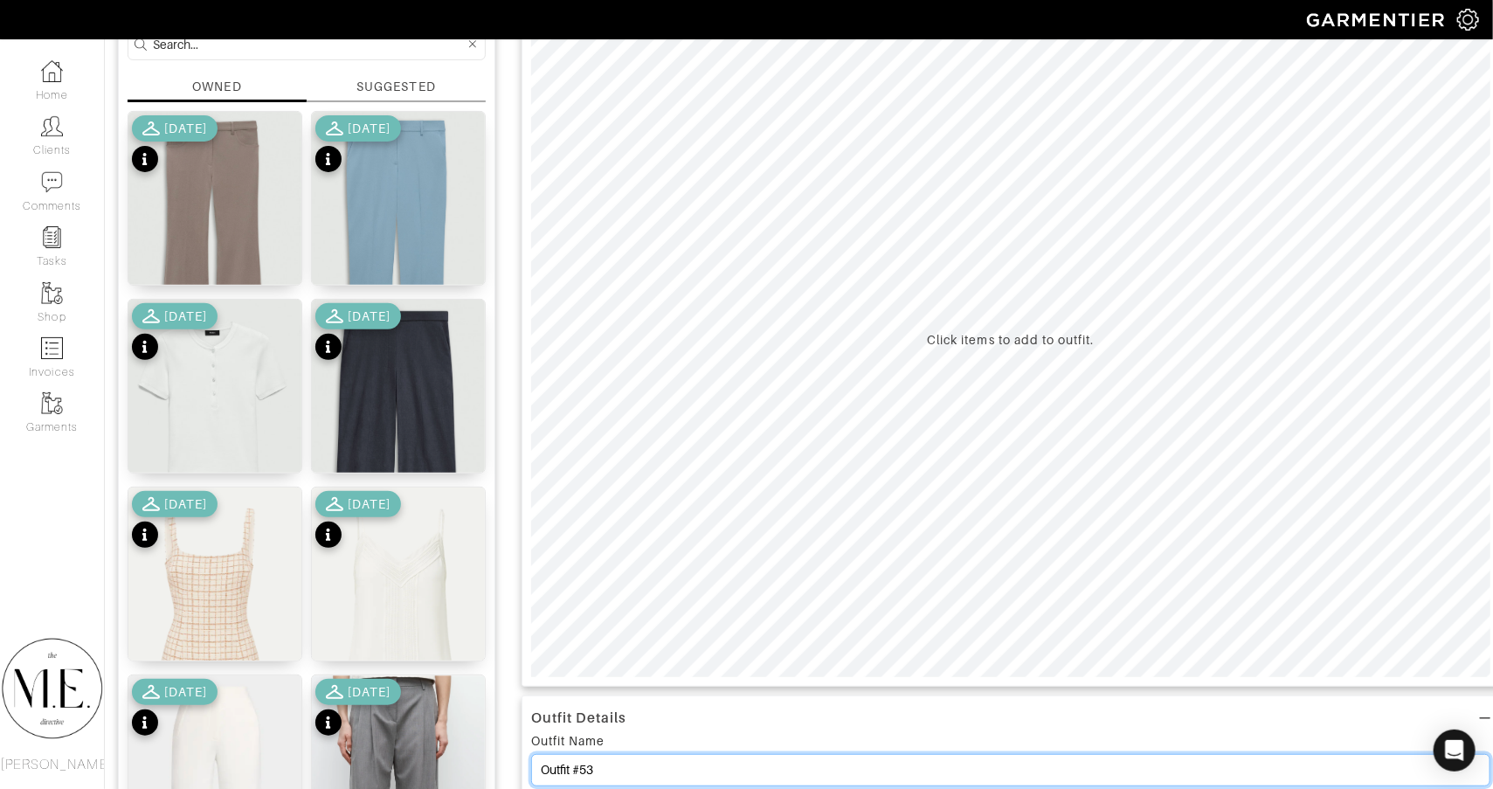
click at [654, 760] on input "Outfit #53" at bounding box center [1010, 770] width 959 height 32
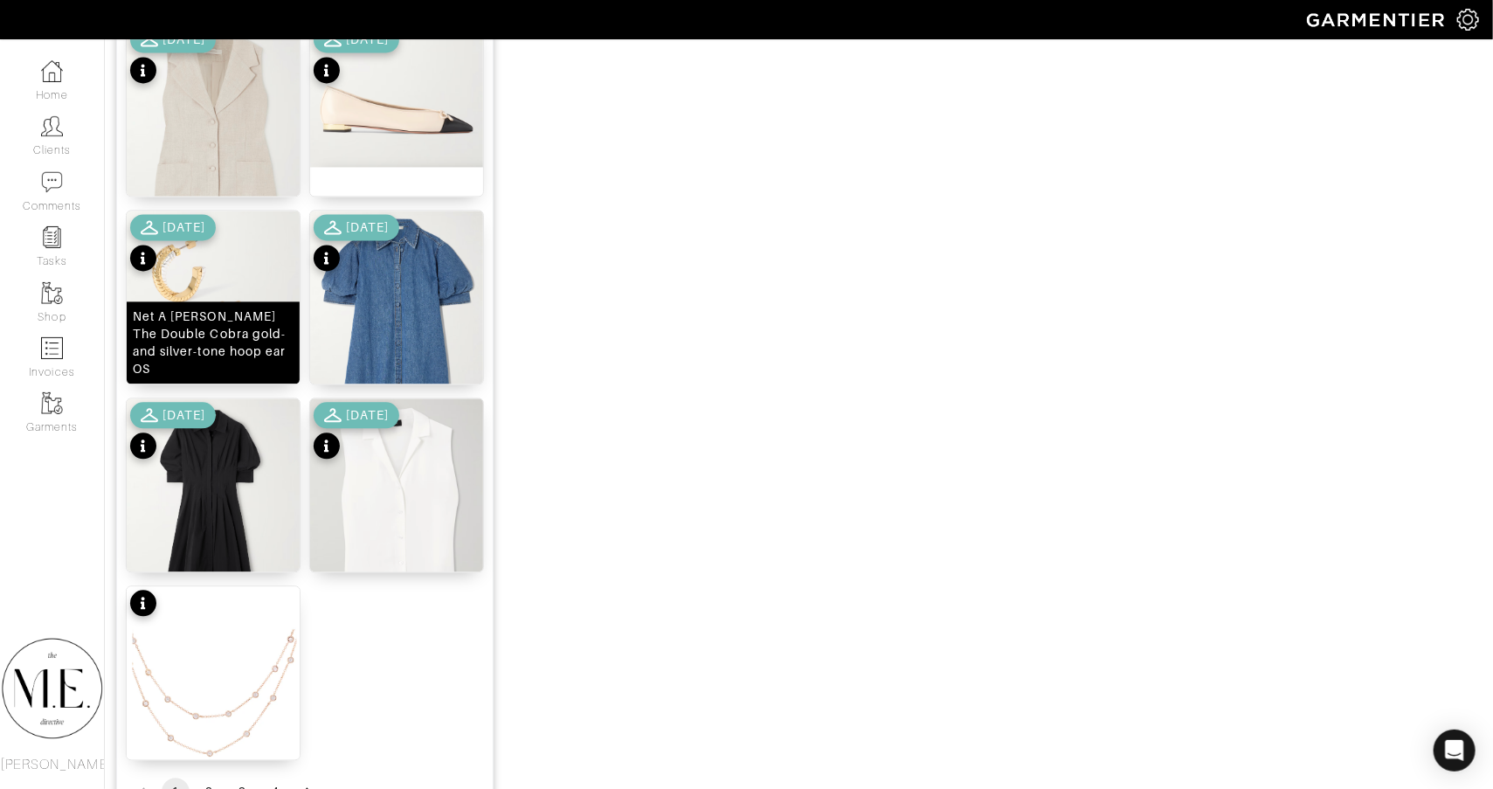
scroll to position [2029, 2]
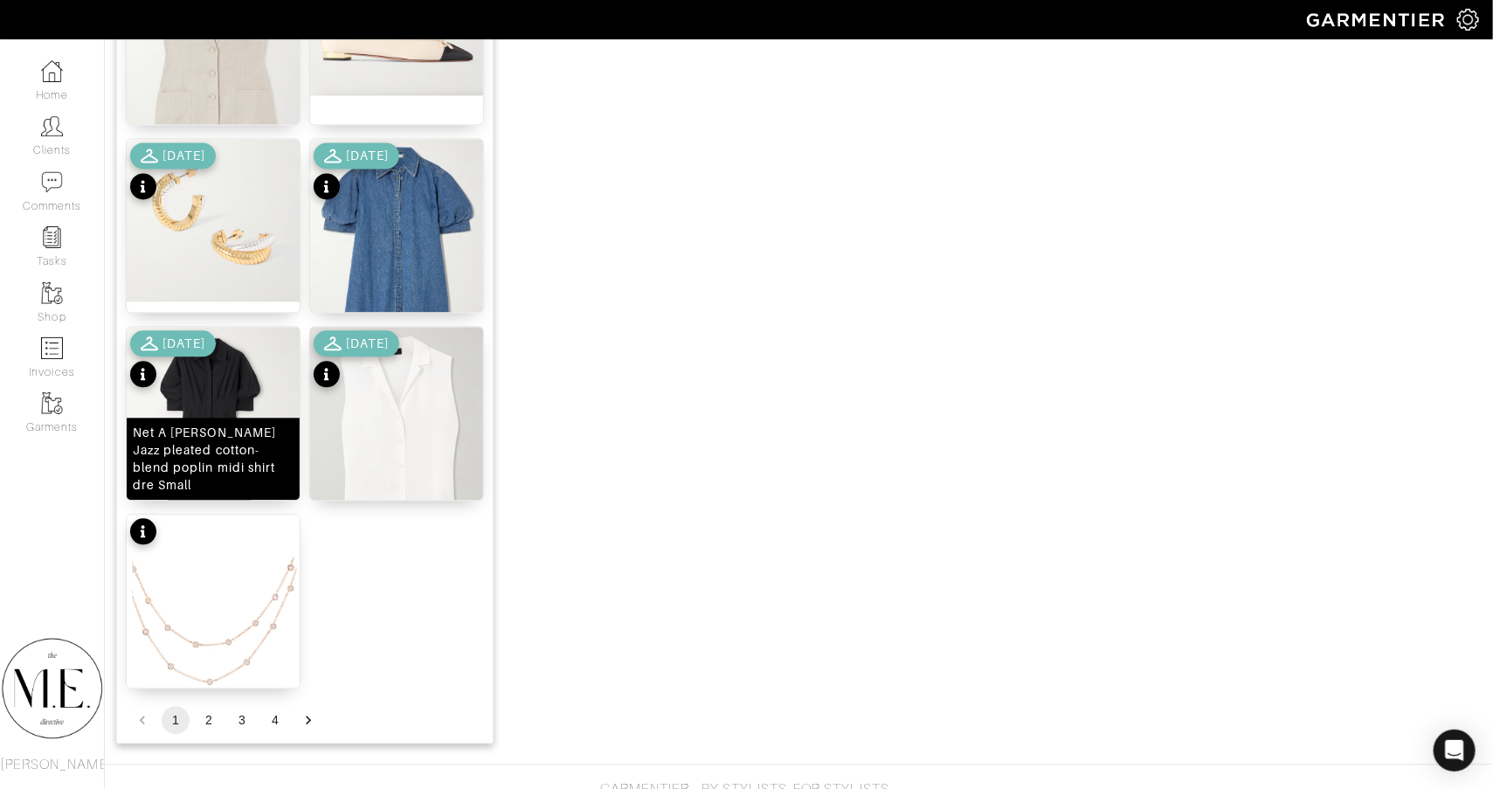
type input "Option #3"
click at [216, 403] on img at bounding box center [213, 443] width 173 height 233
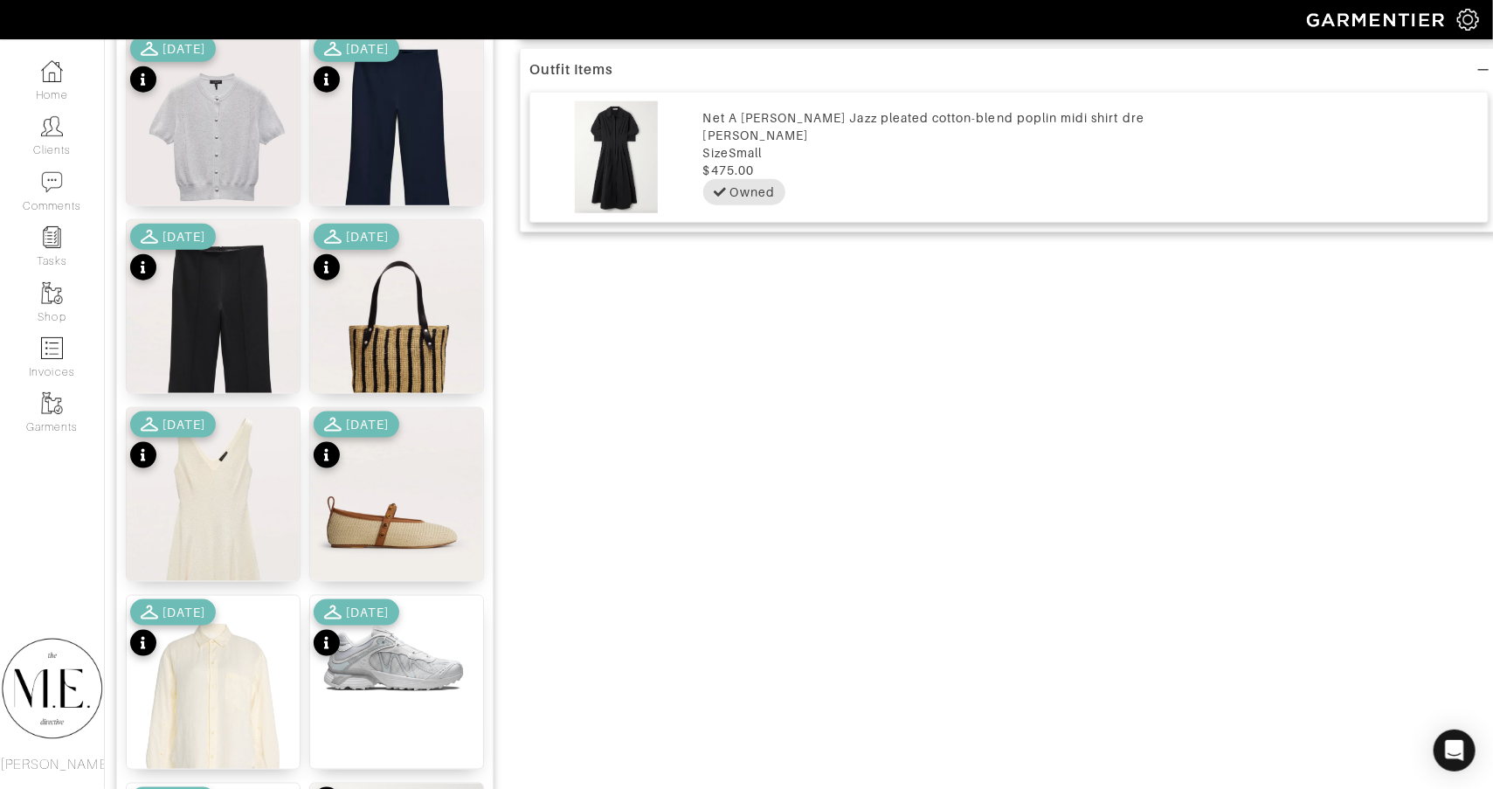
scroll to position [1386, 2]
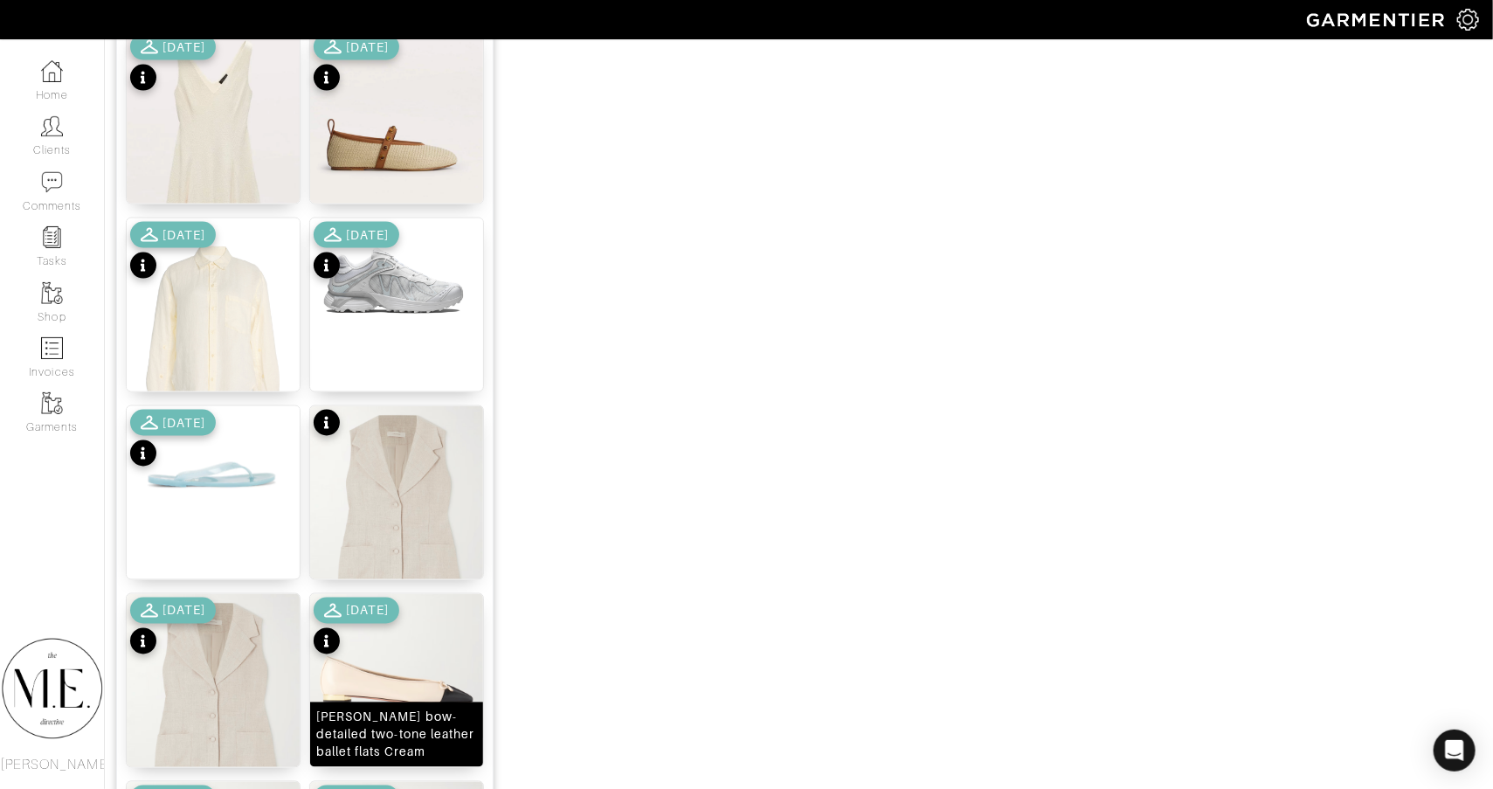
click at [423, 707] on div "Gioia bow-detailed two-tone leather ballet flats Cream" at bounding box center [396, 734] width 173 height 65
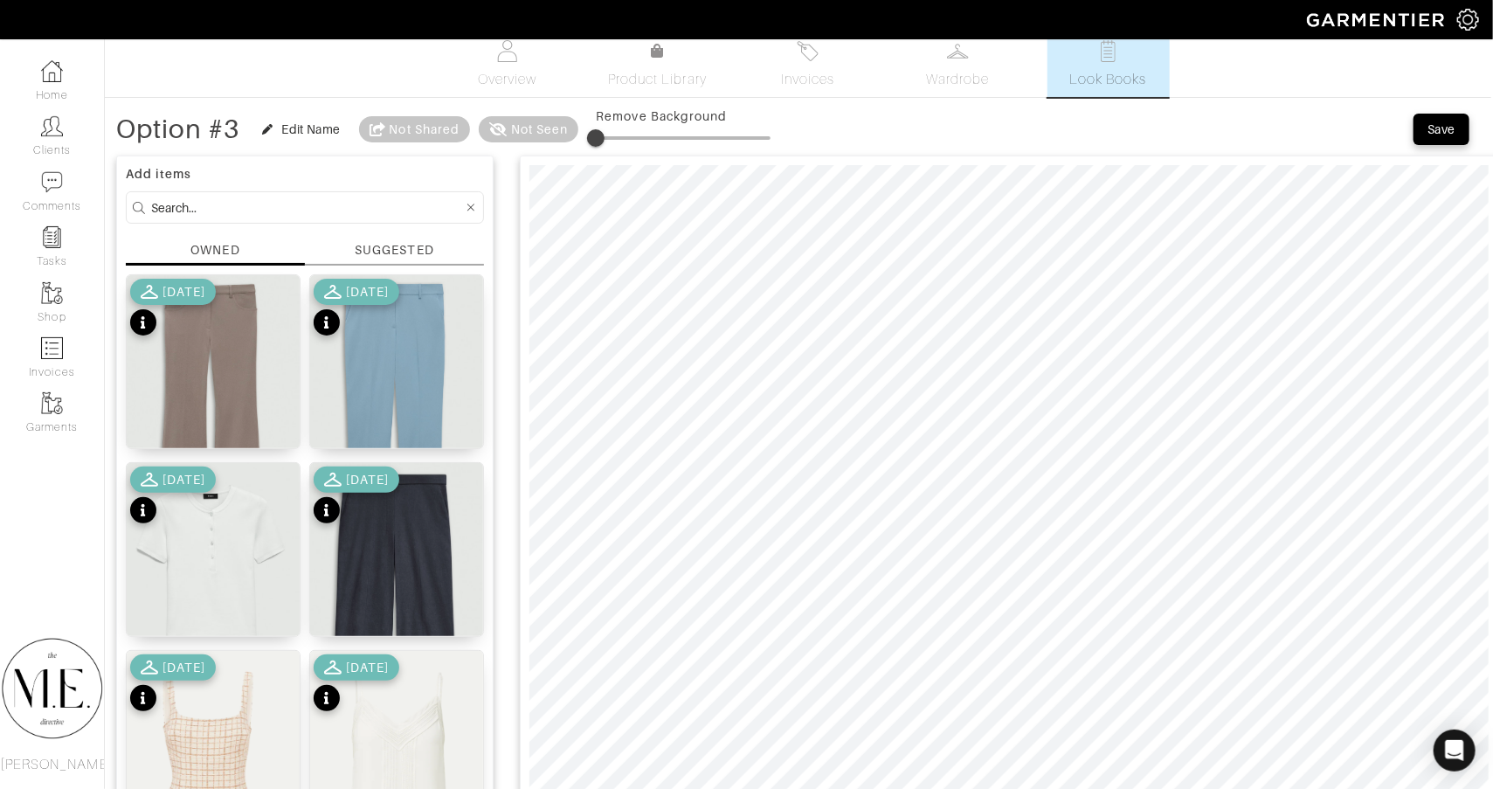
scroll to position [8, 2]
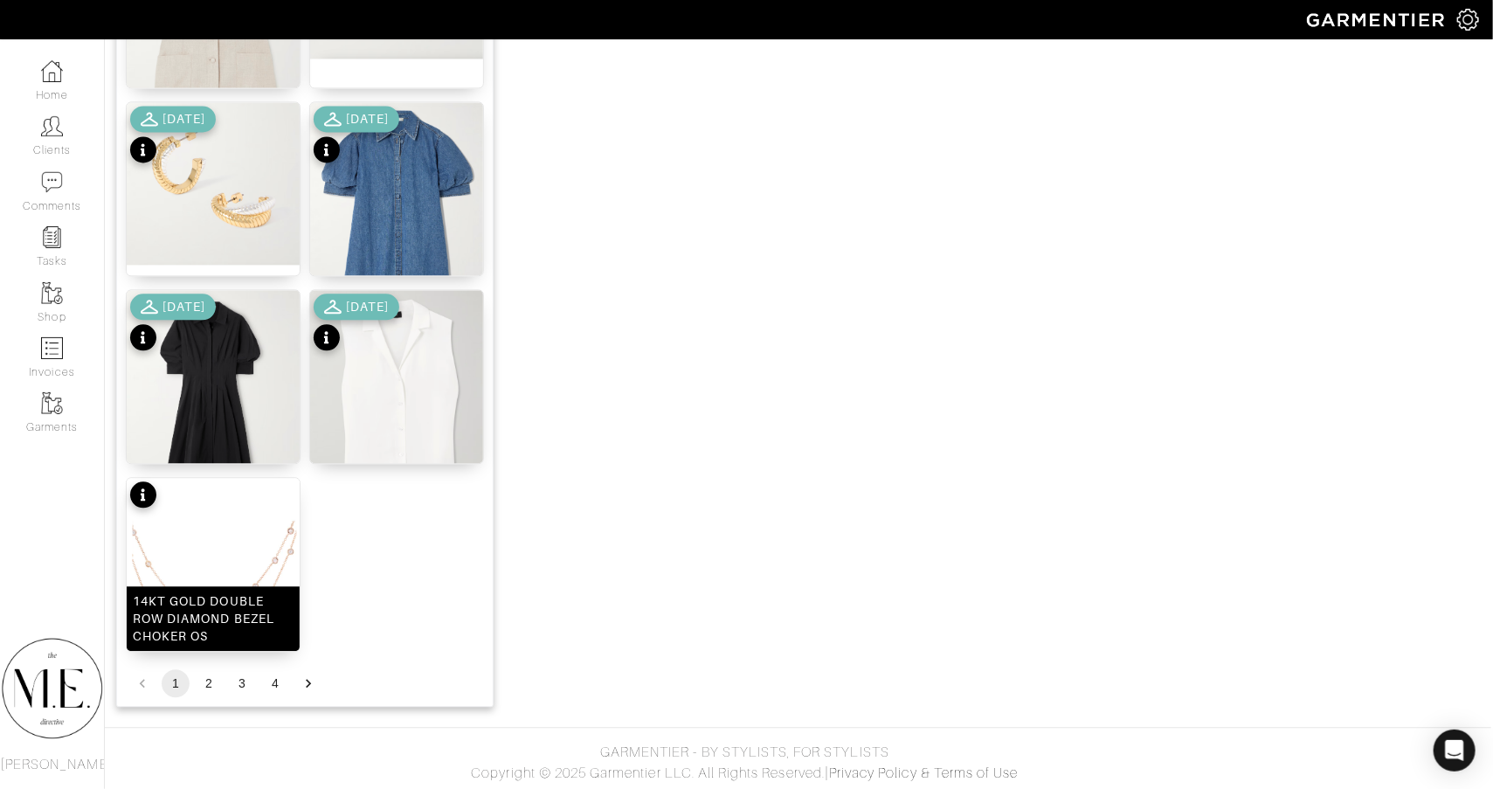
click at [217, 548] on img at bounding box center [213, 582] width 173 height 208
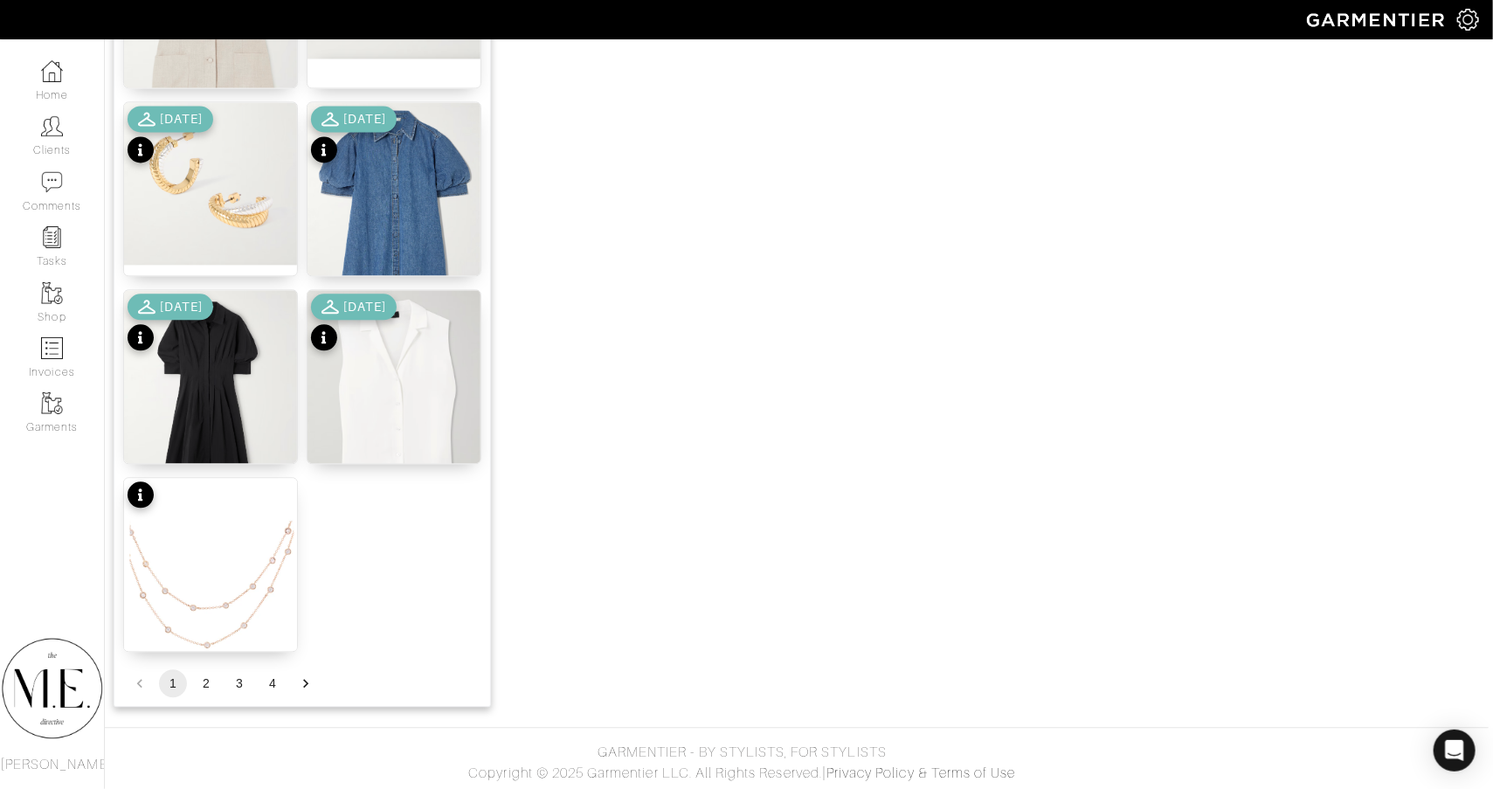
scroll to position [2065, 4]
click at [211, 679] on button "2" at bounding box center [206, 684] width 28 height 28
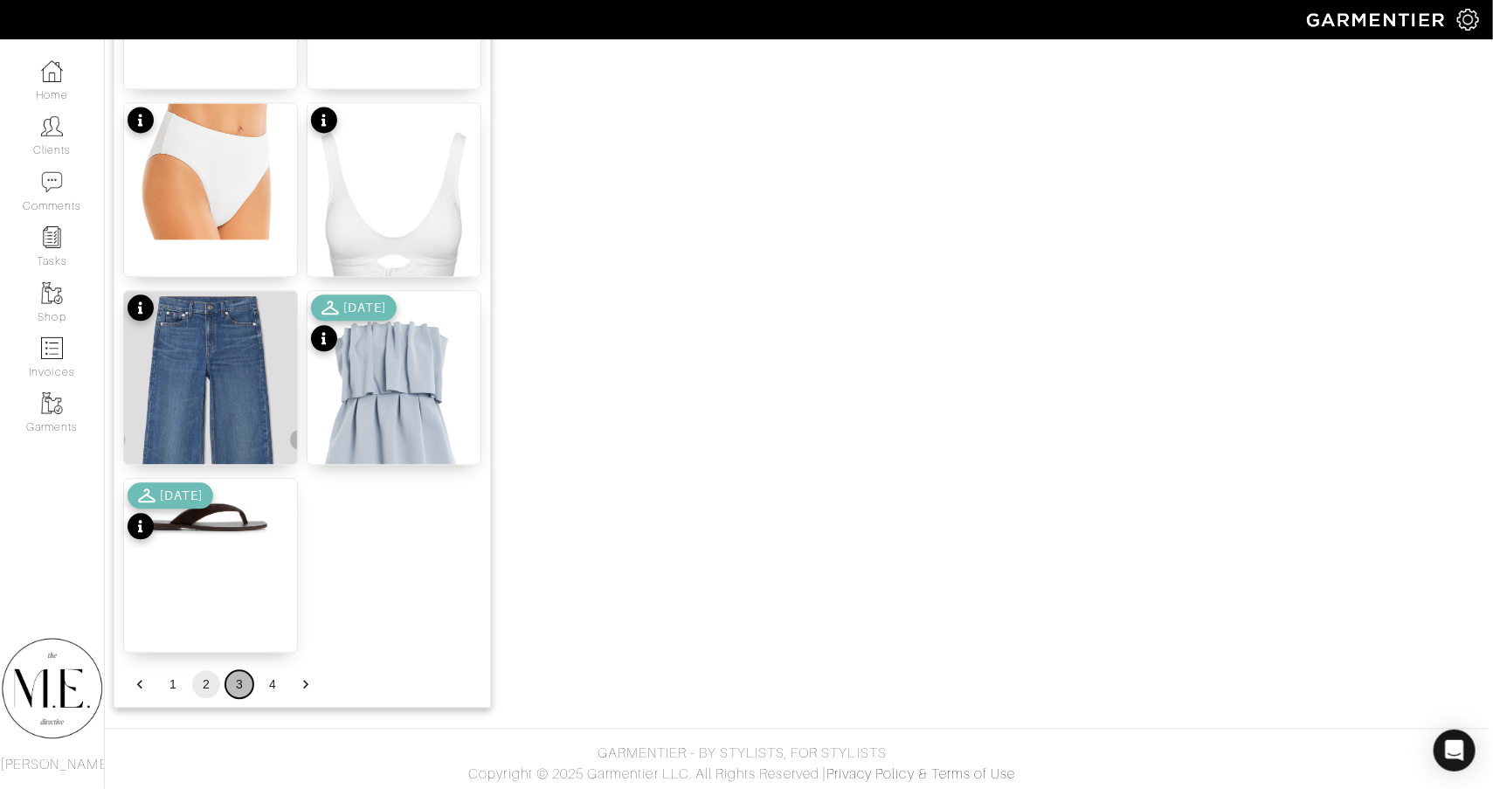
click at [235, 670] on button "3" at bounding box center [239, 684] width 28 height 28
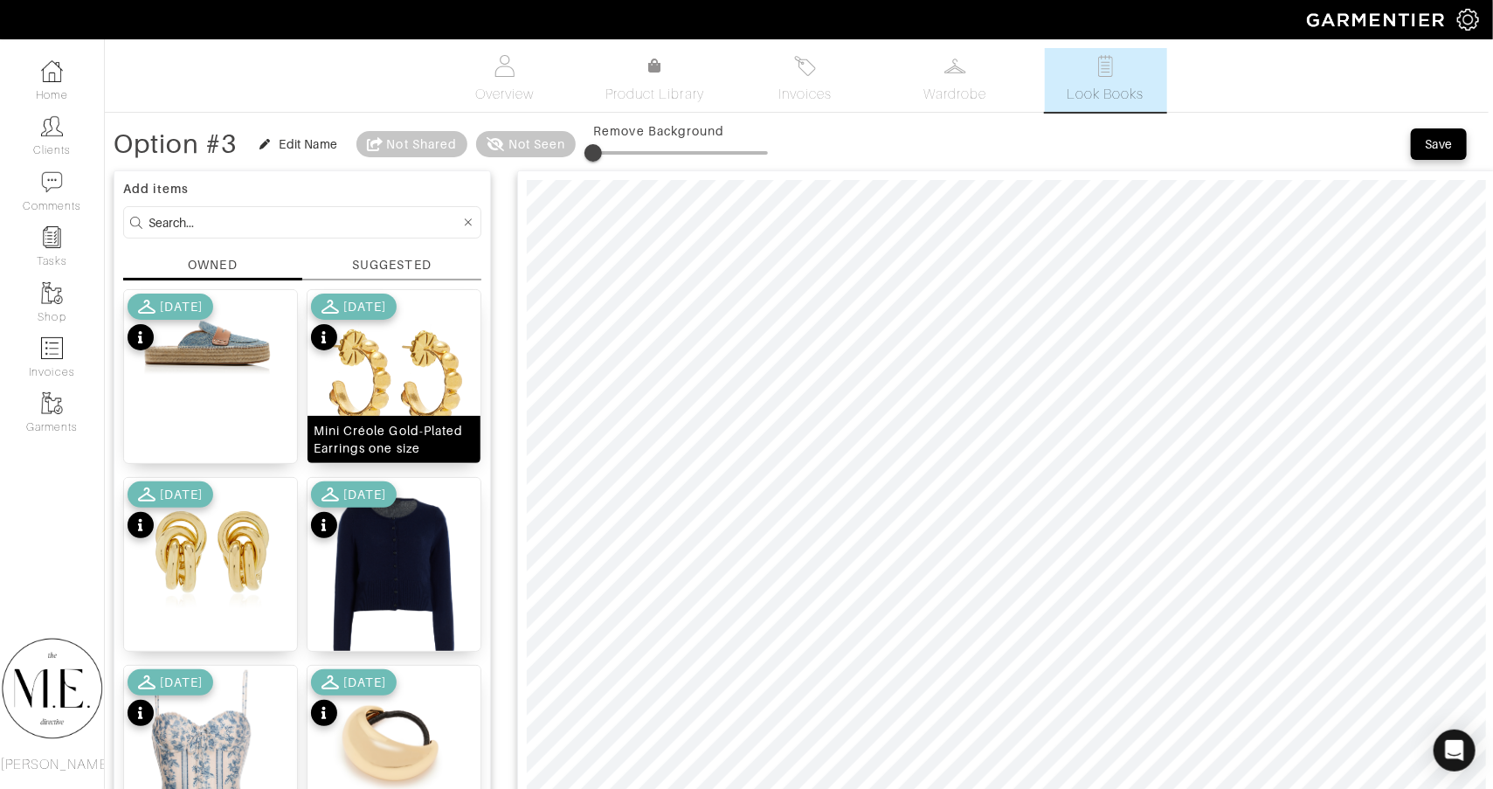
scroll to position [0, 4]
click at [410, 350] on img at bounding box center [393, 378] width 173 height 176
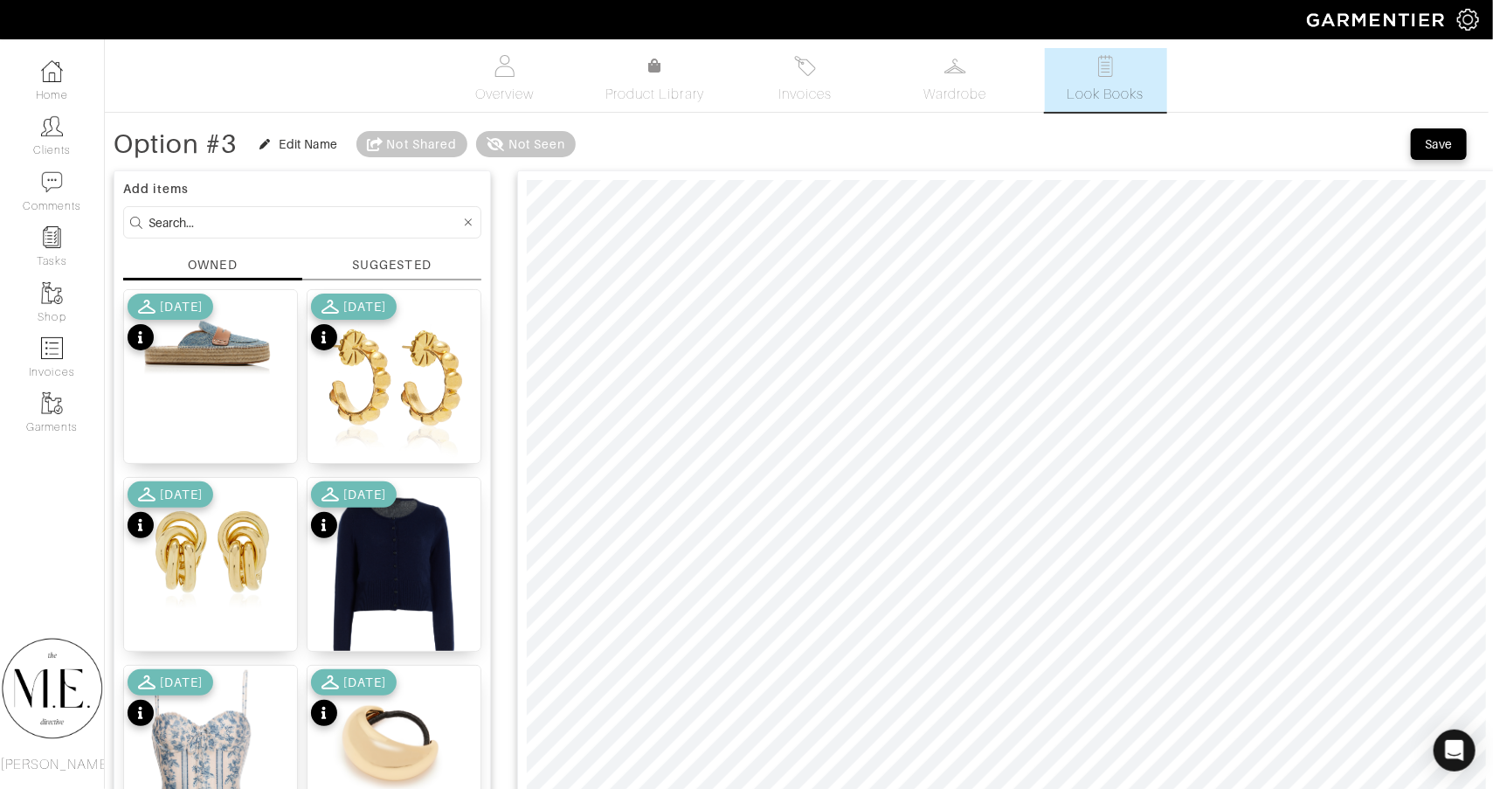
scroll to position [-3, 4]
click at [1449, 148] on div "Save" at bounding box center [1439, 143] width 28 height 17
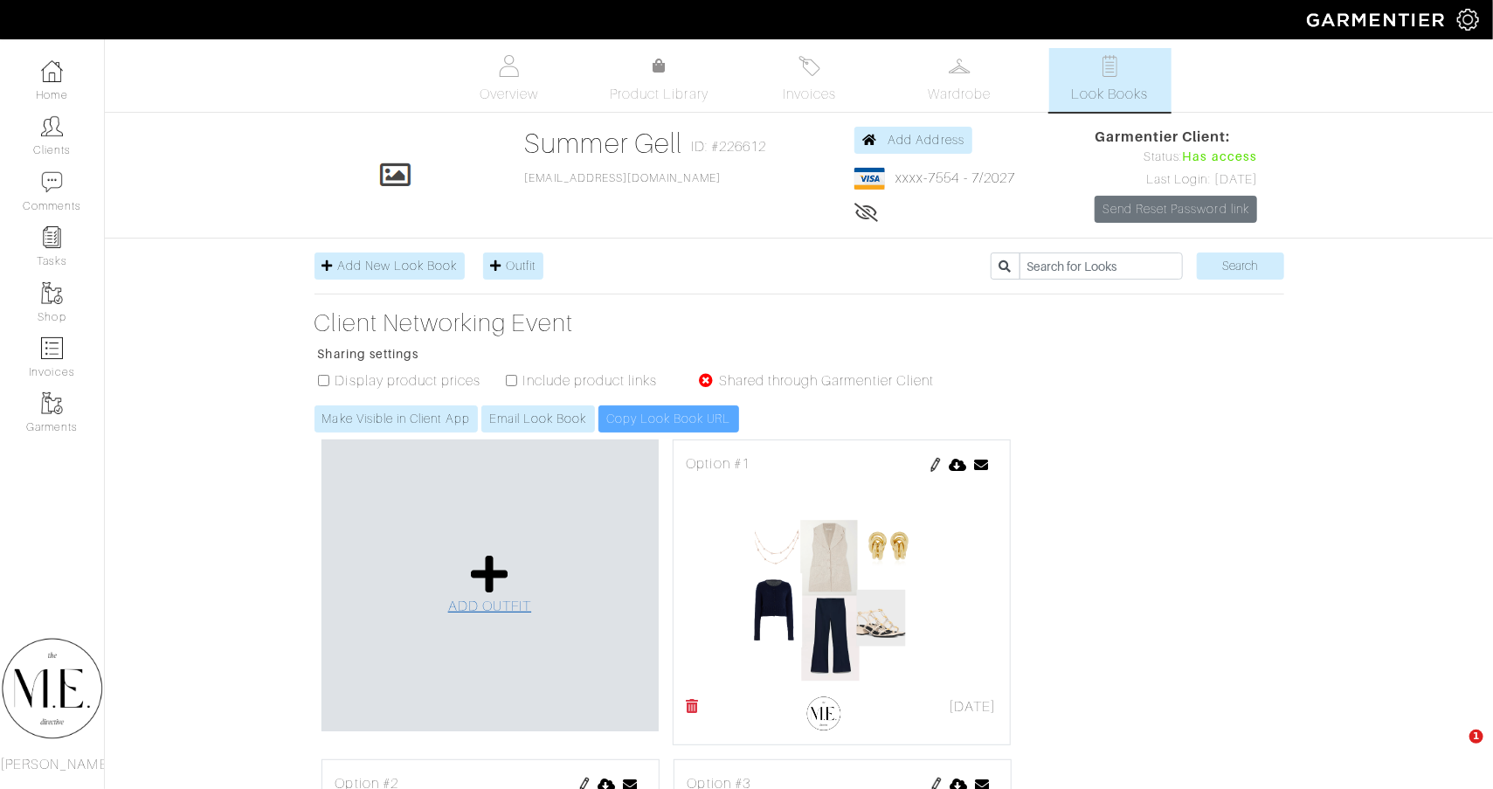
click at [481, 587] on icon at bounding box center [490, 574] width 38 height 42
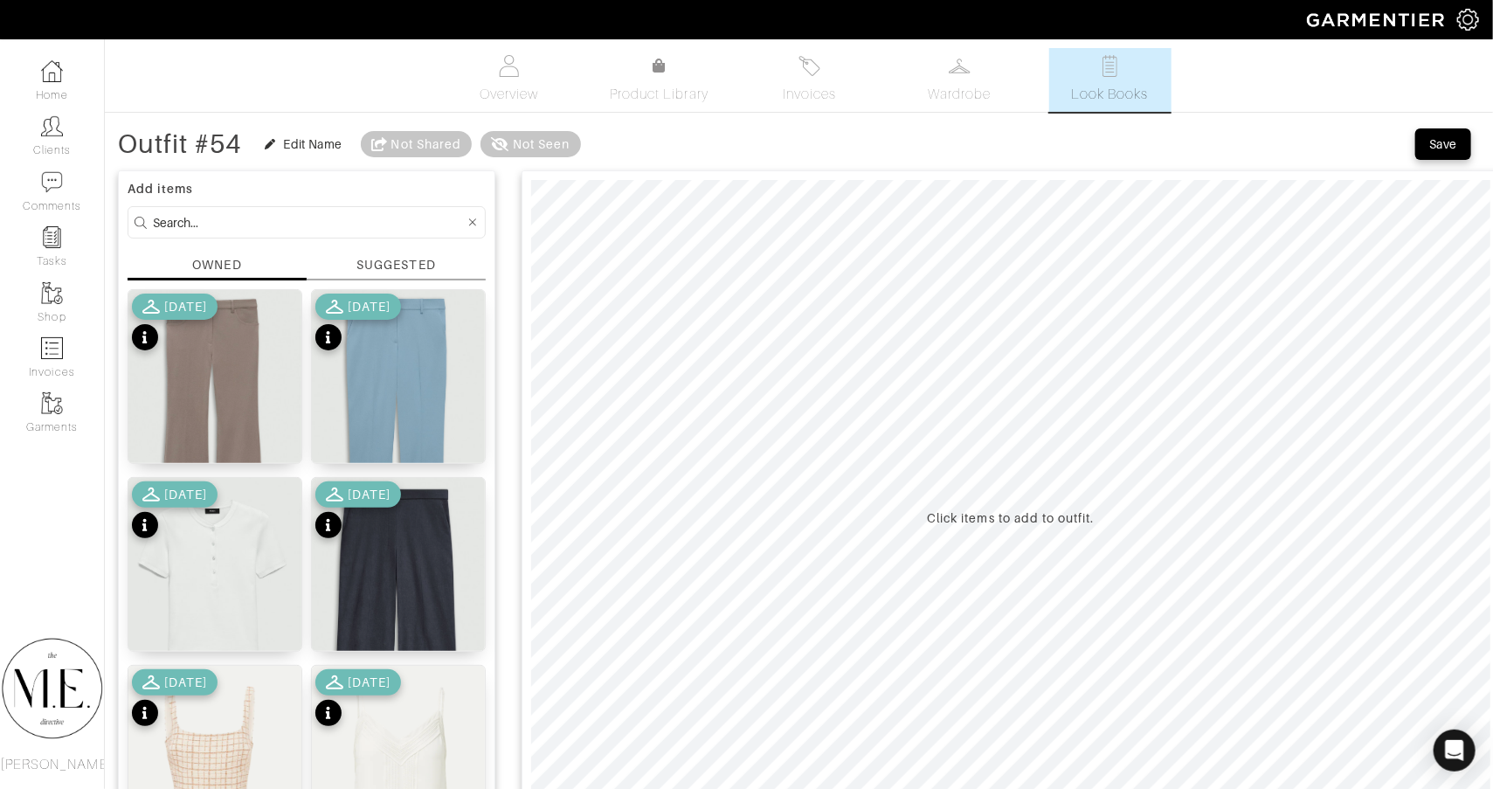
scroll to position [701, 0]
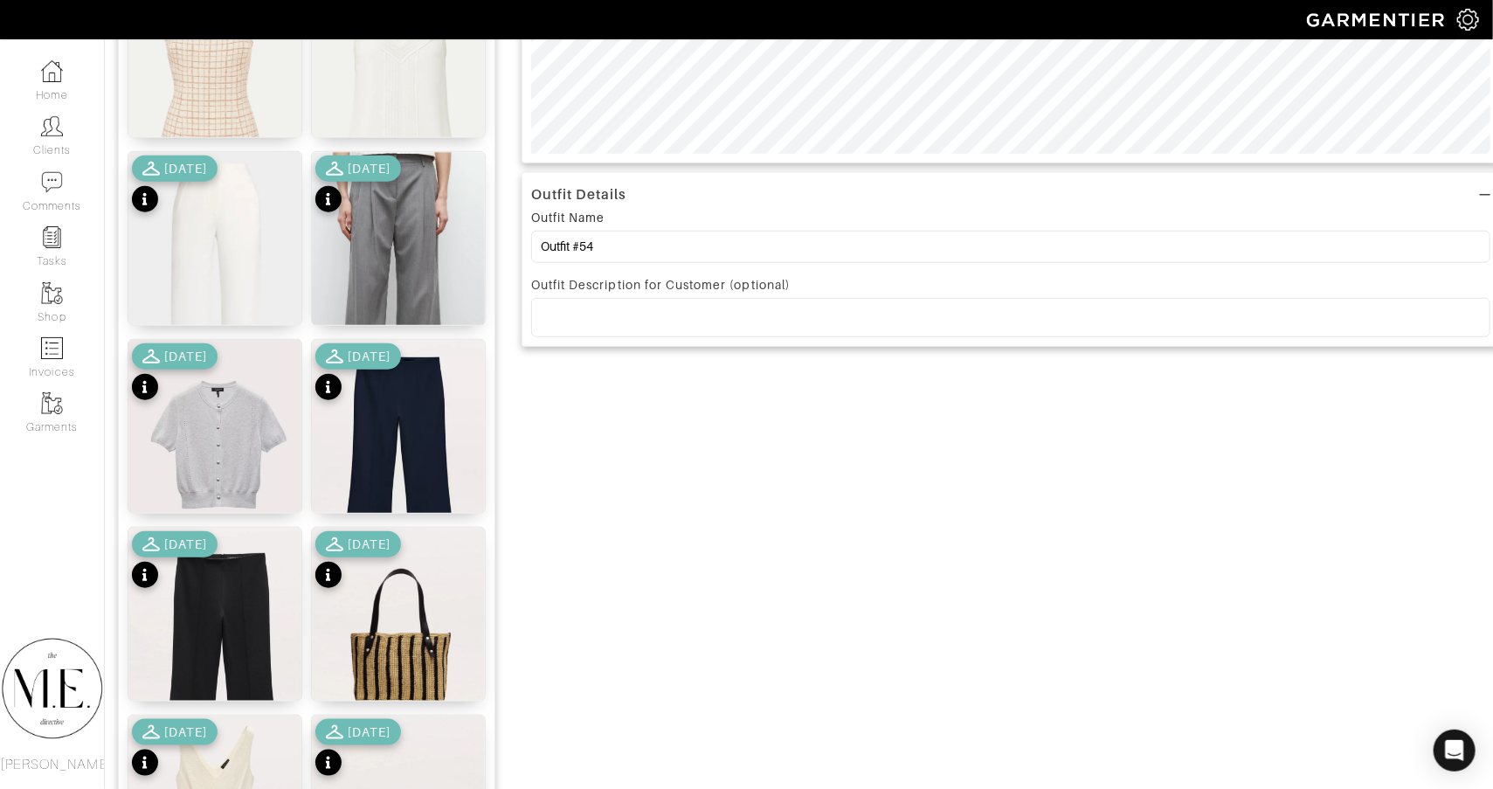
click at [695, 224] on div "Outfit Name Outfit #54" at bounding box center [1010, 239] width 959 height 65
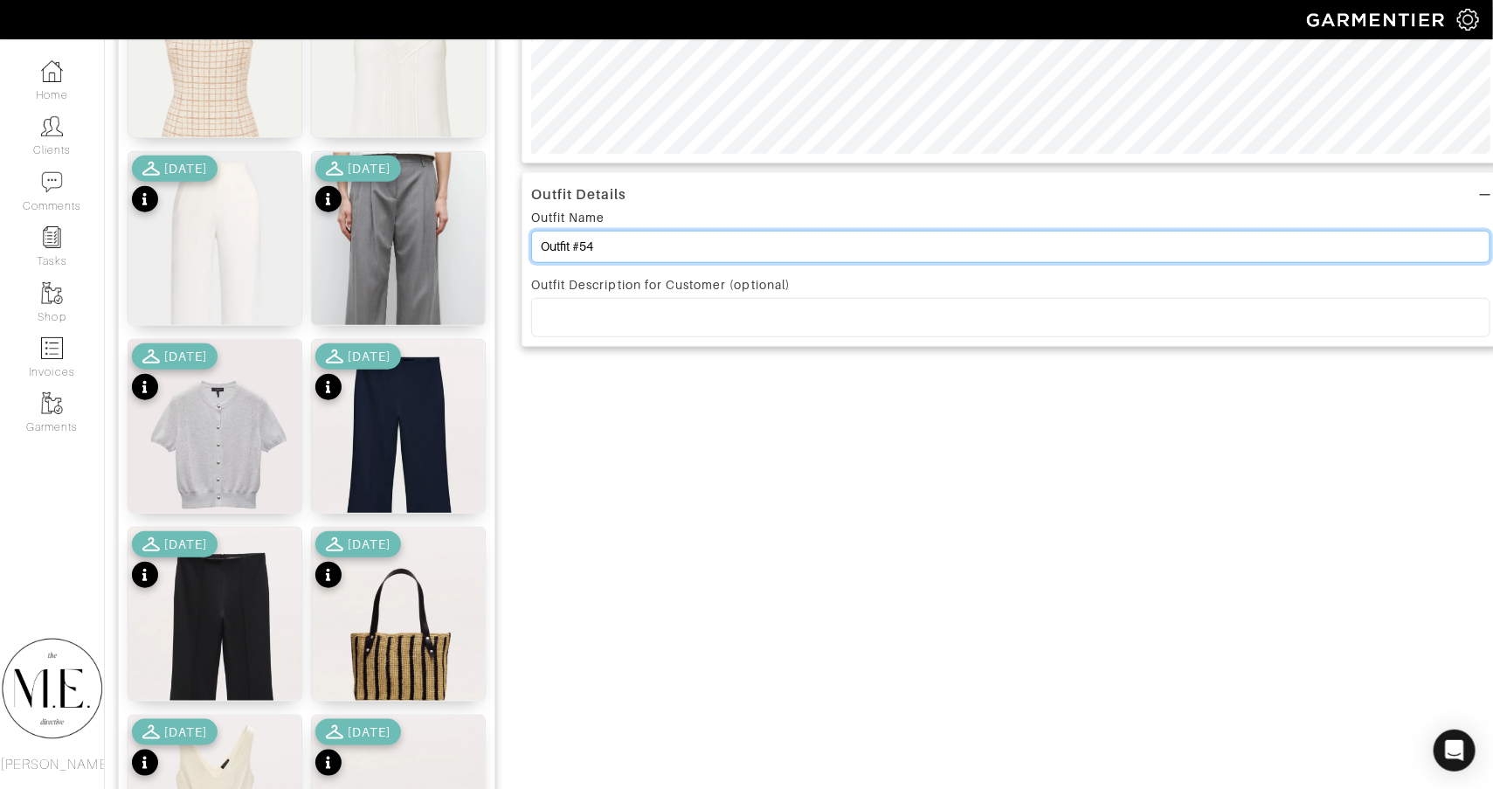
click at [696, 242] on input "Outfit #54" at bounding box center [1010, 247] width 959 height 32
type input "Option #4"
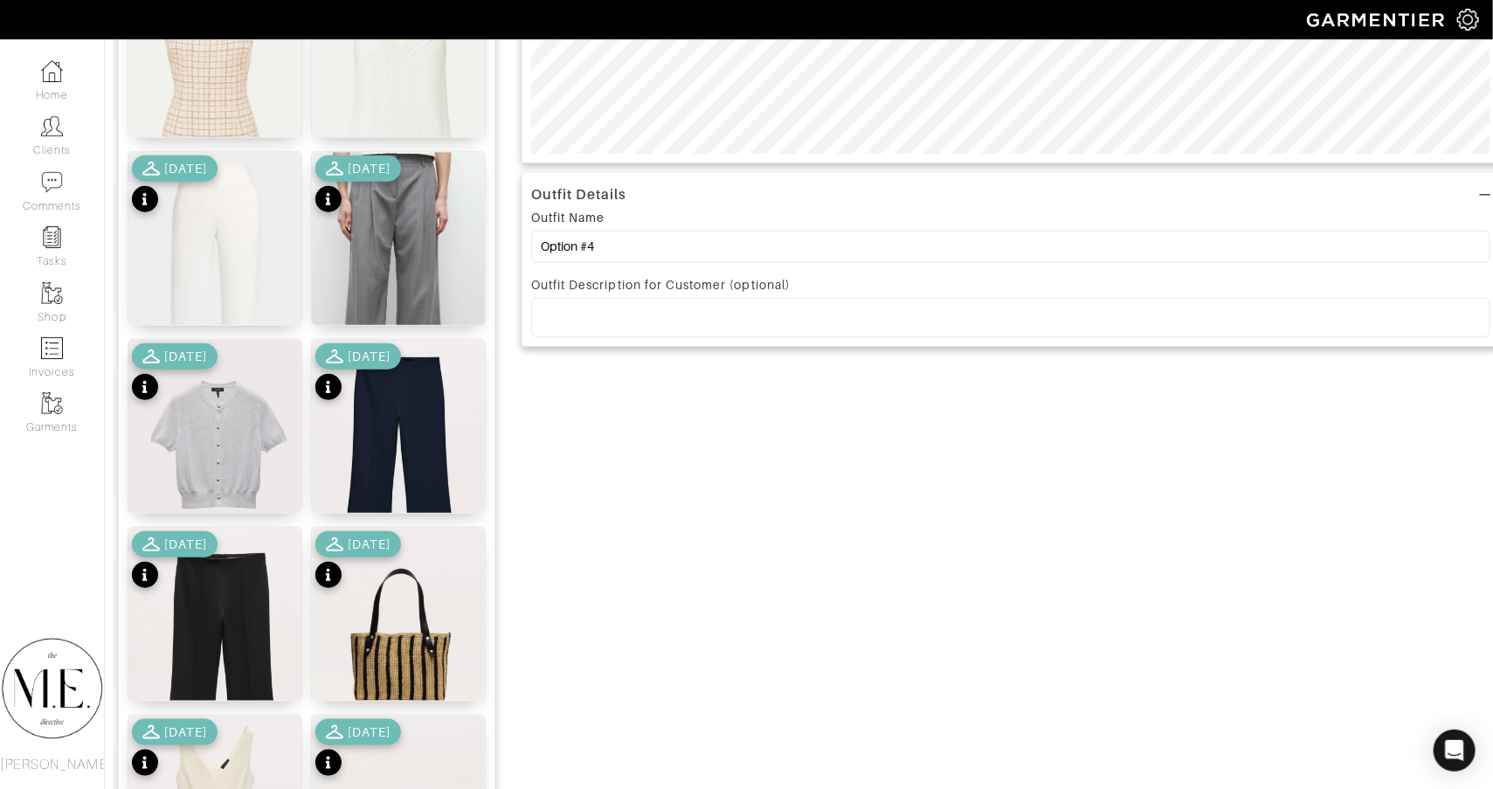
click at [741, 467] on div "Click items to add to outfit. Outfit Details Outfit Name Option #4 Outfit Descr…" at bounding box center [1010, 765] width 978 height 2611
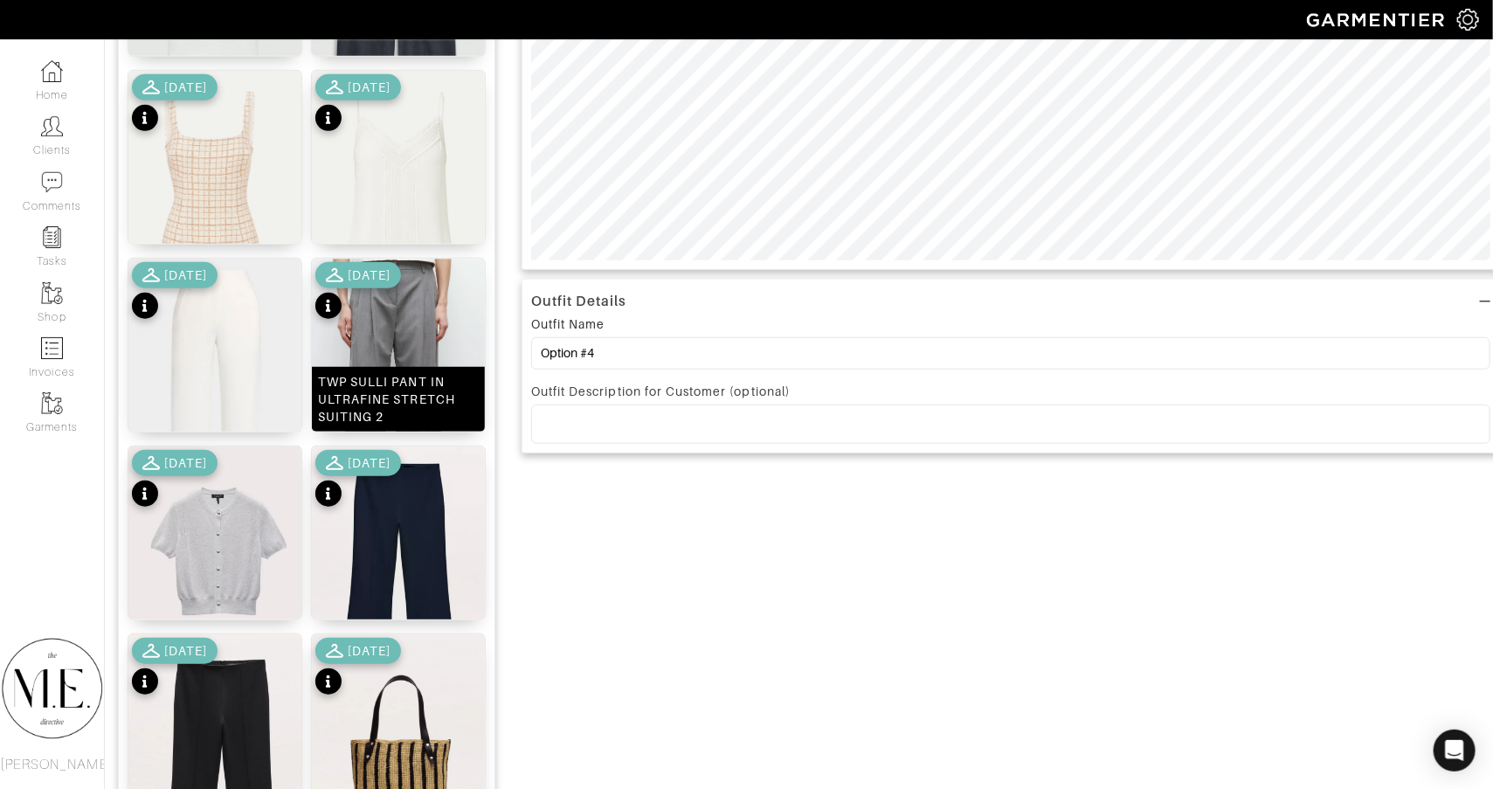
click at [408, 351] on img at bounding box center [398, 378] width 173 height 239
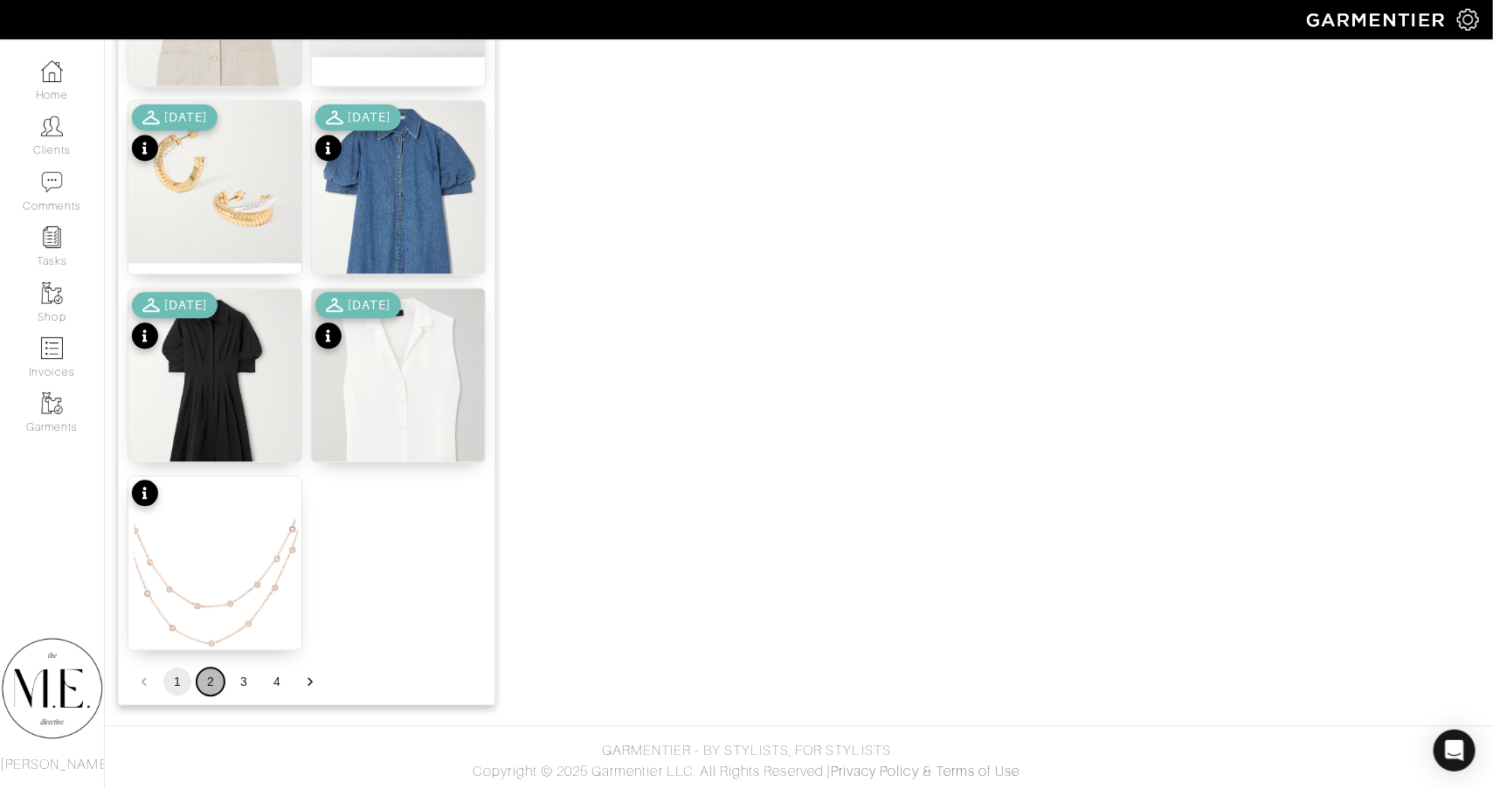
scroll to position [2065, 0]
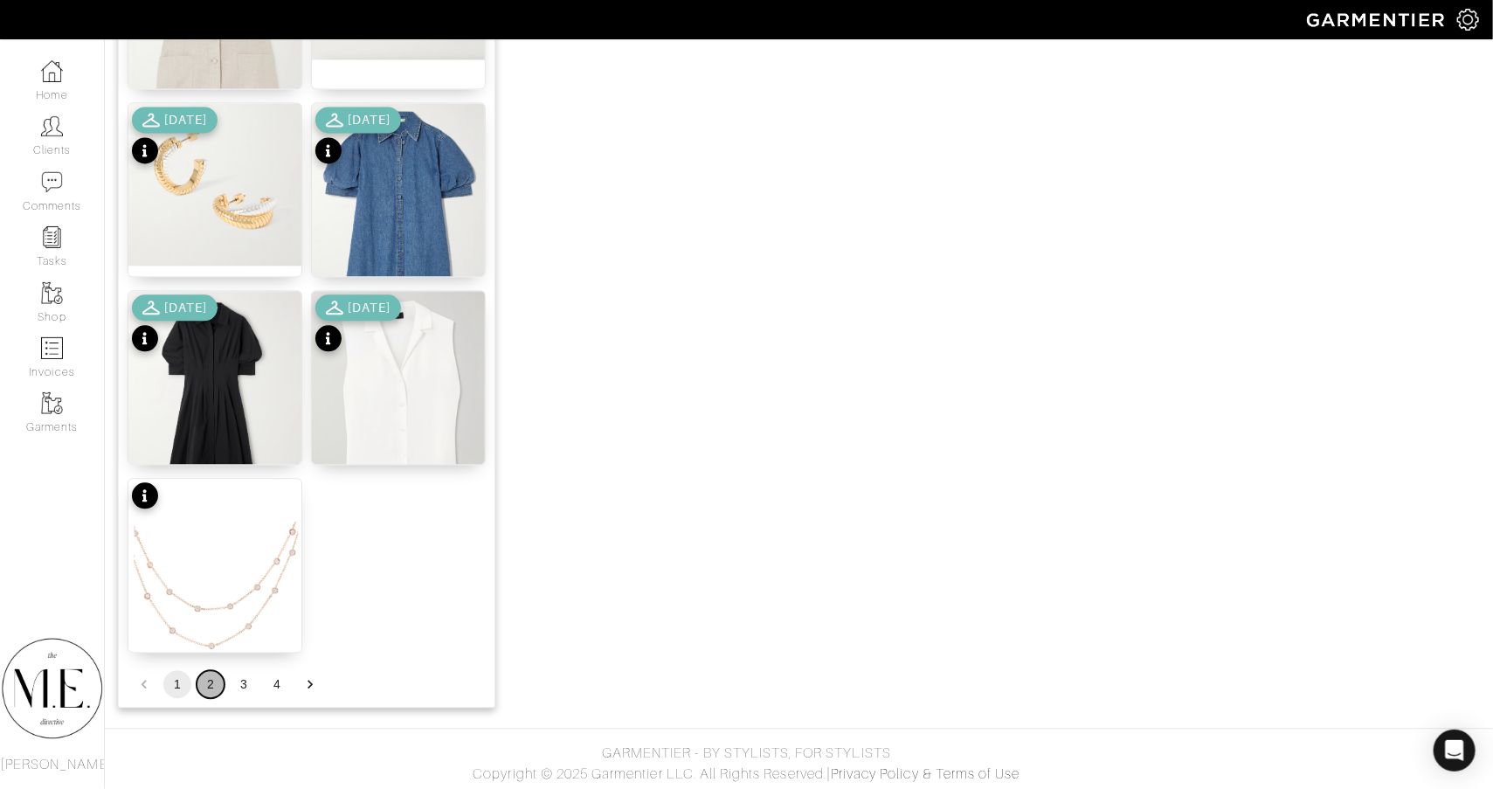
click at [208, 670] on button "2" at bounding box center [211, 684] width 28 height 28
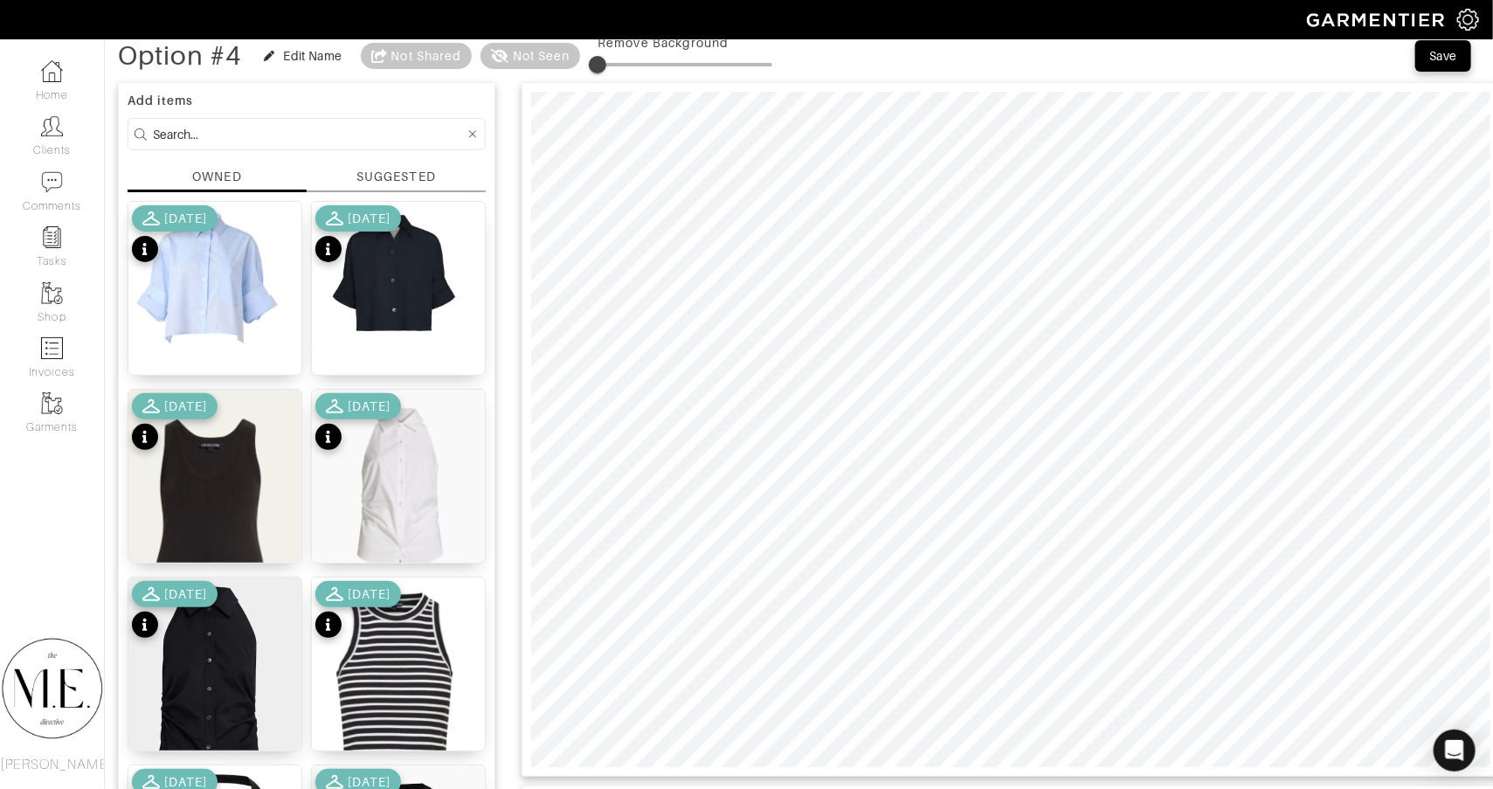
scroll to position [87, 0]
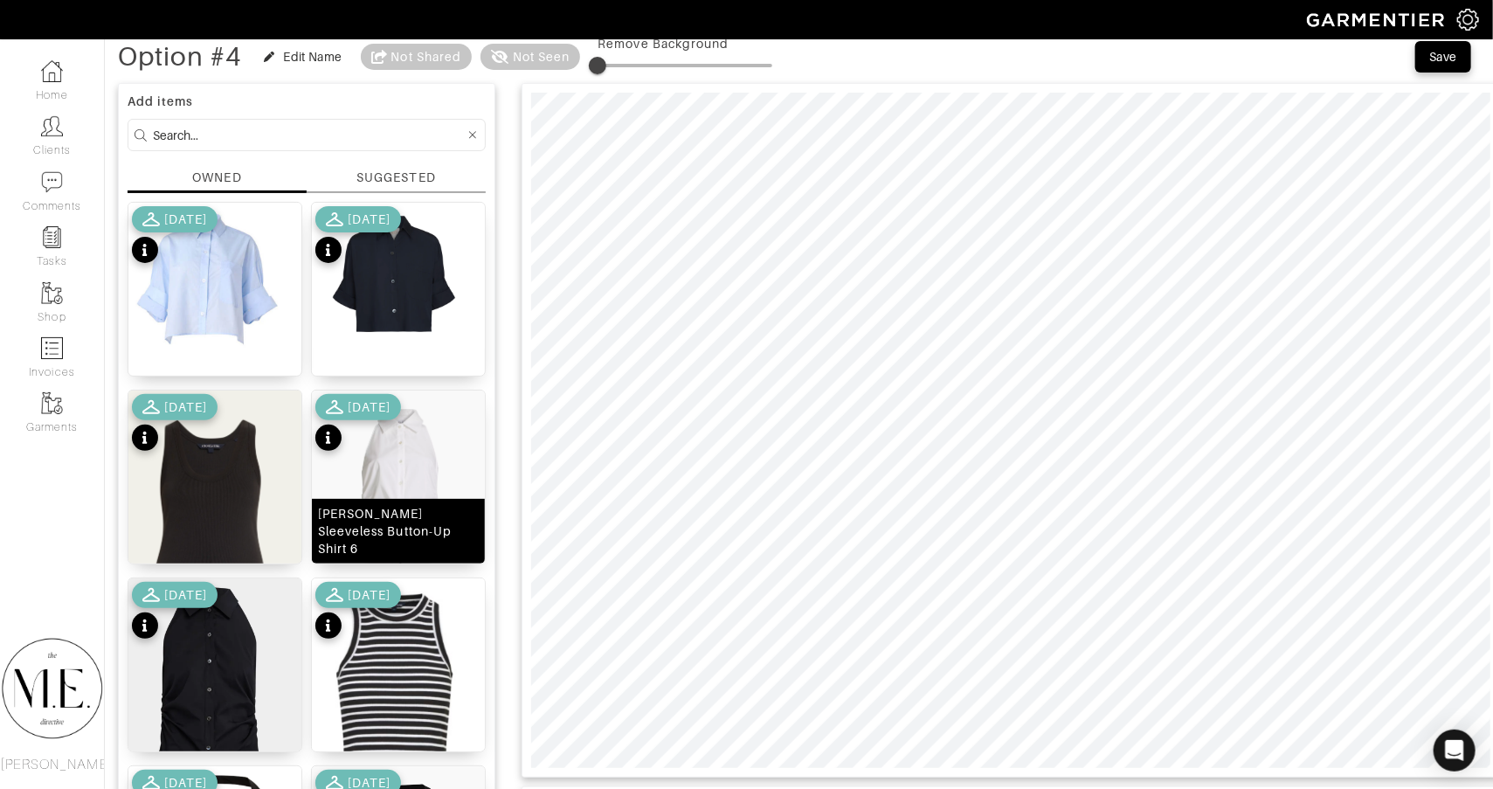
click at [403, 480] on img at bounding box center [398, 495] width 173 height 210
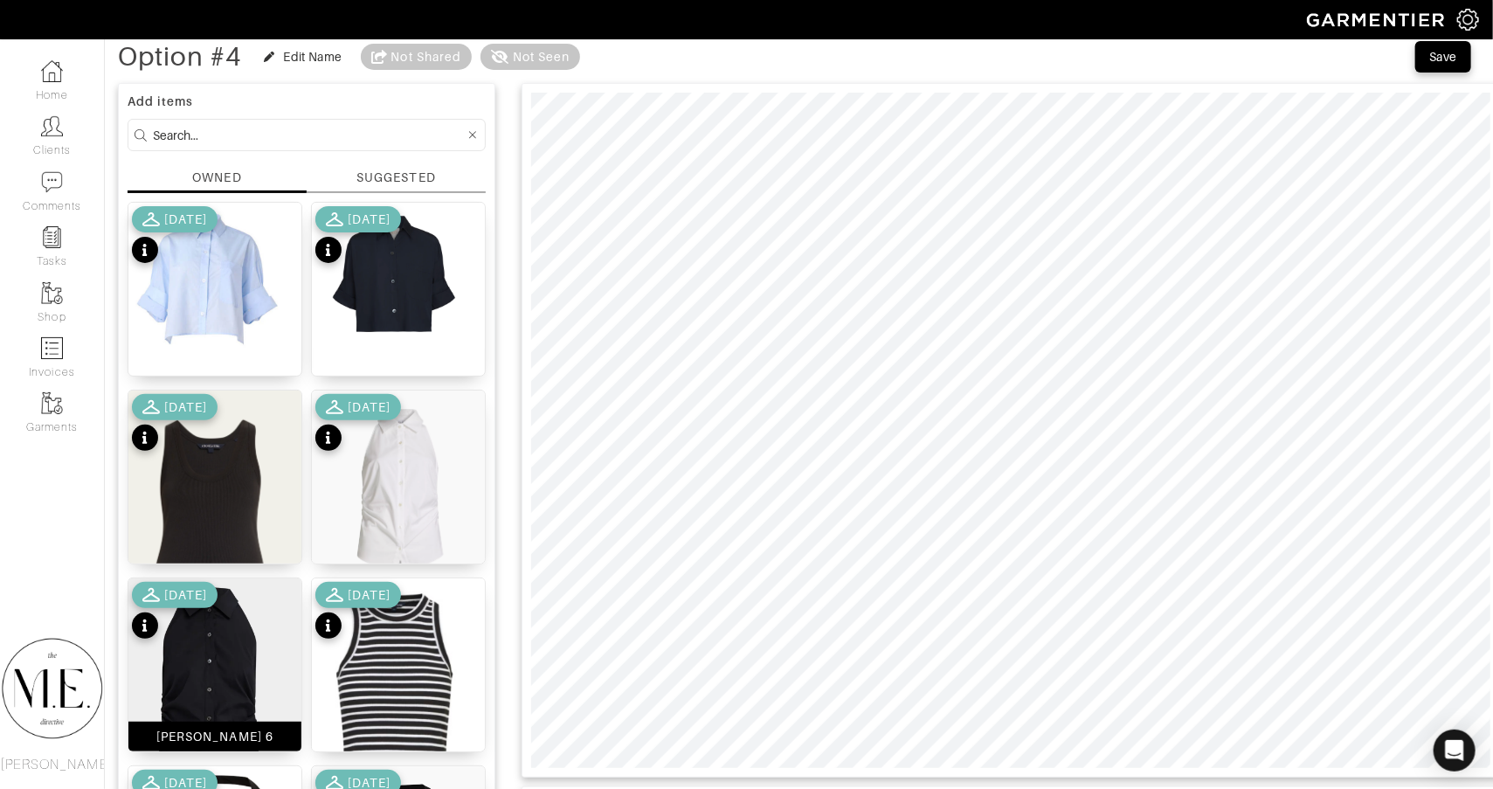
click at [203, 673] on img at bounding box center [214, 696] width 173 height 237
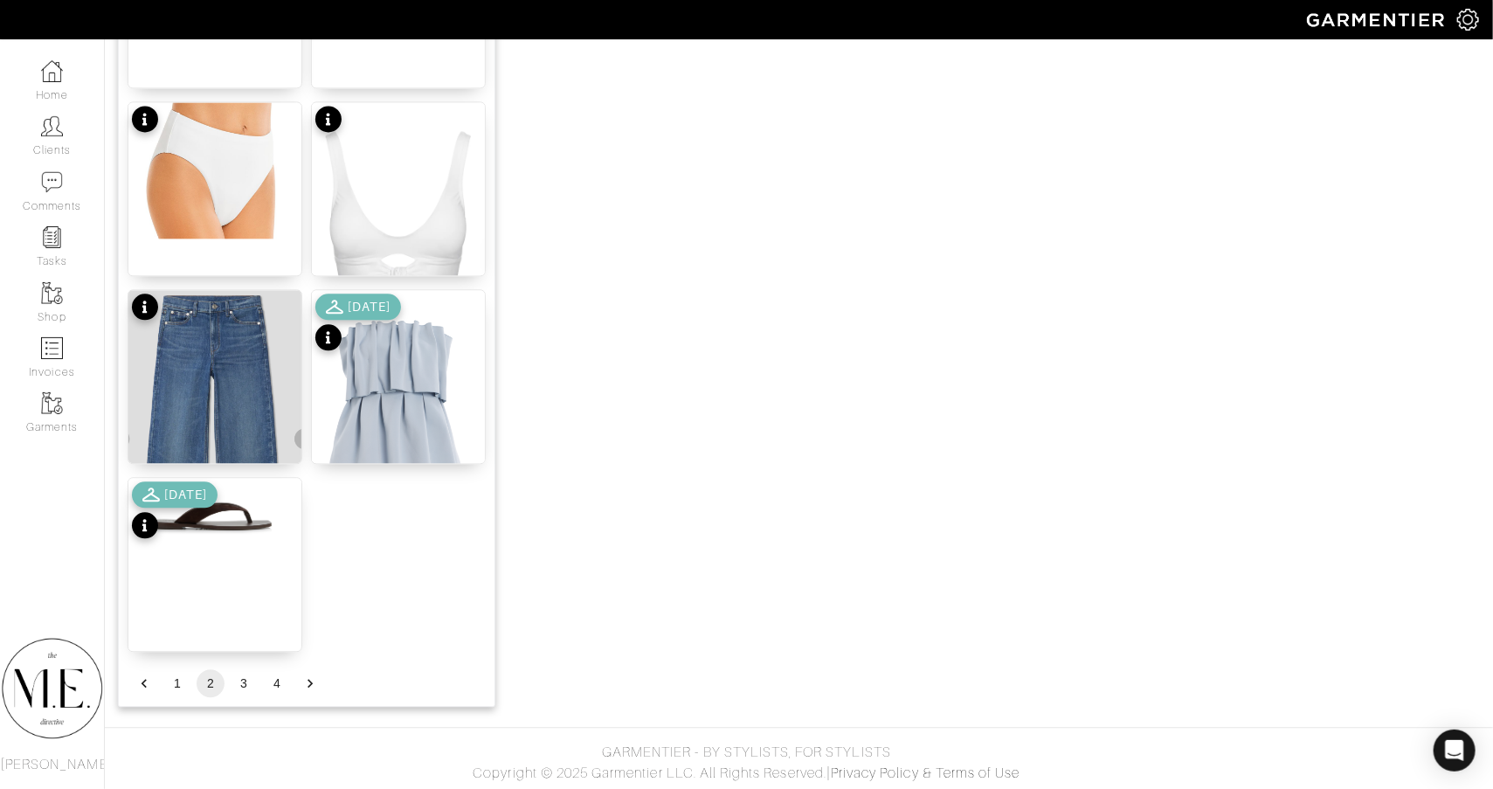
scroll to position [2065, 0]
click at [174, 674] on button "1" at bounding box center [177, 684] width 28 height 28
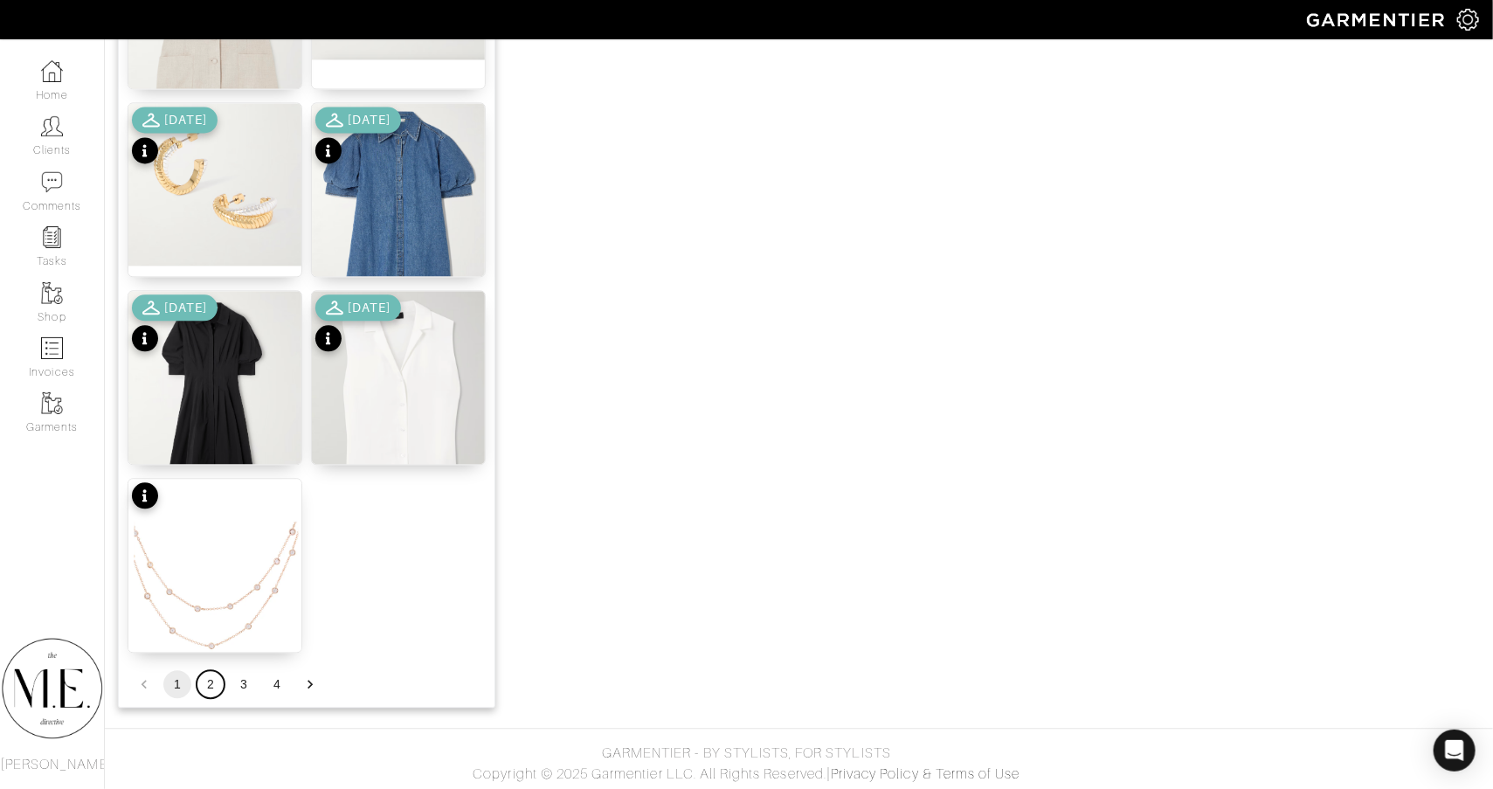
click at [214, 680] on button "2" at bounding box center [211, 684] width 28 height 28
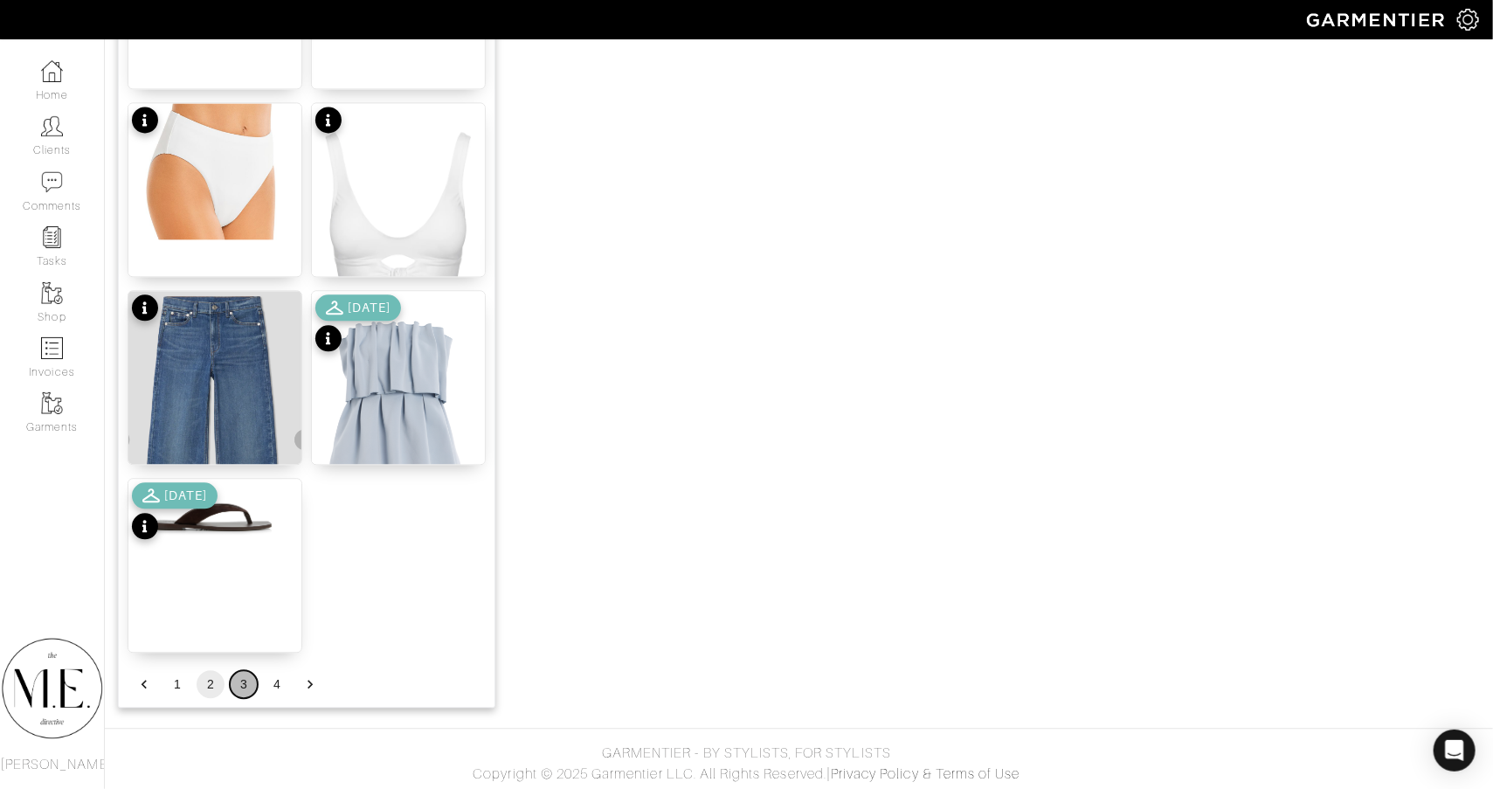
click at [239, 679] on button "3" at bounding box center [244, 684] width 28 height 28
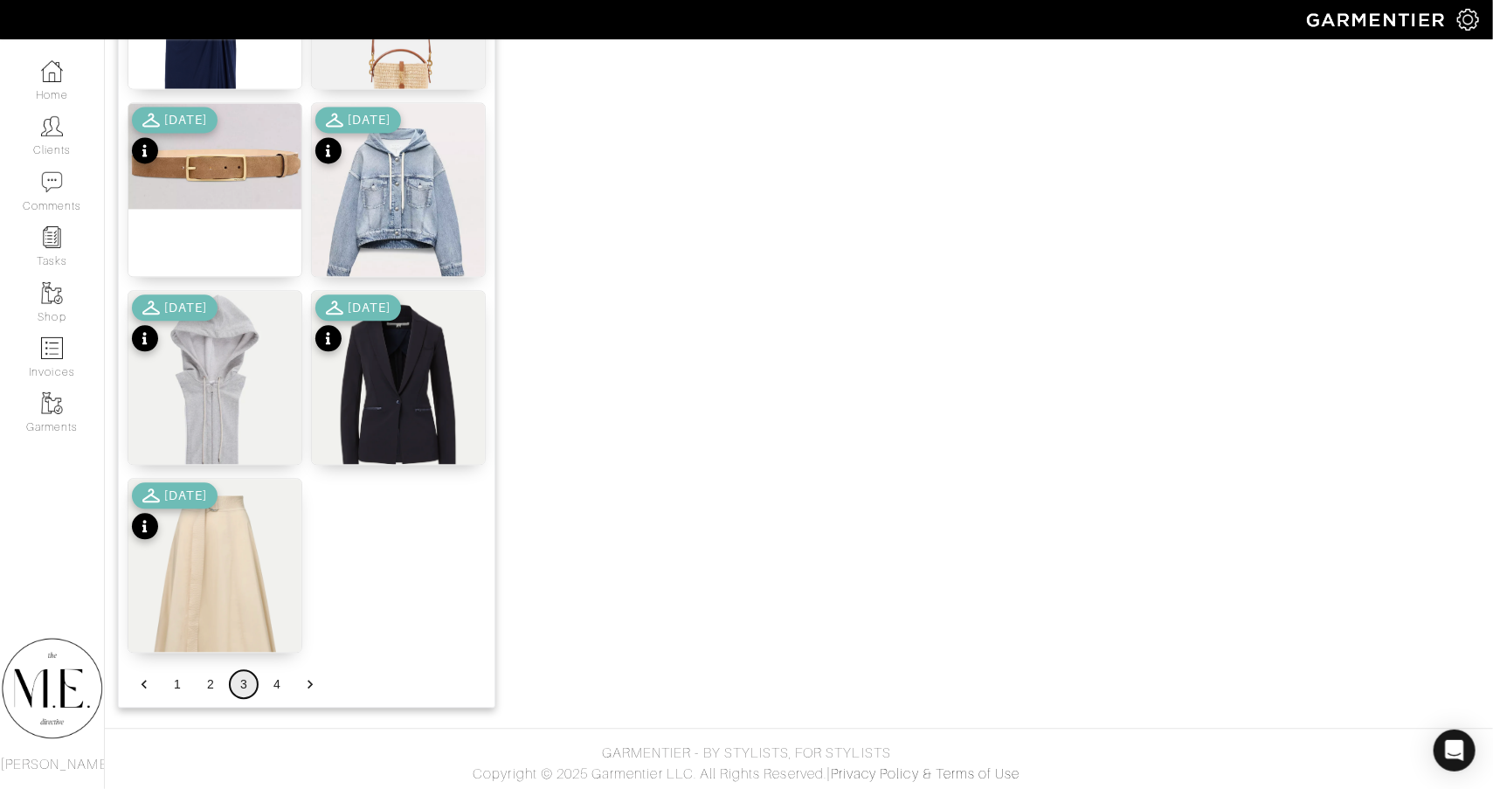
scroll to position [1981, 0]
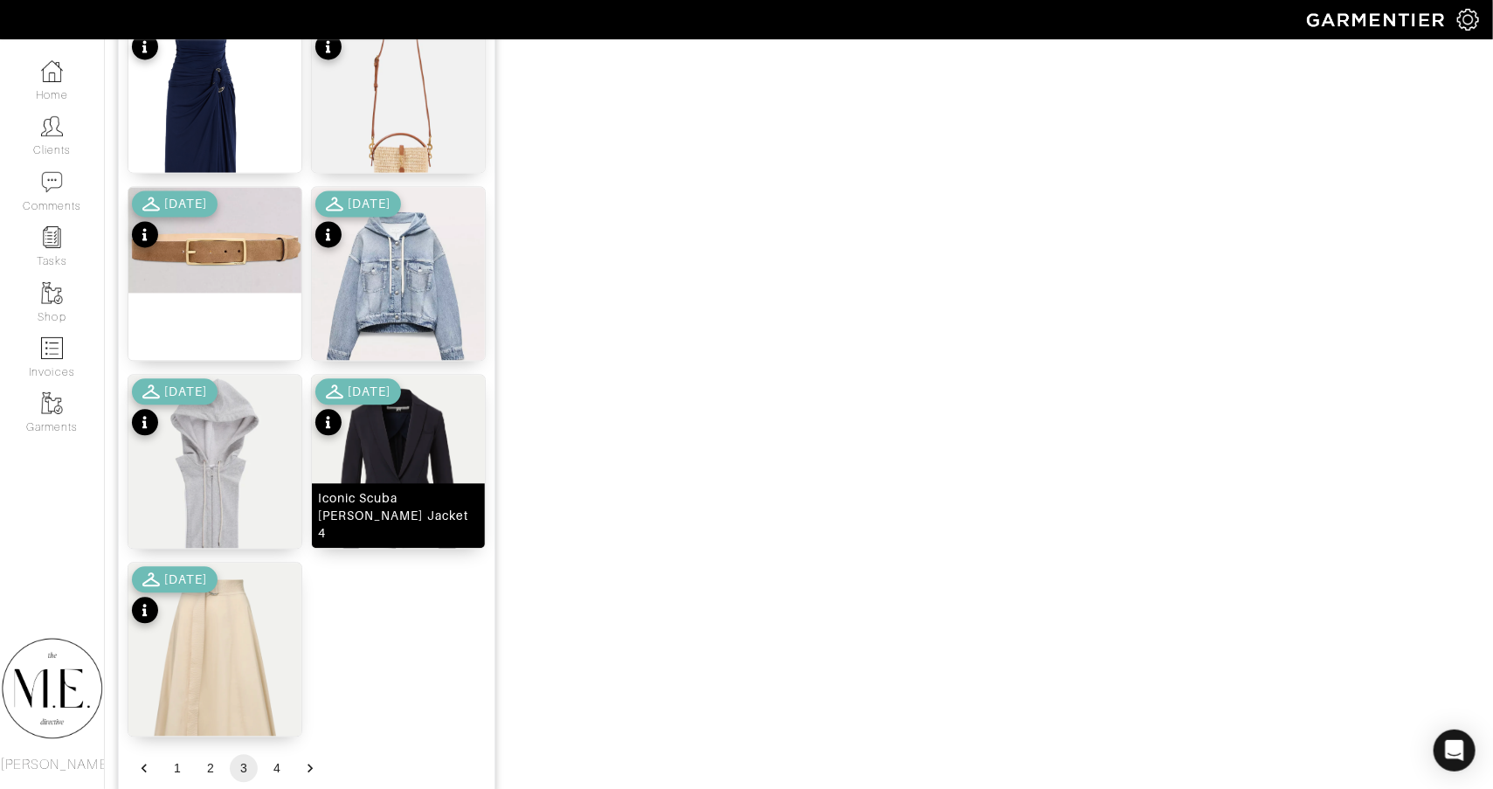
click at [389, 465] on img at bounding box center [398, 484] width 173 height 219
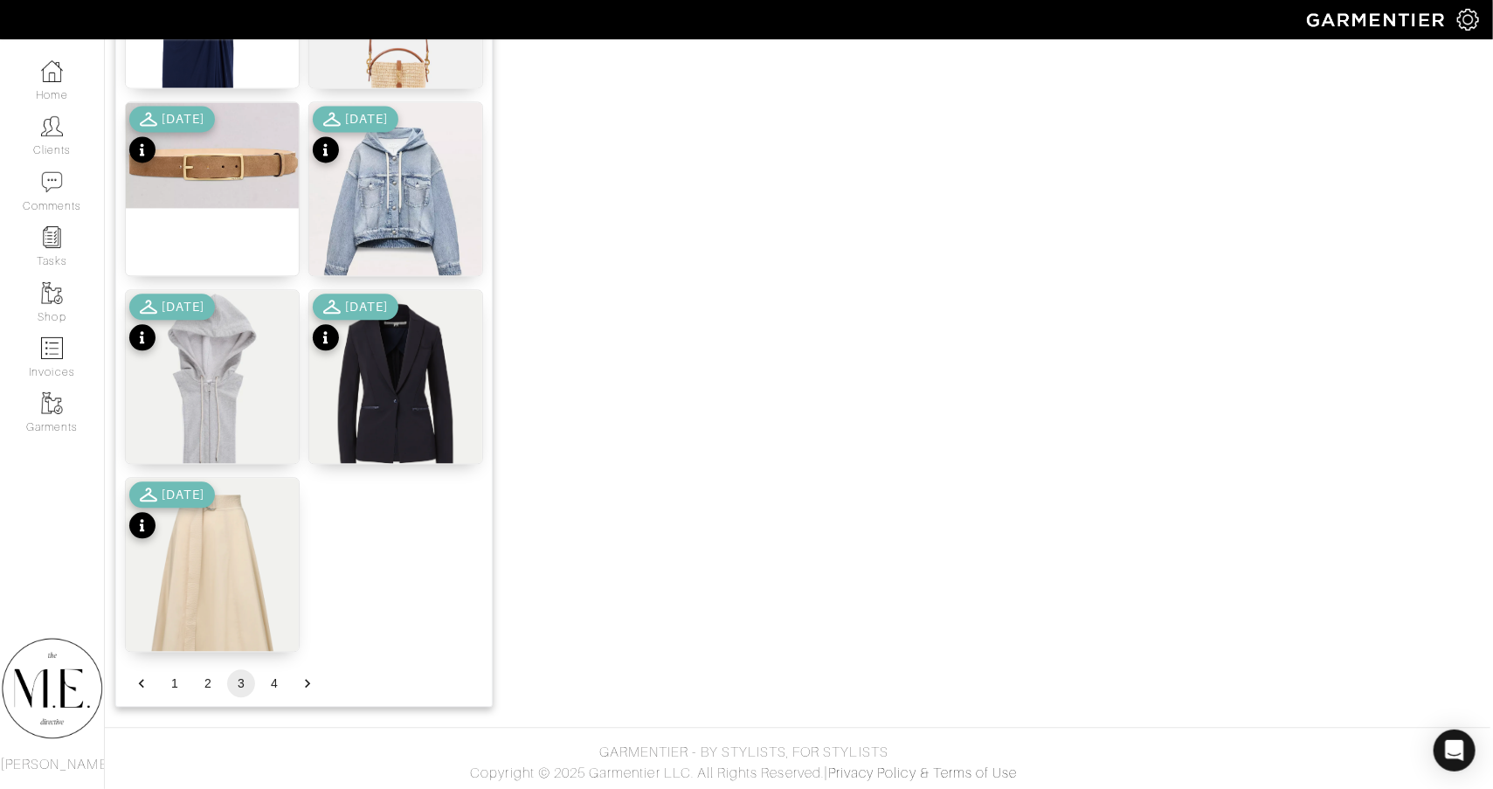
scroll to position [2065, 3]
click at [283, 688] on button "4" at bounding box center [274, 684] width 28 height 28
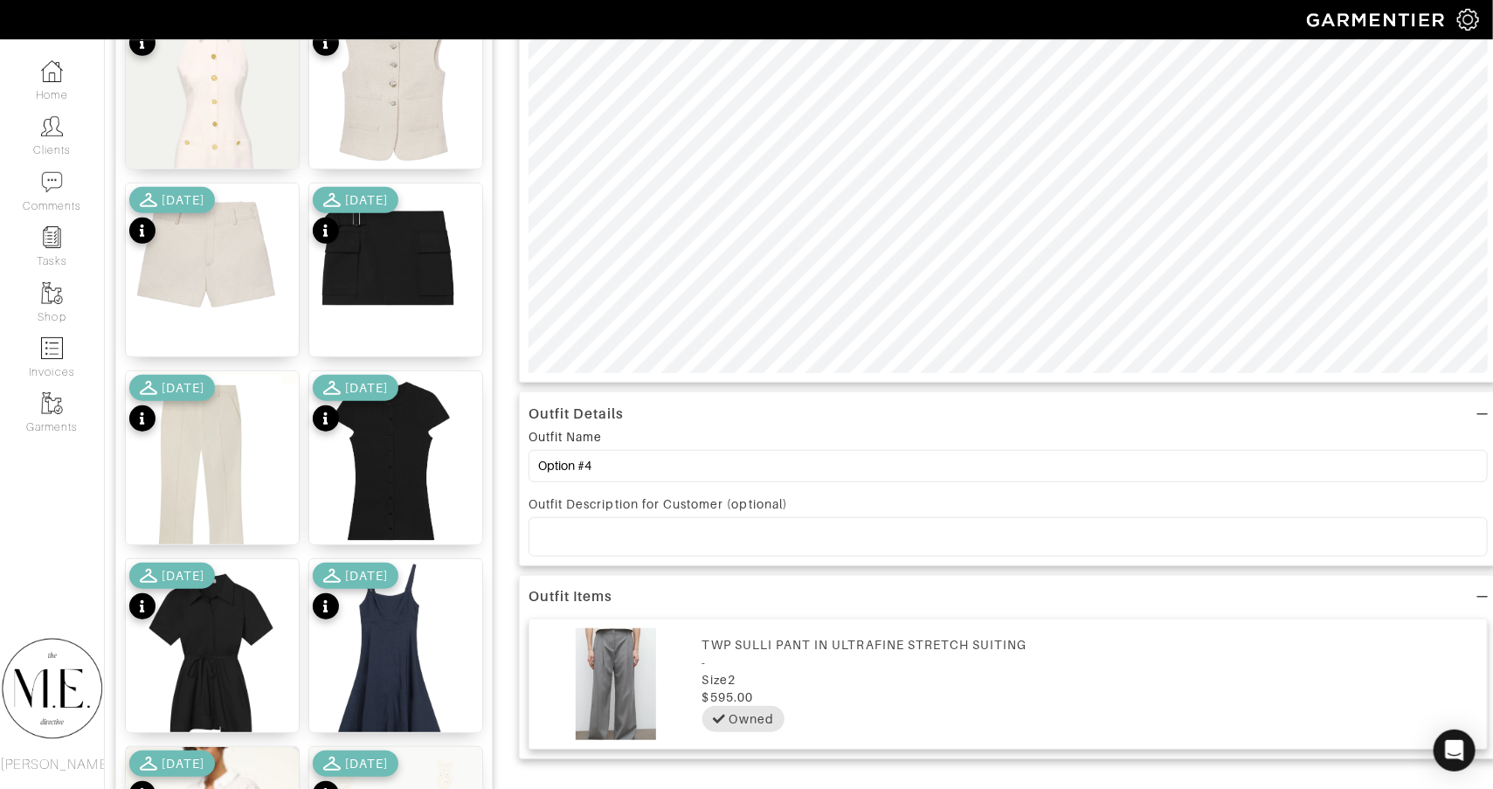
scroll to position [452, 3]
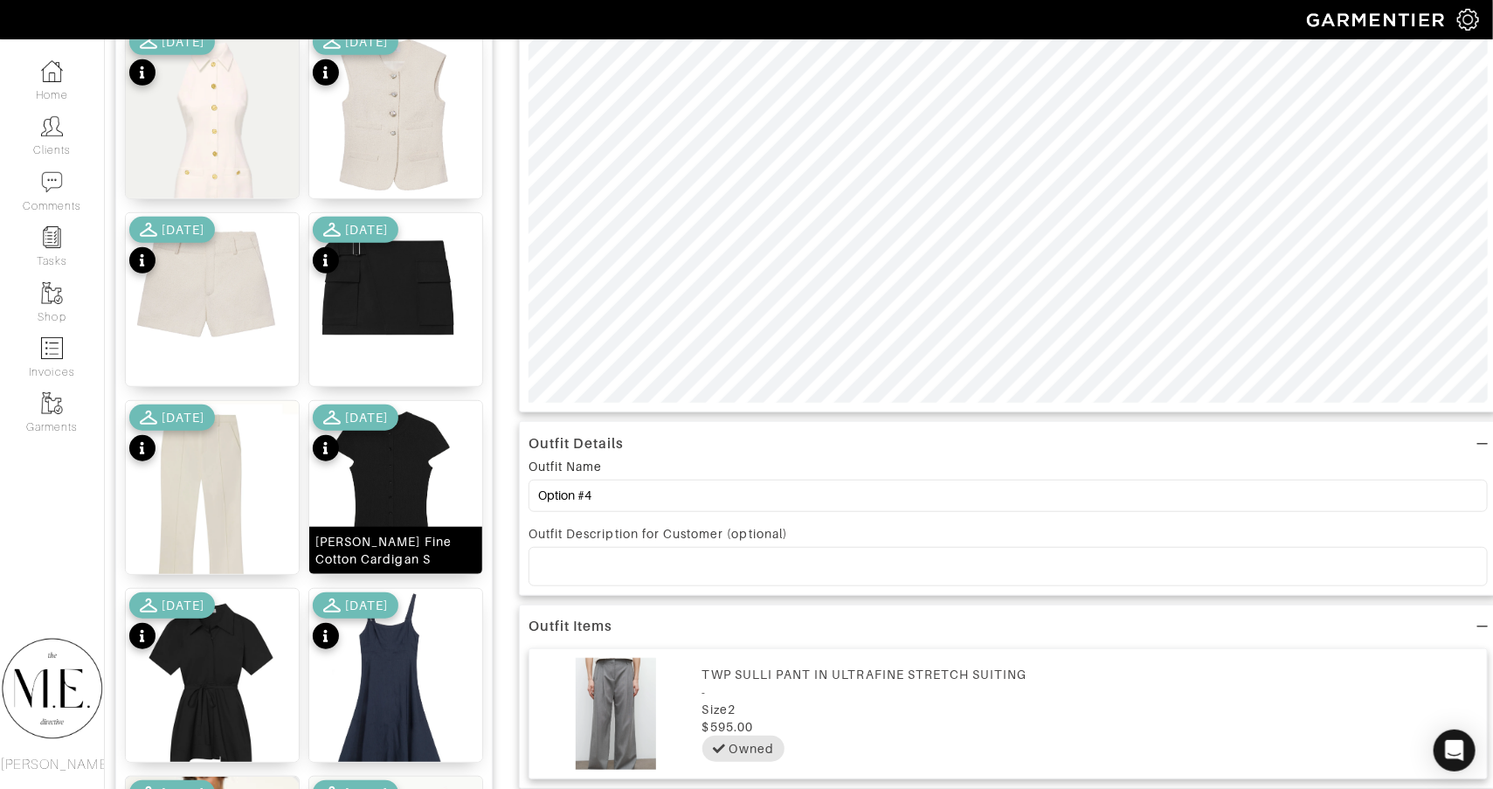
click at [418, 438] on img at bounding box center [395, 496] width 173 height 190
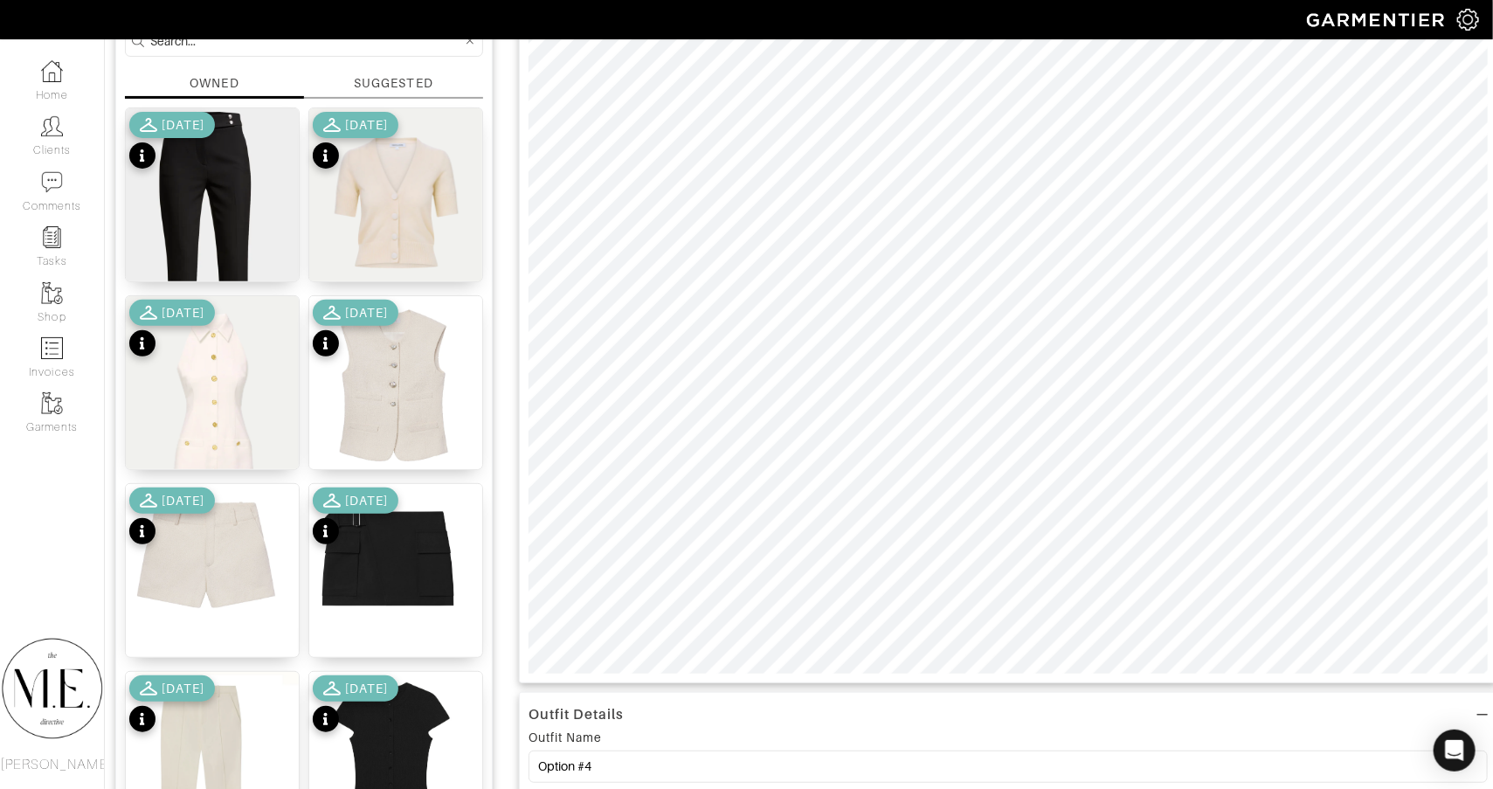
scroll to position [464, 3]
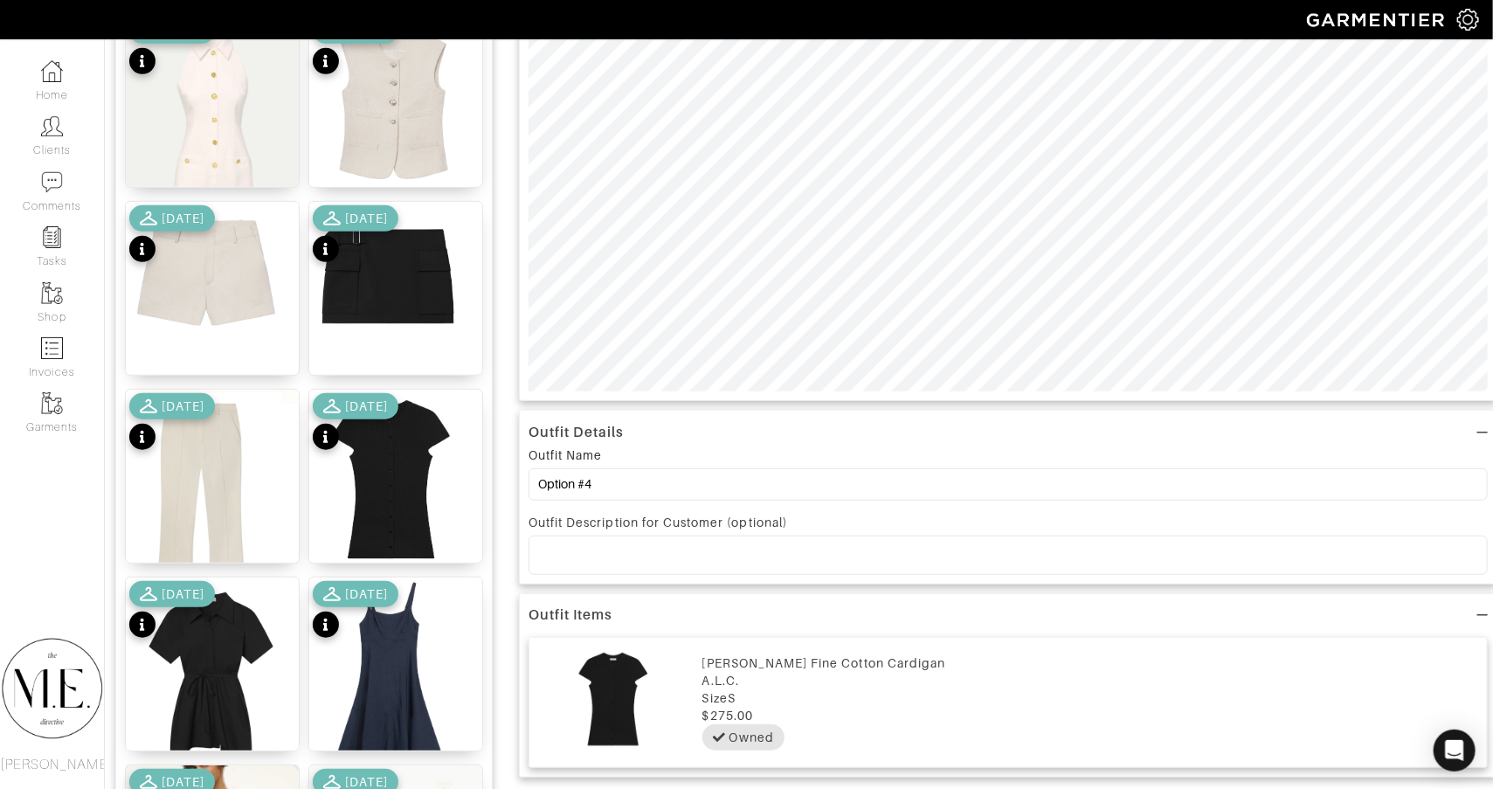
click at [323, 431] on icon at bounding box center [325, 437] width 4 height 12
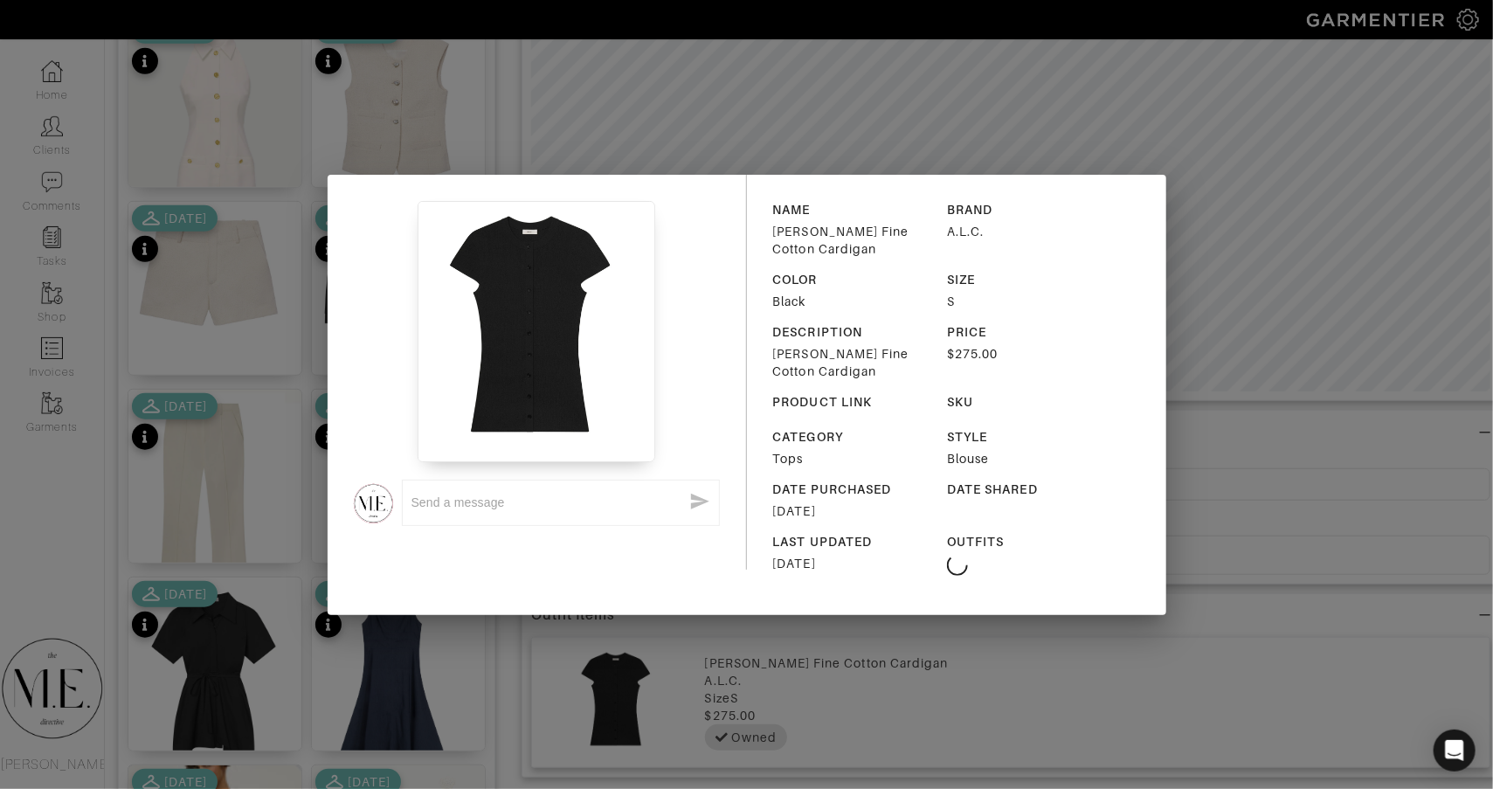
scroll to position [464, 0]
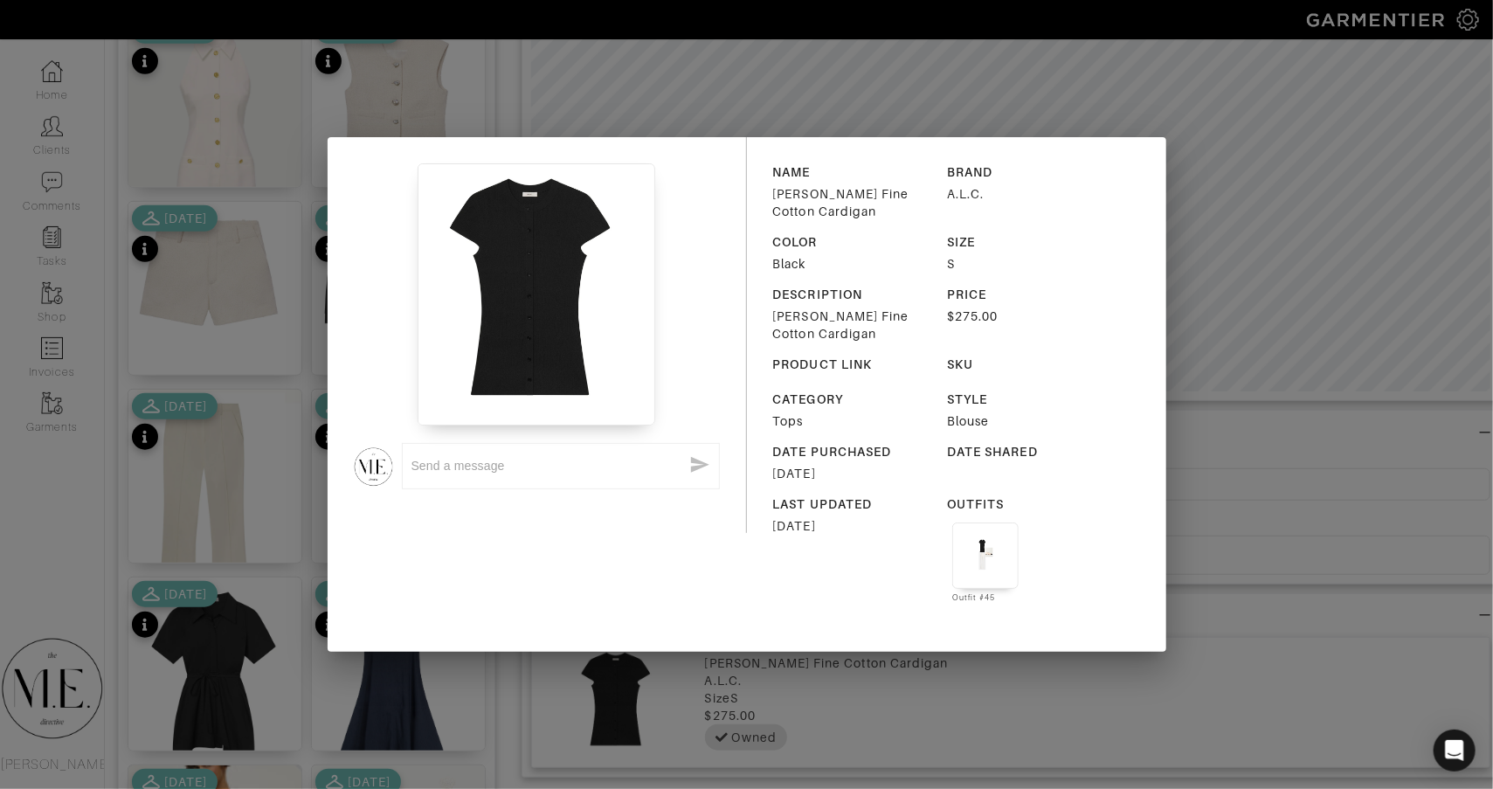
click at [182, 490] on div "x NAME Parker Fine Cotton Cardigan BRAND A.L.C. COLOR Black SIZE S DESCRIPTION …" at bounding box center [746, 394] width 1493 height 789
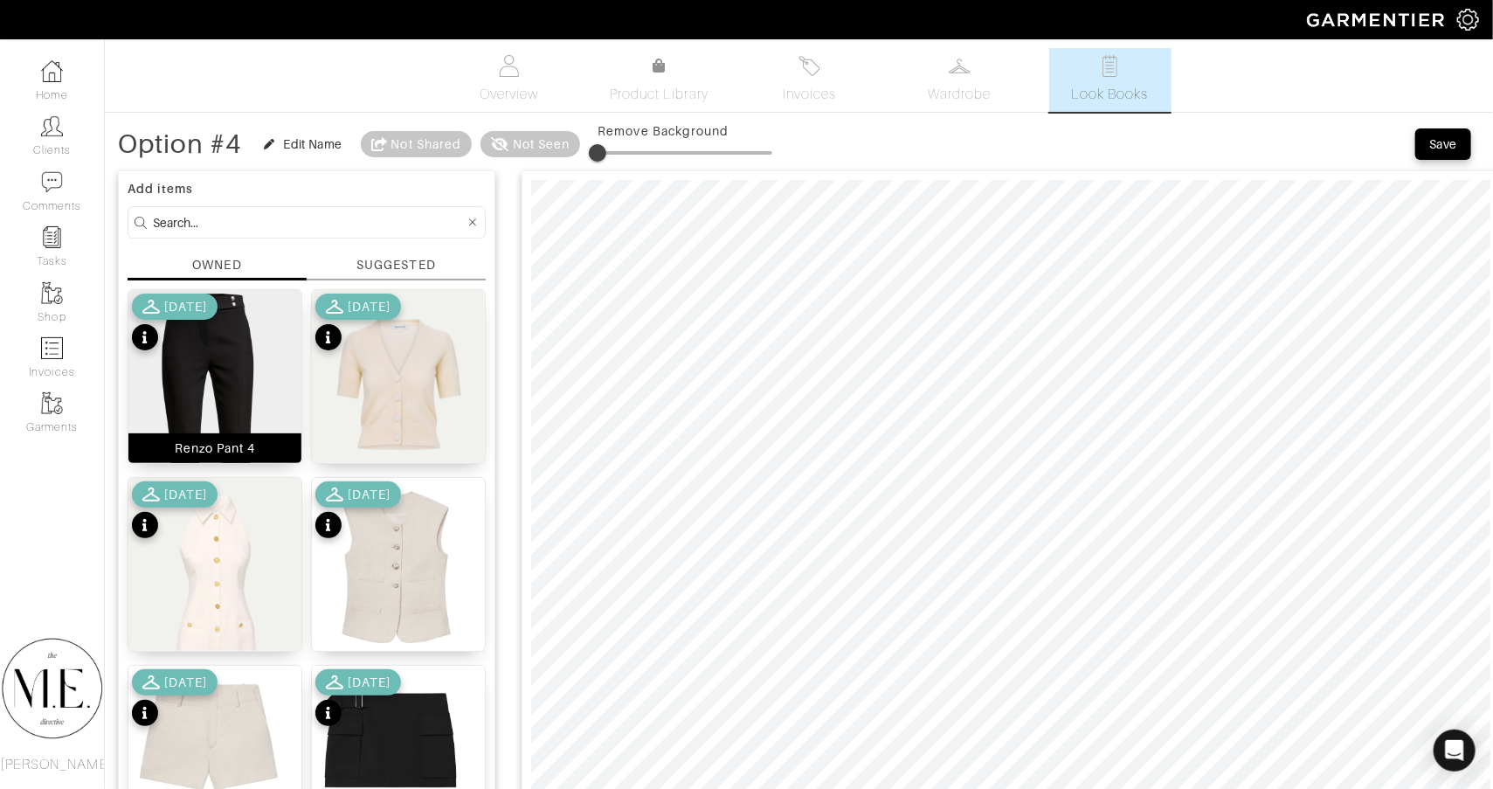
click at [226, 401] on img at bounding box center [214, 413] width 173 height 247
click at [379, 231] on input at bounding box center [309, 222] width 312 height 22
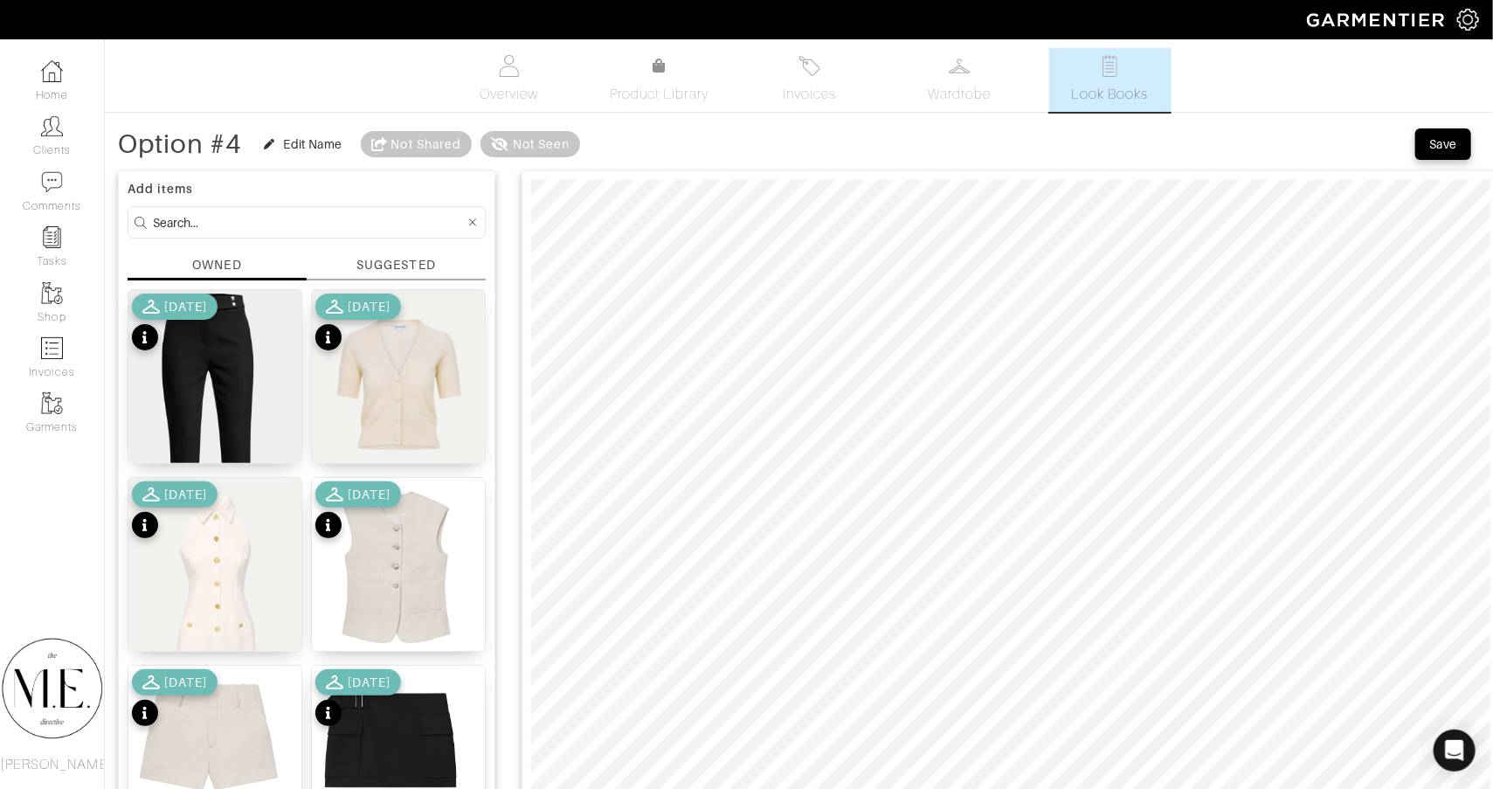
click at [380, 259] on div "SUGGESTED" at bounding box center [395, 265] width 79 height 18
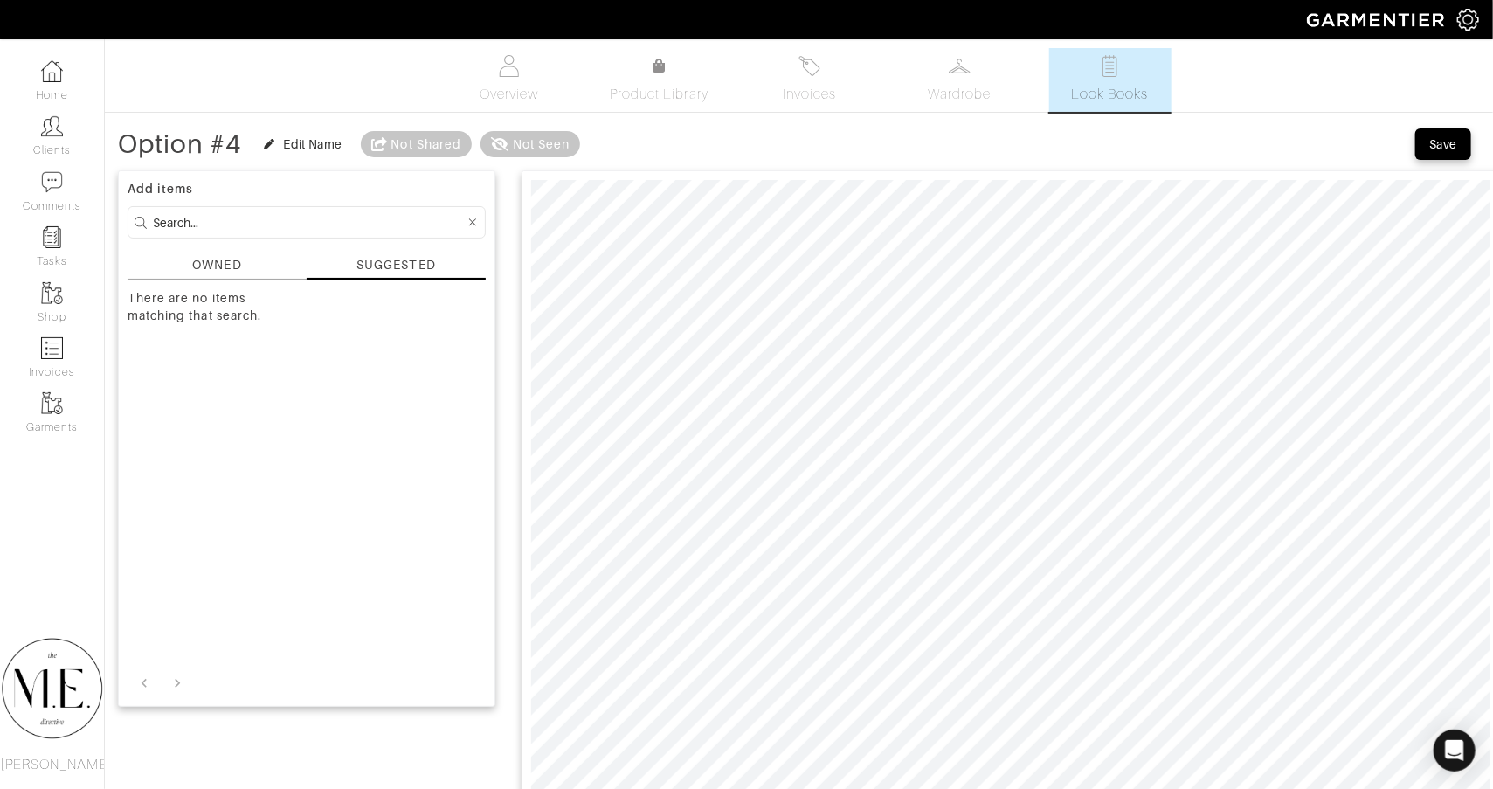
click at [243, 269] on div "OWNED" at bounding box center [217, 268] width 179 height 24
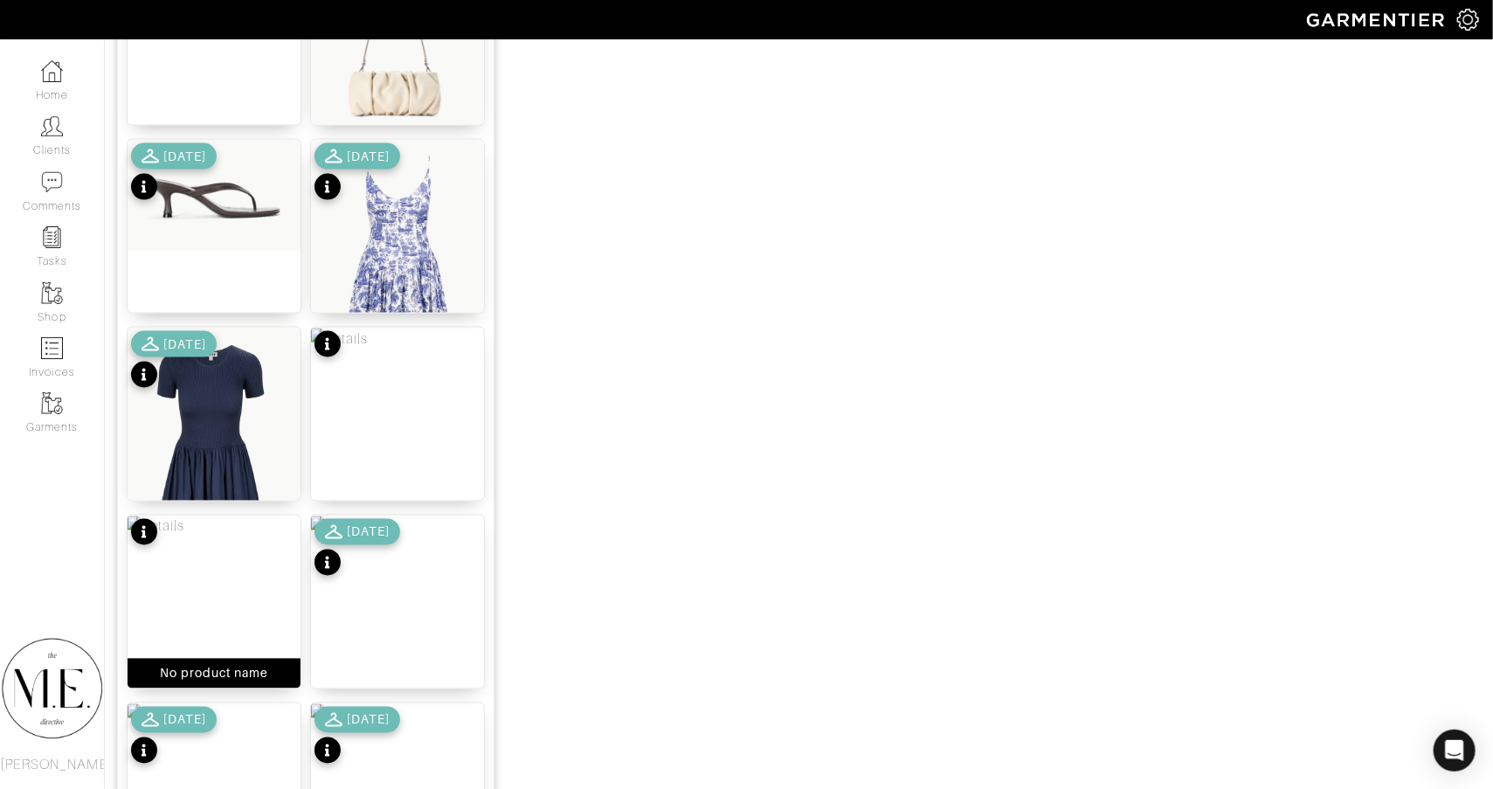
scroll to position [1749, 1]
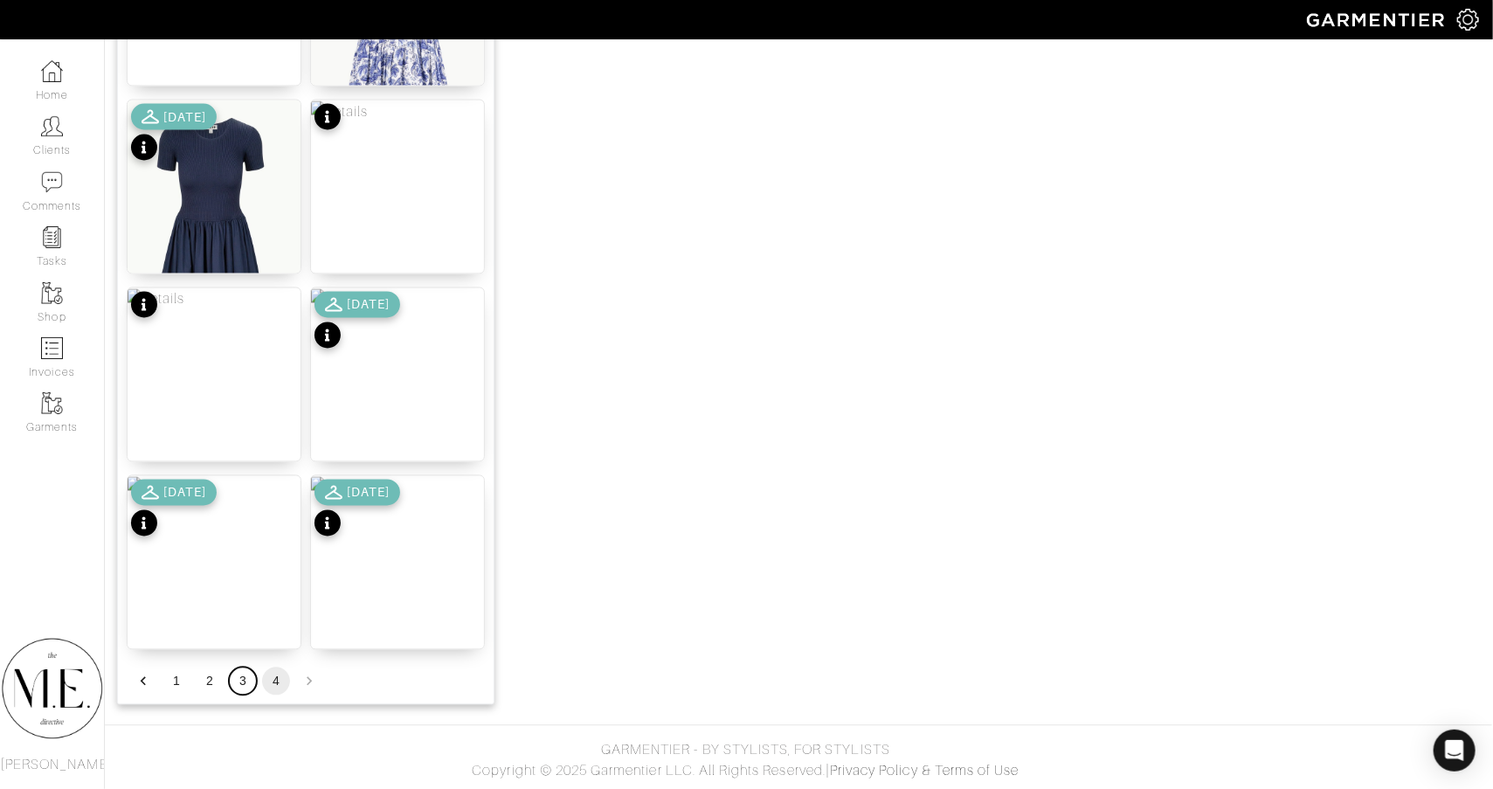
click at [244, 674] on button "3" at bounding box center [243, 681] width 28 height 28
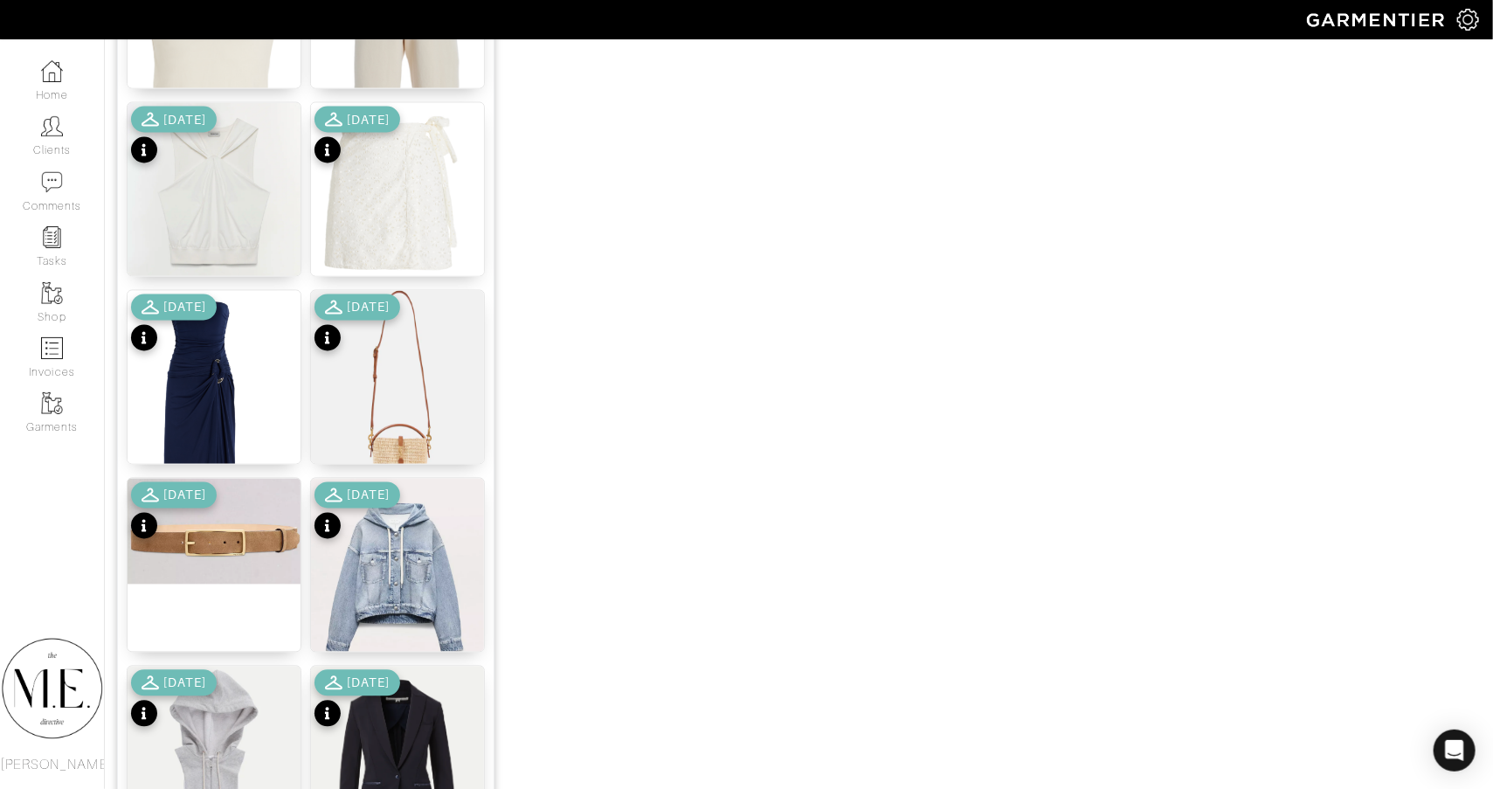
click at [239, 683] on img at bounding box center [214, 787] width 173 height 243
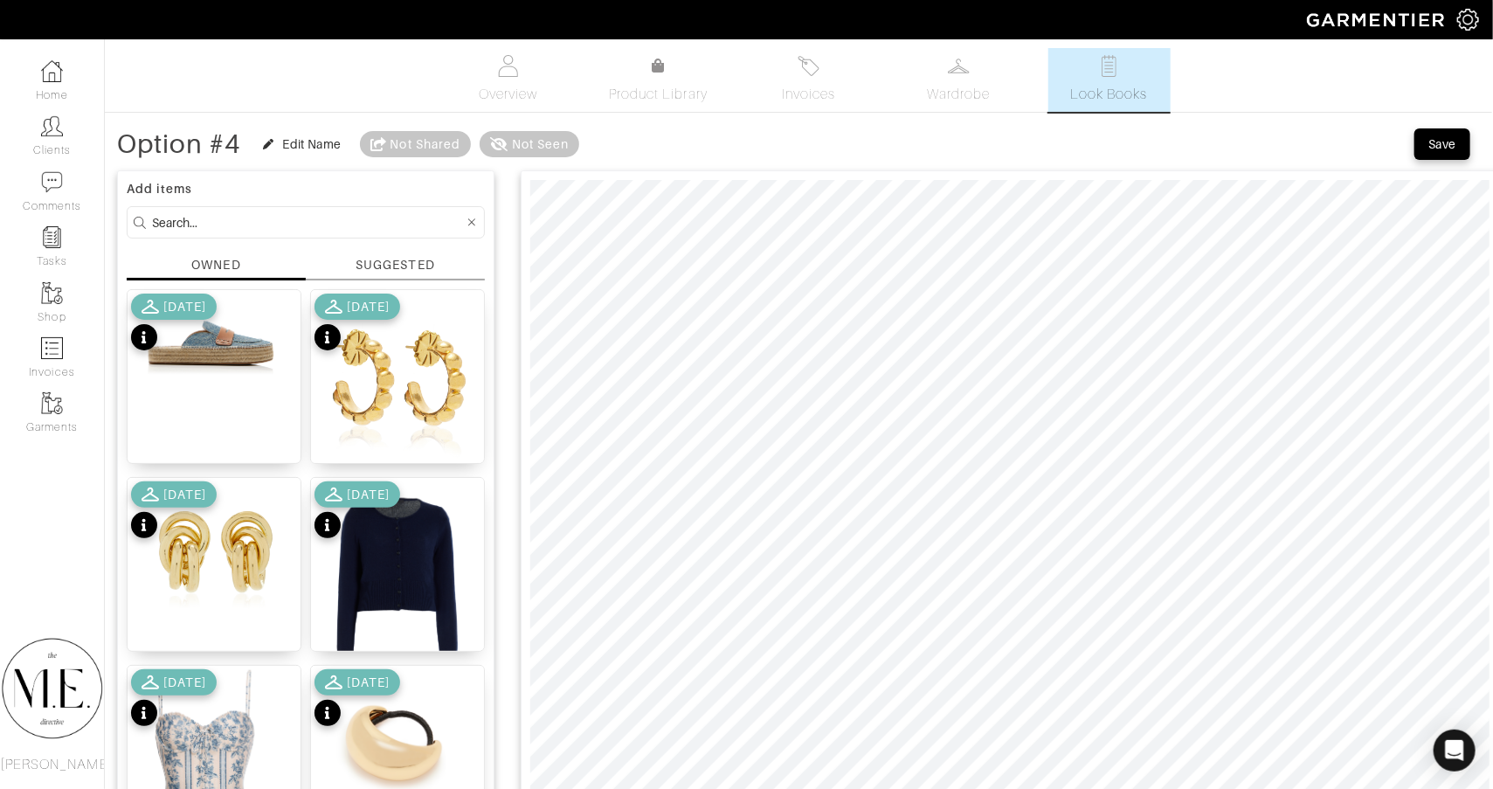
scroll to position [0, 1]
click at [217, 517] on div "5/02/25" at bounding box center [174, 511] width 86 height 61
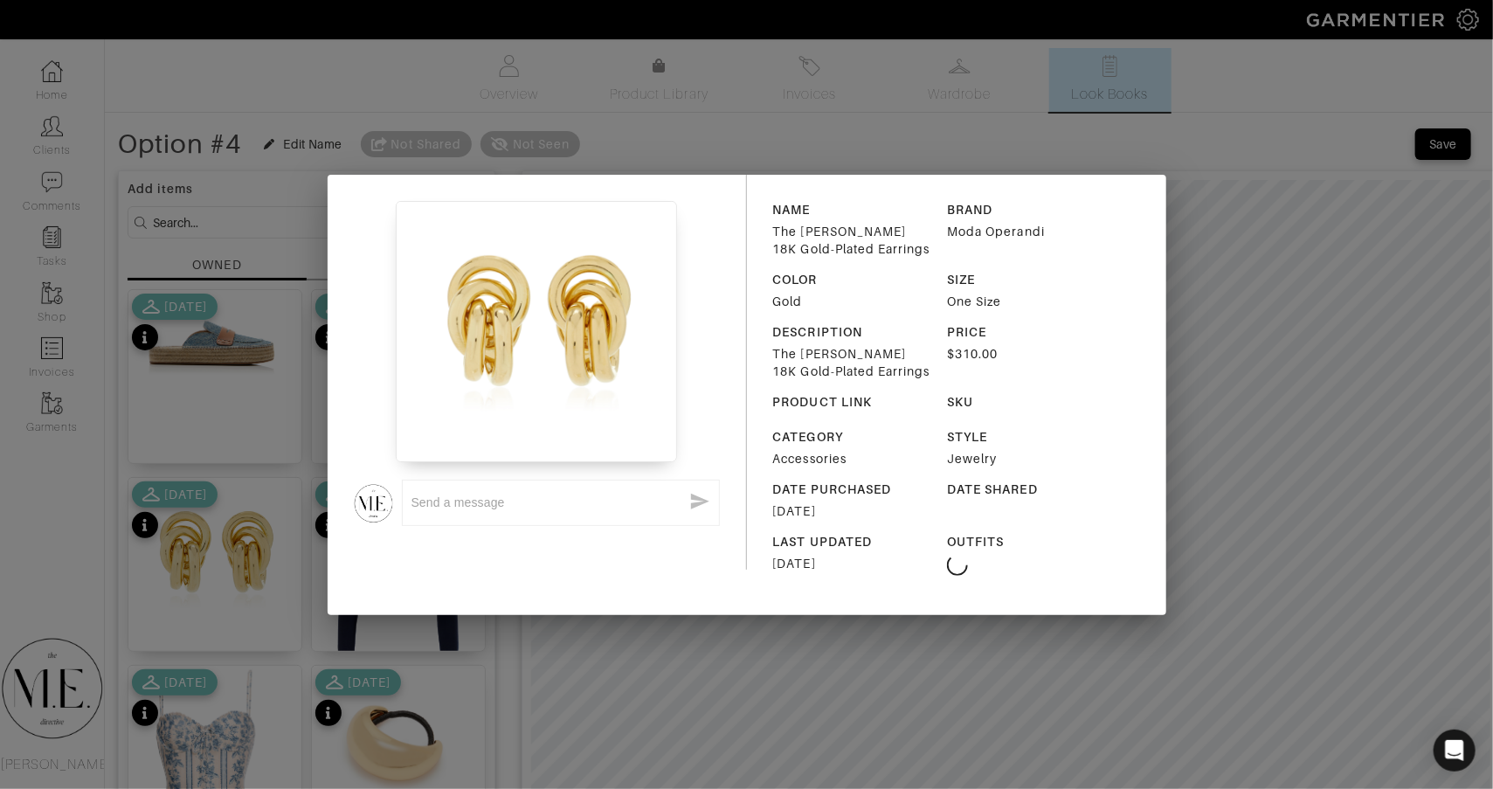
scroll to position [0, 0]
click at [163, 487] on div "x NAME The Vera 18K Gold-Plated Earrings BRAND Moda Operandi COLOR Gold SIZE On…" at bounding box center [746, 394] width 1493 height 789
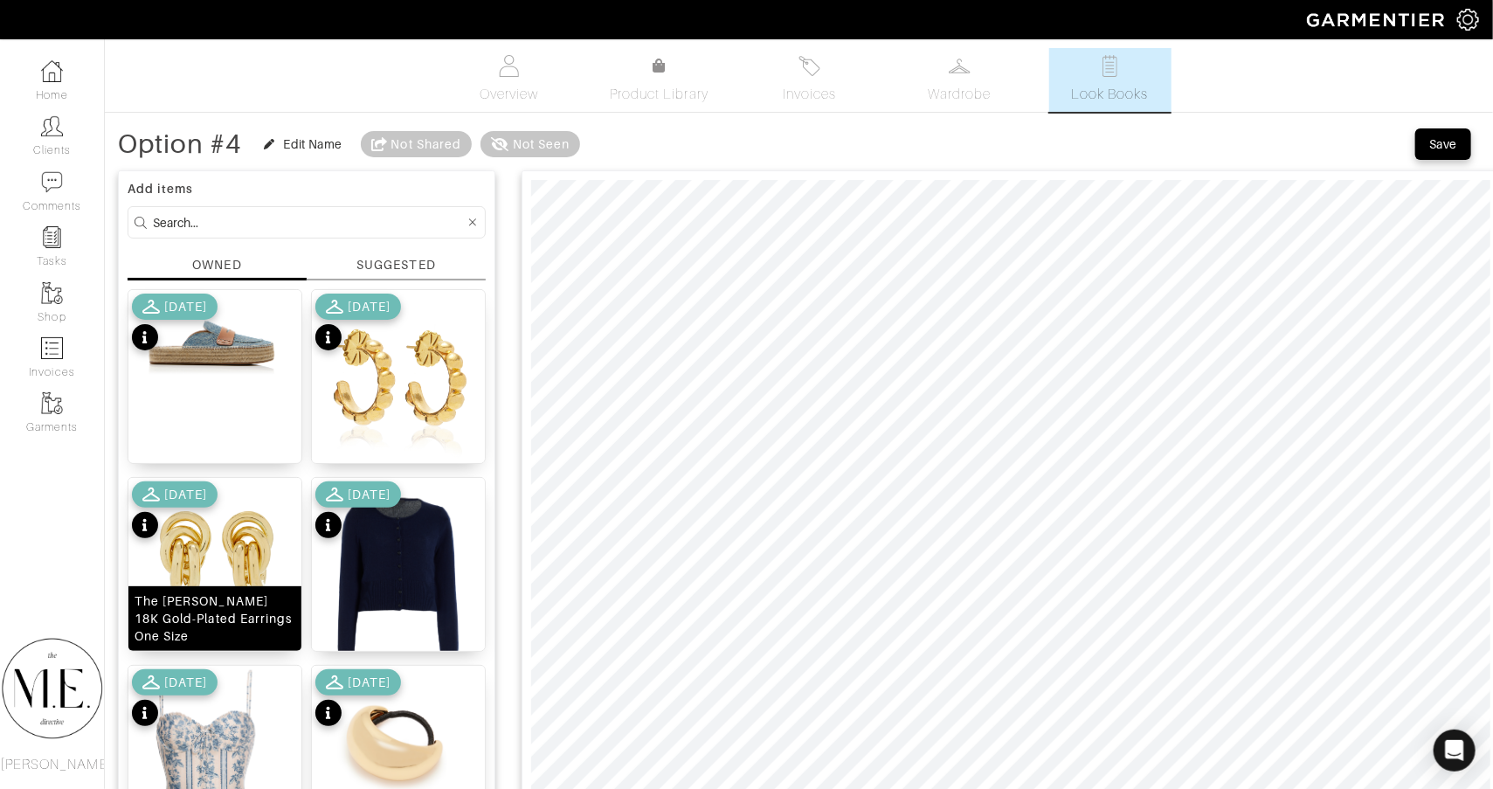
click at [190, 551] on img at bounding box center [214, 559] width 173 height 162
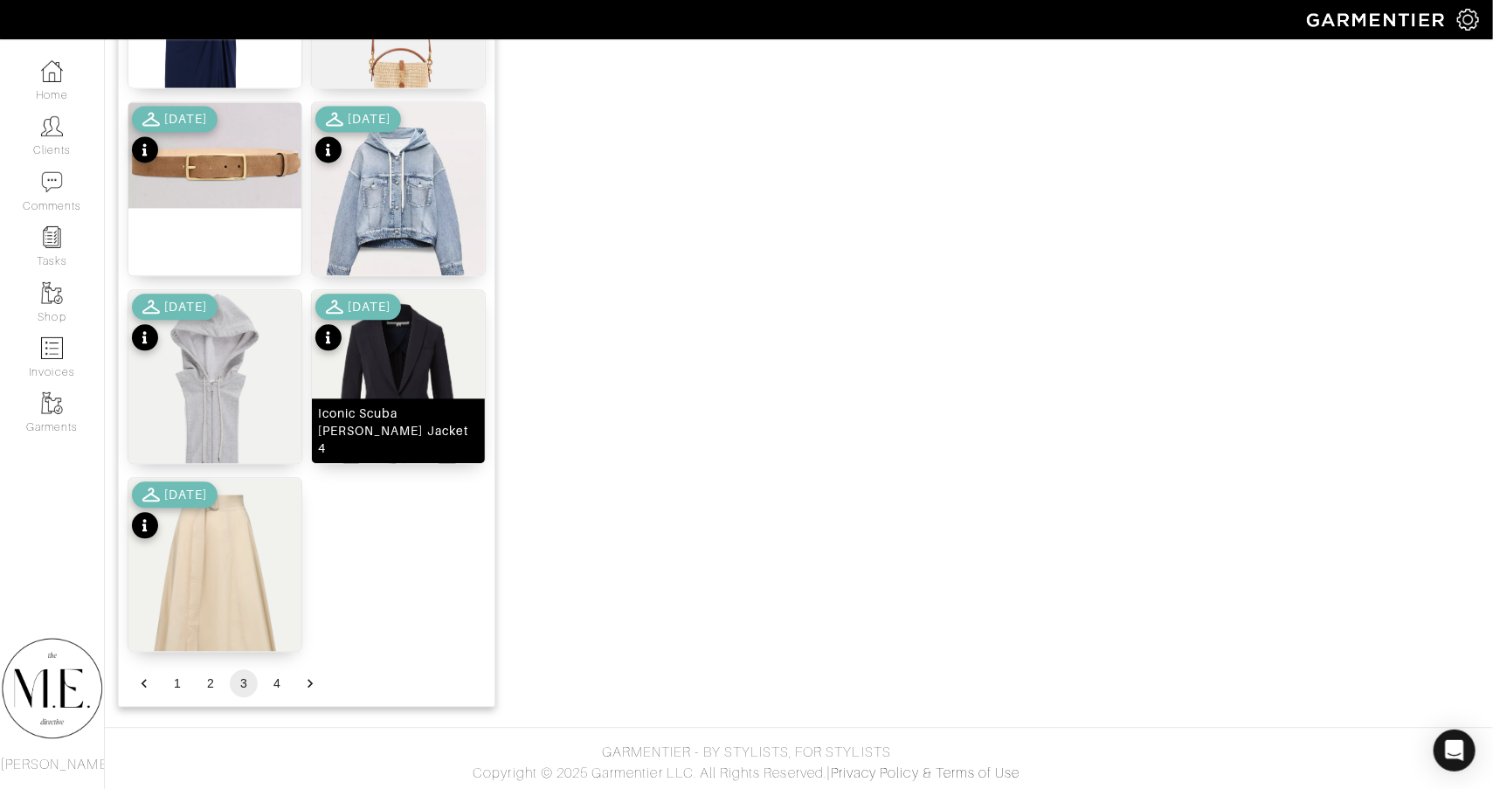
scroll to position [2065, 0]
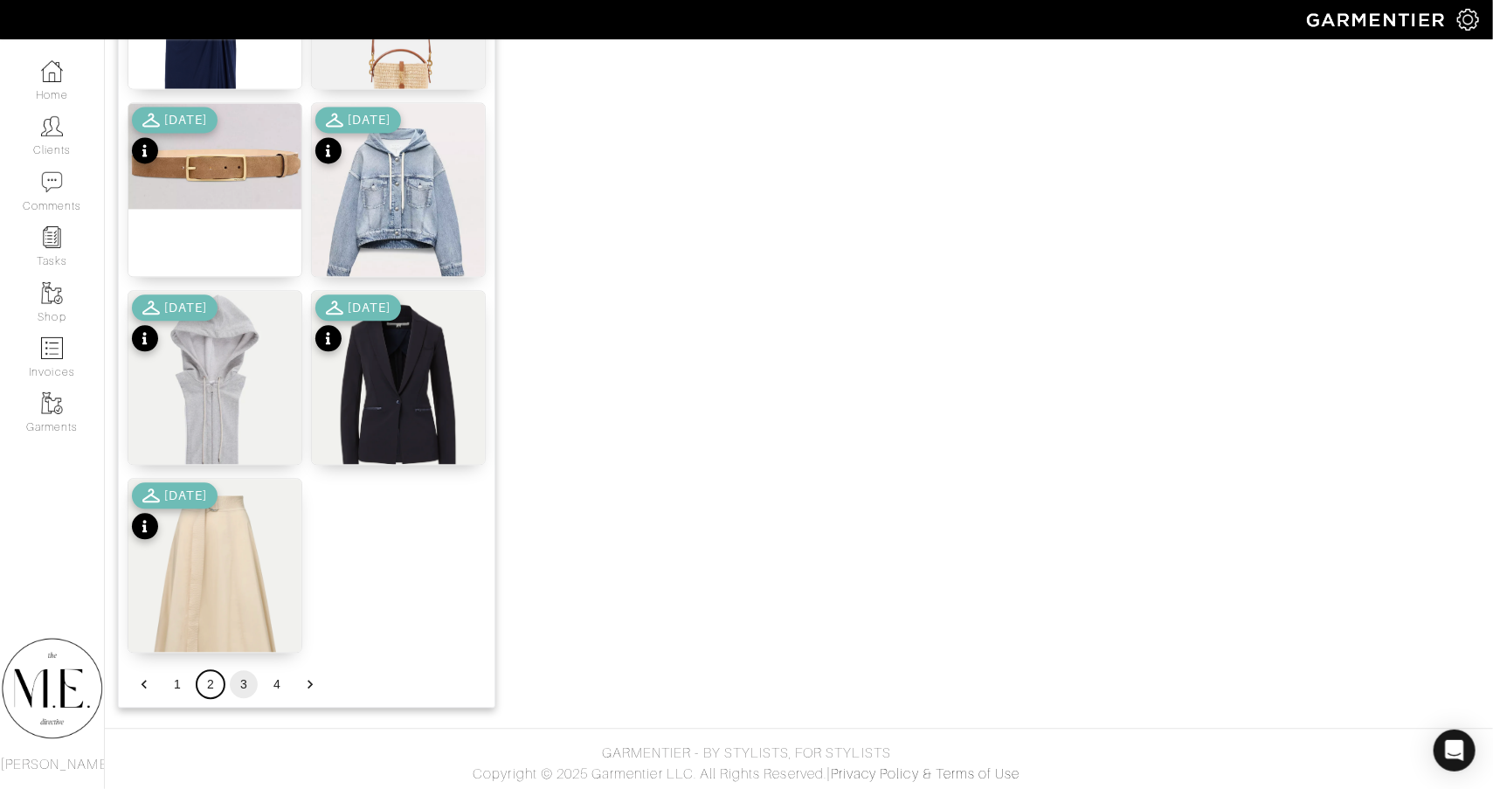
click at [213, 690] on button "2" at bounding box center [211, 684] width 28 height 28
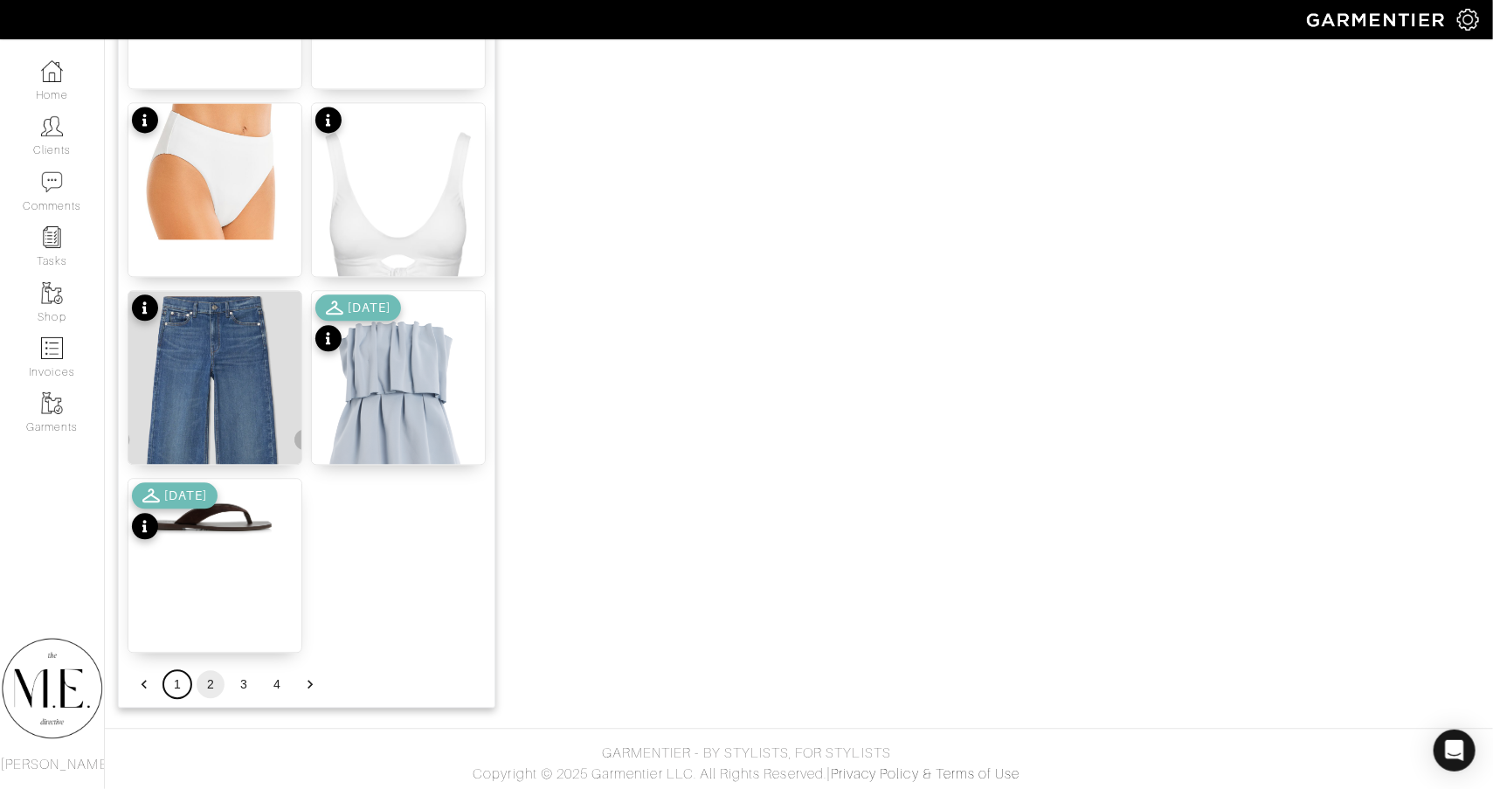
click at [176, 687] on button "1" at bounding box center [177, 684] width 28 height 28
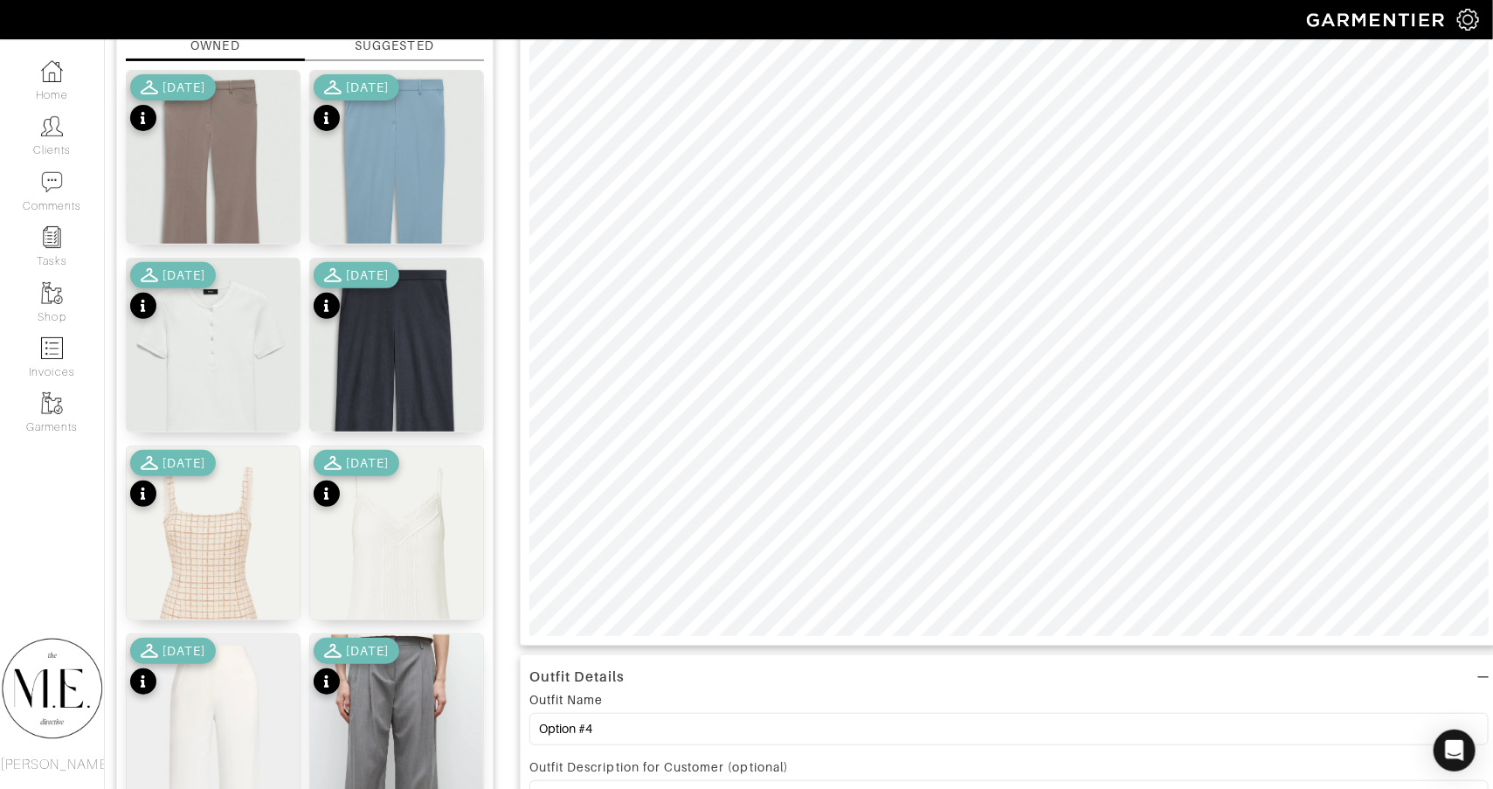
scroll to position [217, 2]
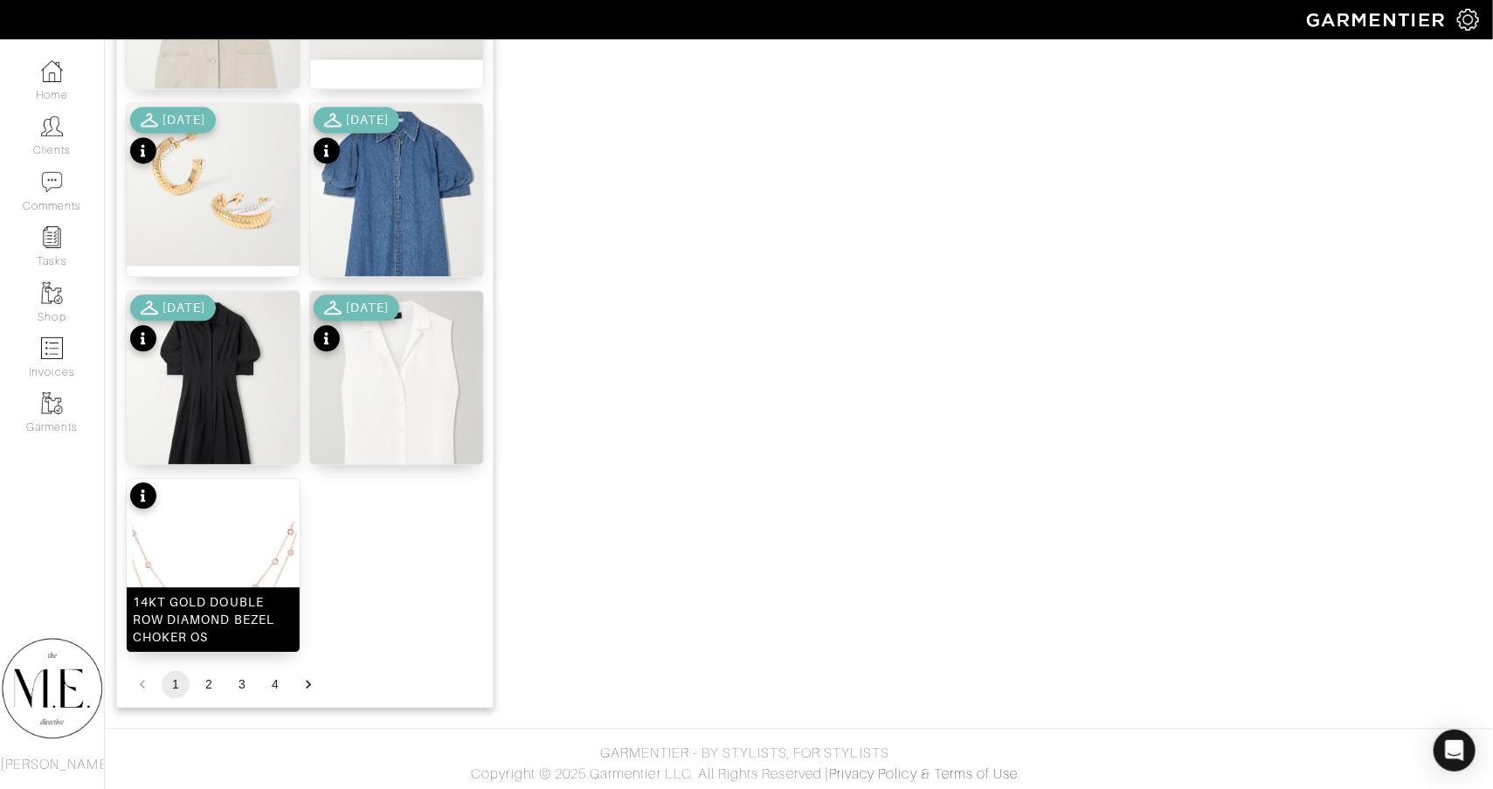
click at [220, 556] on img at bounding box center [213, 583] width 173 height 208
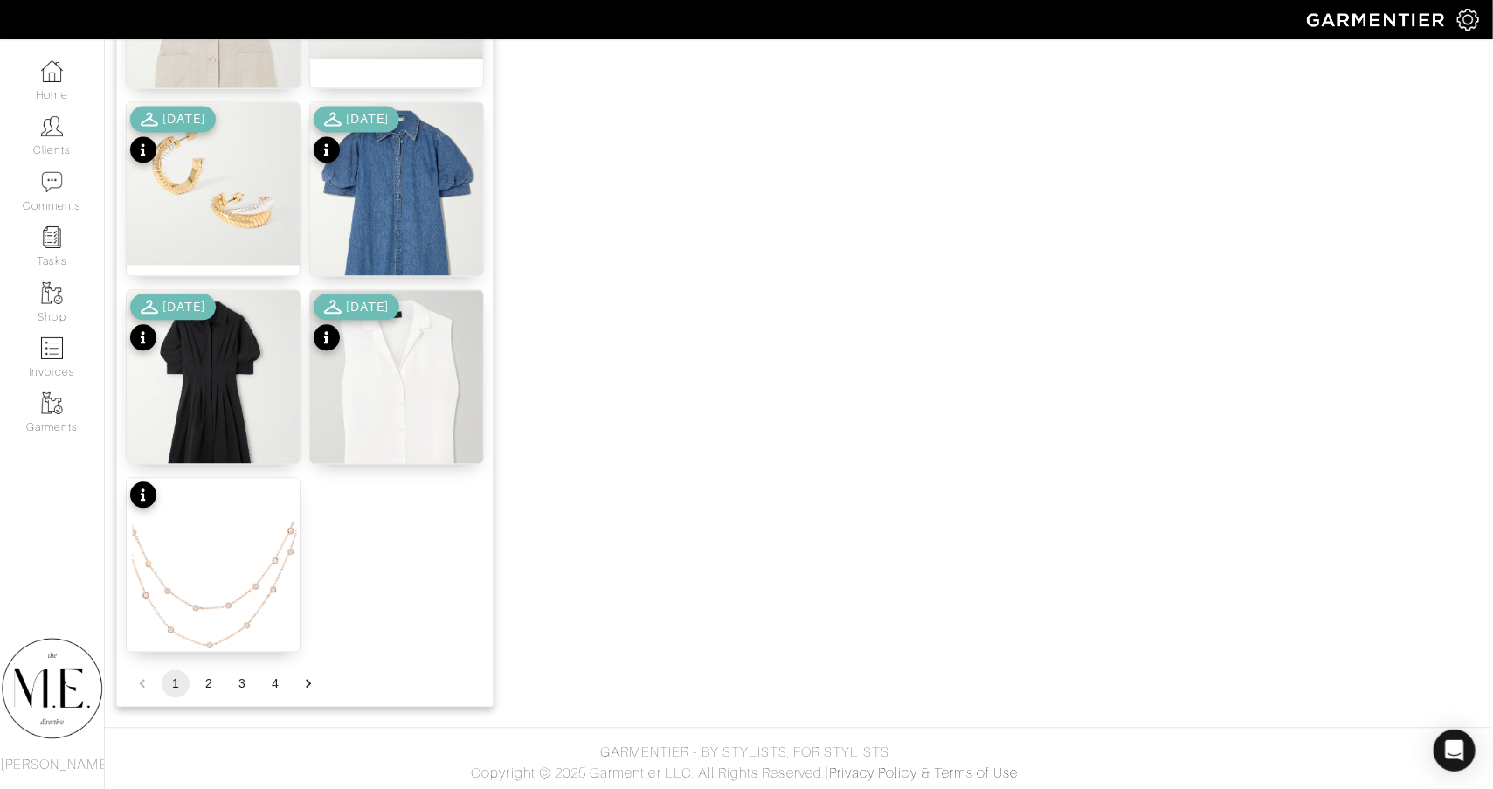
scroll to position [2065, 2]
click at [216, 678] on button "2" at bounding box center [209, 684] width 28 height 28
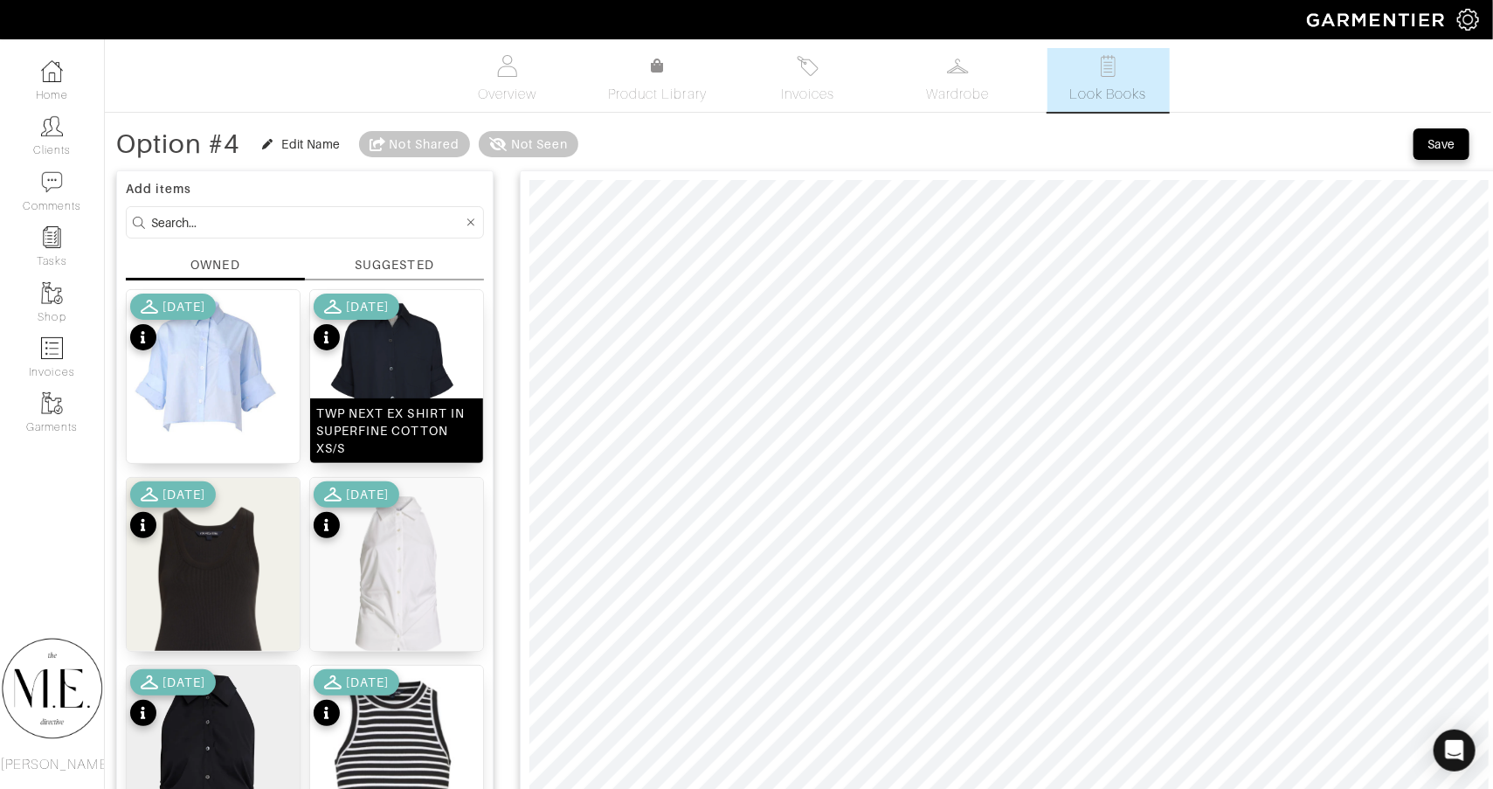
scroll to position [0, 2]
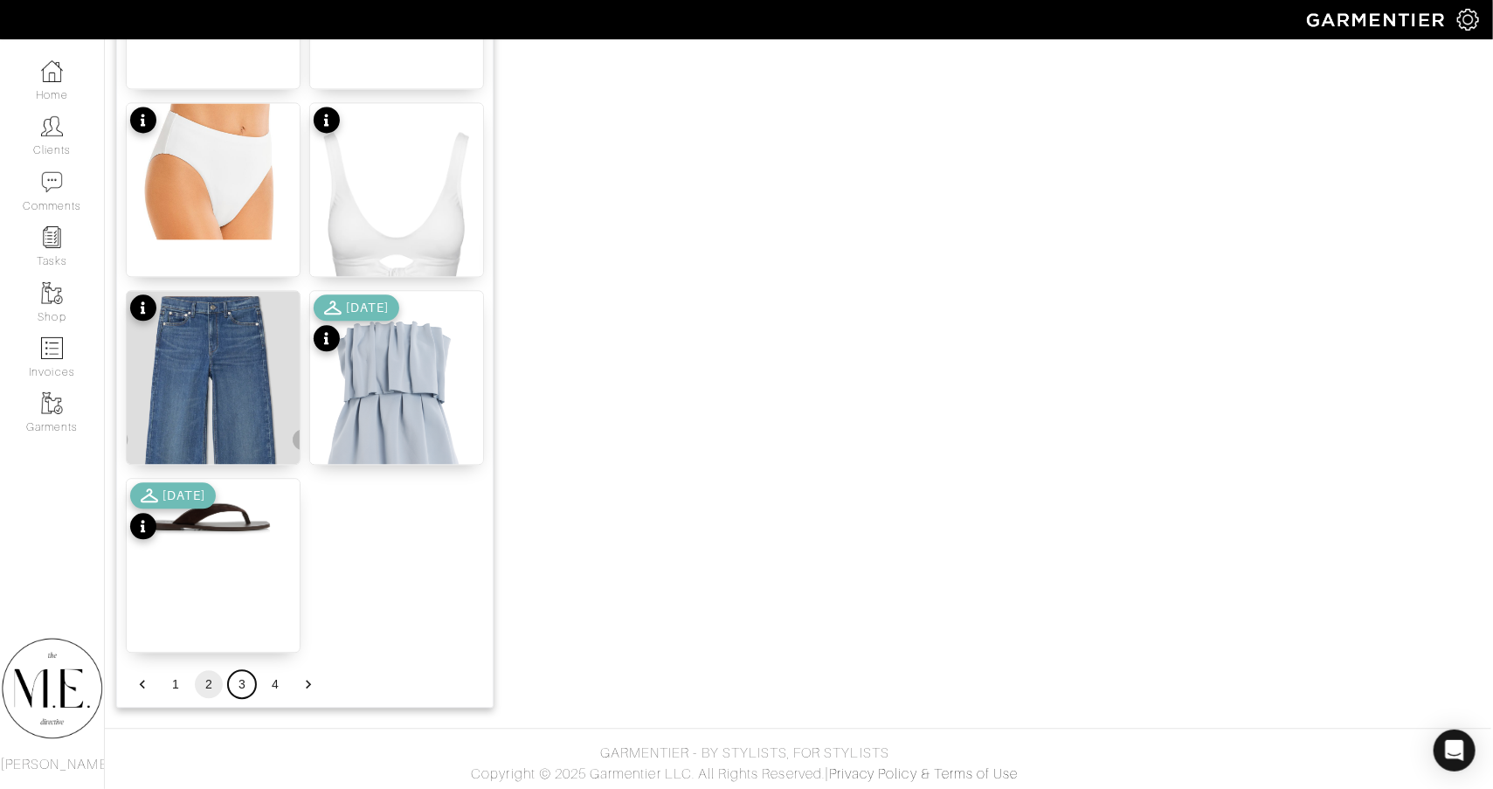
click at [252, 680] on button "3" at bounding box center [242, 684] width 28 height 28
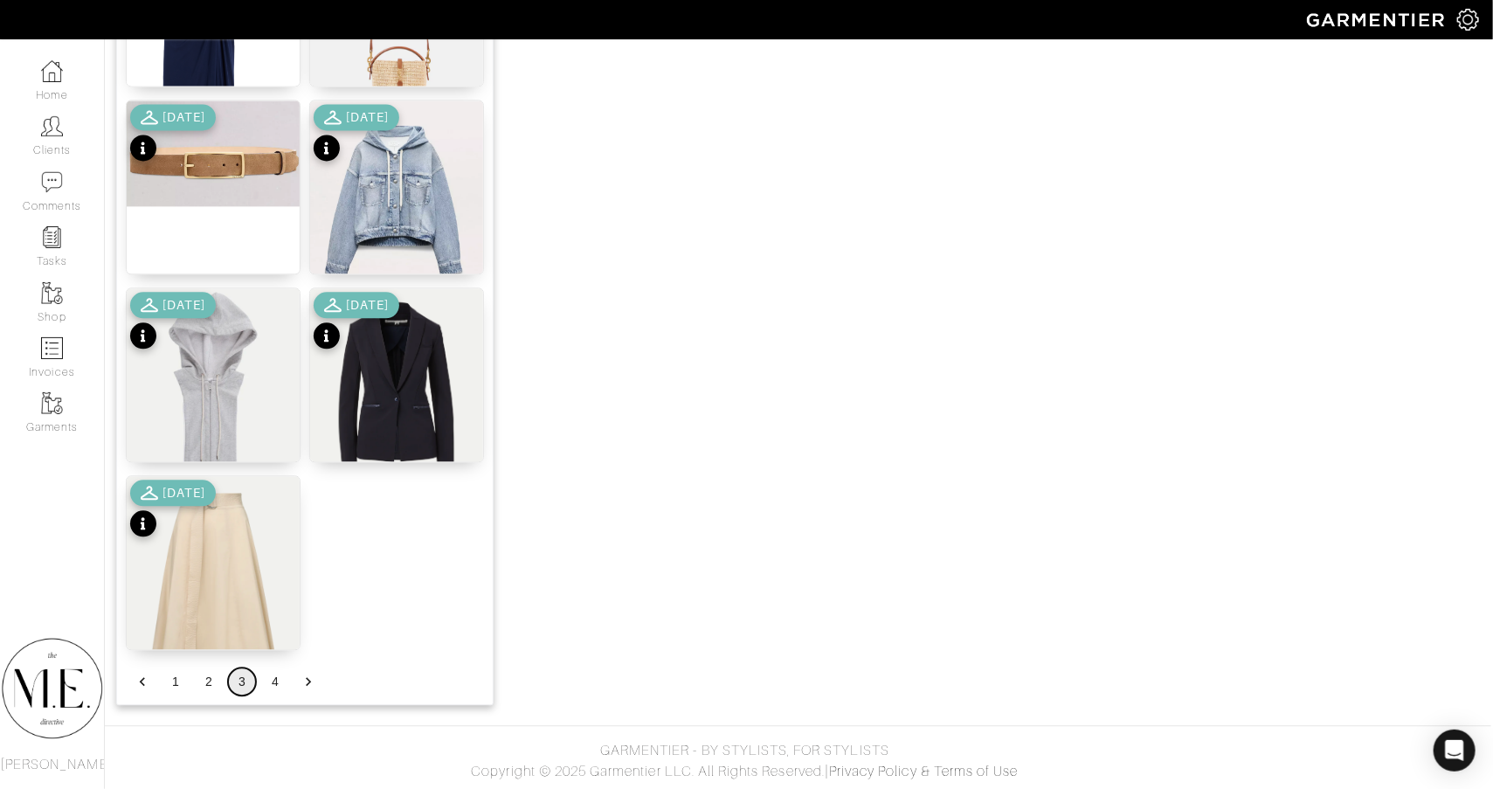
scroll to position [2065, 2]
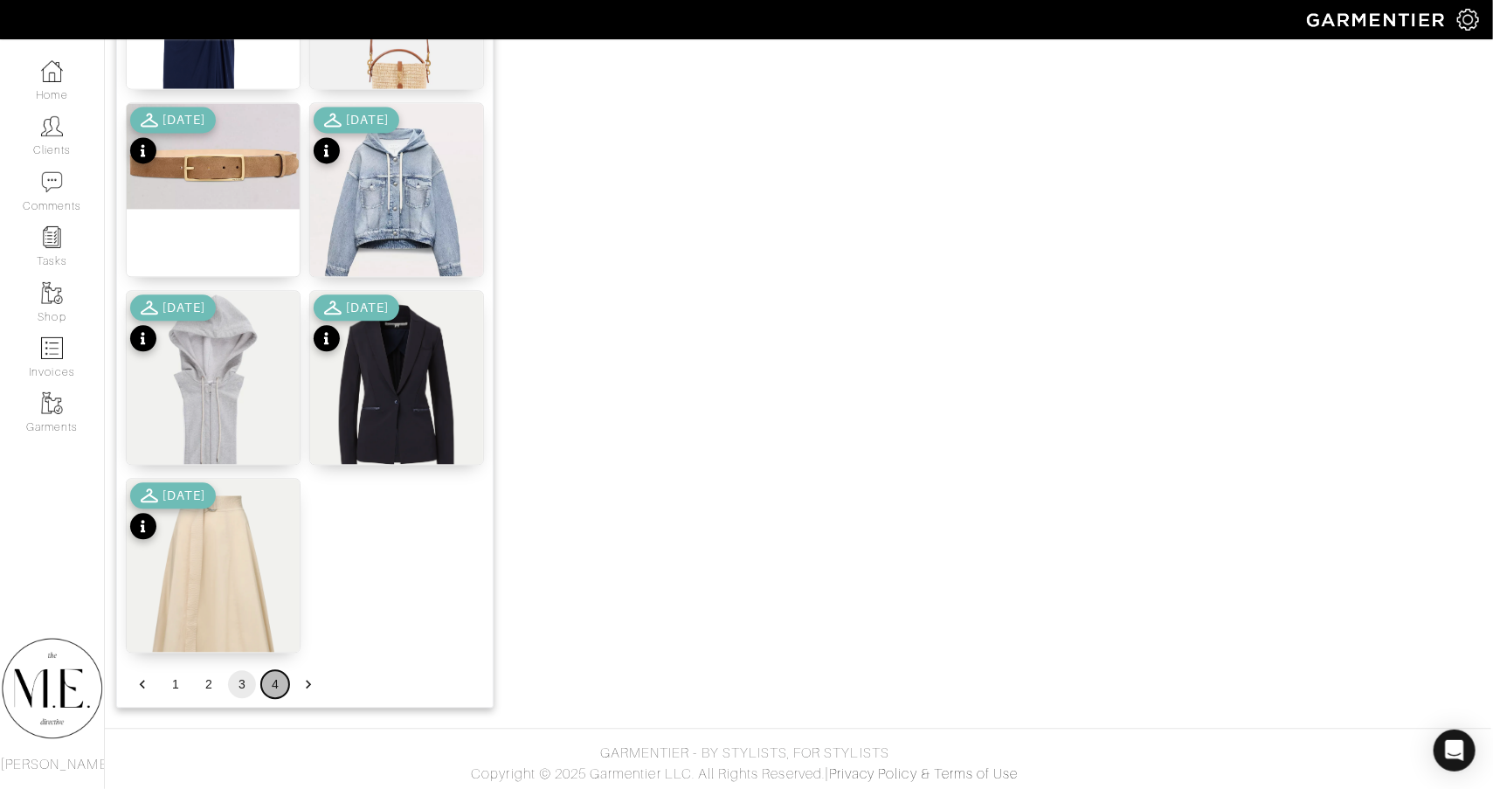
click at [274, 682] on button "4" at bounding box center [275, 684] width 28 height 28
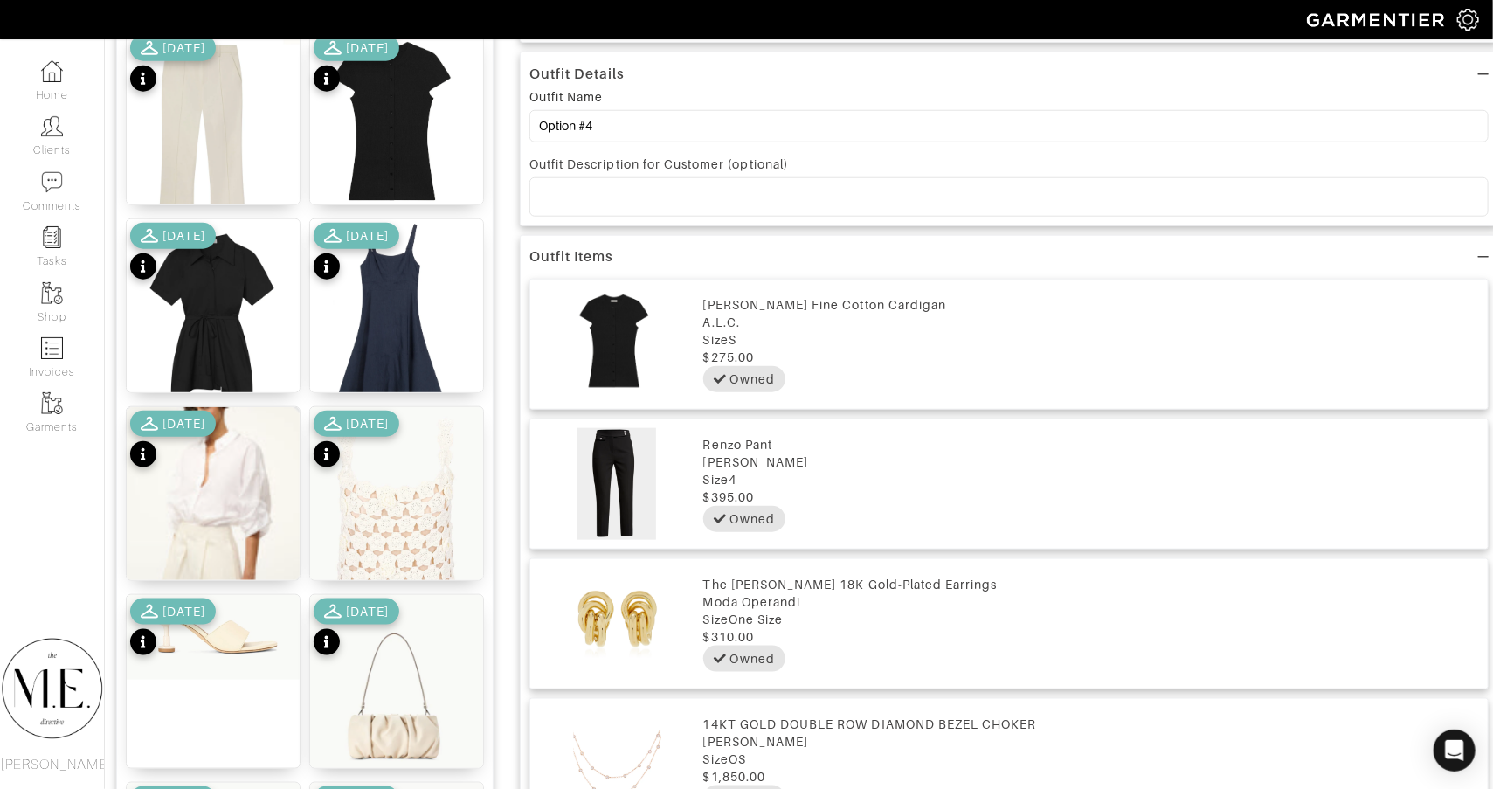
scroll to position [889, 2]
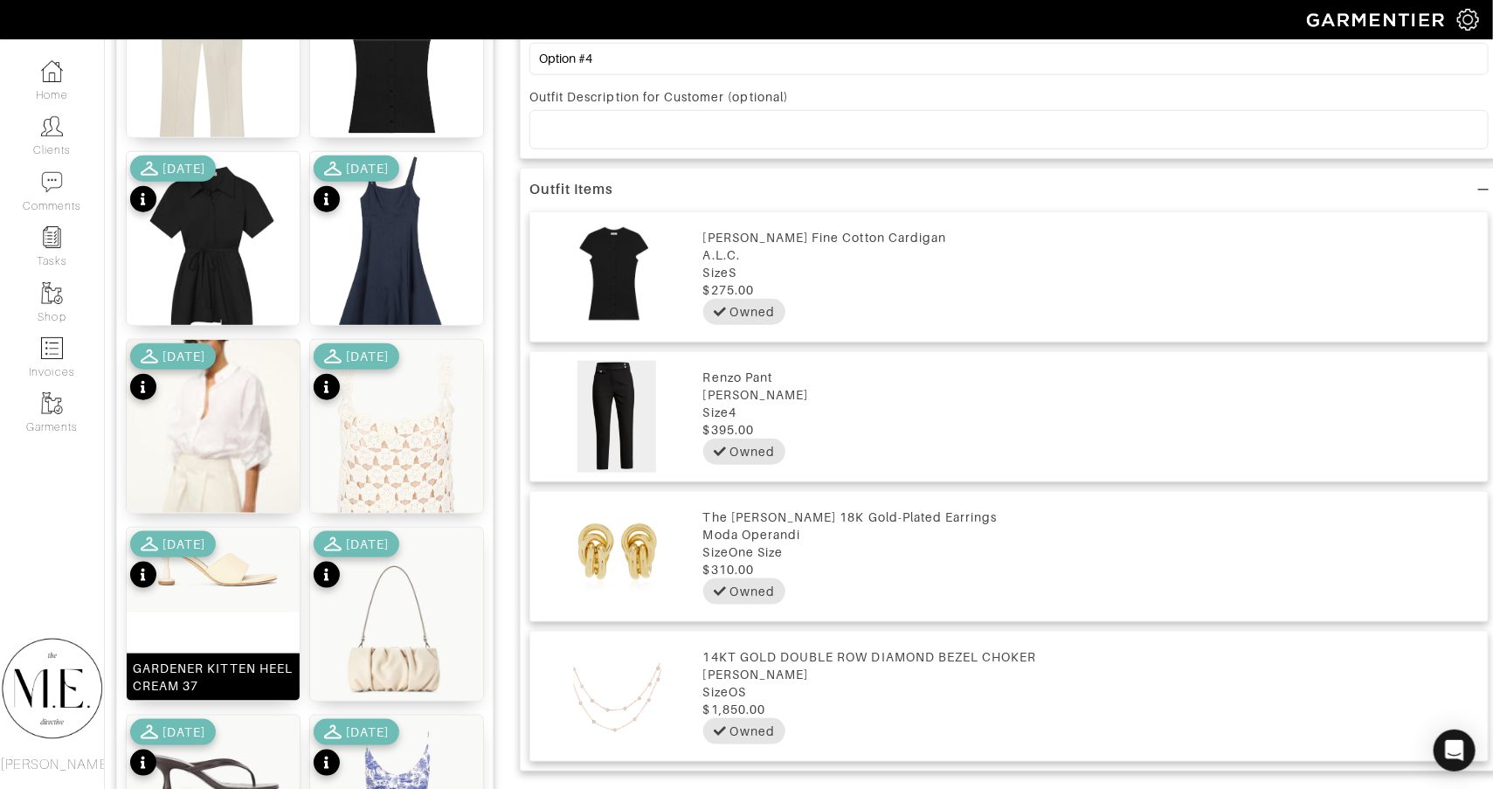
click at [259, 567] on img at bounding box center [213, 570] width 173 height 85
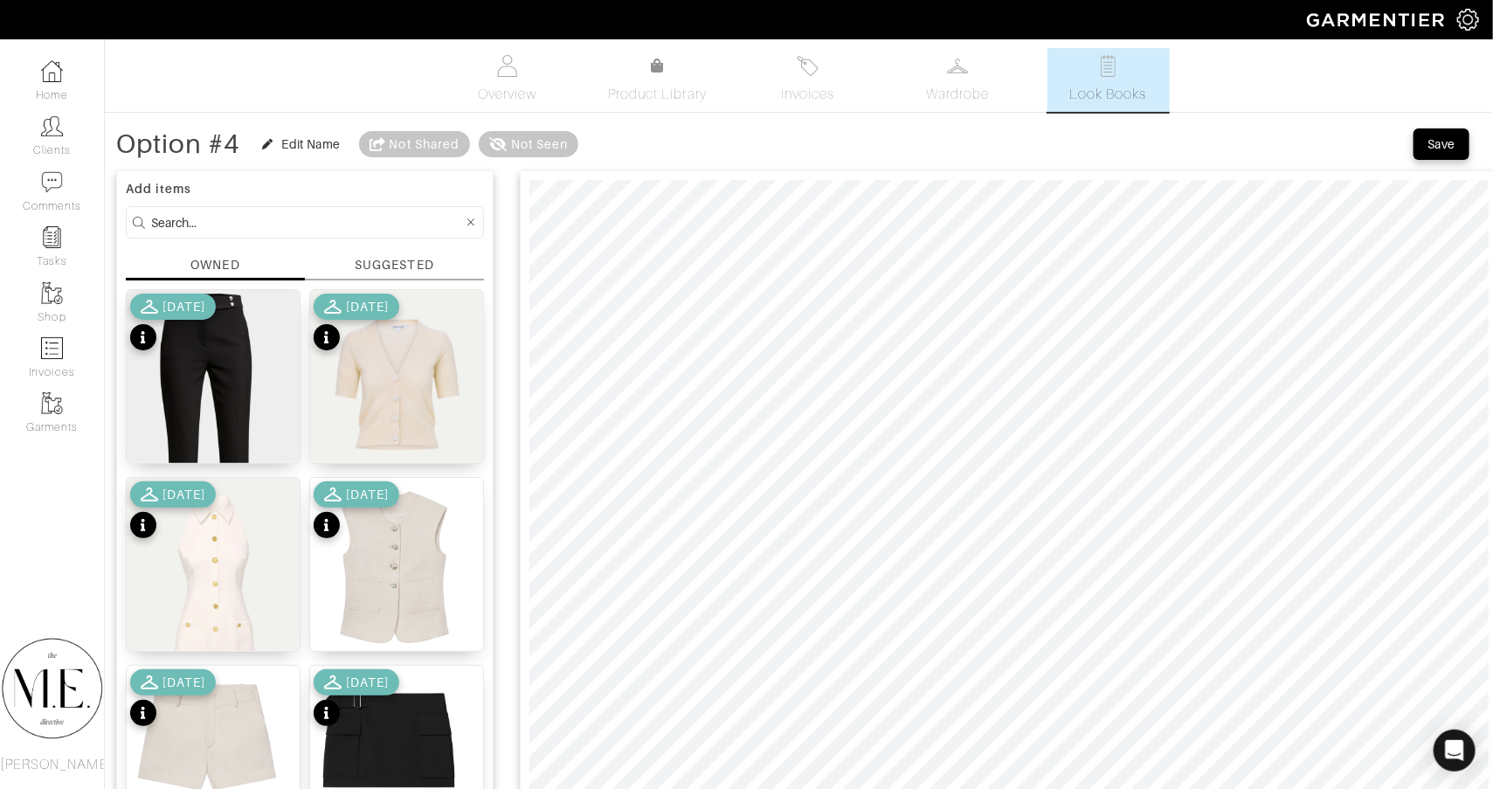
scroll to position [-1, 2]
click at [1432, 155] on button "Save" at bounding box center [1441, 143] width 56 height 31
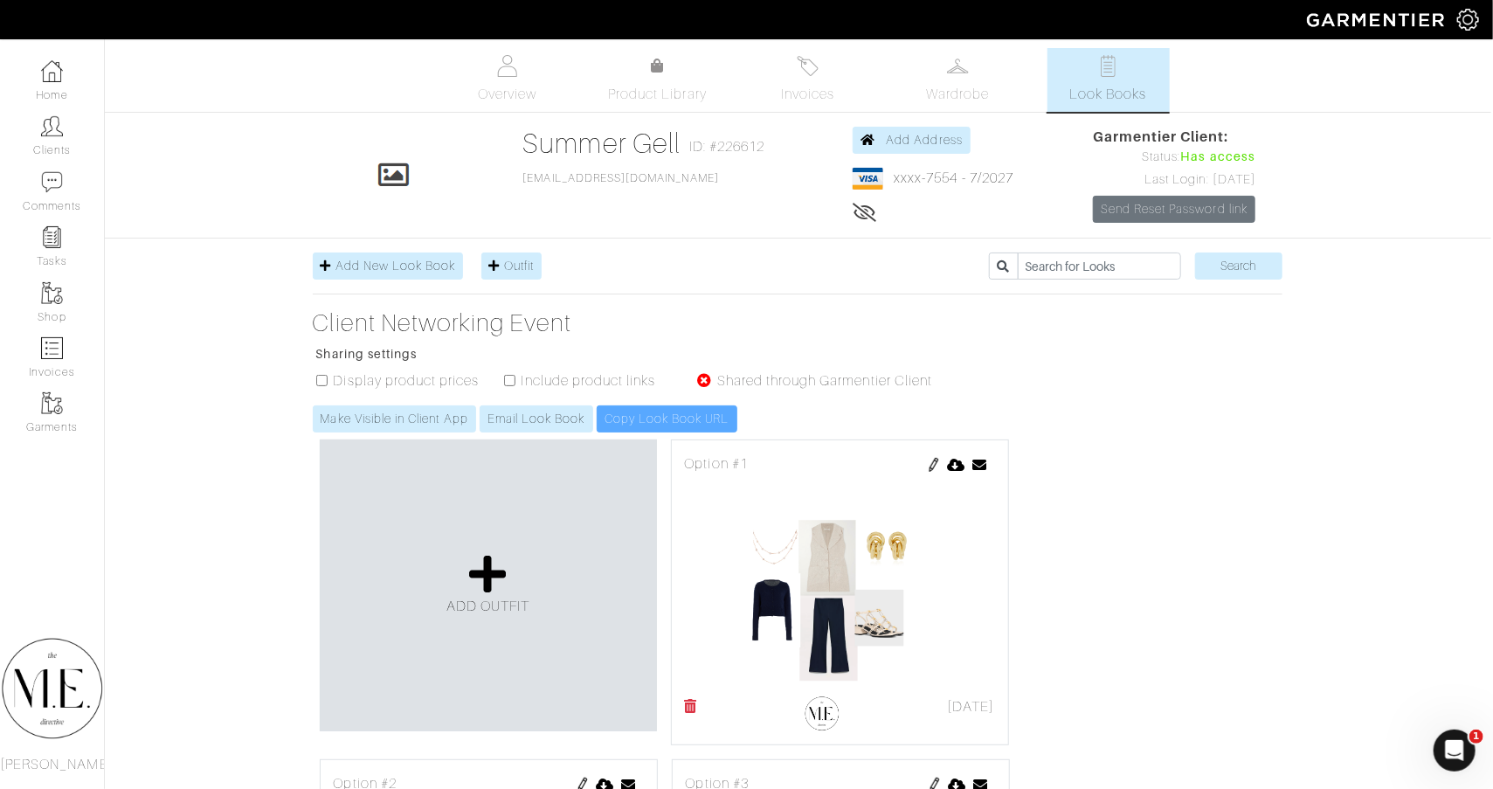
scroll to position [0, 2]
click at [935, 460] on img at bounding box center [934, 465] width 14 height 14
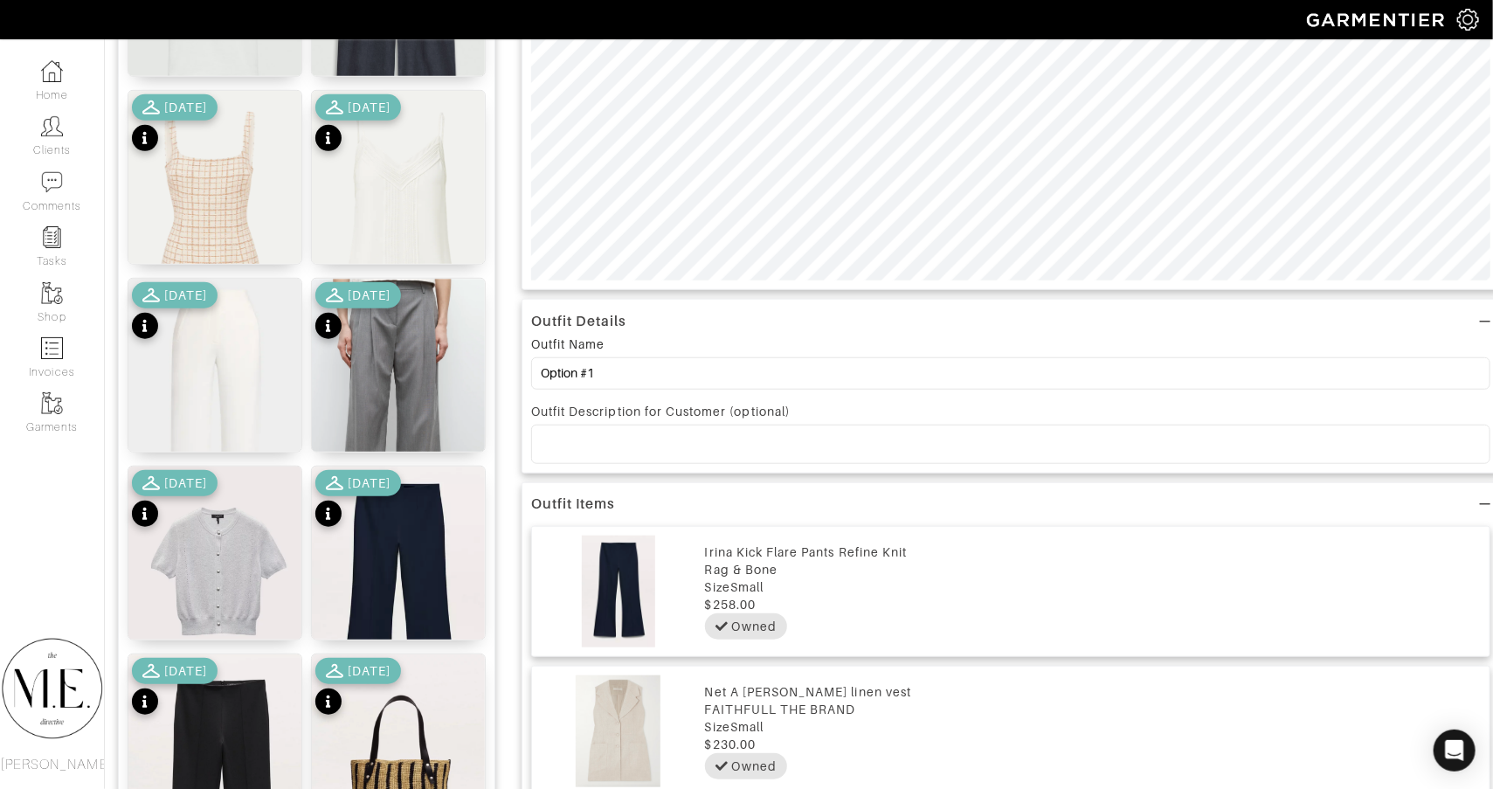
scroll to position [581, 0]
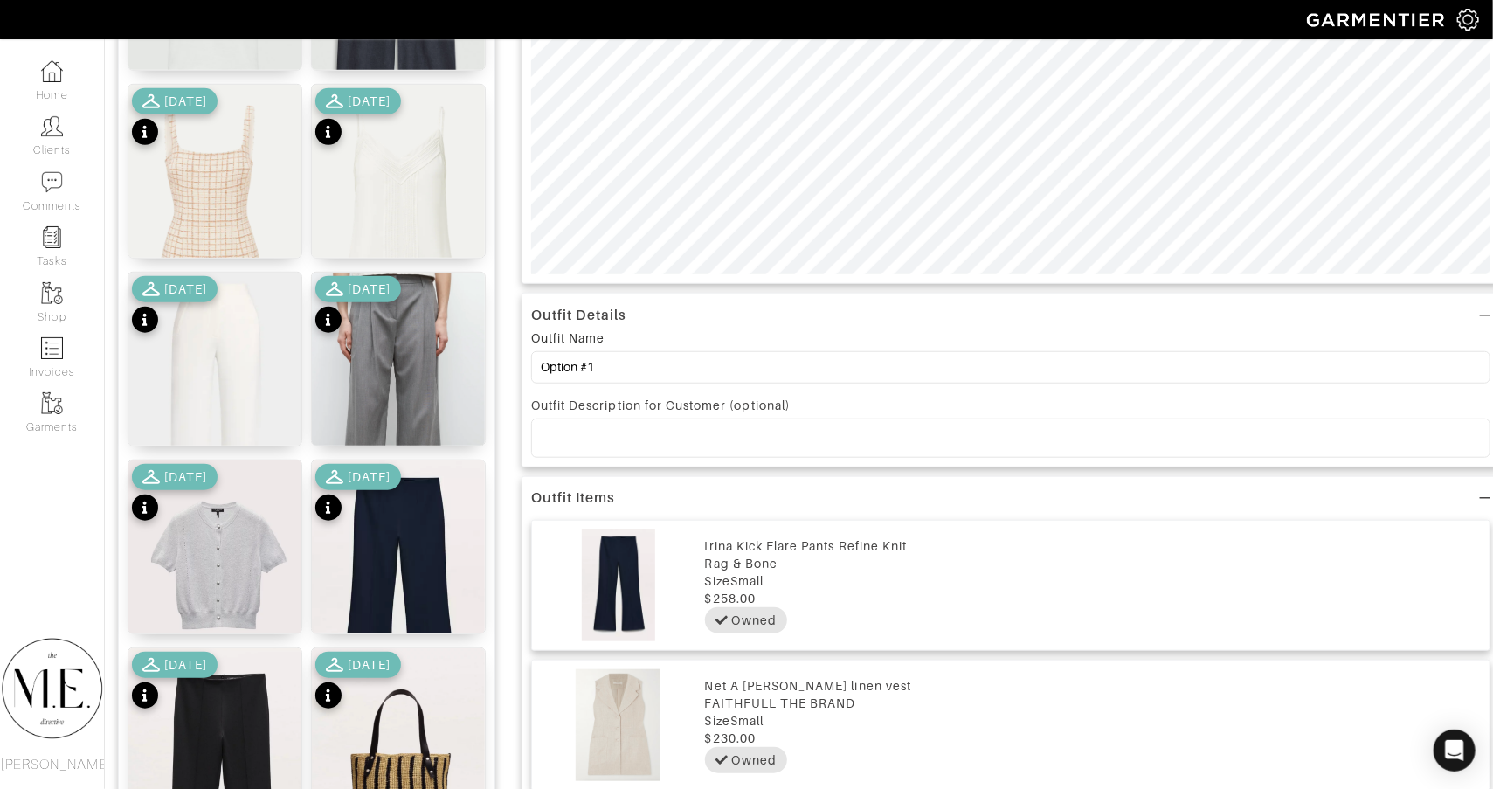
click at [334, 503] on div at bounding box center [328, 507] width 26 height 26
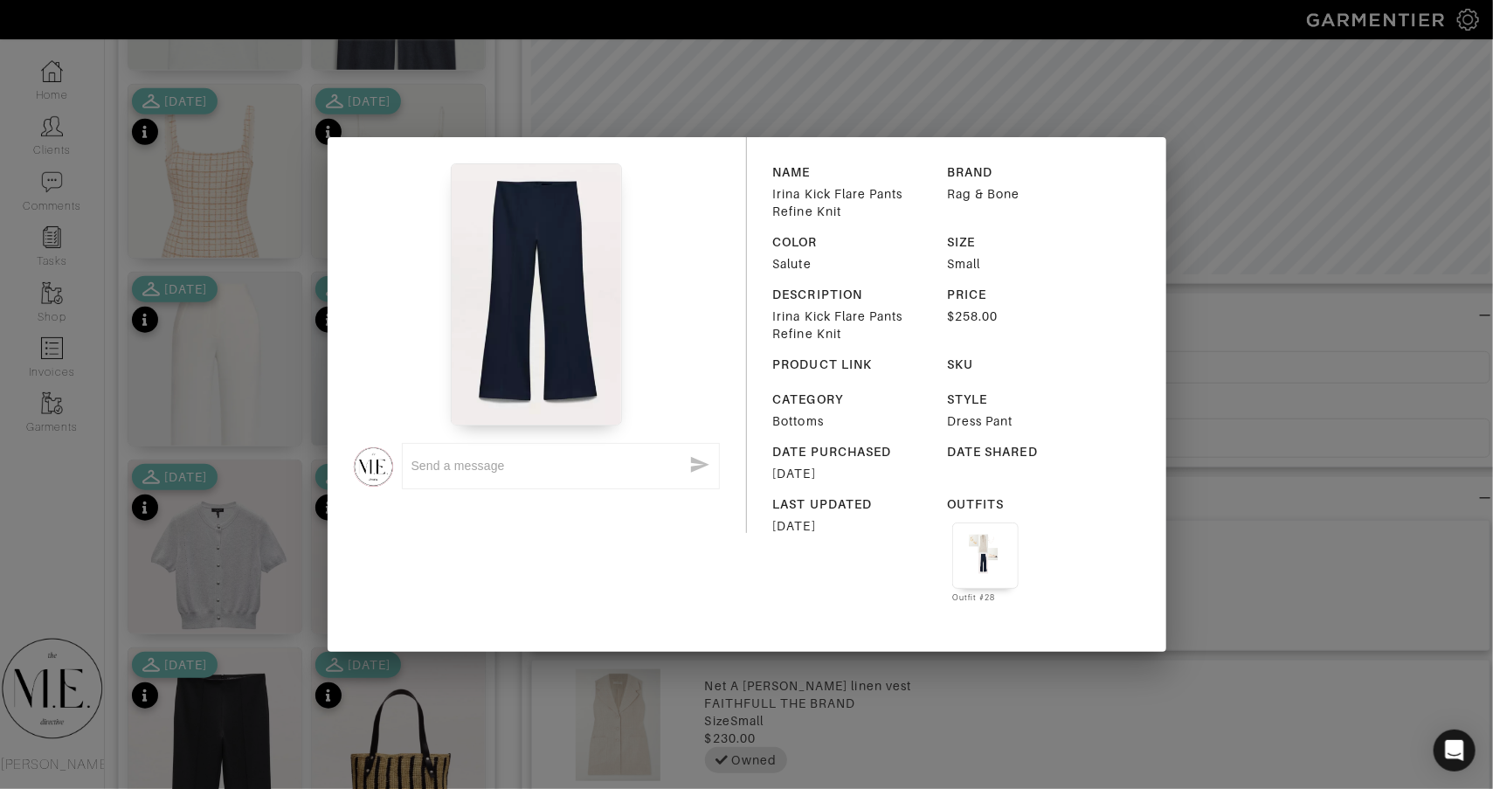
click at [331, 495] on div "x" at bounding box center [537, 335] width 419 height 396
click at [846, 82] on div "x NAME [PERSON_NAME] Flare Pants Refine Knit BRAND Rag & Bone COLOR Salute SIZE…" at bounding box center [746, 394] width 1493 height 789
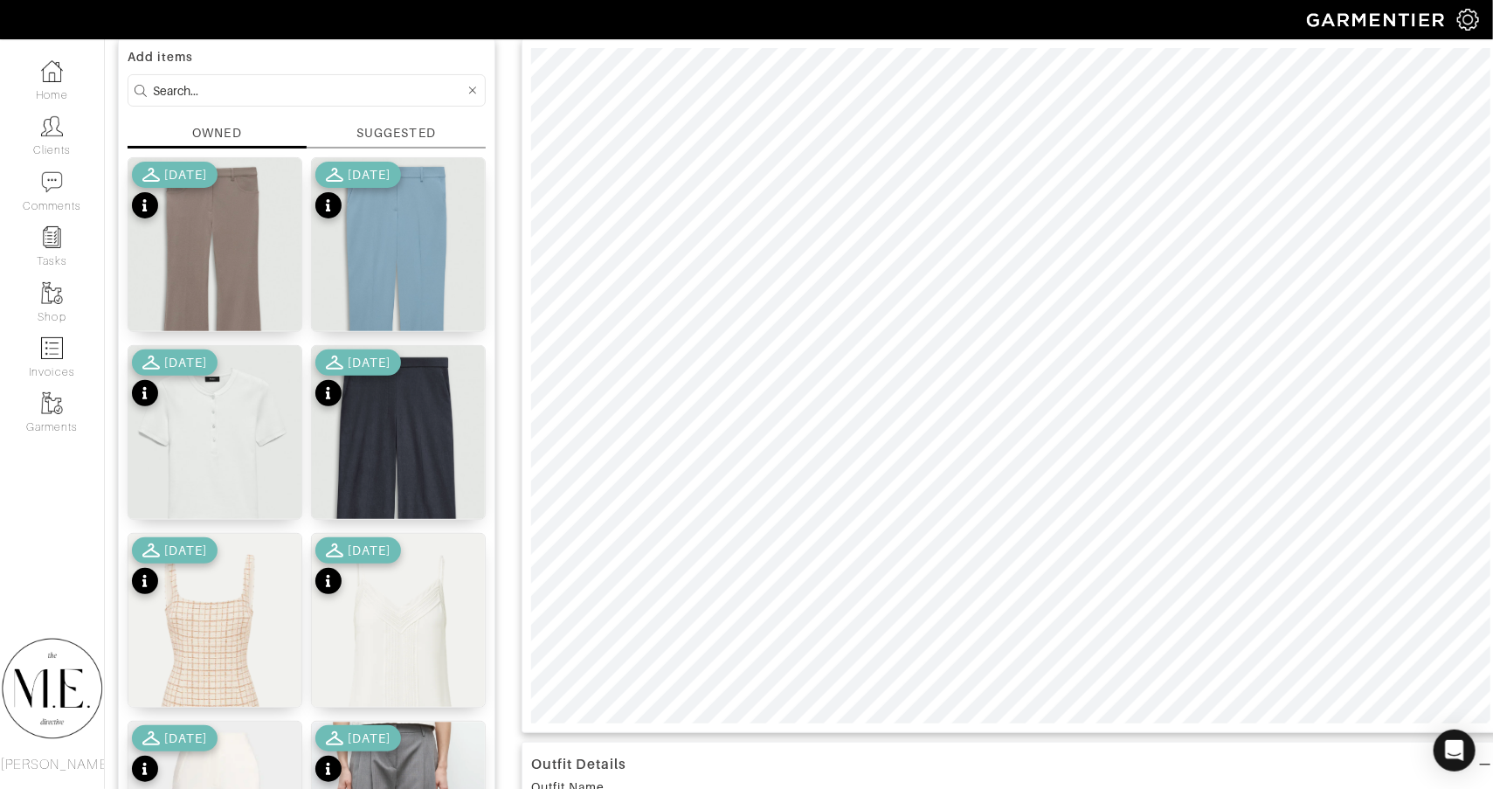
scroll to position [55, 0]
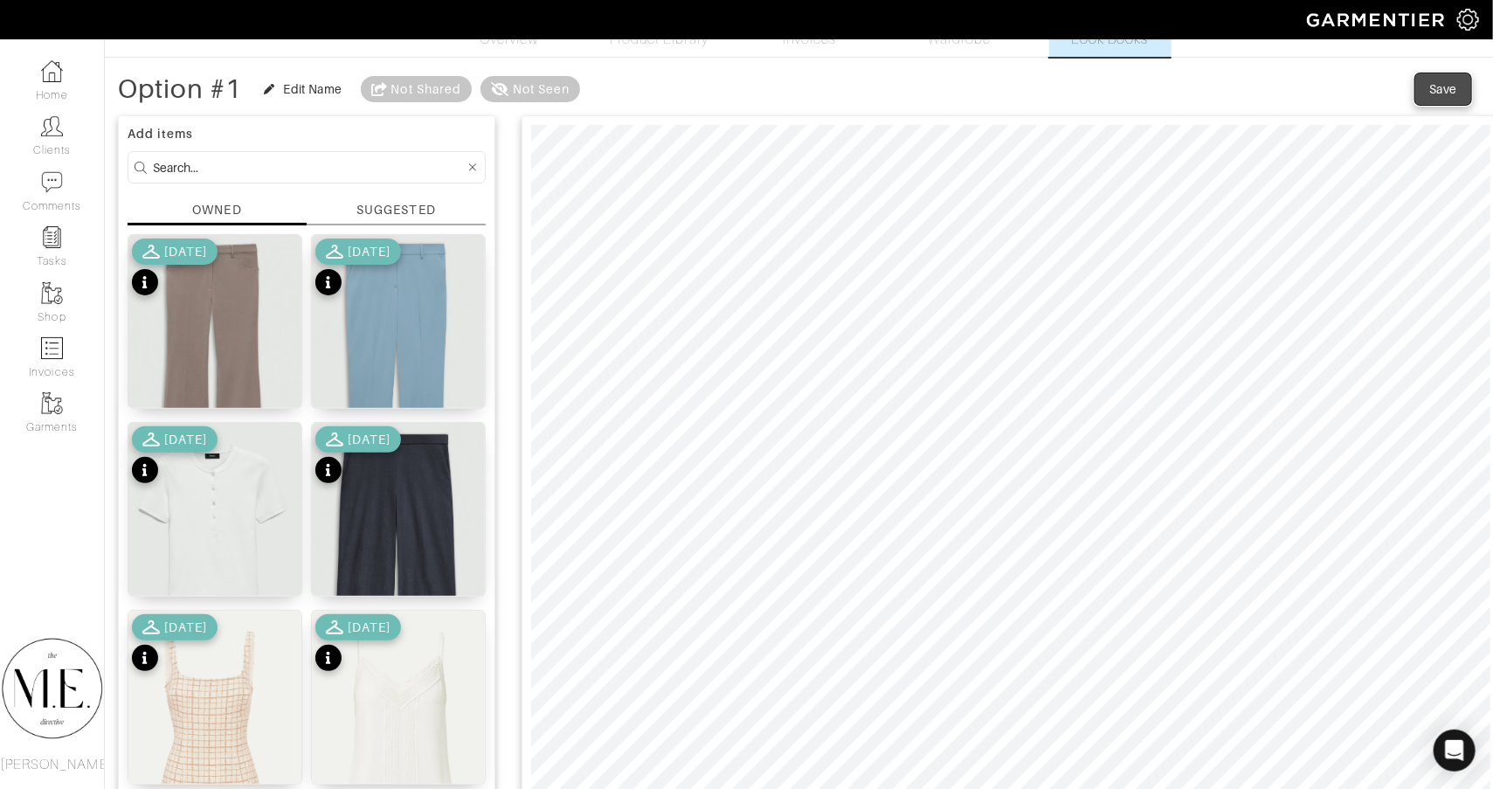
click at [1429, 86] on div "Save" at bounding box center [1443, 88] width 28 height 17
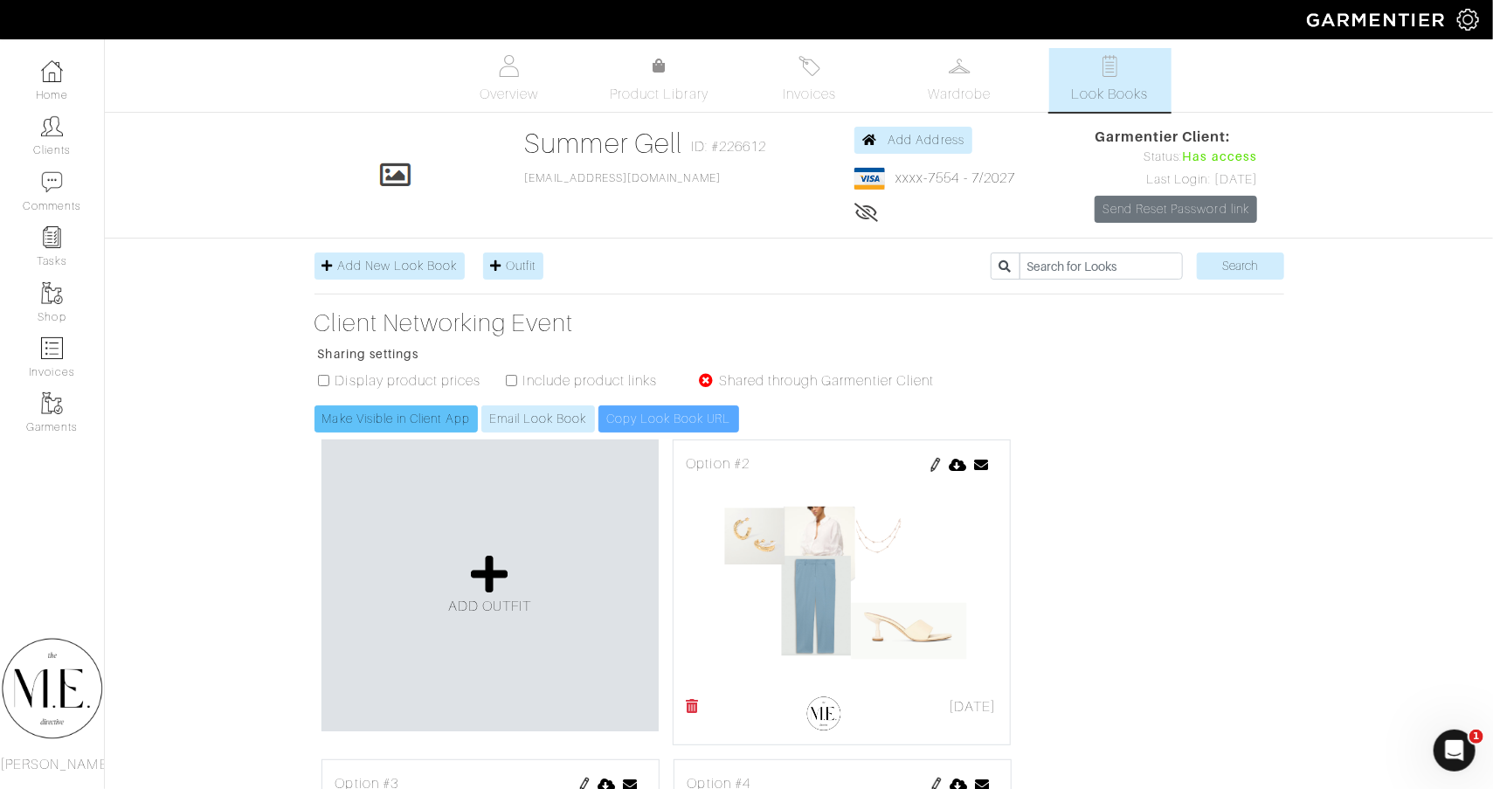
click at [401, 408] on link "Make Visible in Client App" at bounding box center [395, 418] width 163 height 27
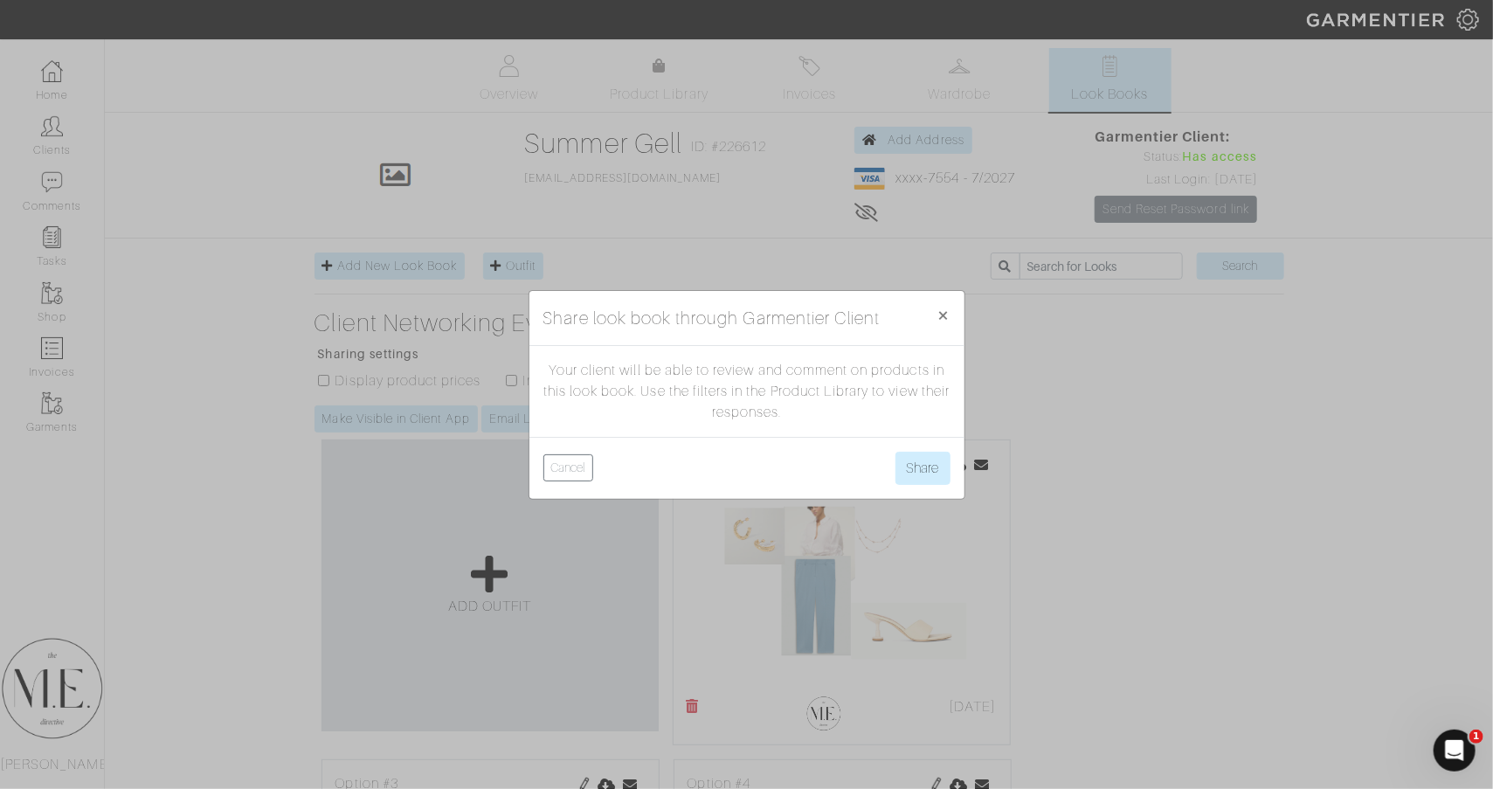
click at [917, 444] on div "Cancel Share" at bounding box center [746, 468] width 435 height 62
click at [916, 459] on button "Share" at bounding box center [922, 468] width 55 height 33
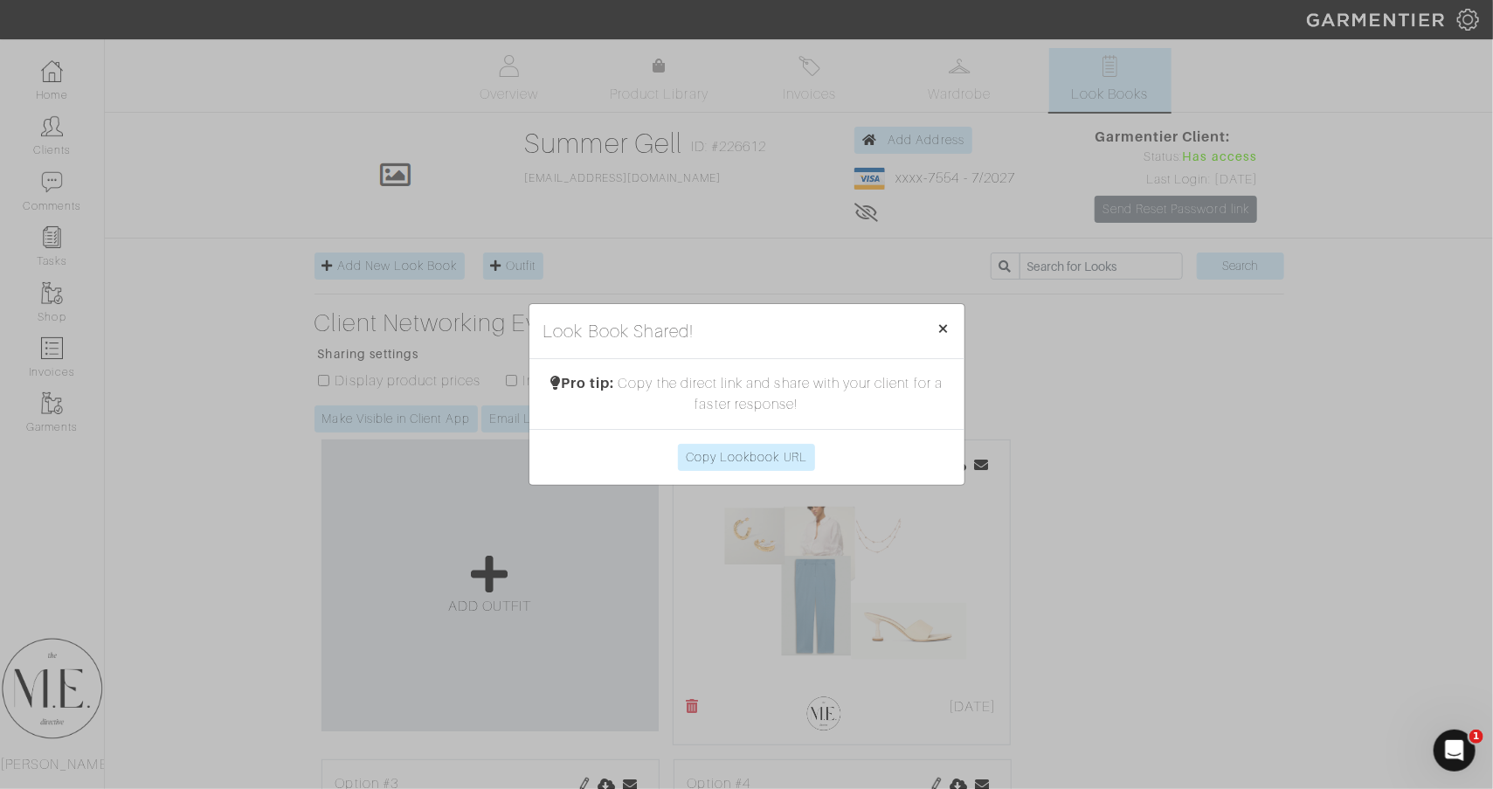
click at [934, 322] on button "× Close" at bounding box center [943, 328] width 41 height 49
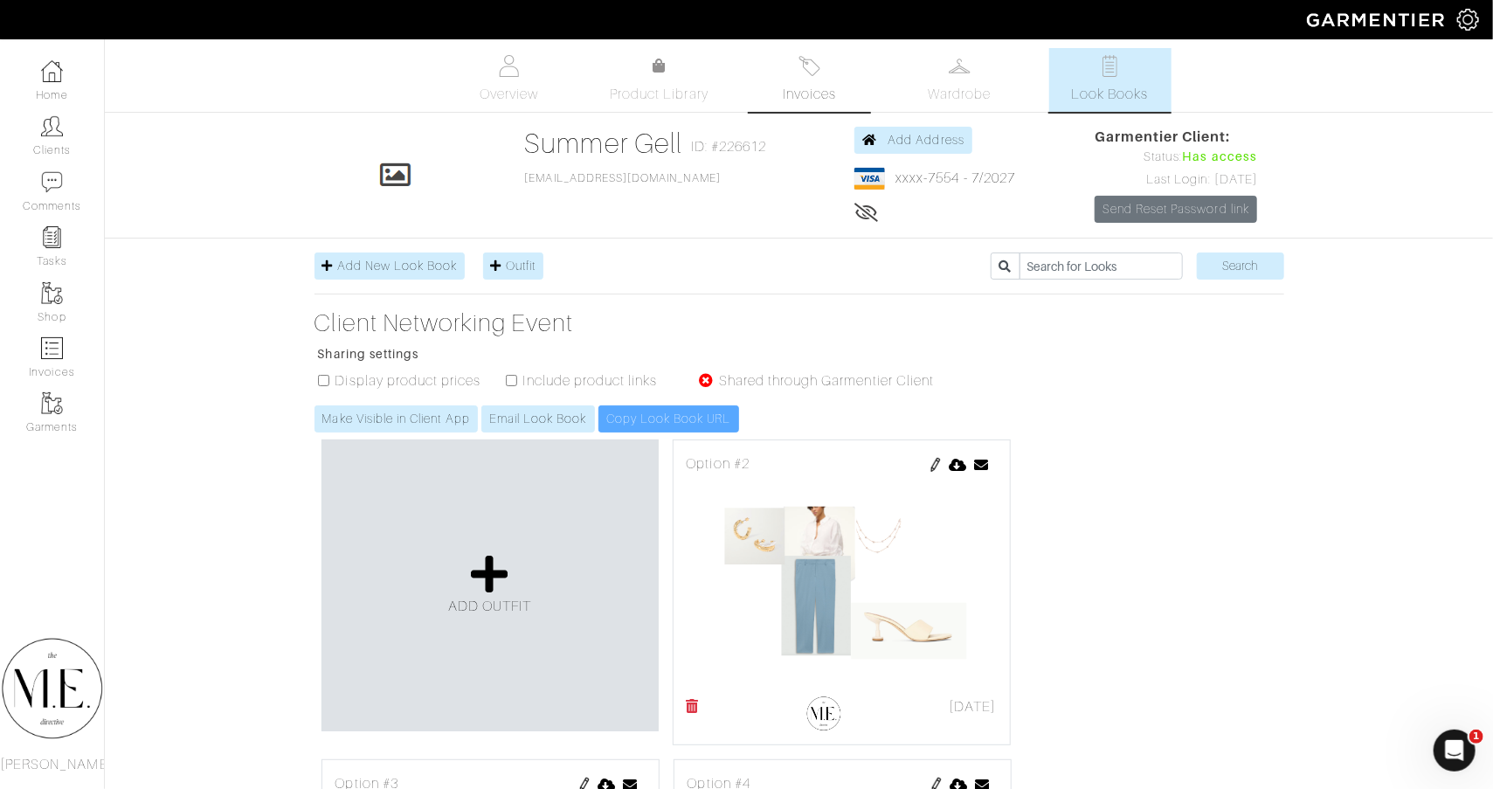
click at [819, 59] on img at bounding box center [809, 66] width 22 height 22
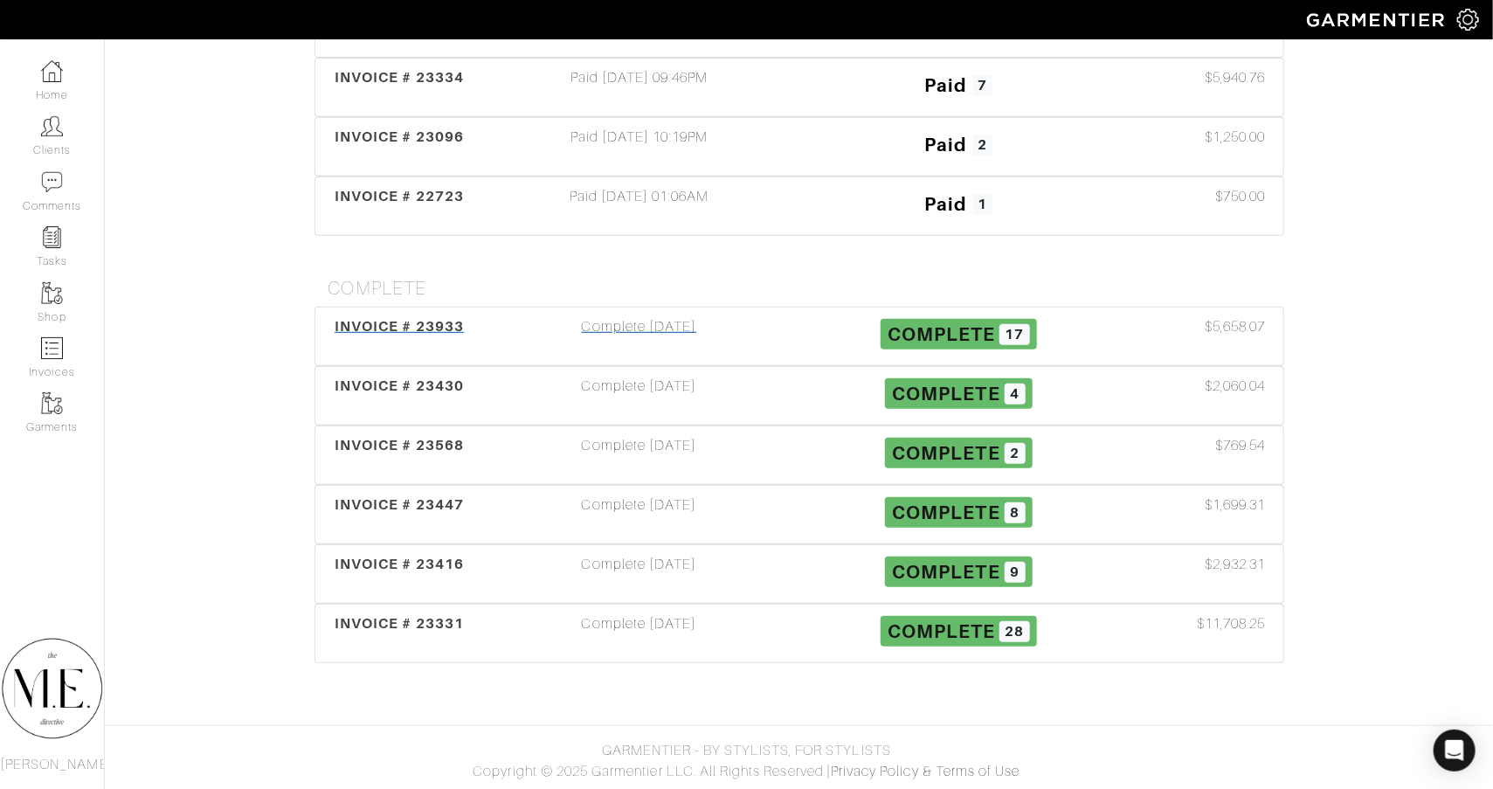
scroll to position [369, 0]
click at [677, 319] on div "Complete 06/16/25" at bounding box center [640, 336] width 320 height 40
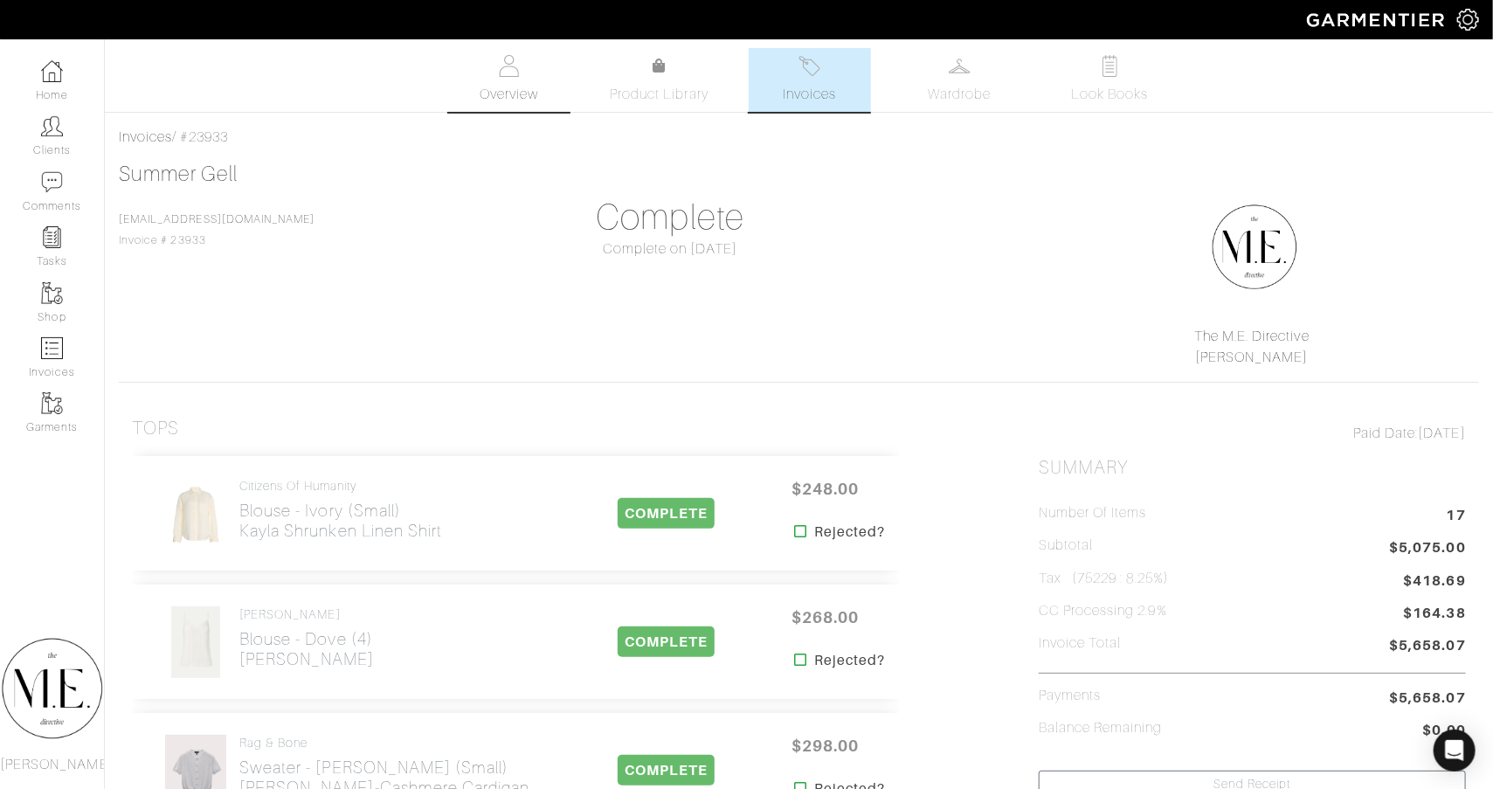
click at [525, 48] on link "Overview" at bounding box center [509, 80] width 122 height 64
click at [784, 67] on link "Invoices" at bounding box center [810, 80] width 122 height 64
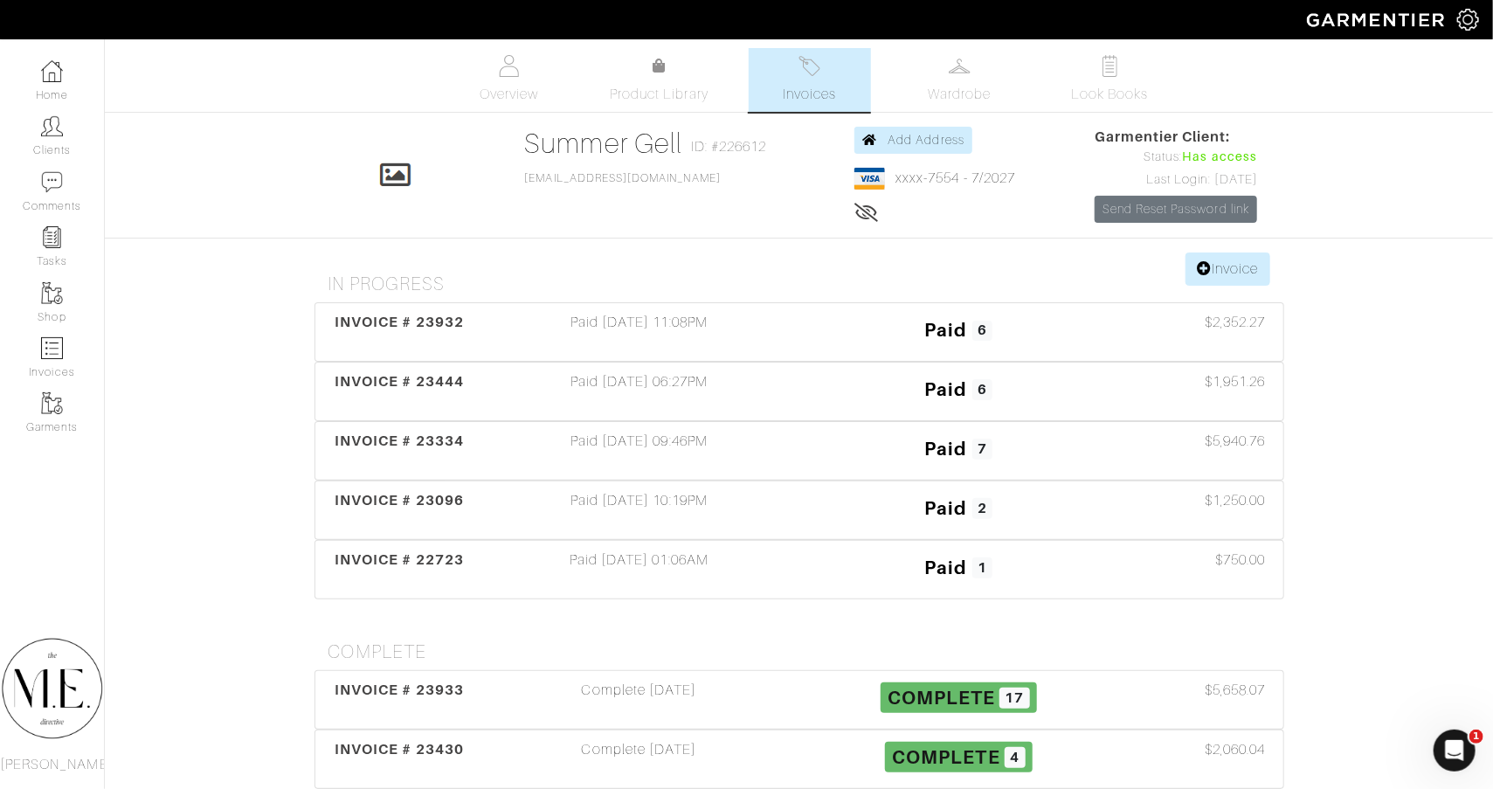
click at [863, 211] on icon at bounding box center [866, 212] width 24 height 14
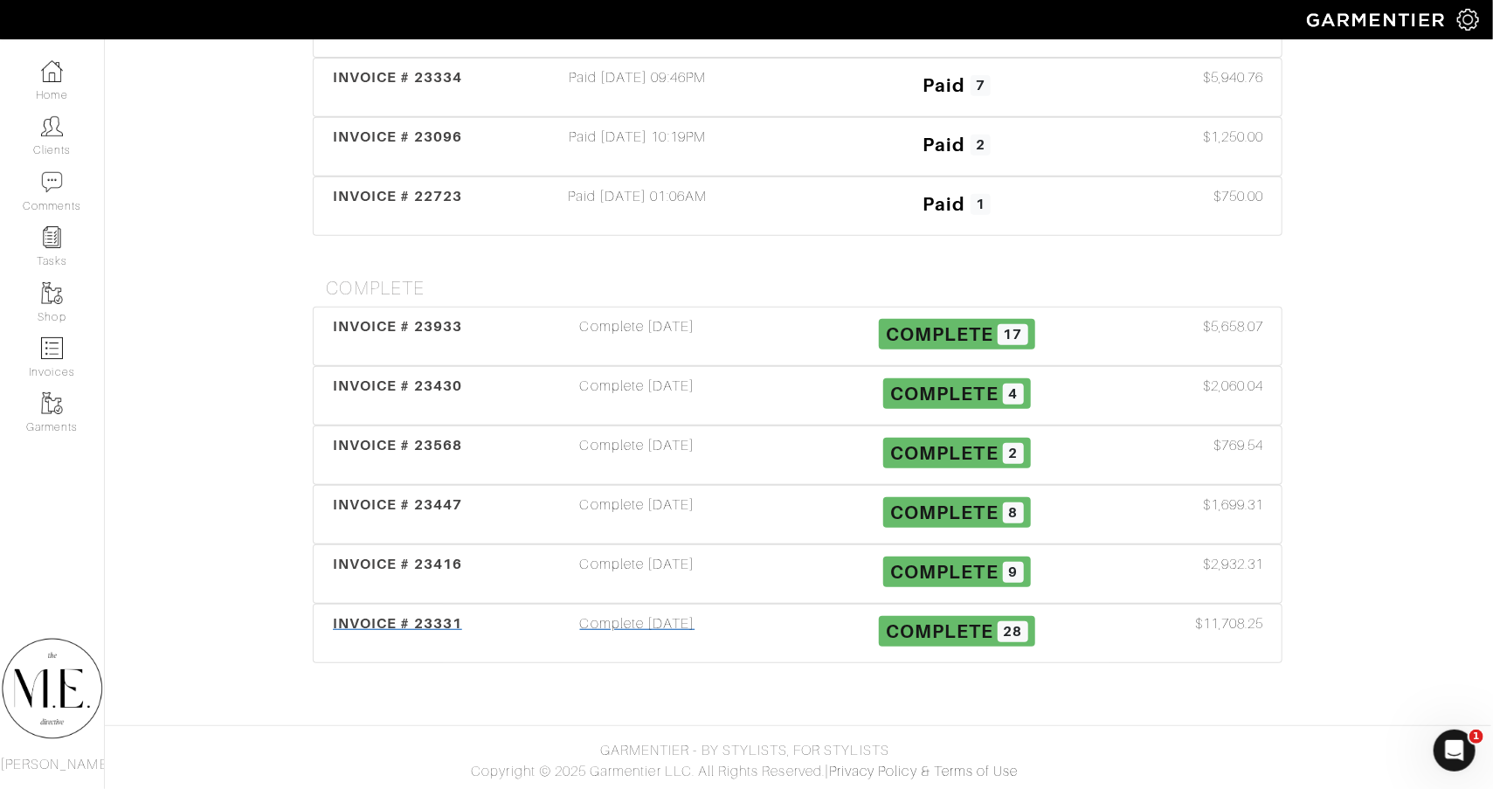
scroll to position [369, 2]
click at [666, 621] on div "Complete 04/27/25" at bounding box center [638, 633] width 320 height 40
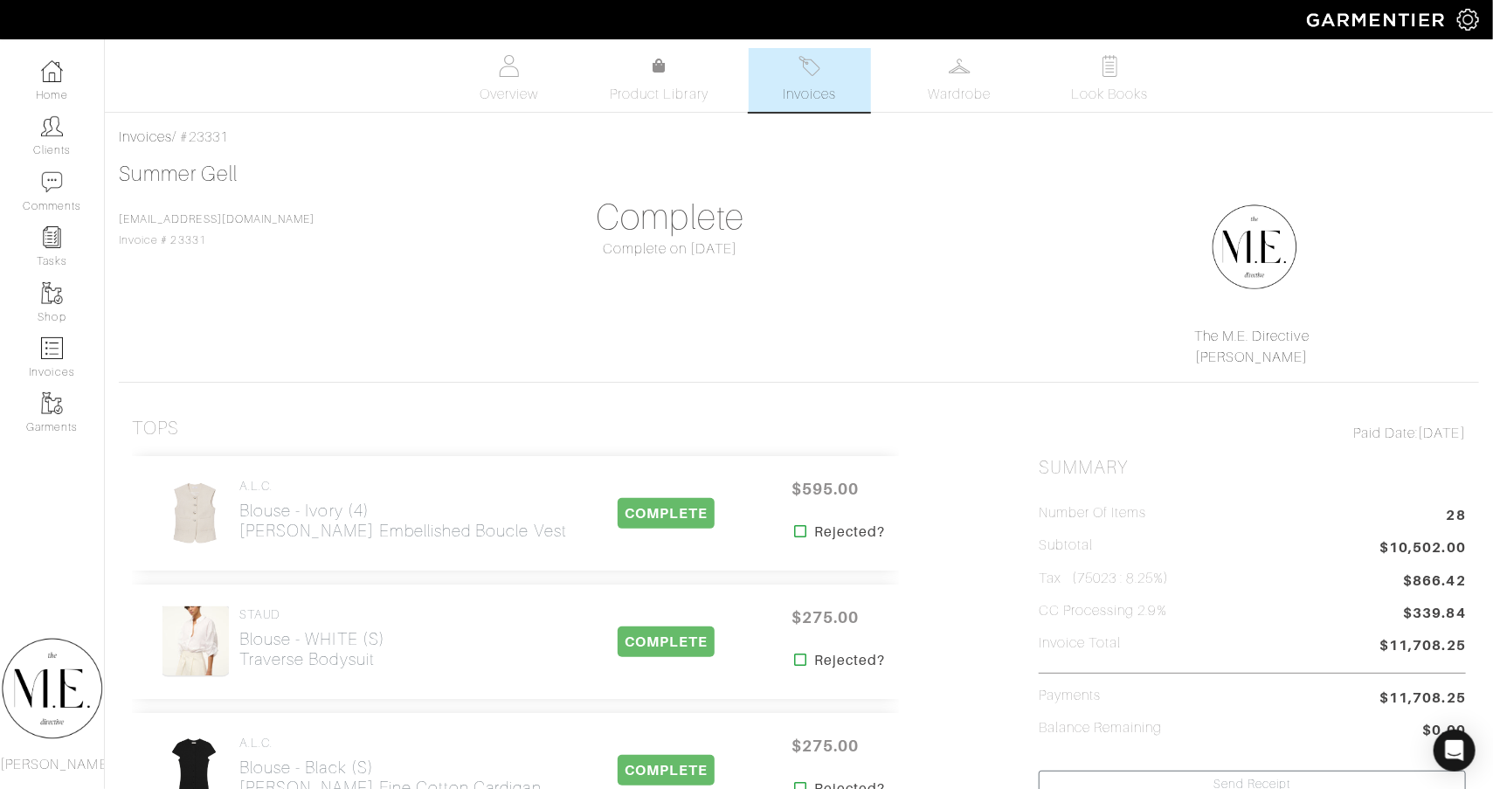
click at [848, 60] on link "Invoices" at bounding box center [810, 80] width 122 height 64
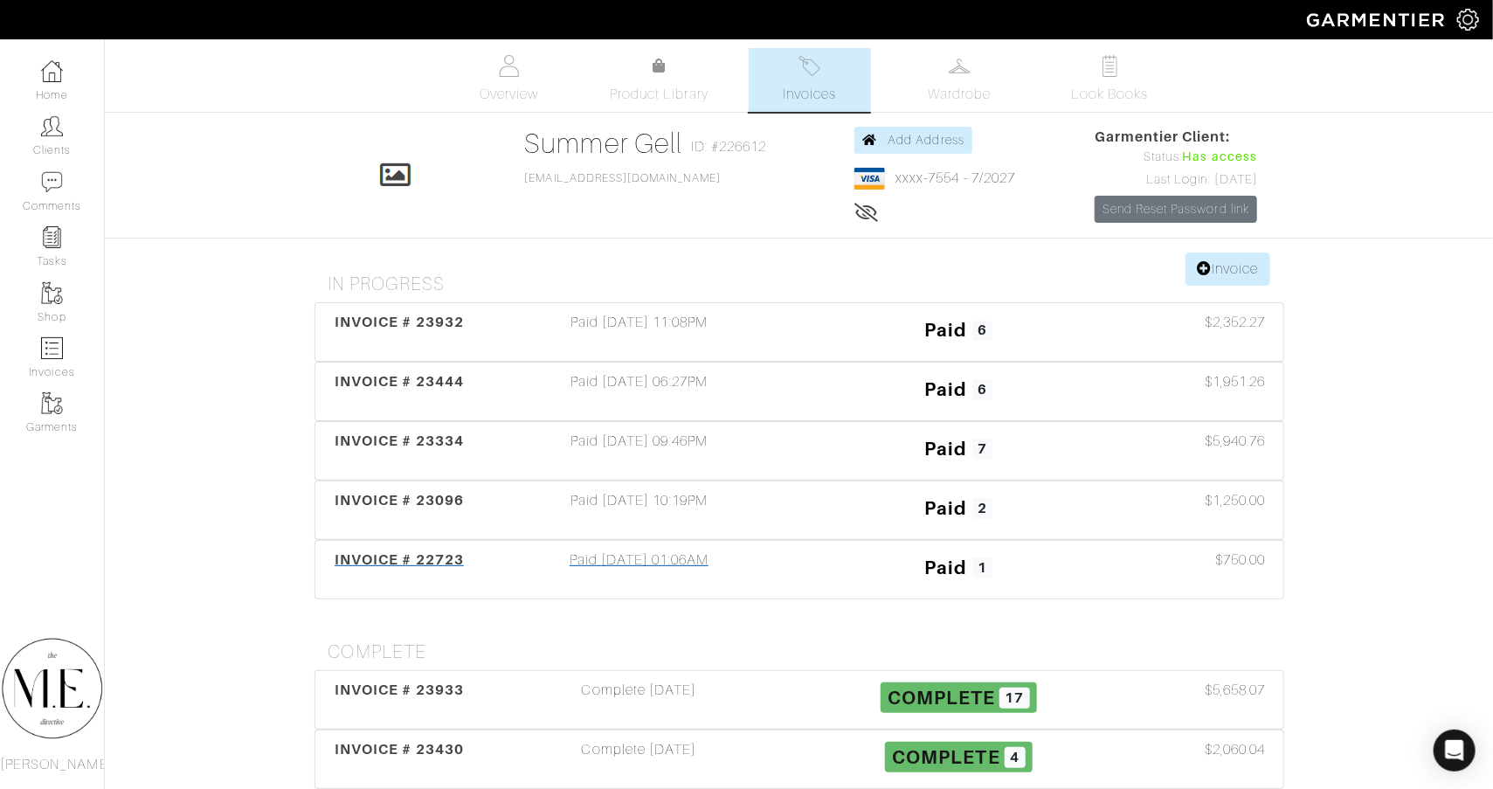
click at [648, 557] on div "Paid 03/04/25 01:06AM" at bounding box center [640, 569] width 320 height 40
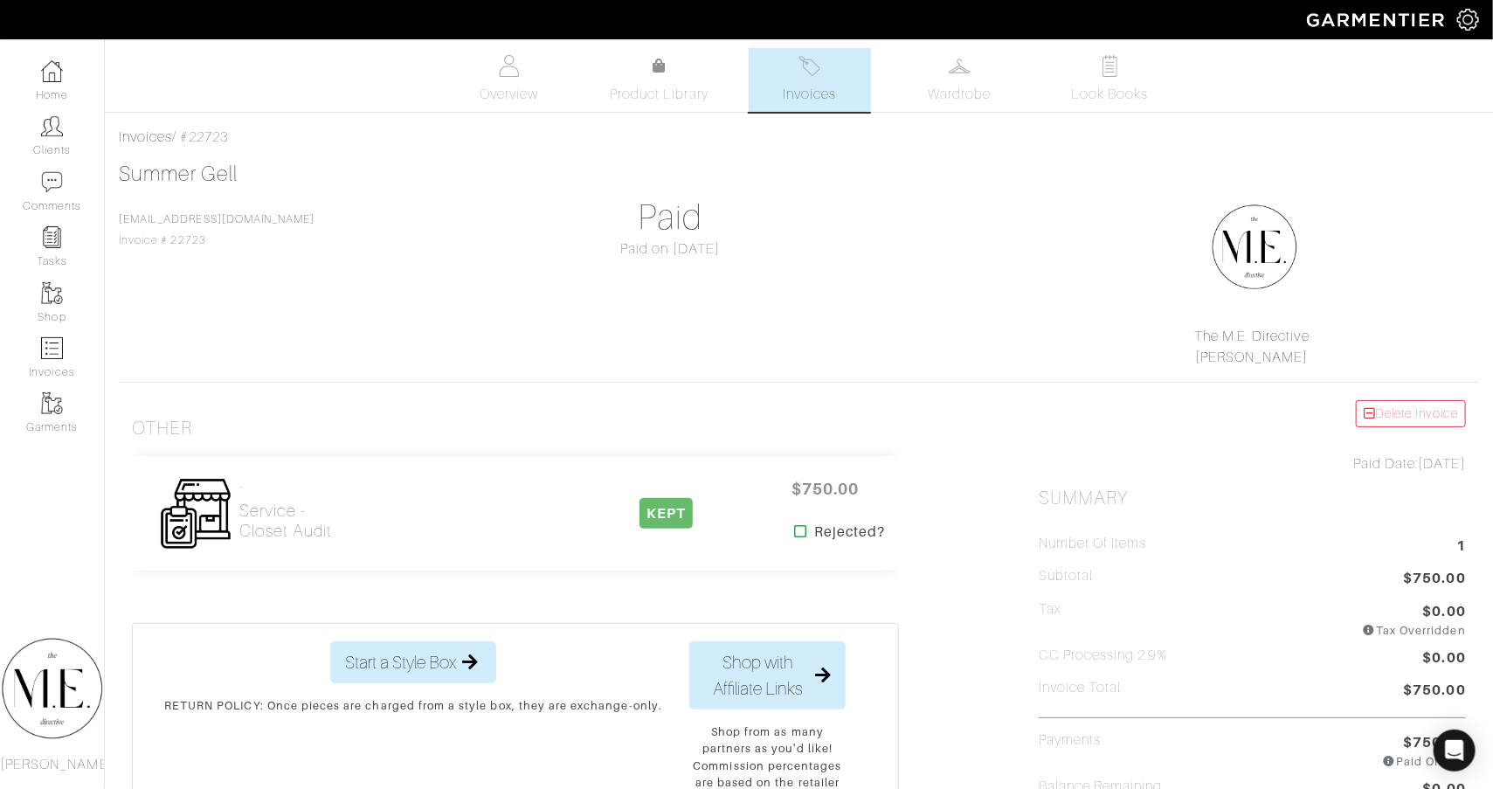
click at [783, 89] on span "Invoices" at bounding box center [809, 94] width 53 height 21
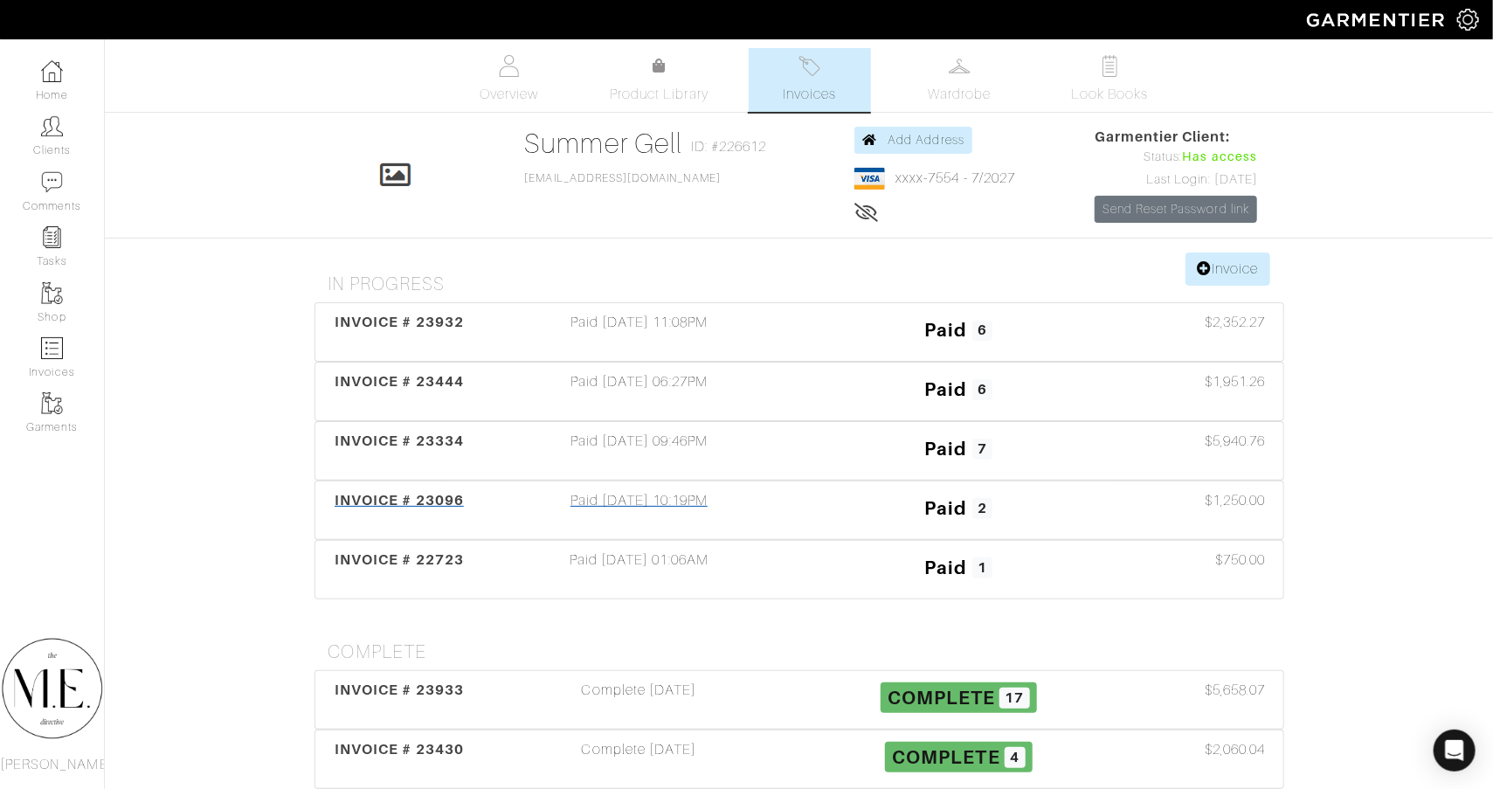
click at [659, 502] on div "Paid 04/15/25 10:19PM" at bounding box center [640, 510] width 320 height 40
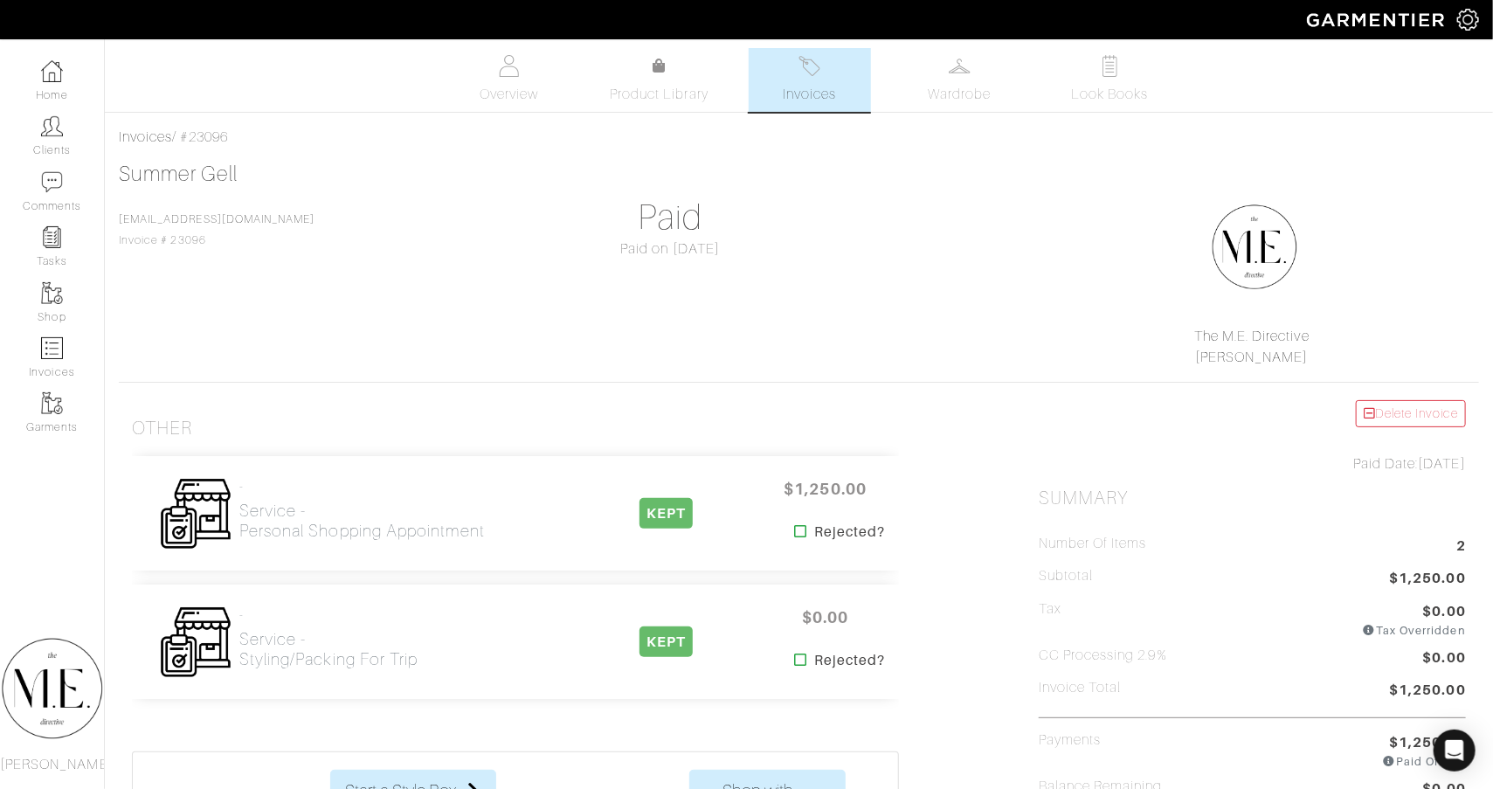
click at [812, 102] on span "Invoices" at bounding box center [809, 94] width 53 height 21
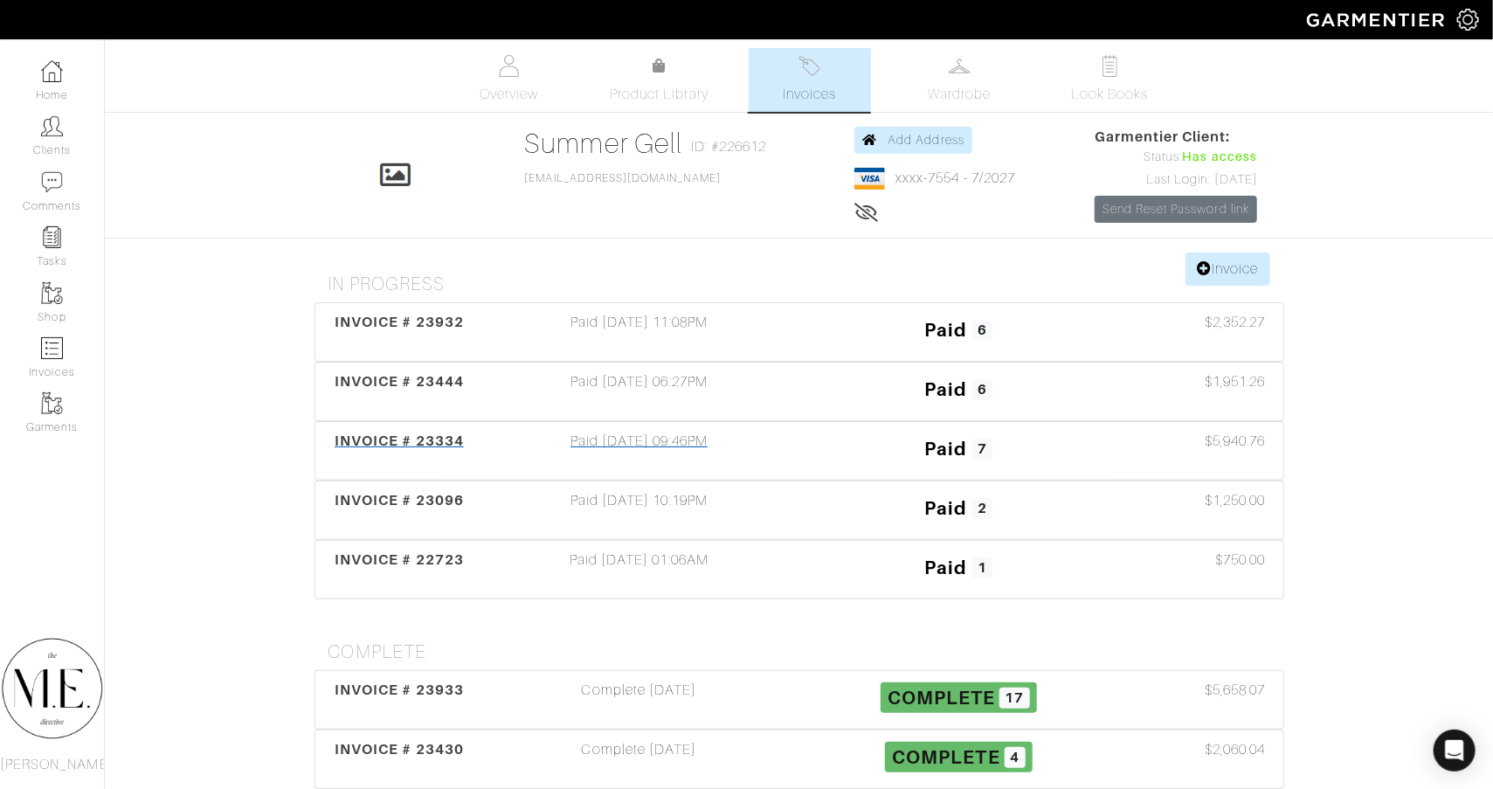
click at [666, 438] on div "Paid 04/28/25 09:46PM" at bounding box center [640, 451] width 320 height 40
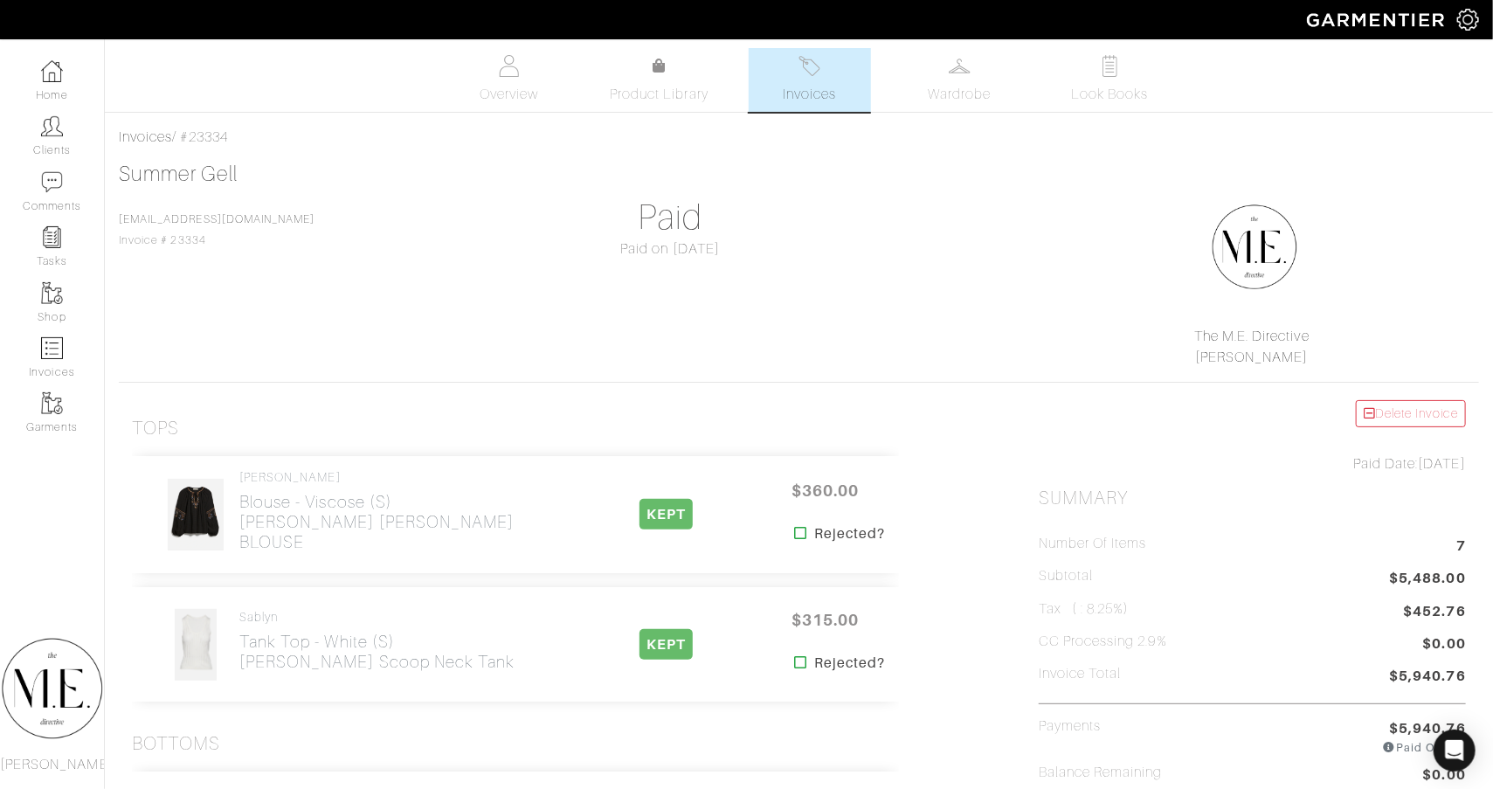
click at [812, 80] on link "Invoices" at bounding box center [810, 80] width 122 height 64
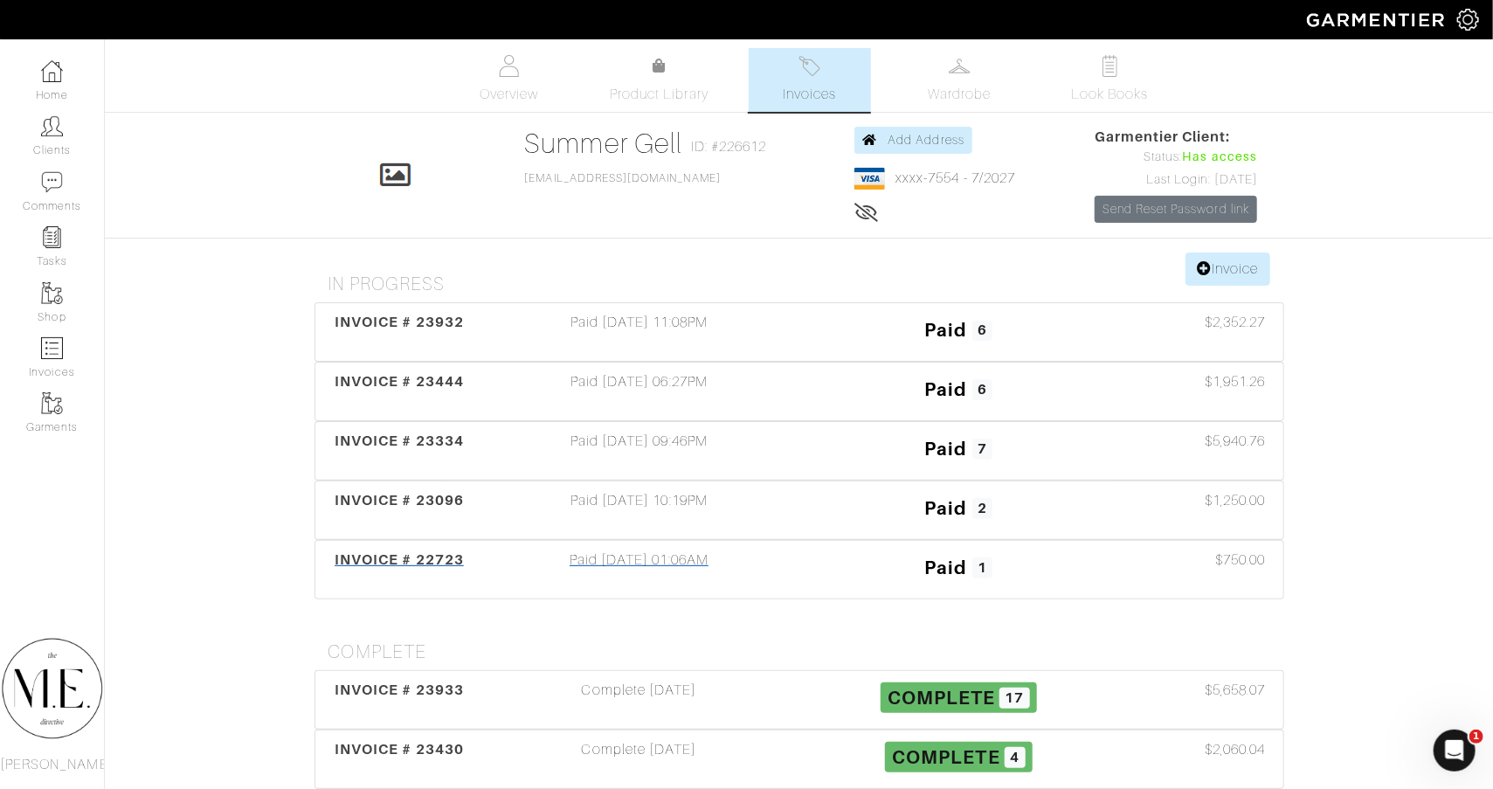
click at [565, 563] on div "Paid 03/04/25 01:06AM" at bounding box center [640, 569] width 320 height 40
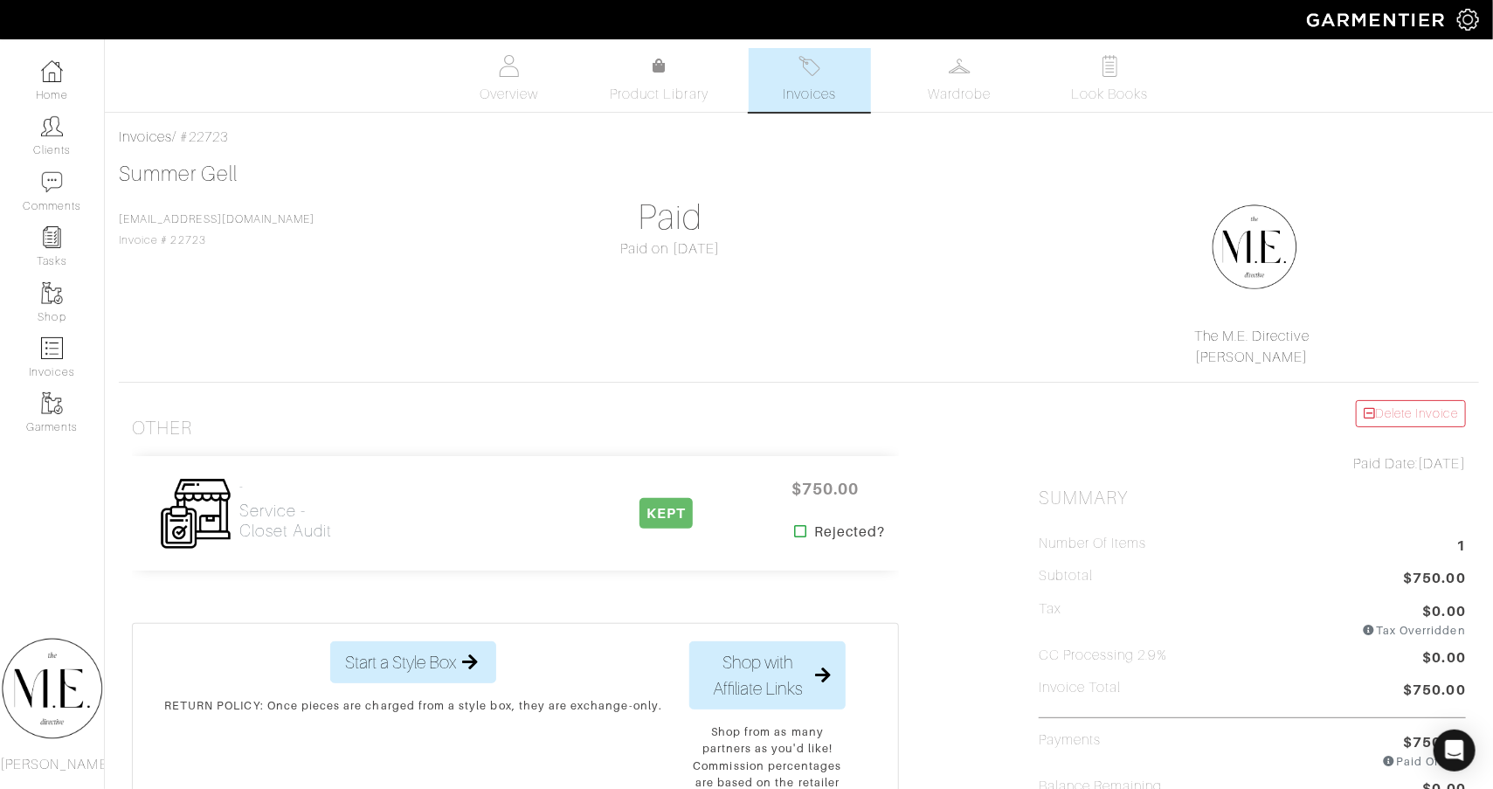
click at [830, 44] on div "Company Settings Manage Subscription My Profile Stylists Sign Out Home Clients …" at bounding box center [746, 598] width 1493 height 1196
click at [825, 66] on link "Invoices" at bounding box center [810, 80] width 122 height 64
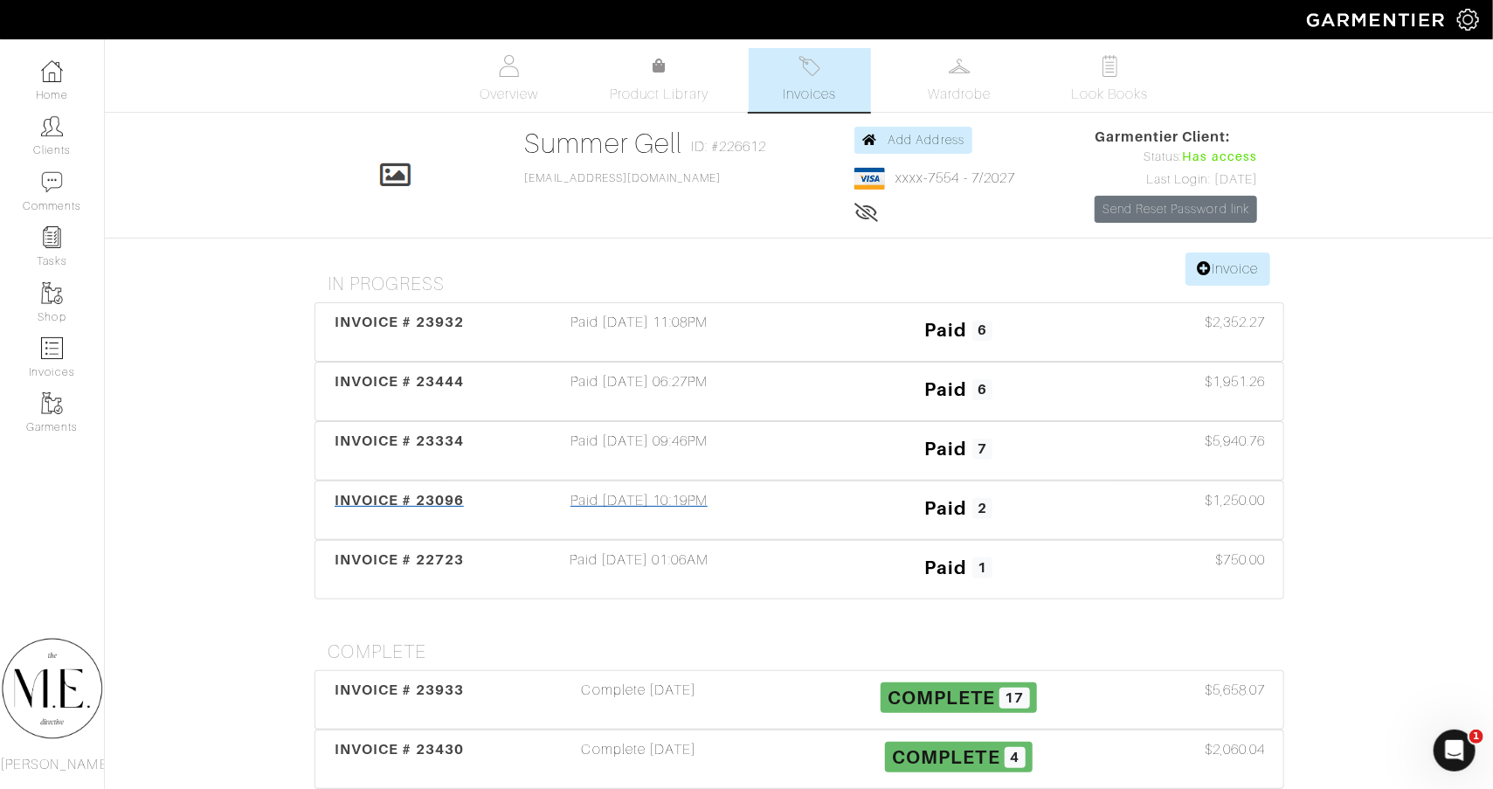
click at [673, 485] on div "INVOICE # 23096 Paid 04/15/25 10:19PM Paid 2 $1,250.00" at bounding box center [799, 510] width 968 height 58
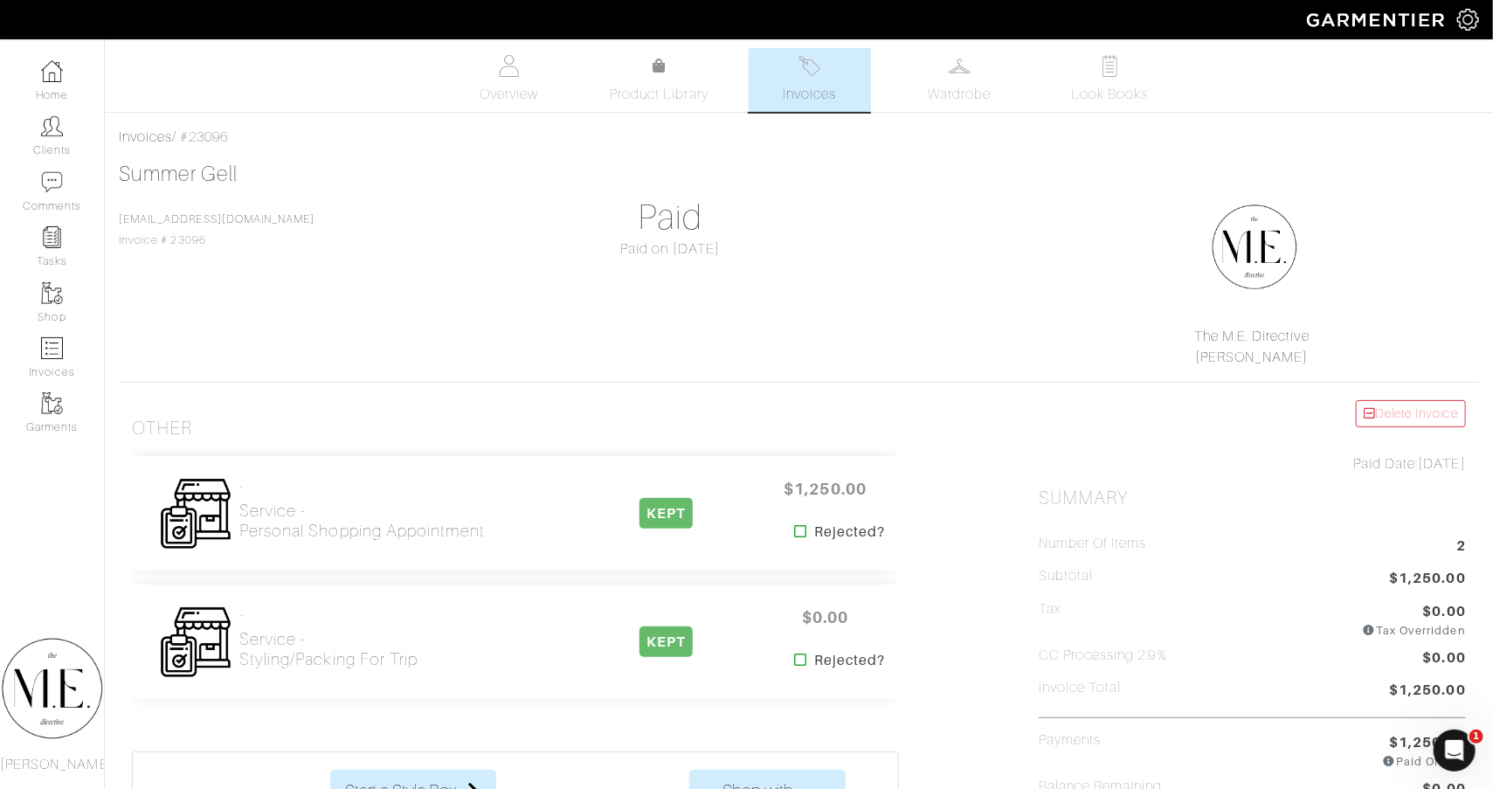
click at [814, 65] on img at bounding box center [809, 66] width 22 height 22
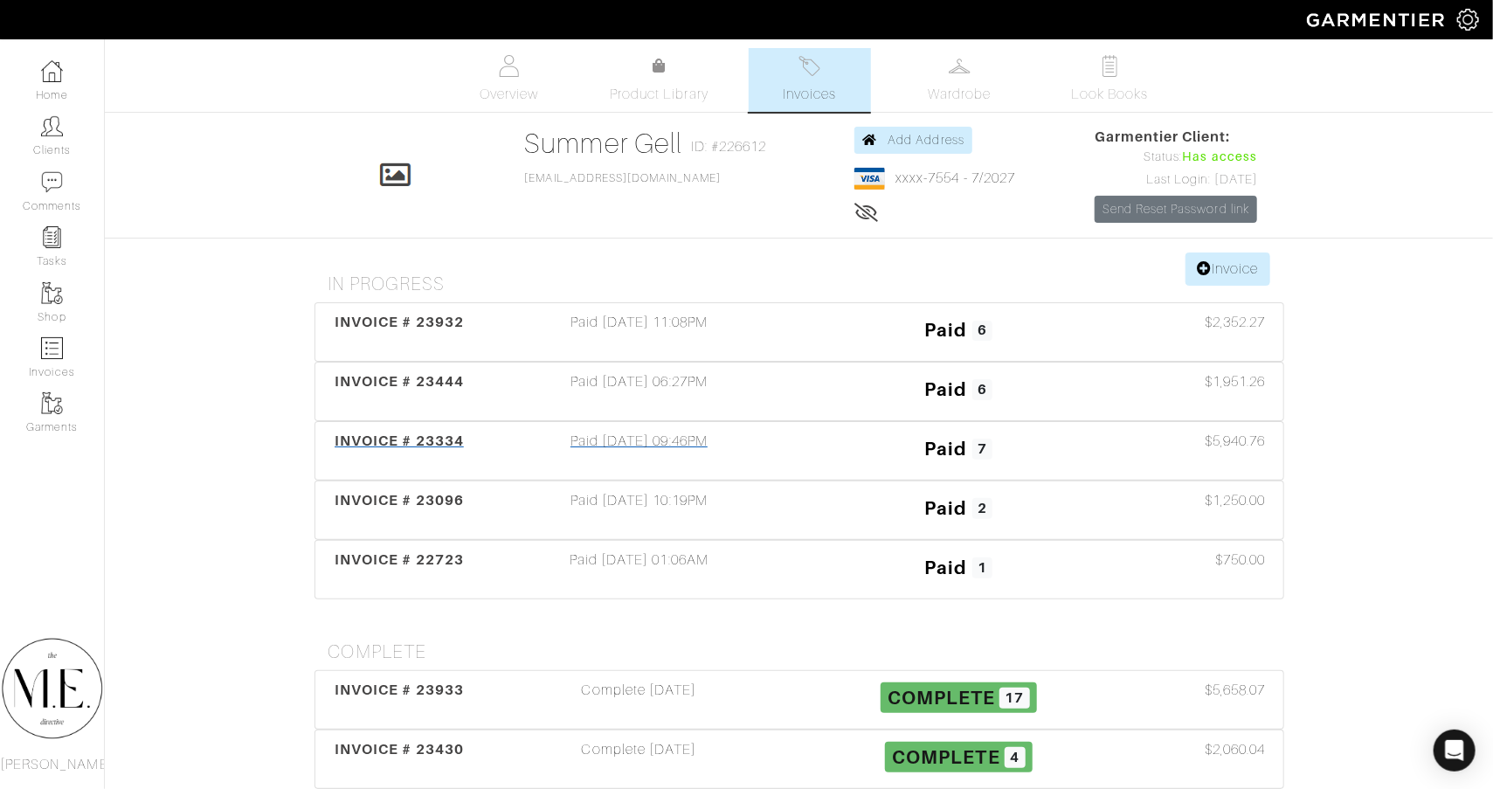
click at [656, 445] on div "Paid 04/28/25 09:46PM" at bounding box center [640, 451] width 320 height 40
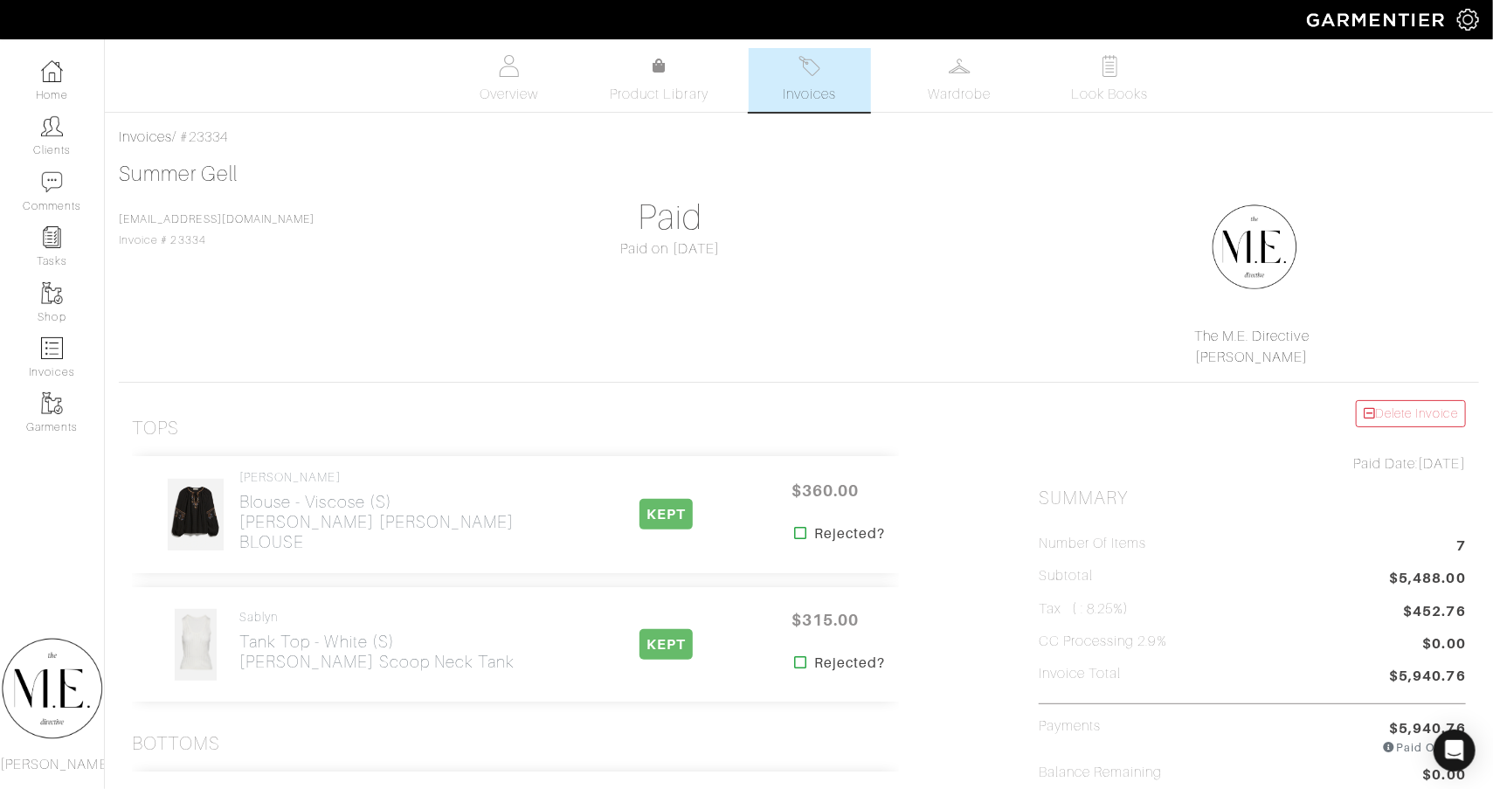
scroll to position [-2, 0]
click at [822, 79] on link "Invoices" at bounding box center [810, 80] width 122 height 64
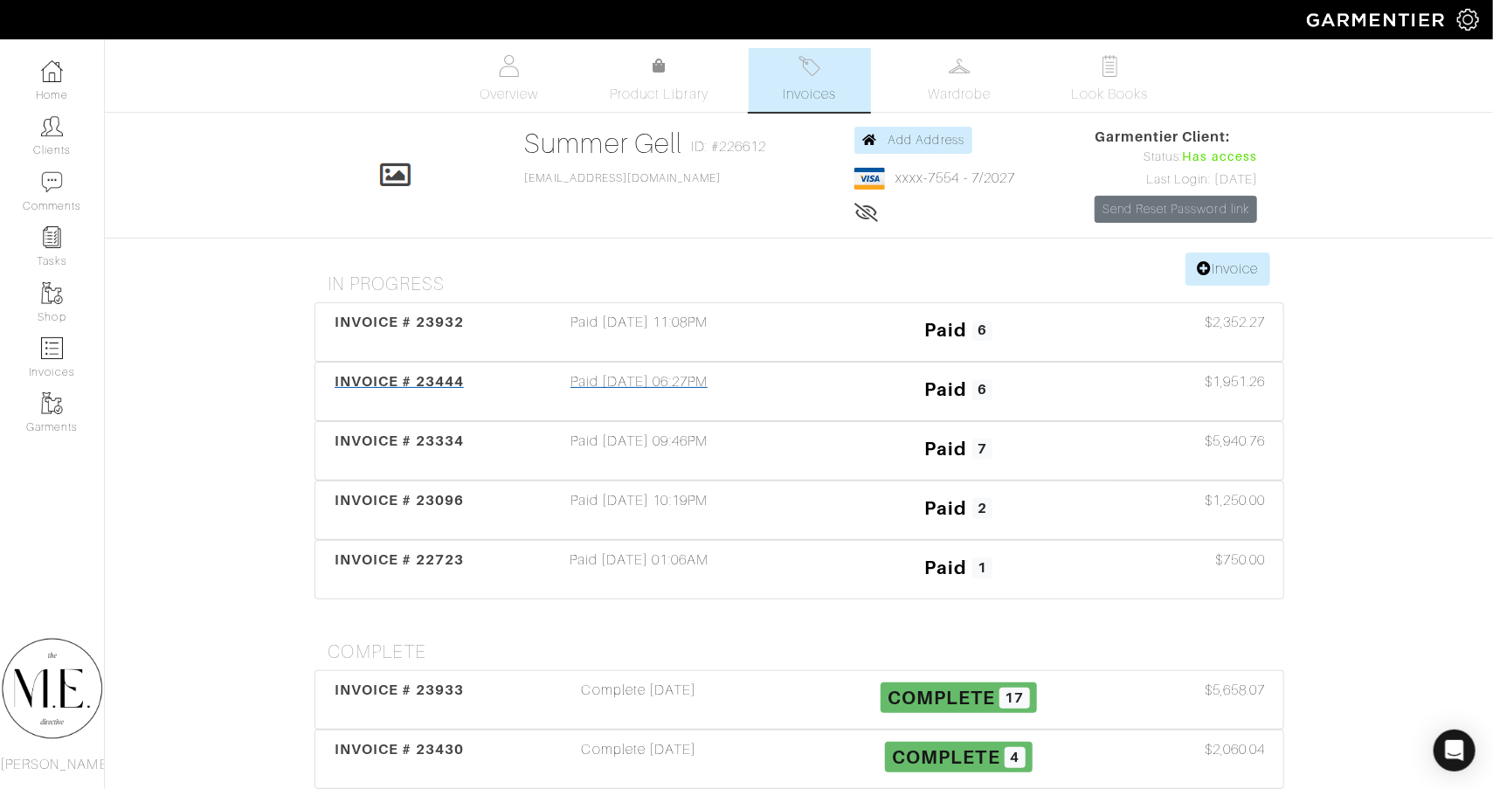
click at [670, 374] on div "Paid 05/04/25 06:27PM" at bounding box center [640, 391] width 320 height 40
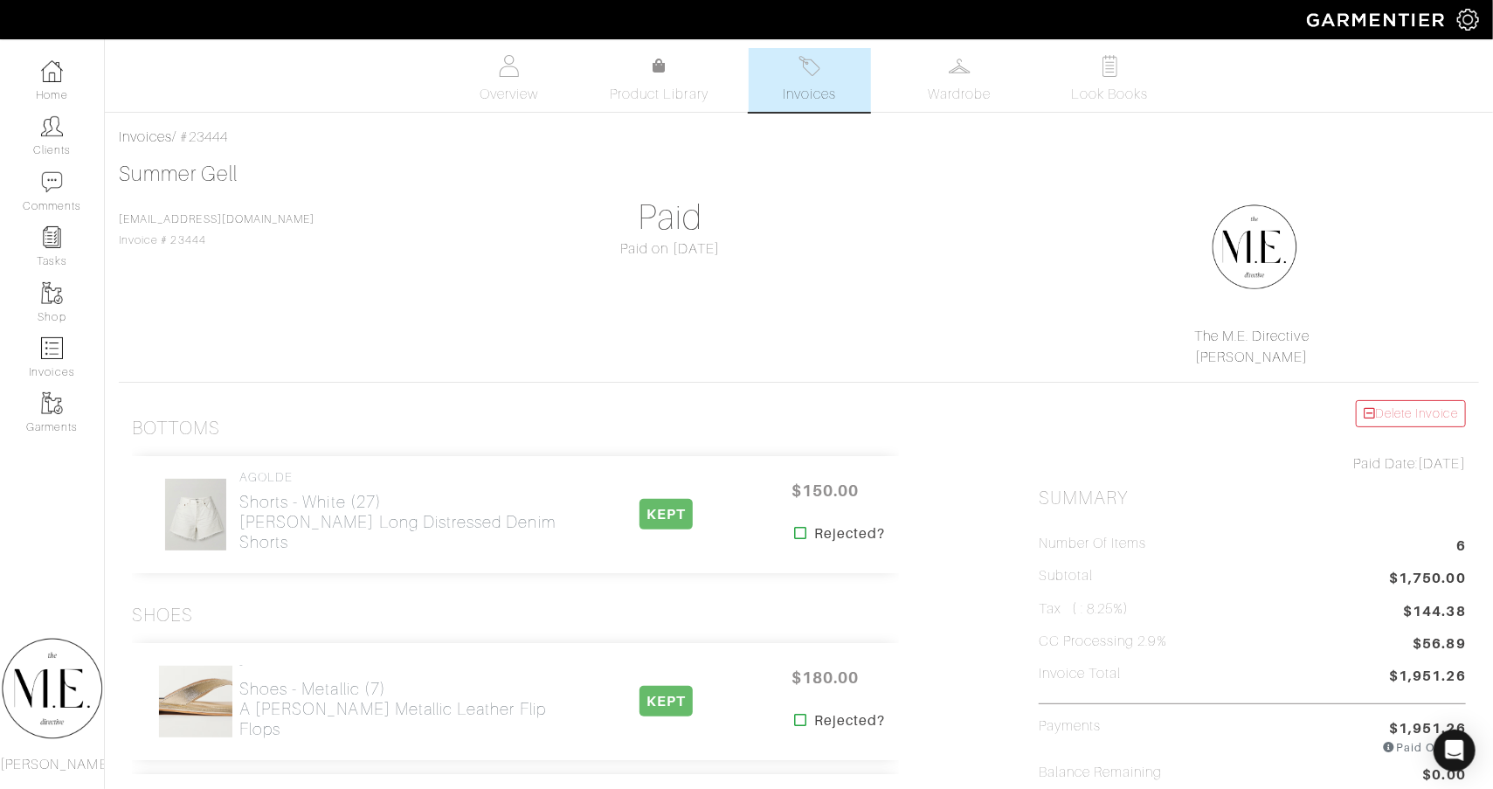
scroll to position [-1, 0]
click at [834, 72] on link "Invoices" at bounding box center [810, 80] width 122 height 64
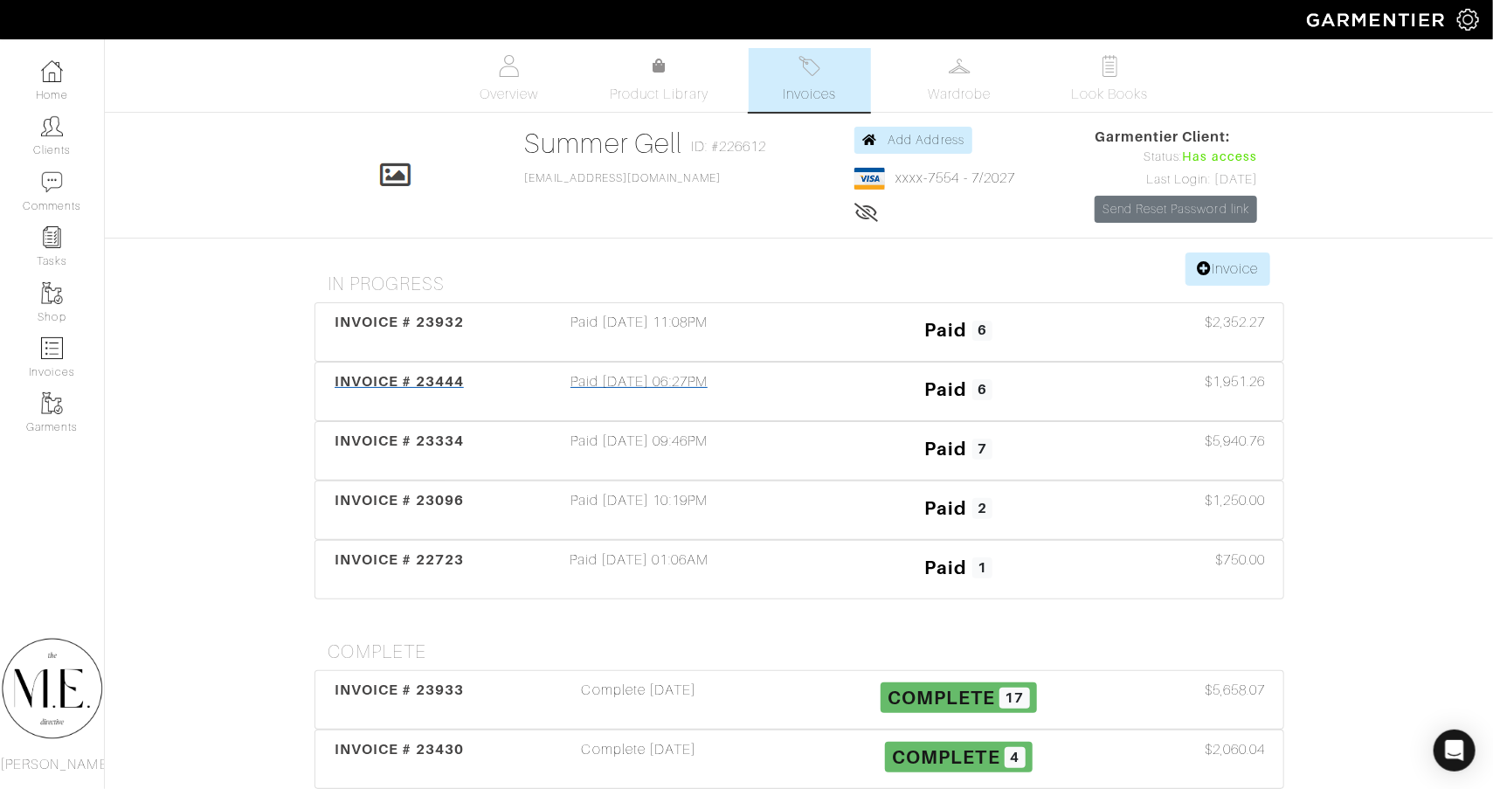
click at [672, 371] on div "Paid 05/04/25 06:27PM" at bounding box center [640, 391] width 320 height 40
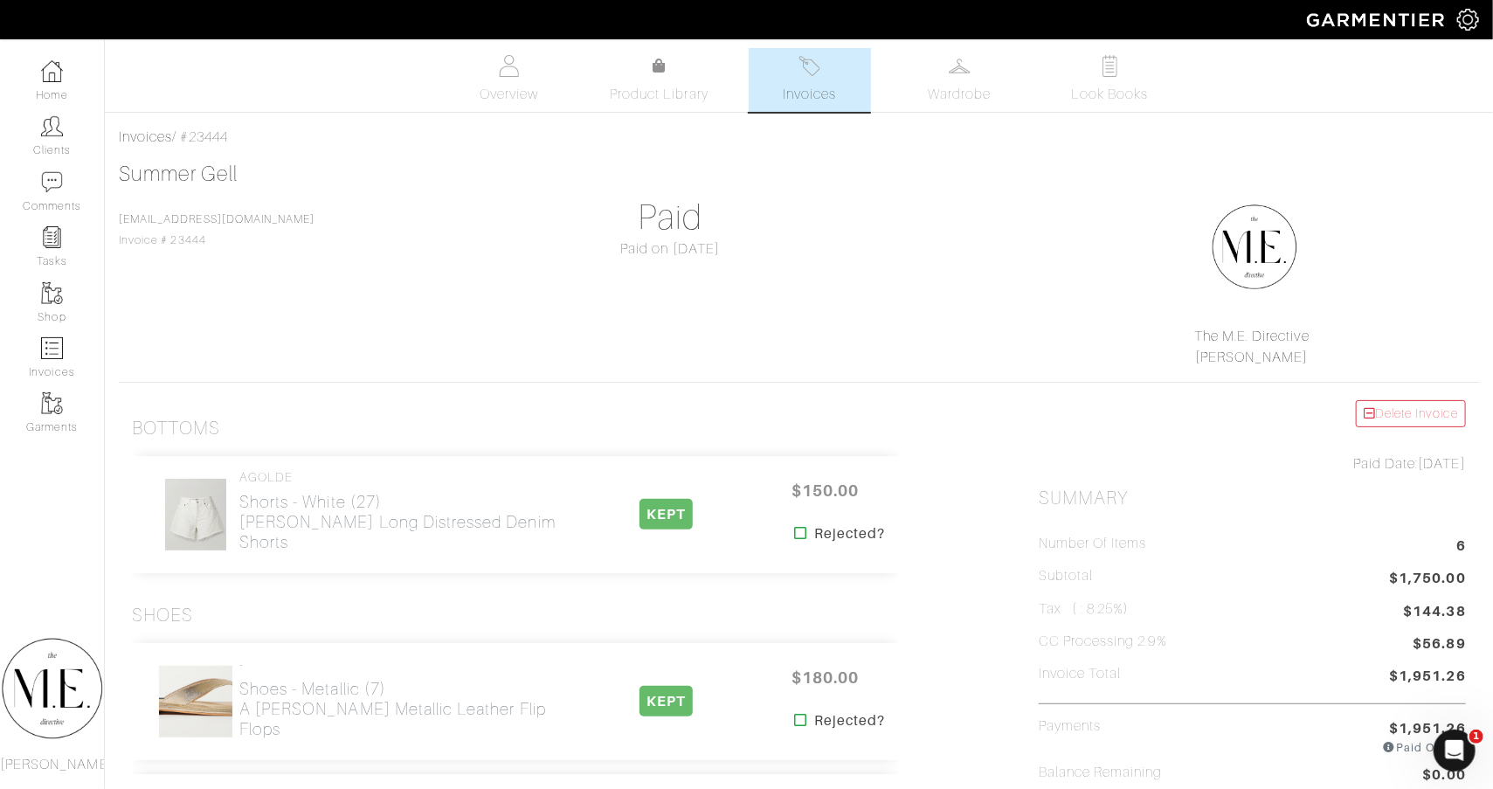
scroll to position [-1, 0]
click at [825, 61] on link "Invoices" at bounding box center [810, 80] width 122 height 64
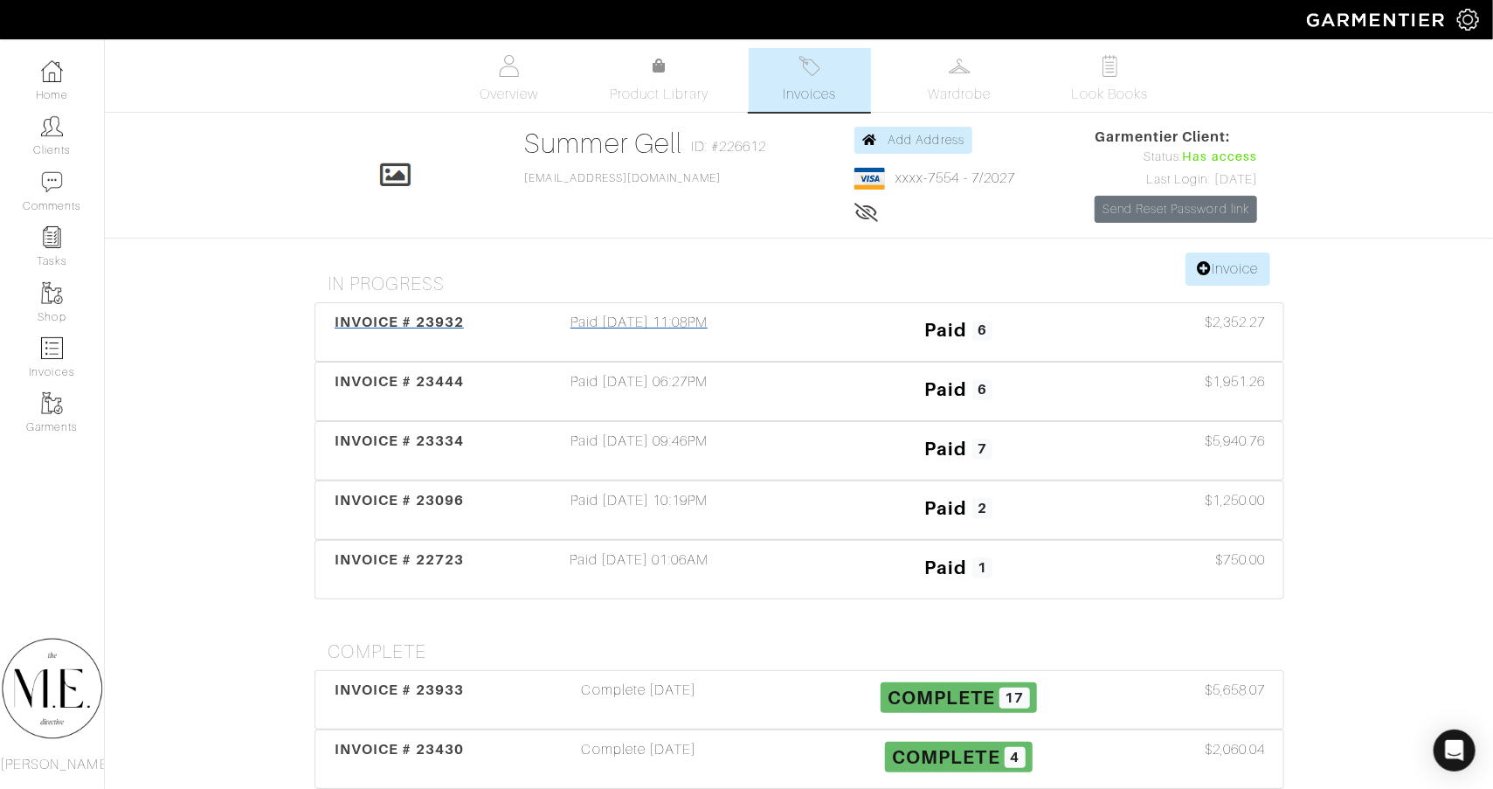
click at [652, 304] on div "INVOICE # 23932 Paid 06/16/25 11:08PM Paid 6 $2,352.27" at bounding box center [799, 332] width 968 height 58
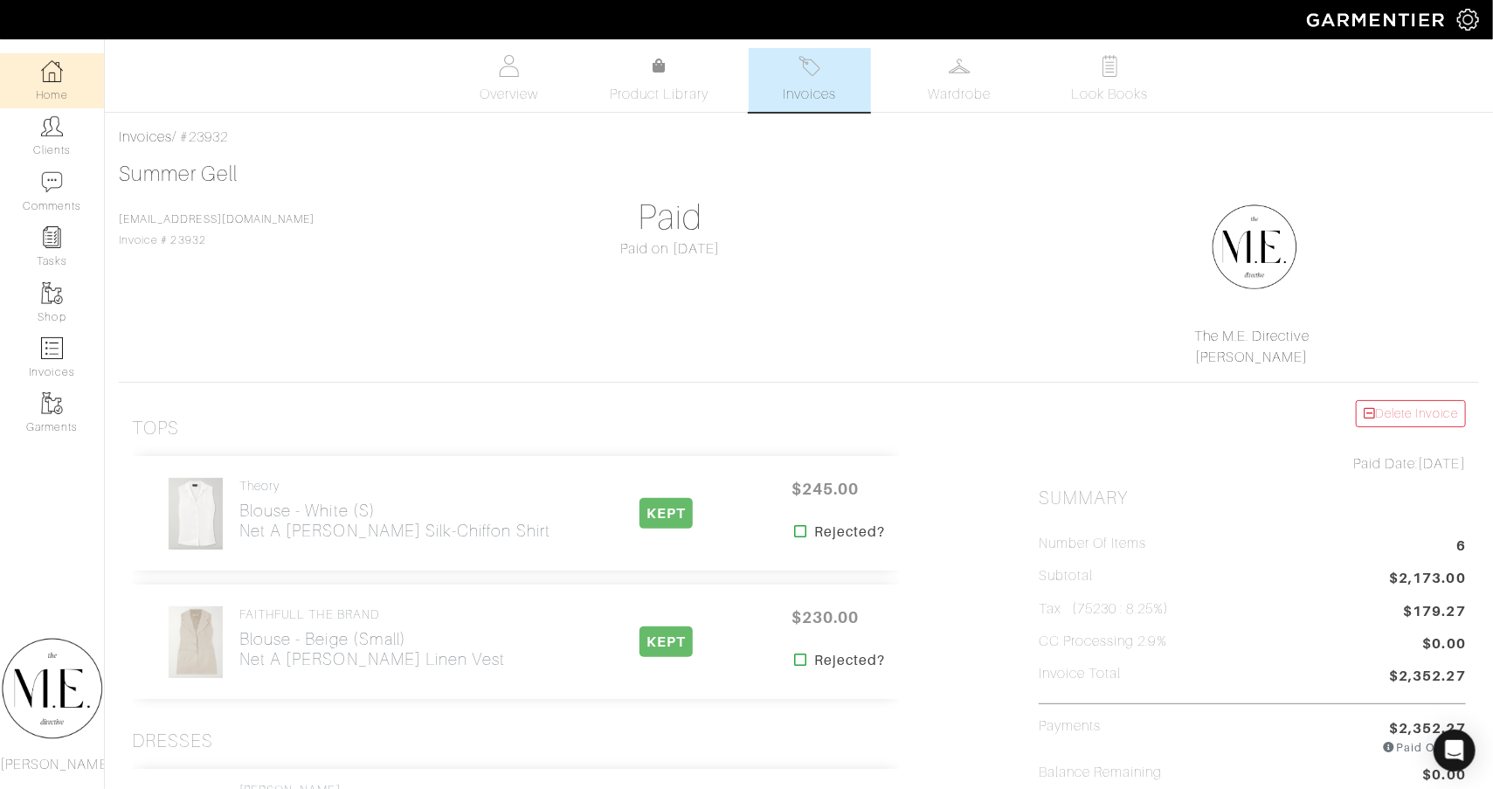
click at [60, 60] on img at bounding box center [52, 71] width 22 height 22
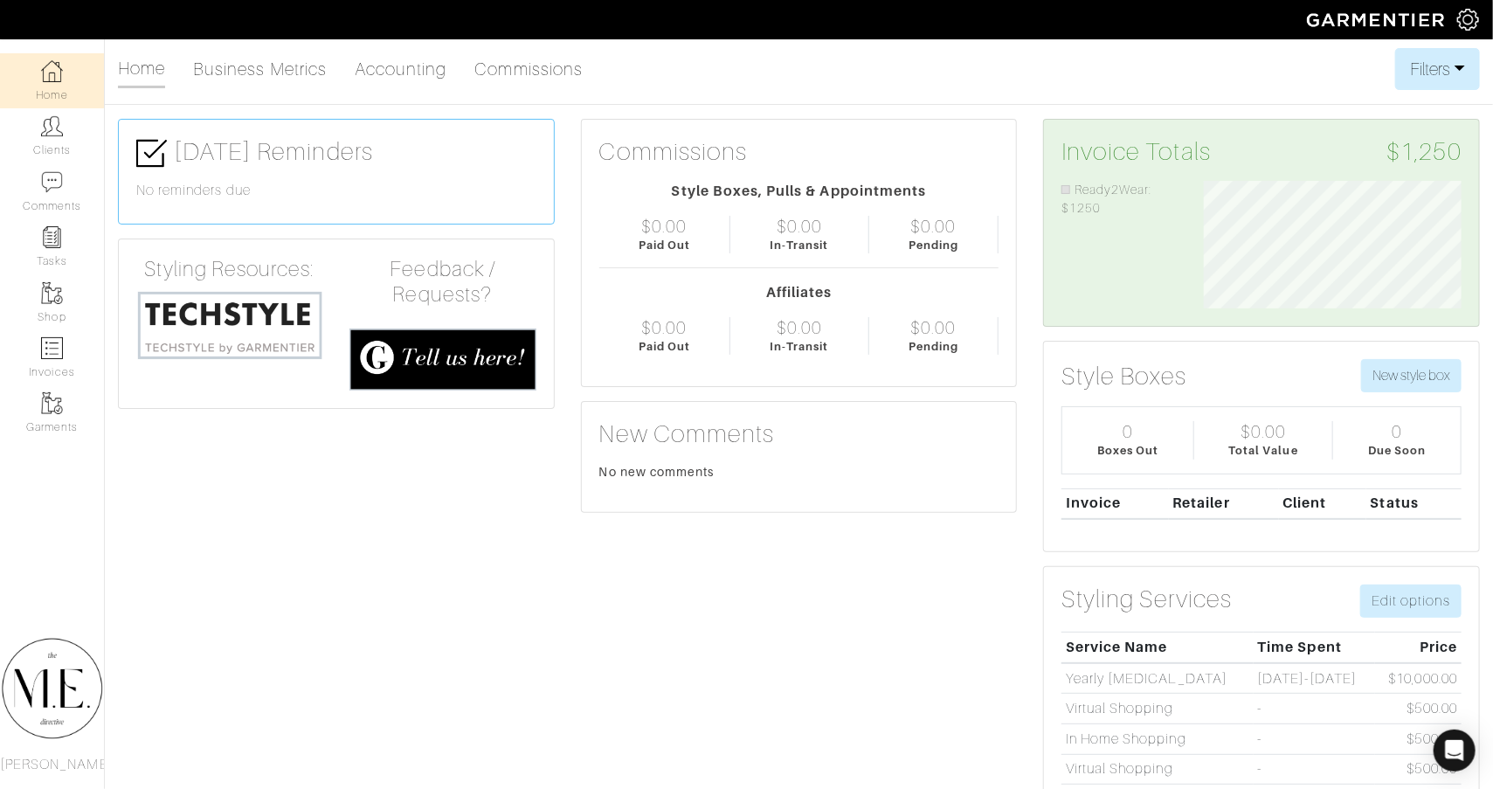
scroll to position [128, 283]
click at [73, 123] on link "Clients" at bounding box center [52, 135] width 104 height 55
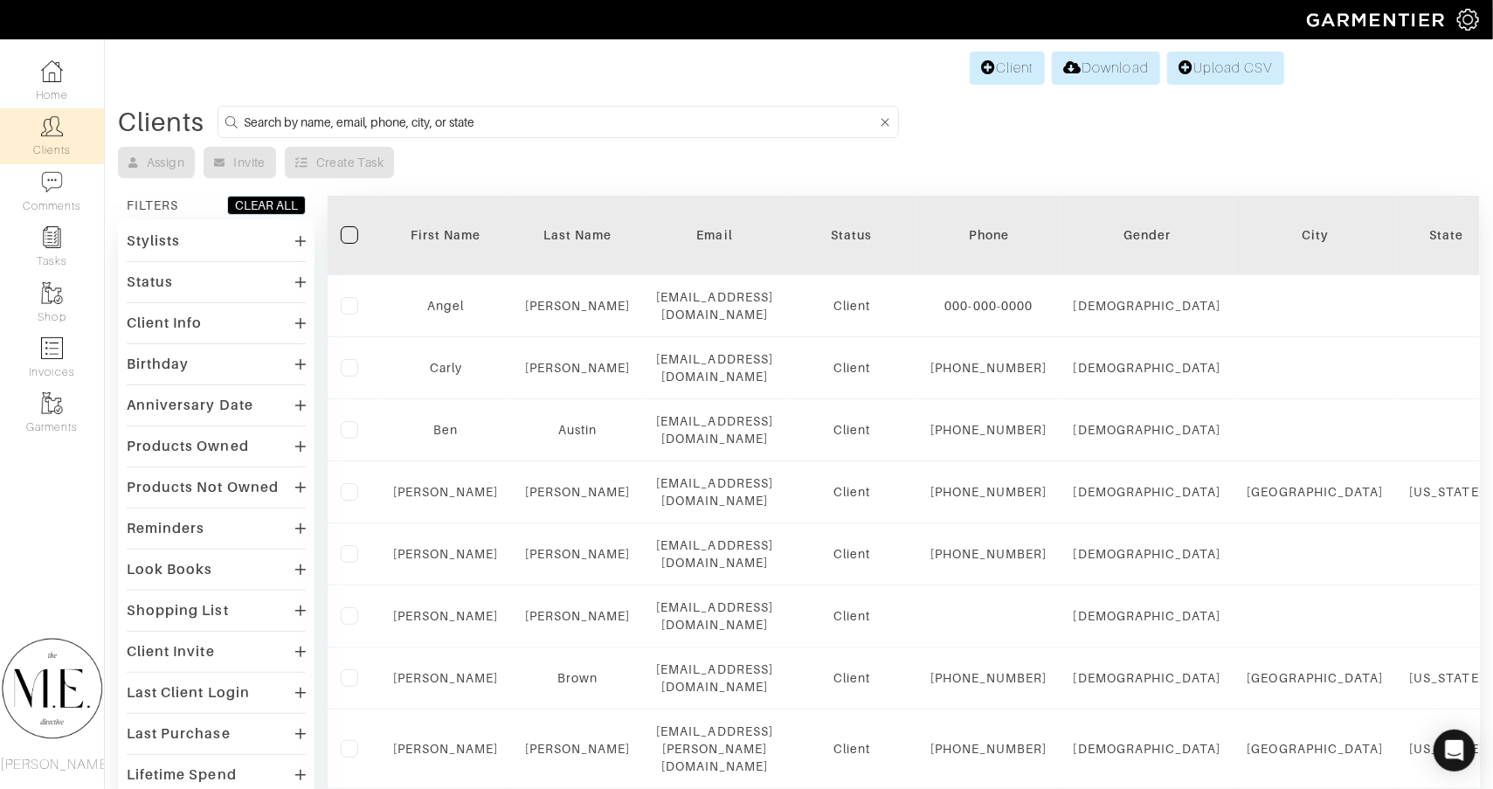
click at [498, 111] on input at bounding box center [560, 122] width 633 height 22
type input "summer gell"
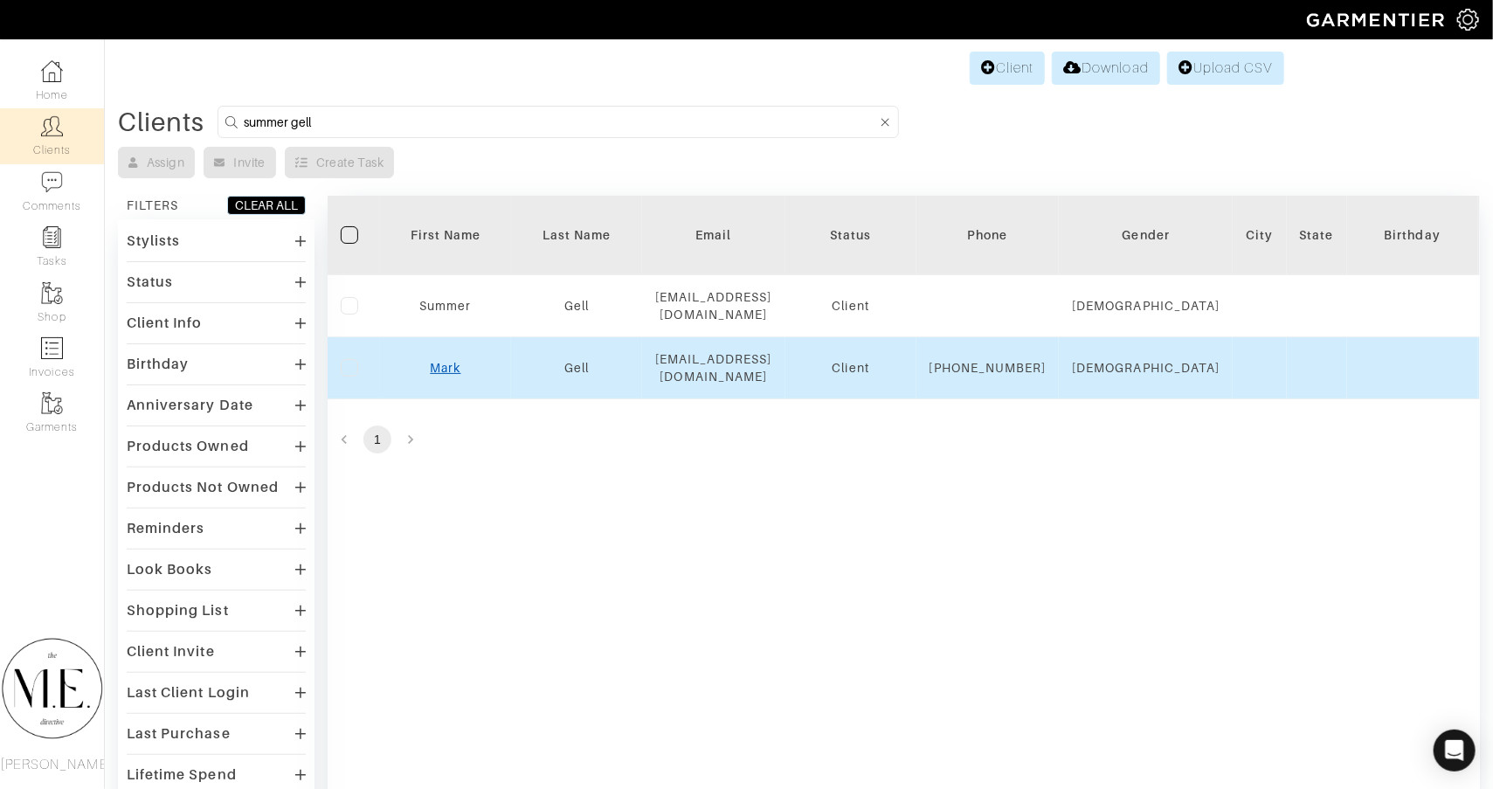
click at [447, 375] on link "Mark" at bounding box center [445, 368] width 31 height 14
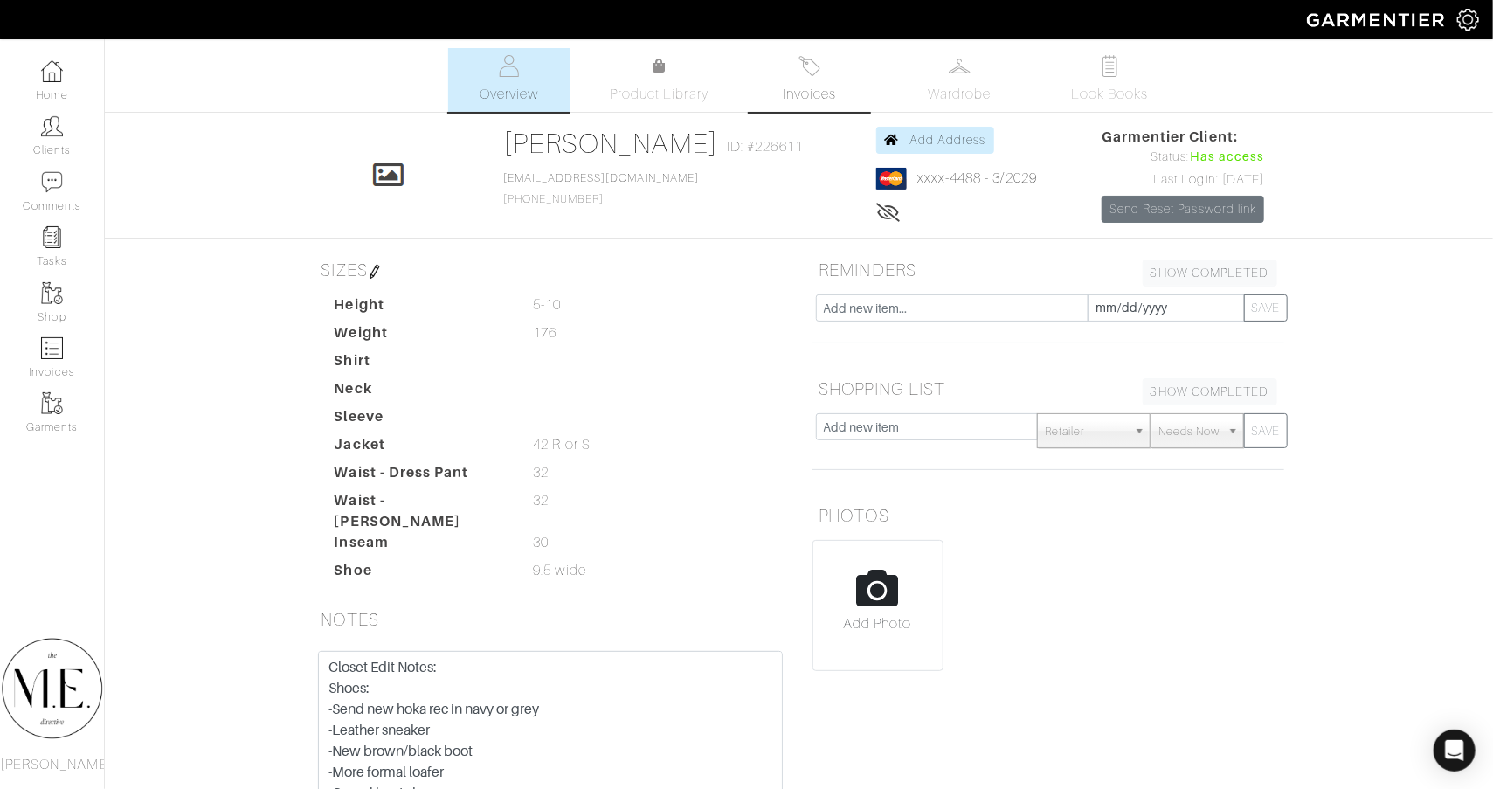
click at [838, 80] on link "Invoices" at bounding box center [810, 80] width 122 height 64
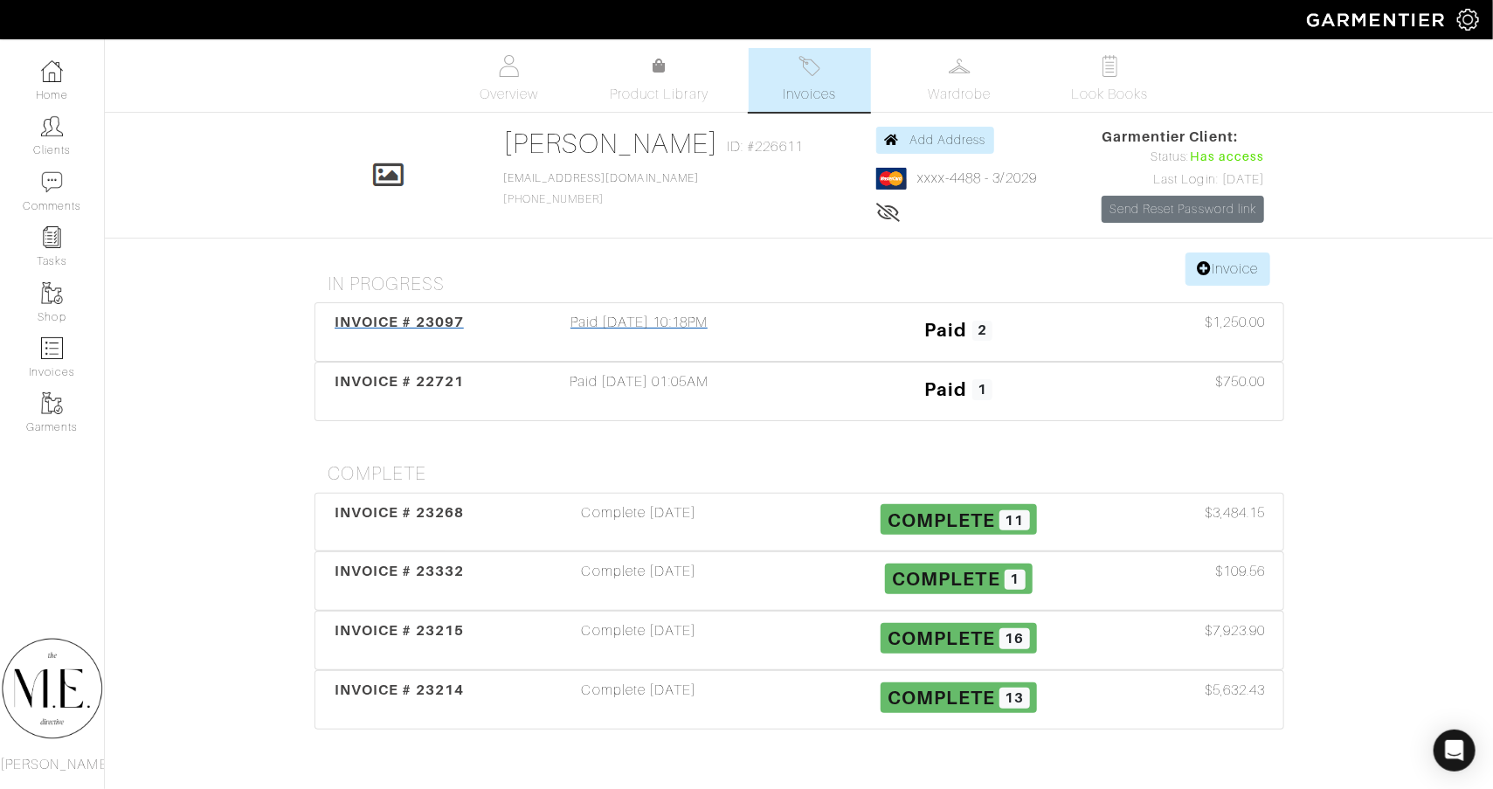
click at [667, 324] on div "Paid [DATE] 10:18PM" at bounding box center [640, 332] width 320 height 40
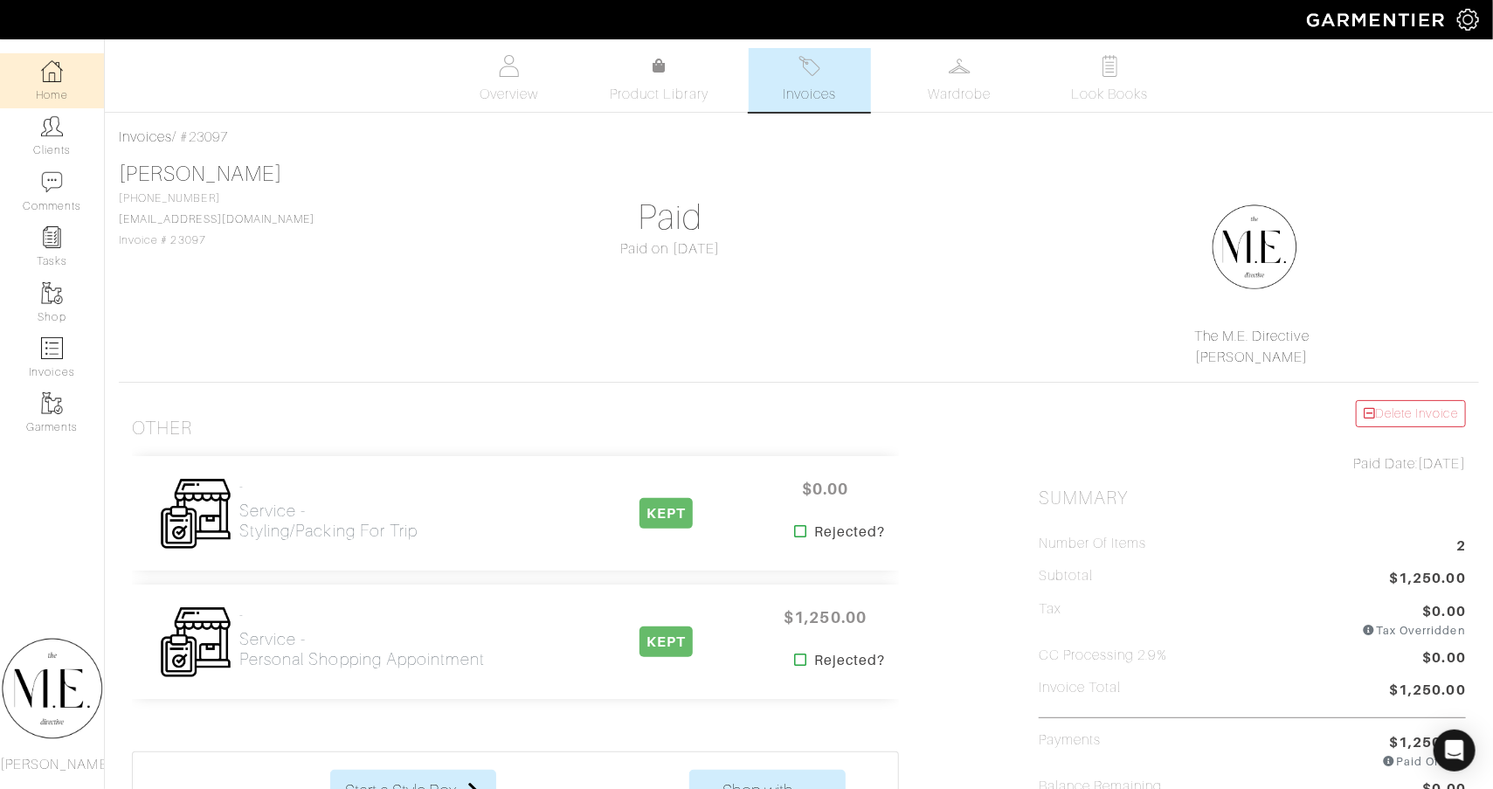
click at [21, 56] on link "Home" at bounding box center [52, 80] width 104 height 55
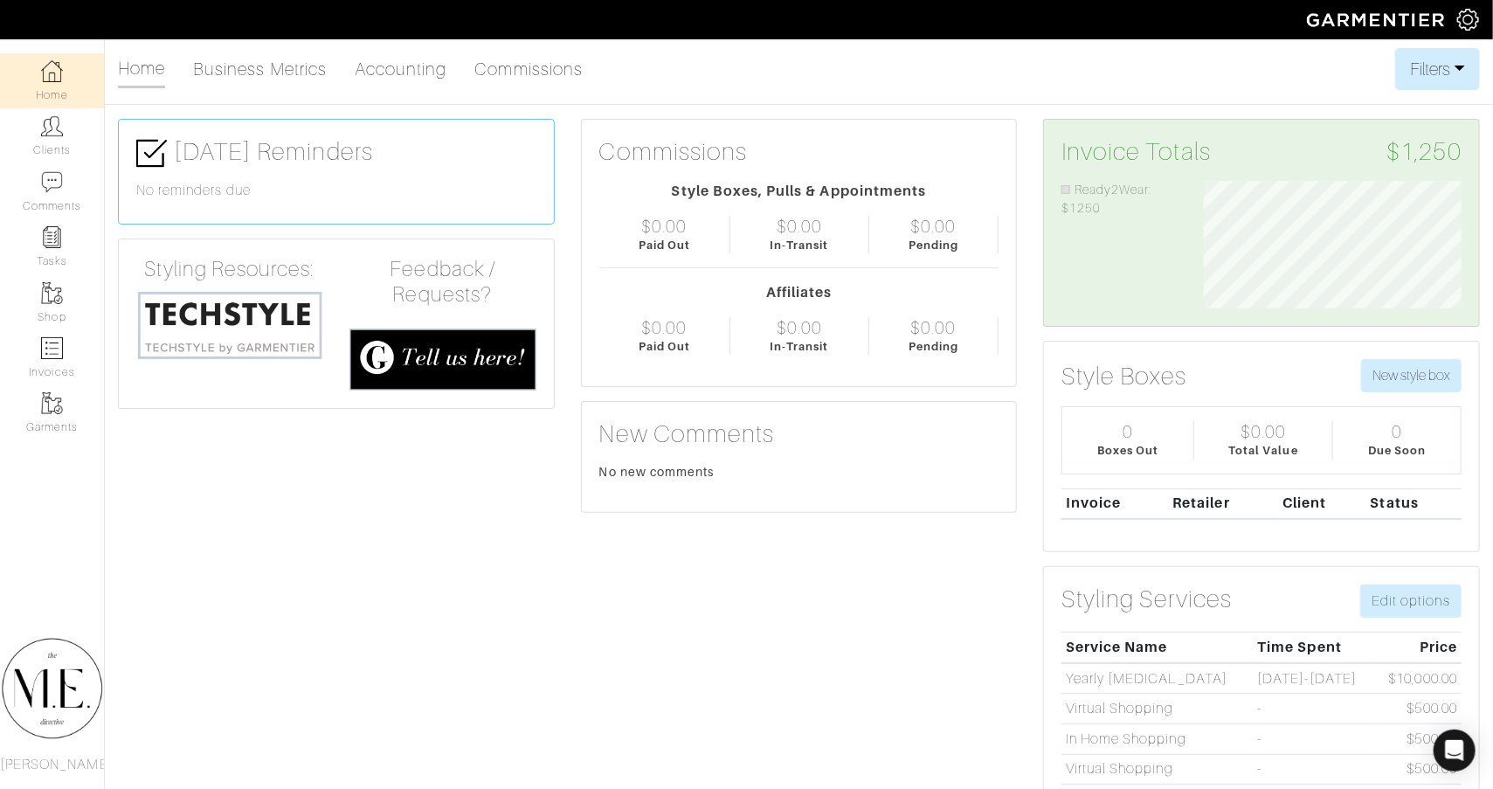
scroll to position [128, 283]
